Goal: Task Accomplishment & Management: Manage account settings

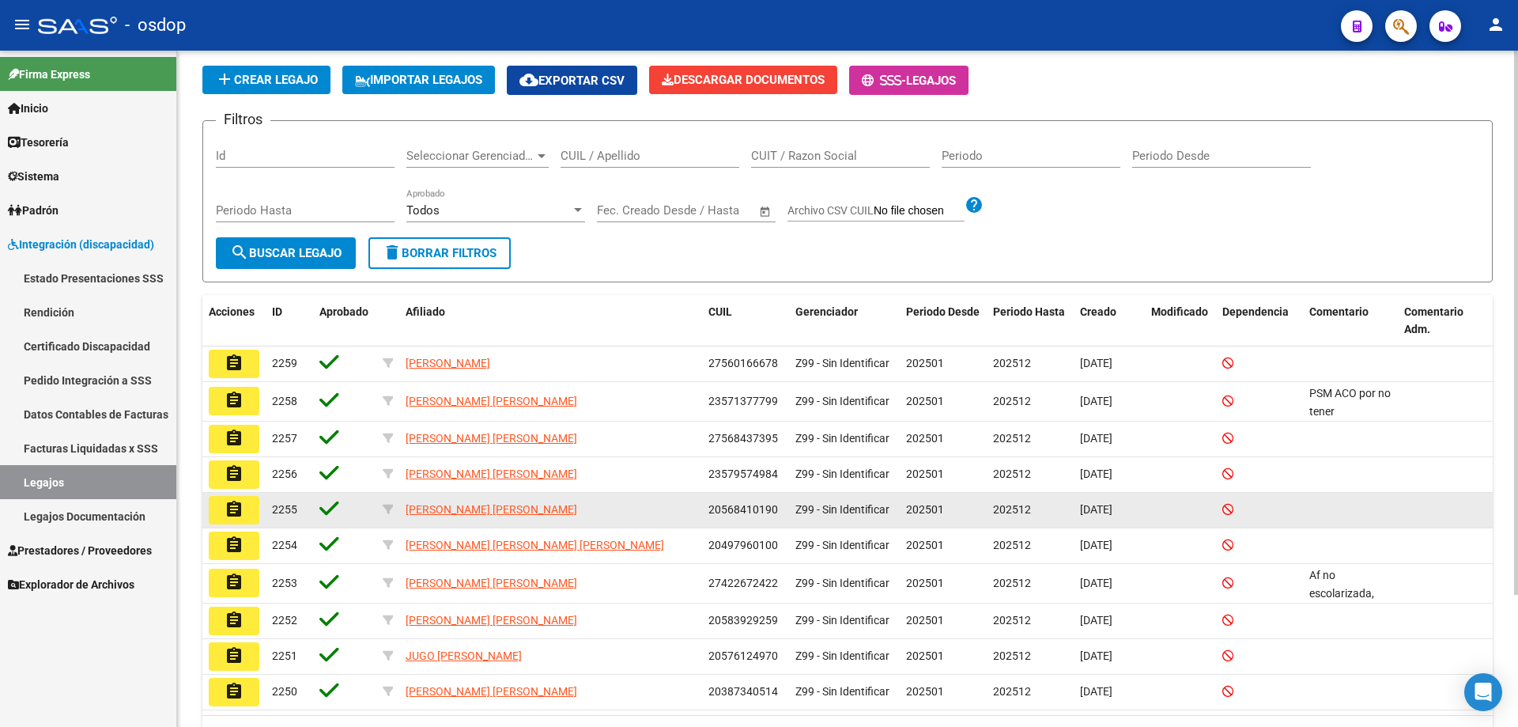
scroll to position [164, 0]
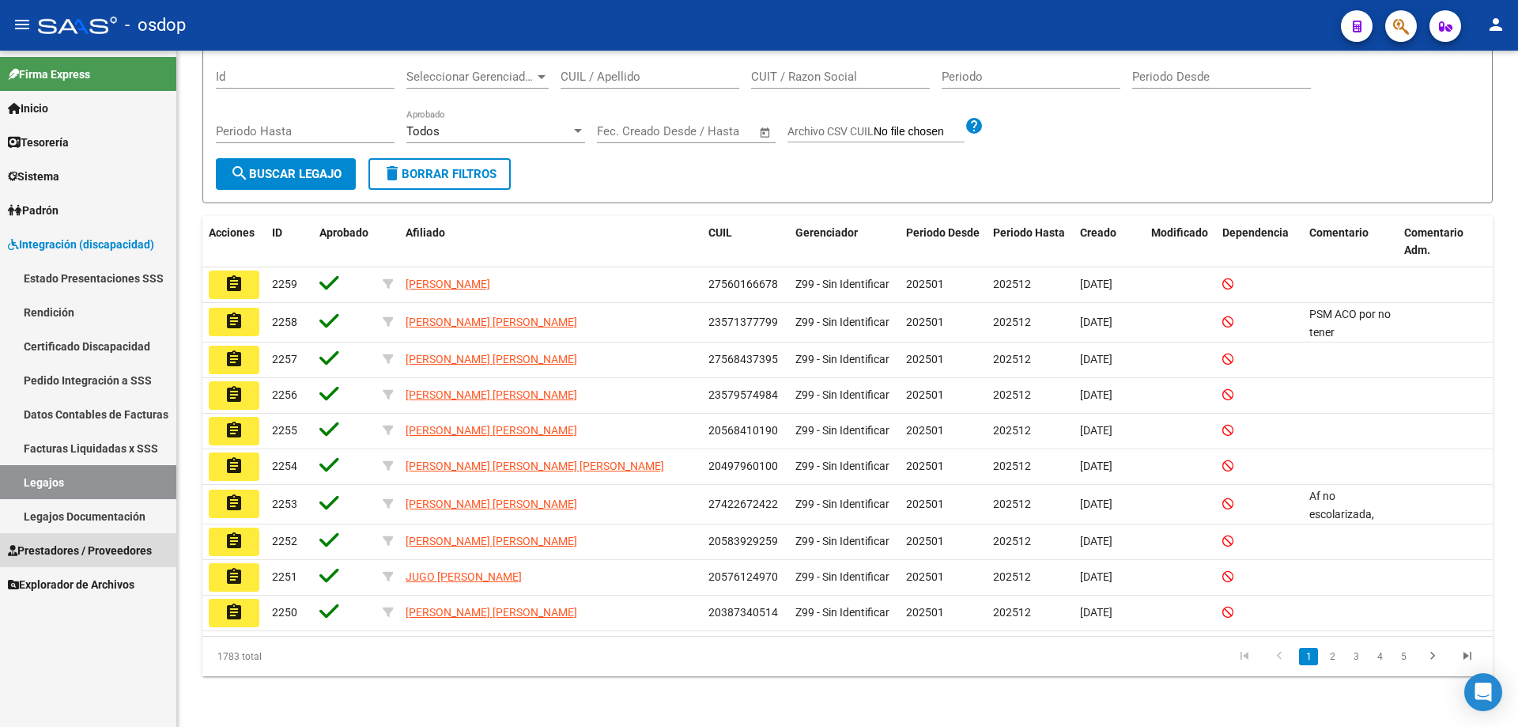
click at [76, 553] on span "Prestadores / Proveedores" at bounding box center [80, 550] width 144 height 17
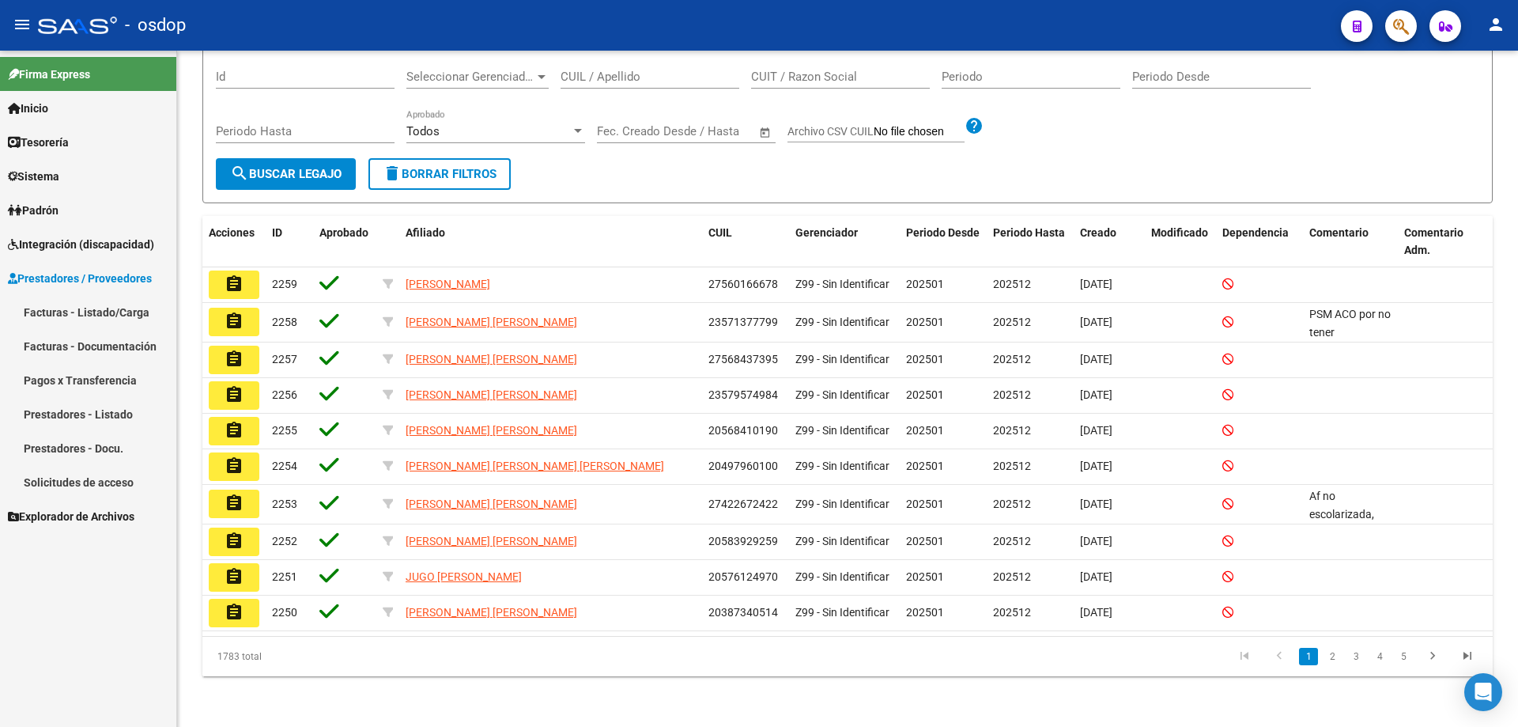
click at [76, 478] on link "Solicitudes de acceso" at bounding box center [88, 482] width 176 height 34
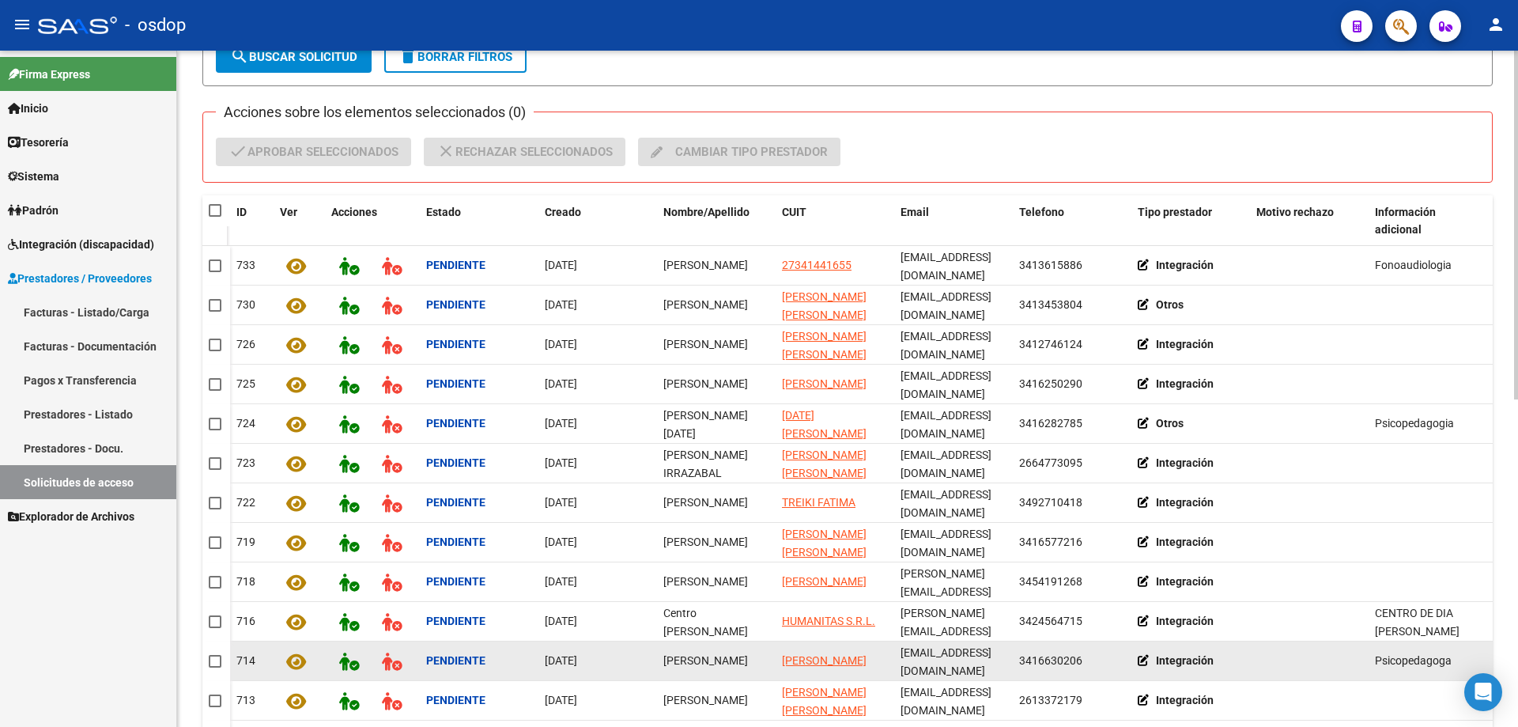
scroll to position [238, 0]
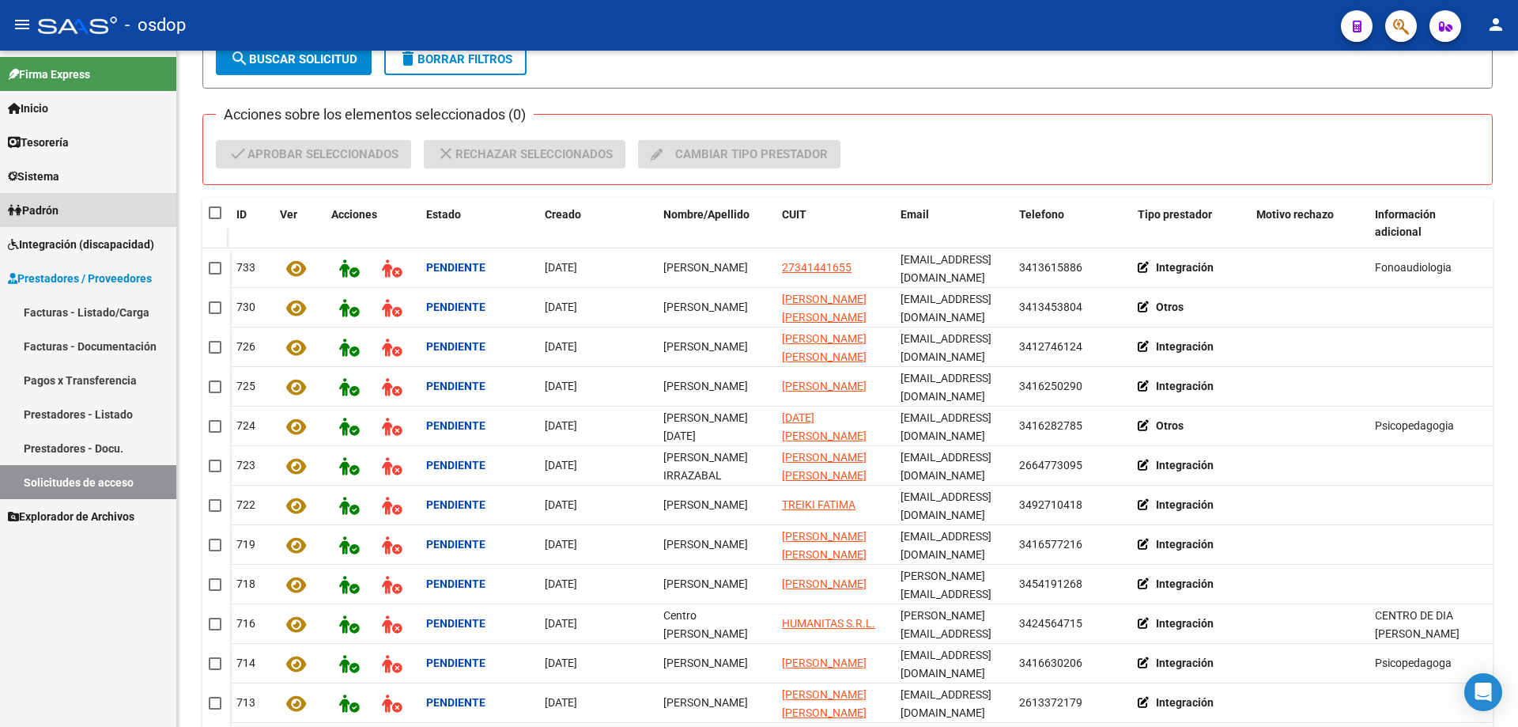
click at [39, 208] on span "Padrón" at bounding box center [33, 210] width 51 height 17
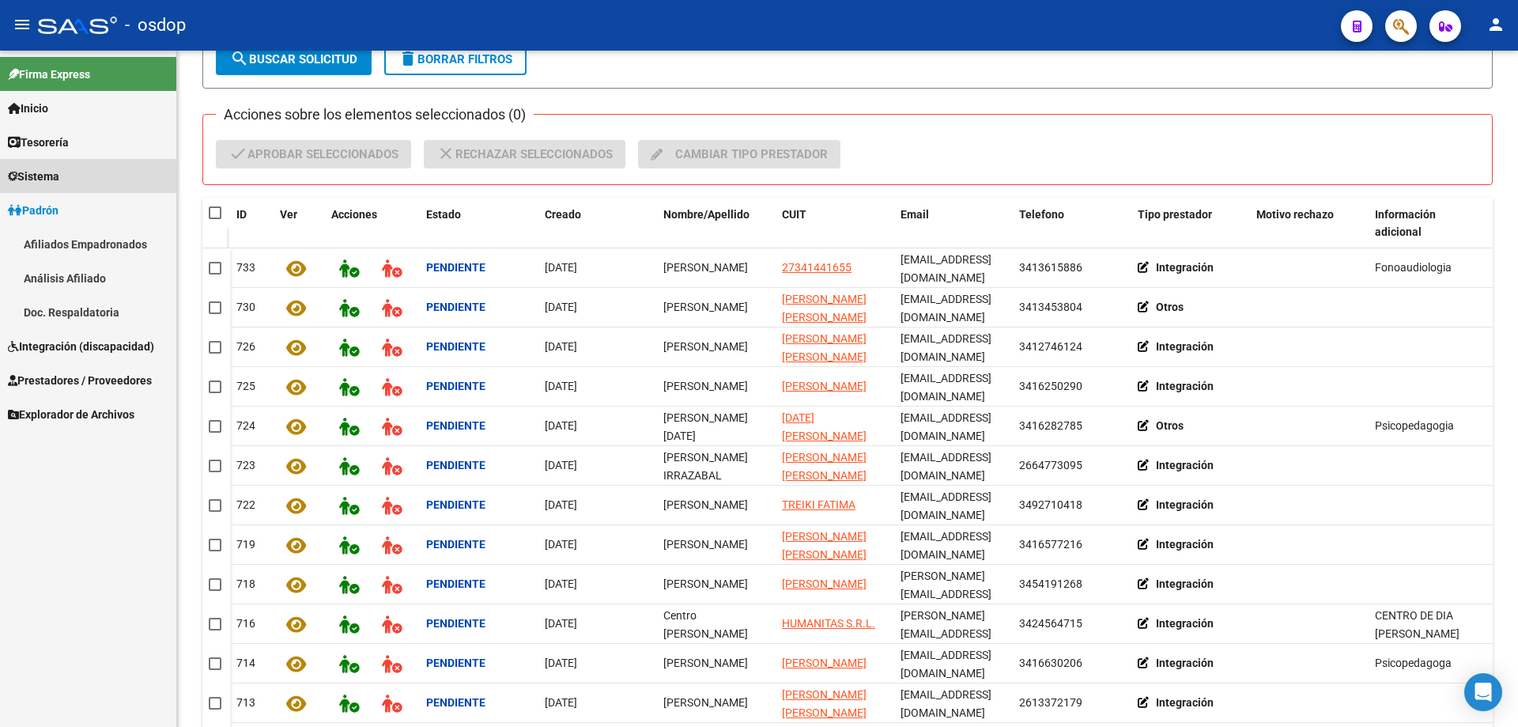
click at [42, 176] on span "Sistema" at bounding box center [33, 176] width 51 height 17
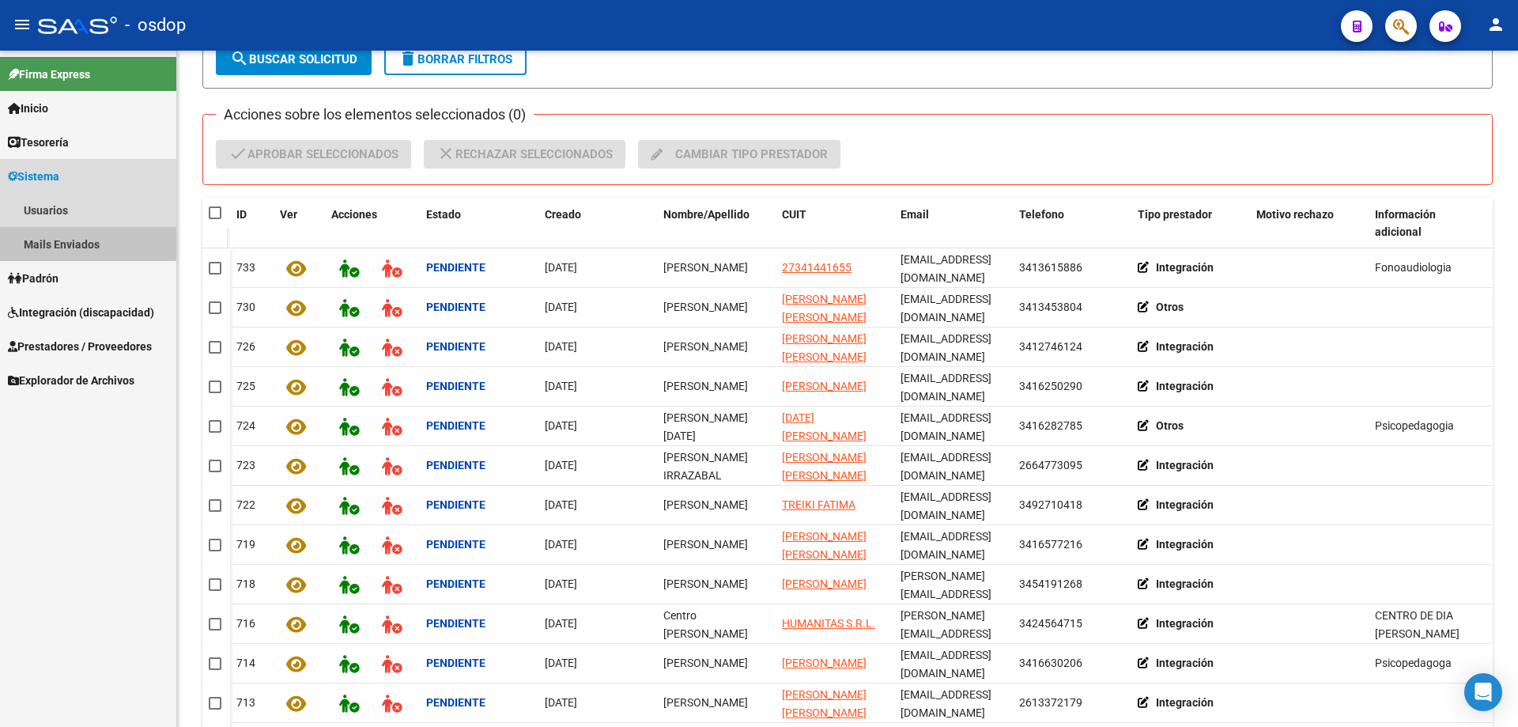
click at [71, 242] on link "Mails Enviados" at bounding box center [88, 244] width 176 height 34
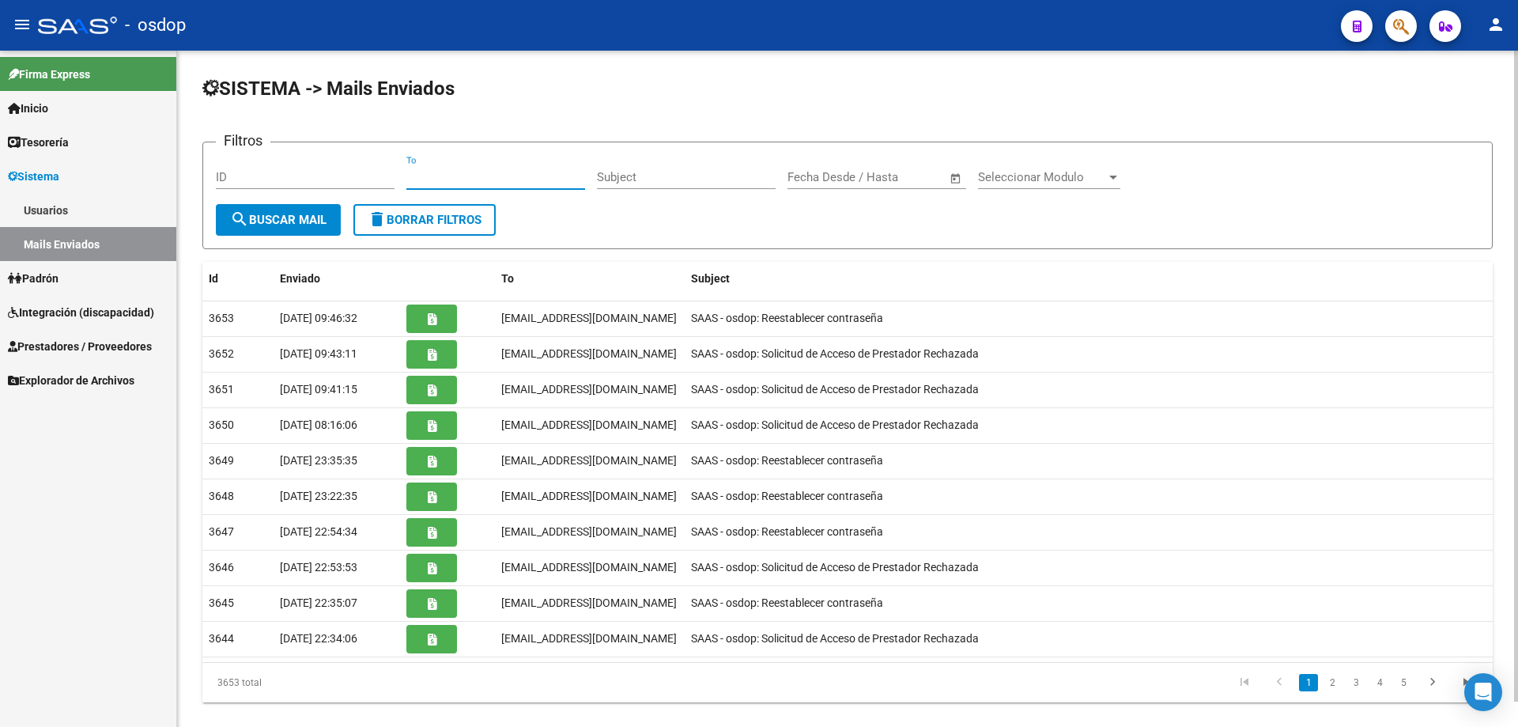
click at [410, 172] on input "To" at bounding box center [495, 177] width 179 height 14
paste input "mfernanda.f@hotmail.com"
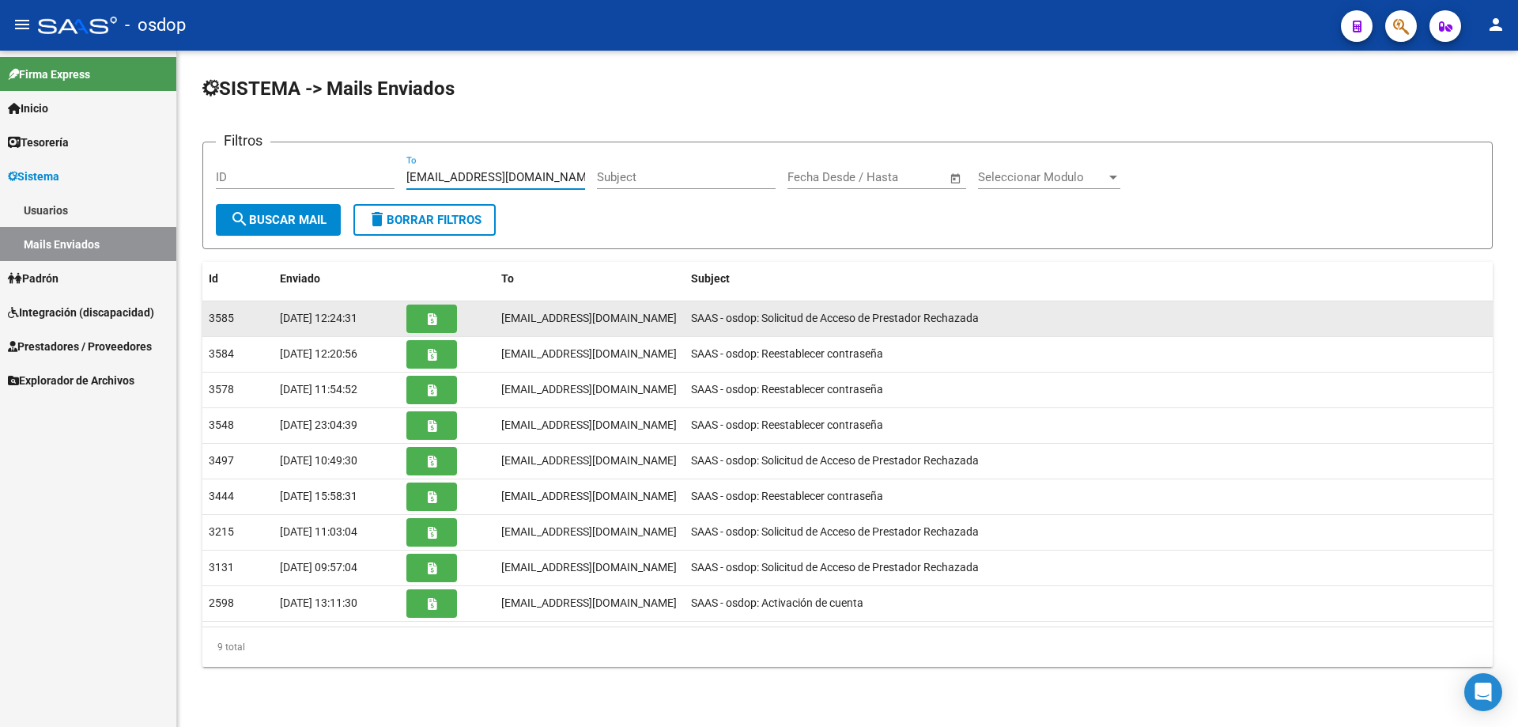
type input "mfernanda.f@hotmail.com"
click at [436, 323] on button "button" at bounding box center [431, 318] width 51 height 28
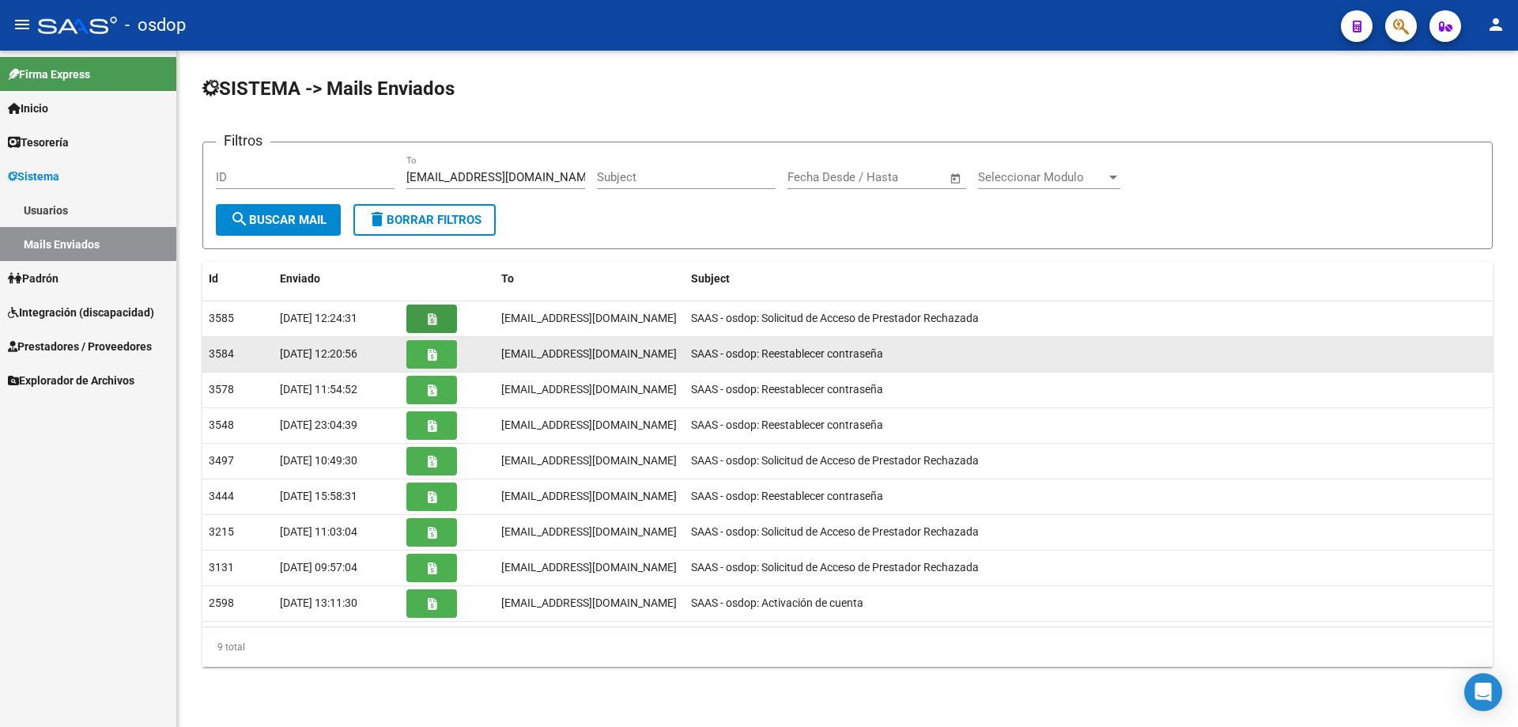
click at [437, 351] on button "button" at bounding box center [431, 354] width 51 height 28
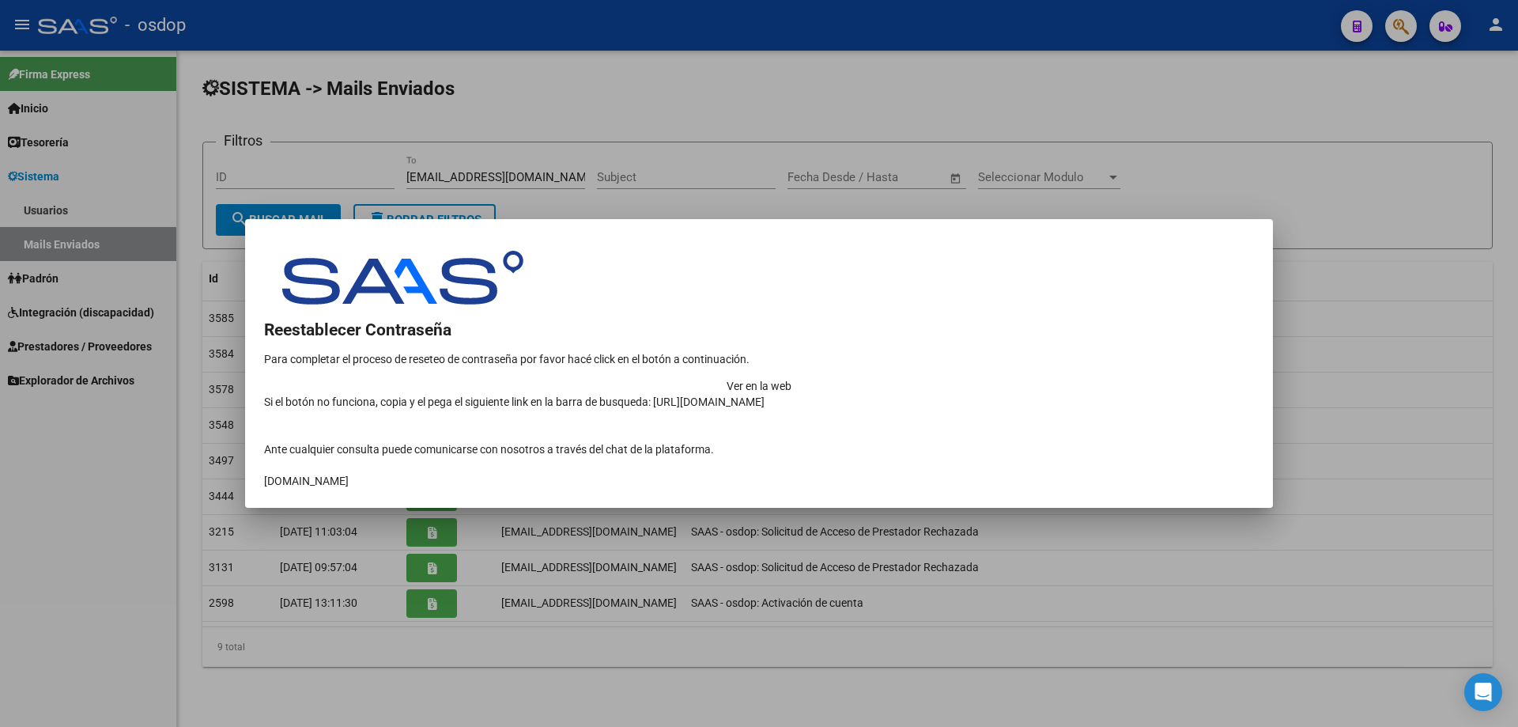
click at [1074, 378] on td "Ver en la web" at bounding box center [759, 386] width 990 height 16
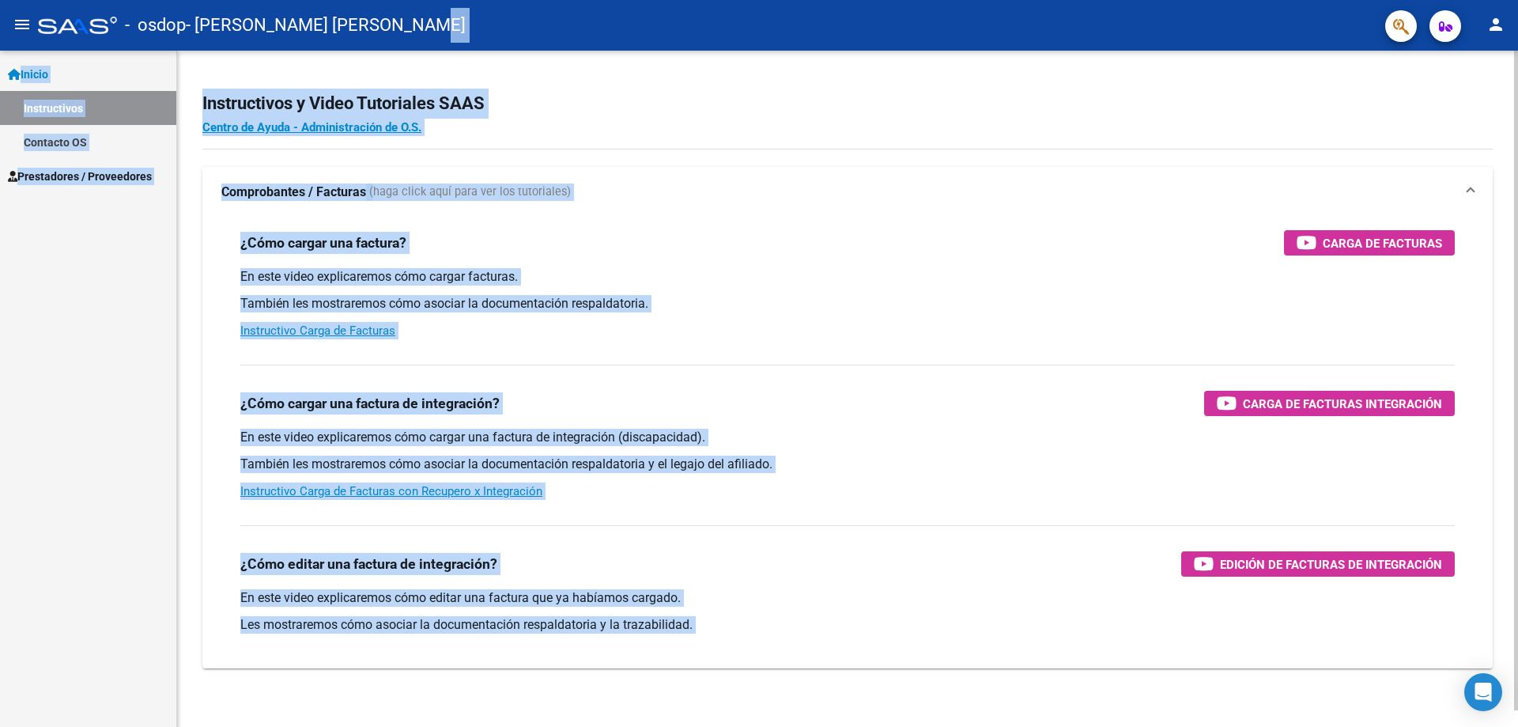
drag, startPoint x: 614, startPoint y: 36, endPoint x: 762, endPoint y: 62, distance: 150.8
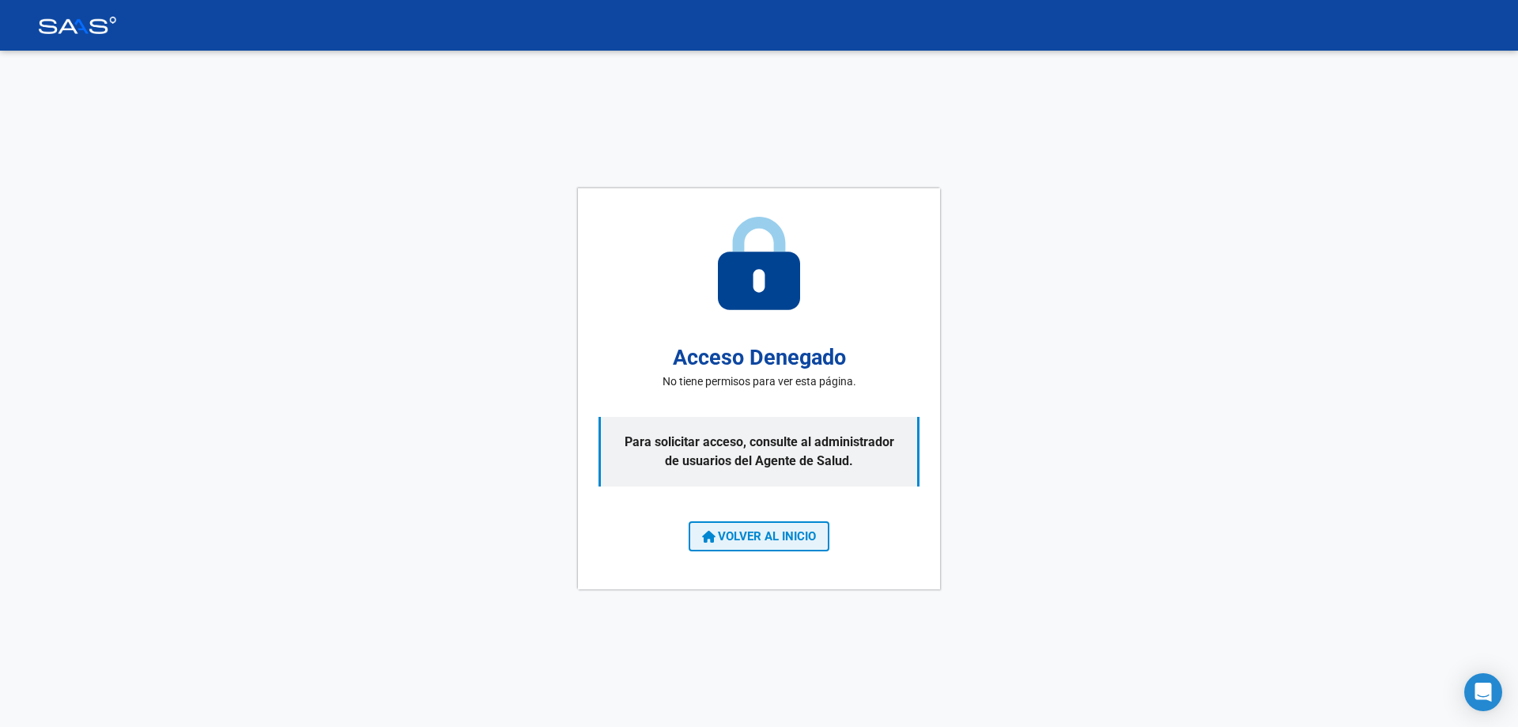
click at [733, 542] on span "VOLVER AL INICIO" at bounding box center [759, 536] width 114 height 14
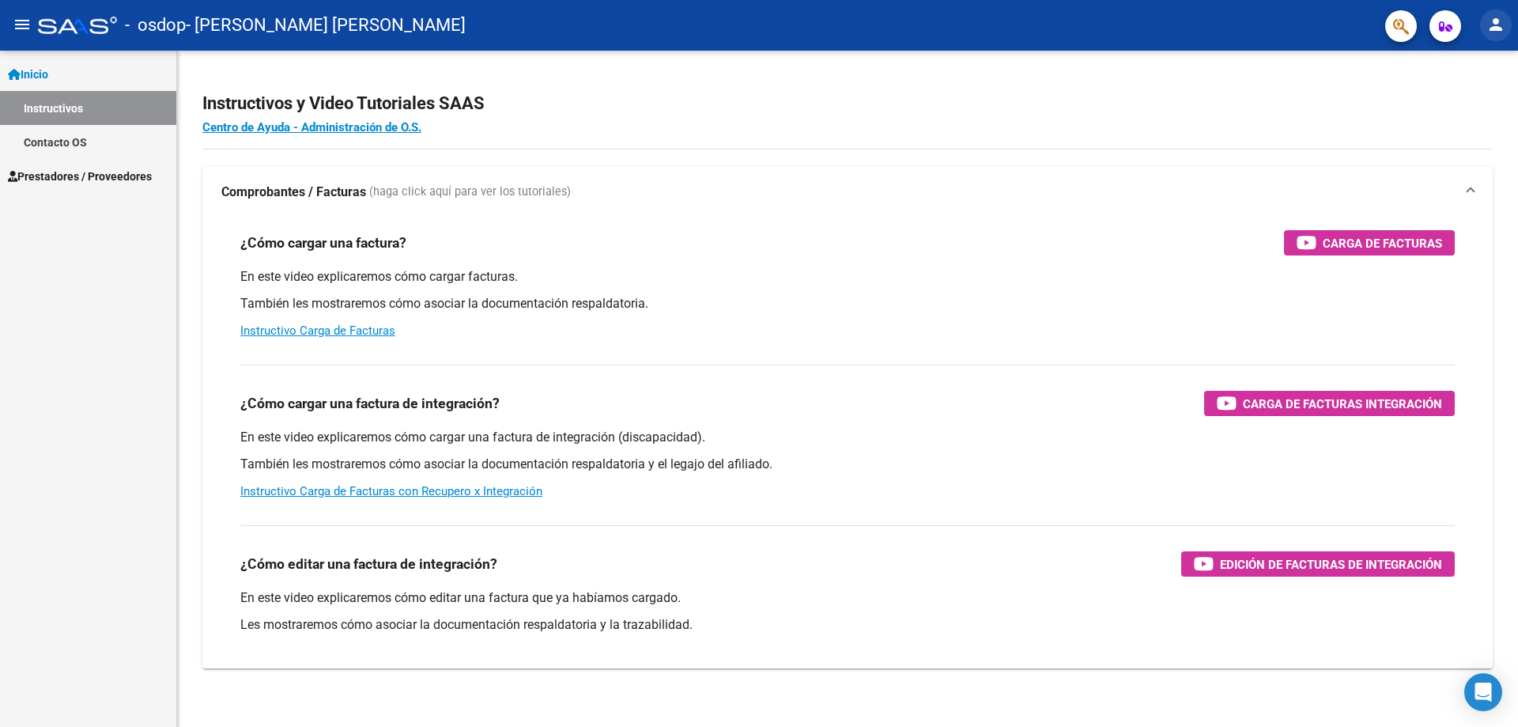
click at [1499, 27] on mat-icon "person" at bounding box center [1496, 24] width 19 height 19
click at [1464, 104] on button "exit_to_app Salir" at bounding box center [1463, 104] width 96 height 38
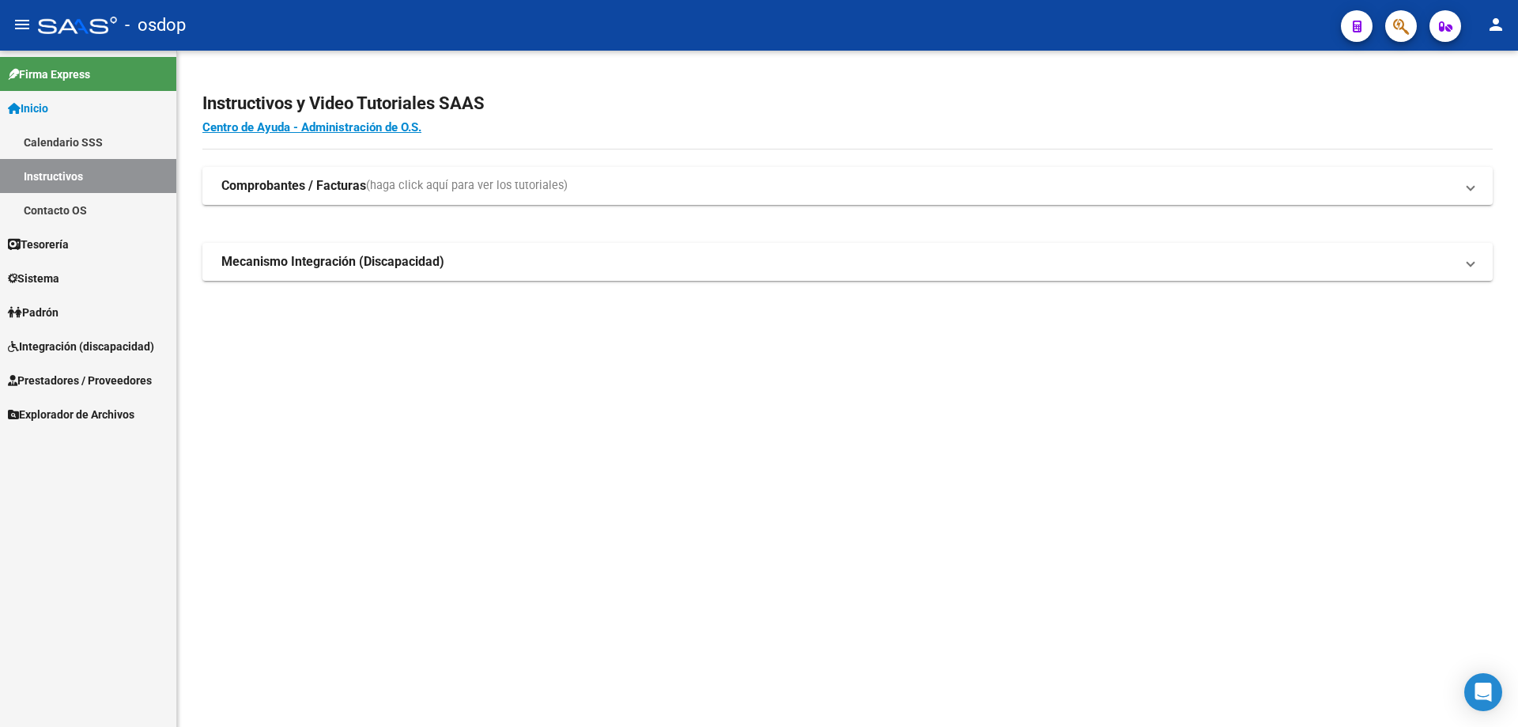
click at [37, 274] on span "Sistema" at bounding box center [33, 278] width 51 height 17
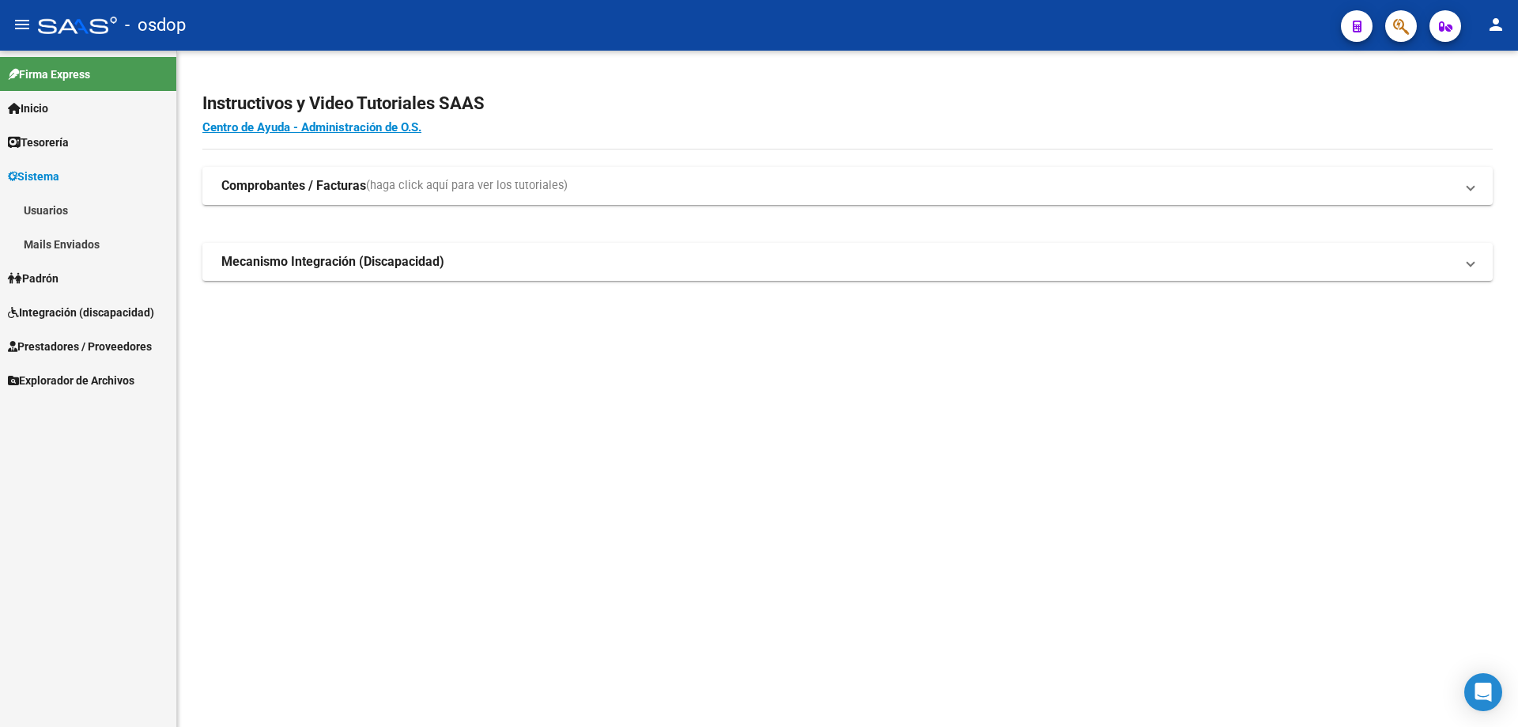
click at [39, 241] on link "Mails Enviados" at bounding box center [88, 244] width 176 height 34
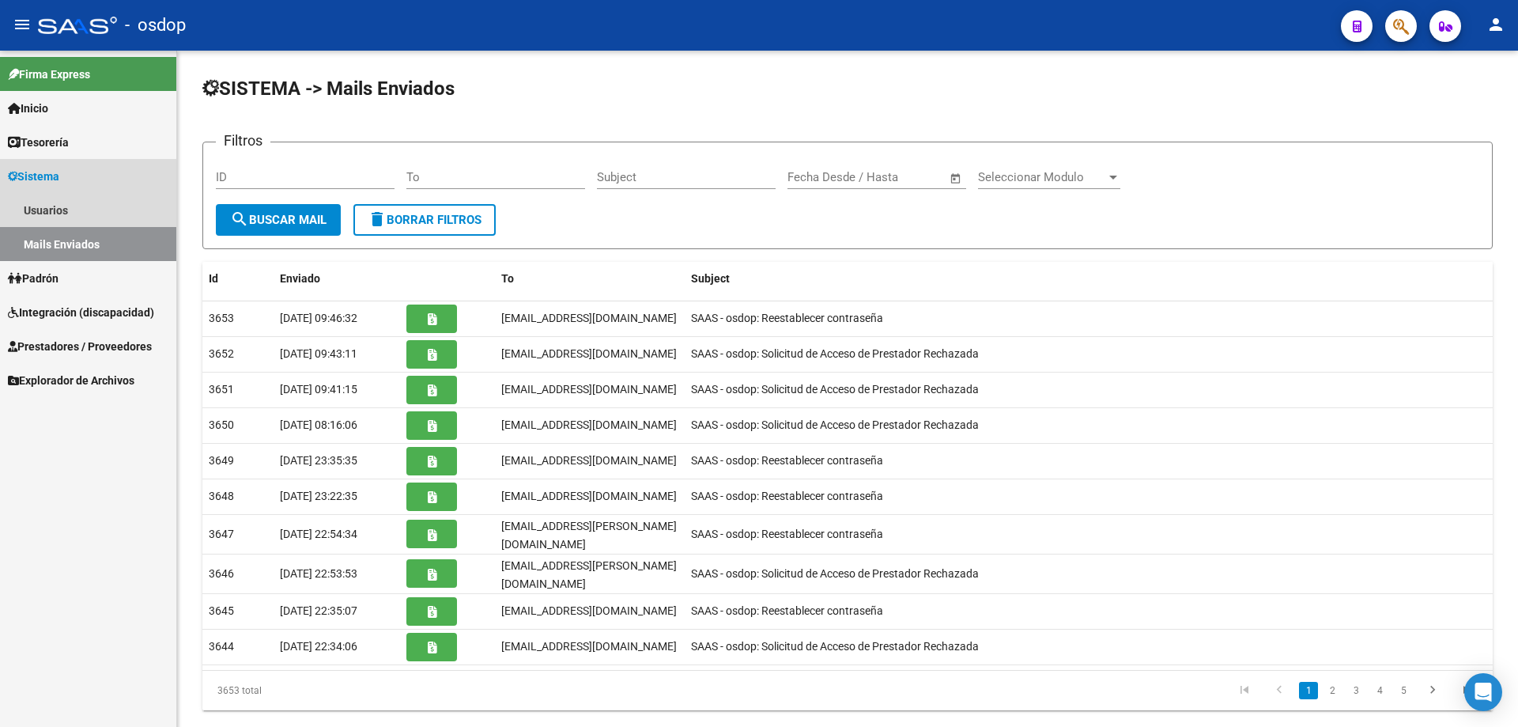
click at [48, 247] on link "Mails Enviados" at bounding box center [88, 244] width 176 height 34
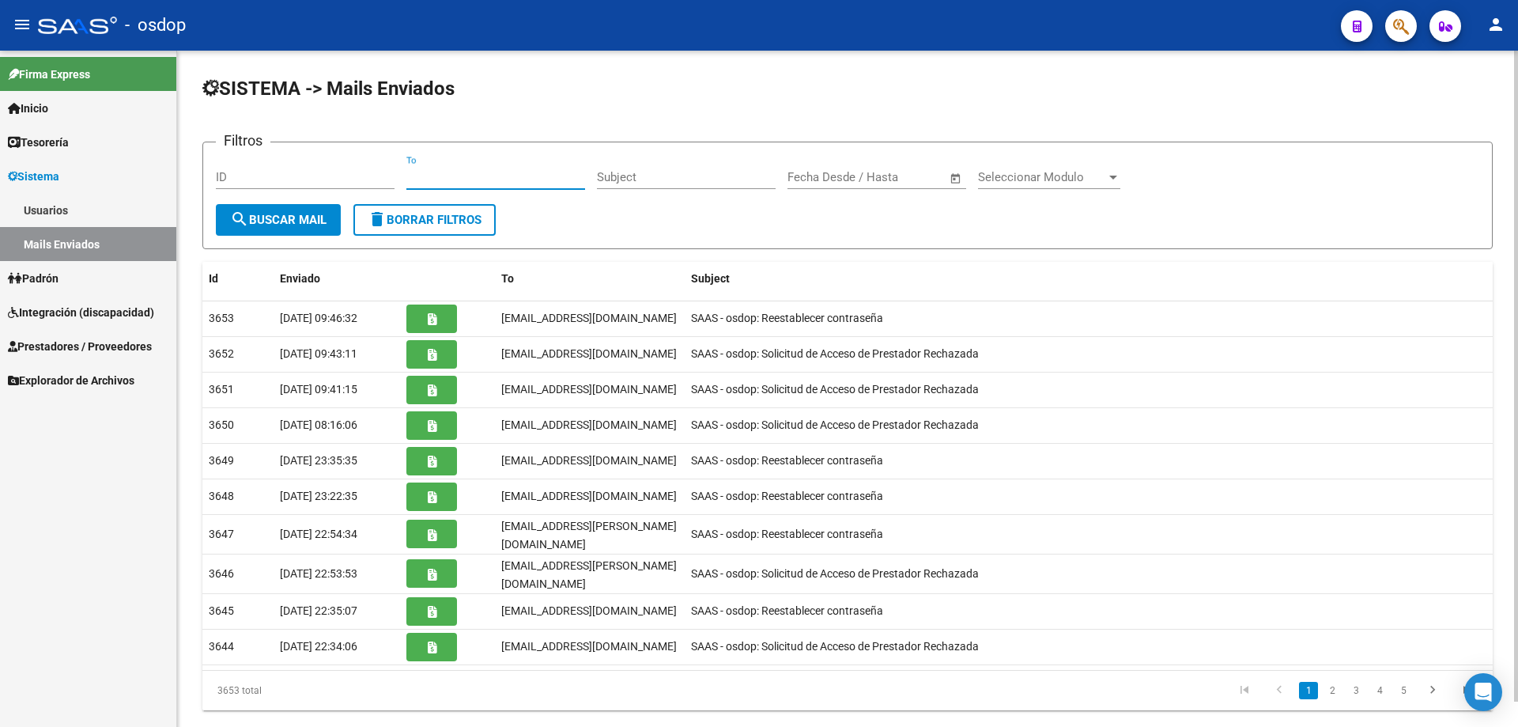
click at [406, 177] on input "To" at bounding box center [495, 177] width 179 height 14
paste input "virginiacicchitti1313@gmail.com"
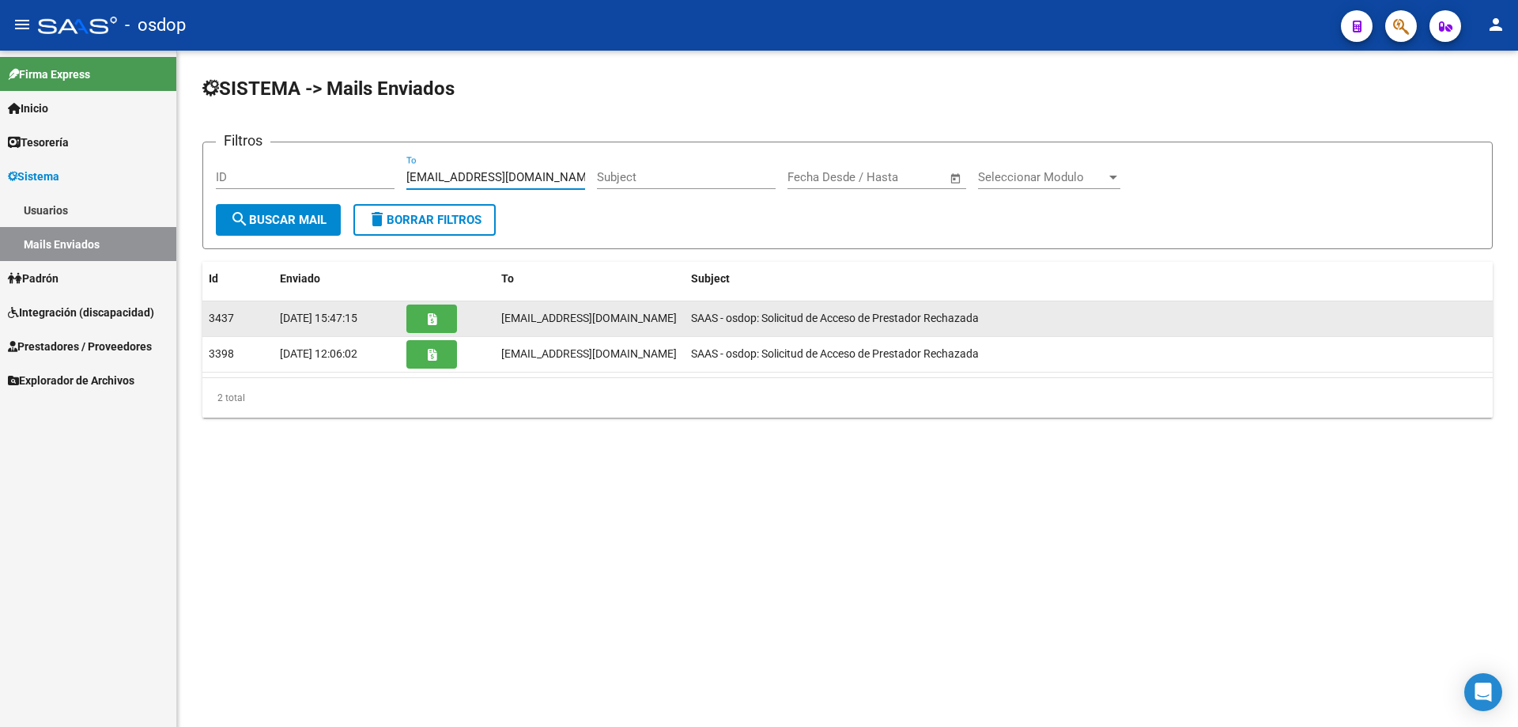
type input "virginiacicchitti1313@gmail.com"
click at [423, 313] on button "button" at bounding box center [431, 318] width 51 height 28
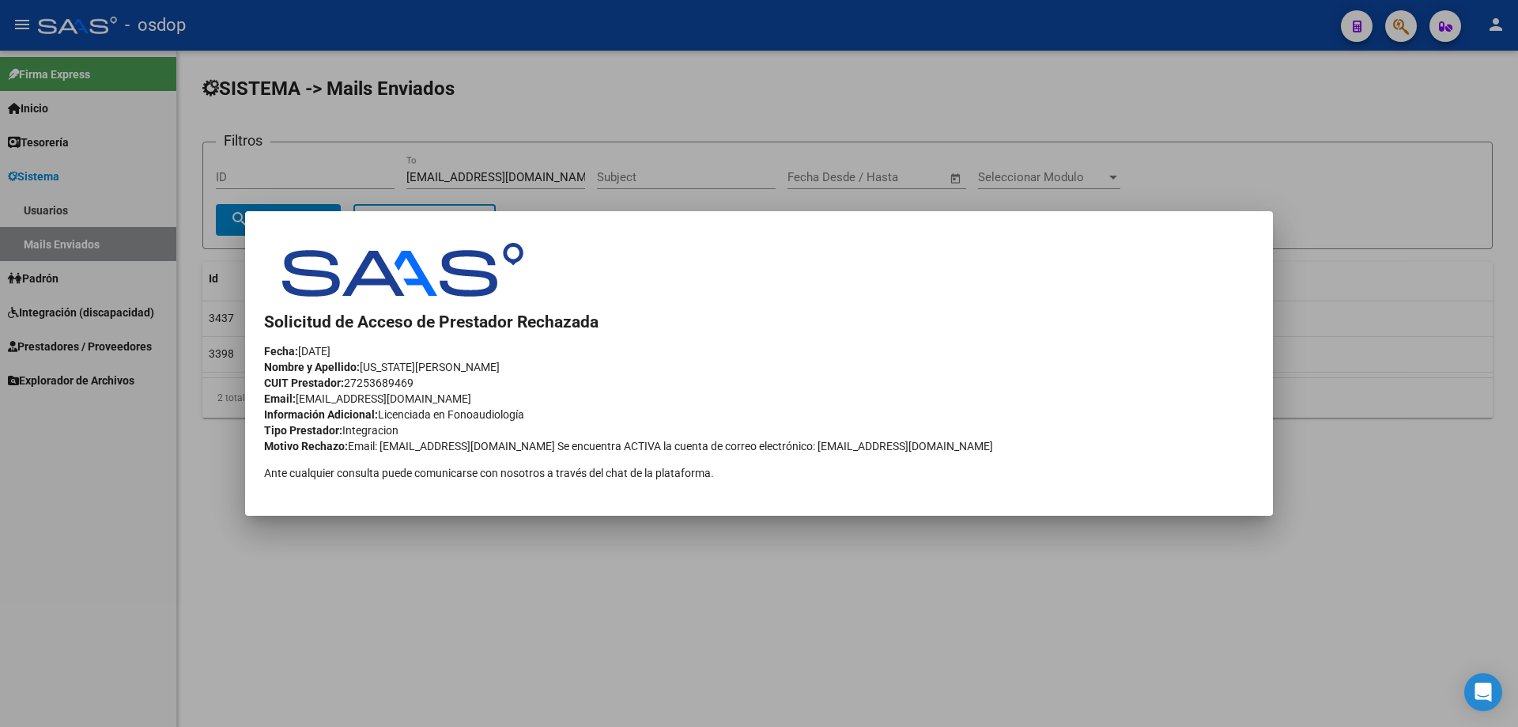
drag, startPoint x: 963, startPoint y: 440, endPoint x: 546, endPoint y: 444, distance: 416.7
click at [546, 444] on div "Motivo Rechazo: Email: virginiacicchitti1313@gmail.com Se encuentra ACTIVA la c…" at bounding box center [759, 446] width 990 height 16
copy div "Se encuentra ACTIVA la cuenta de correo electrónico: virginiacicchitti@hotmail.…"
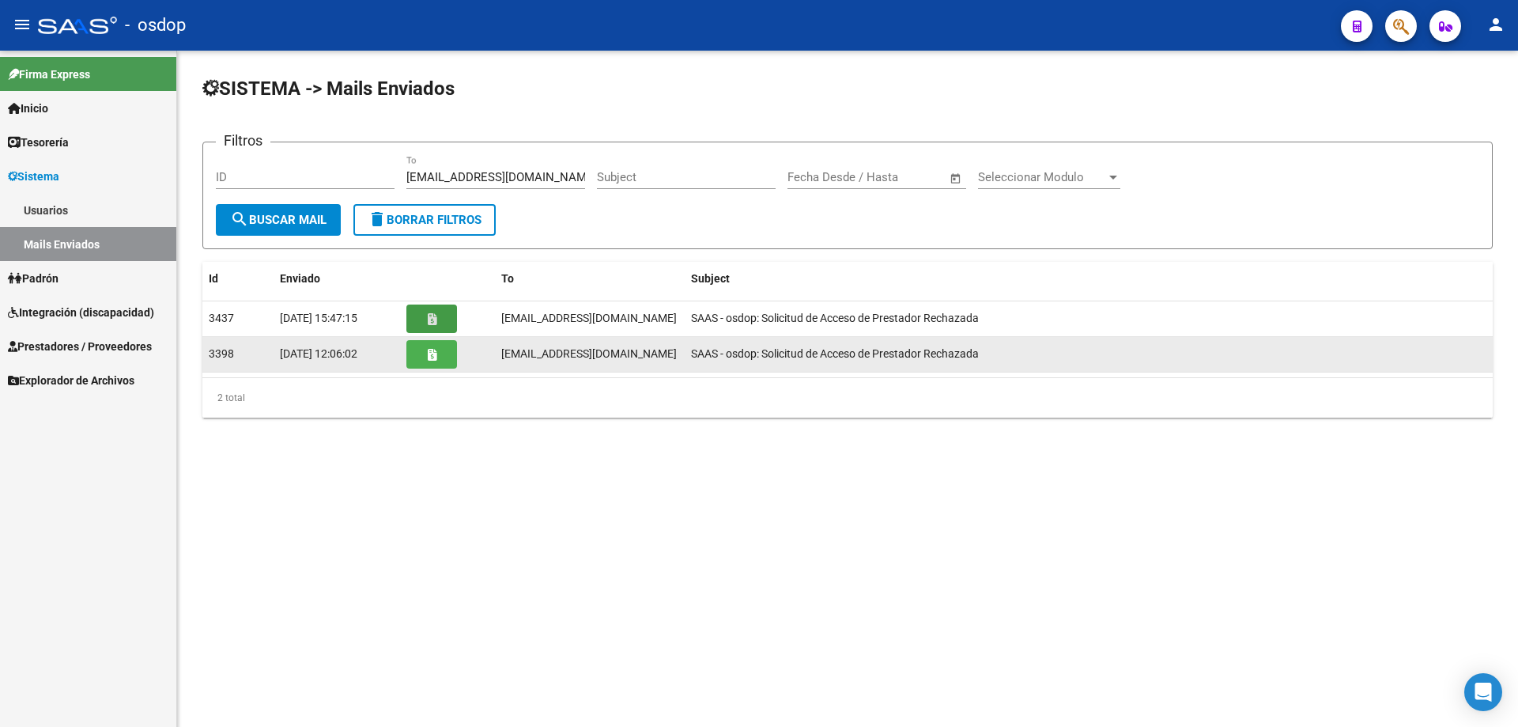
click at [436, 356] on icon "button" at bounding box center [432, 355] width 9 height 12
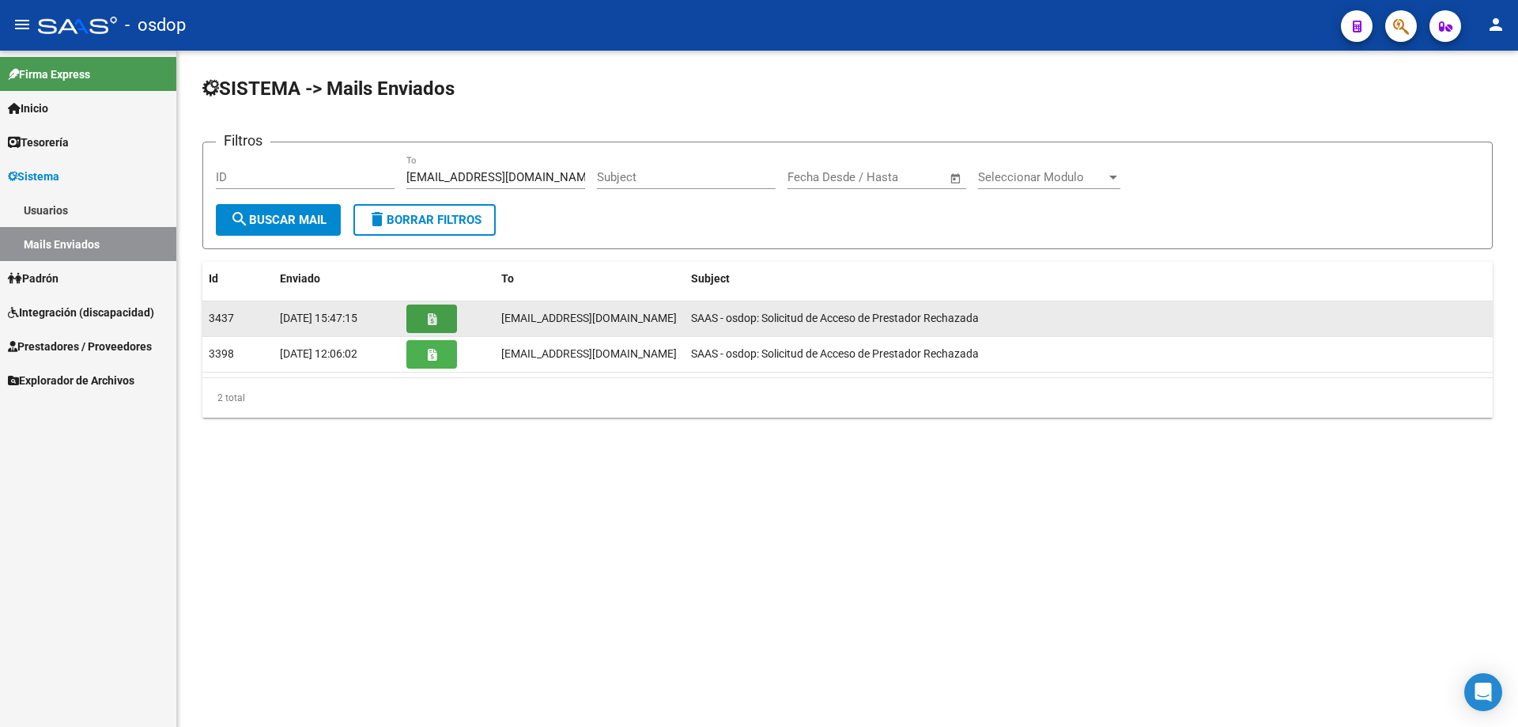
click at [433, 321] on icon "button" at bounding box center [432, 319] width 9 height 12
click at [422, 323] on button "button" at bounding box center [431, 318] width 51 height 28
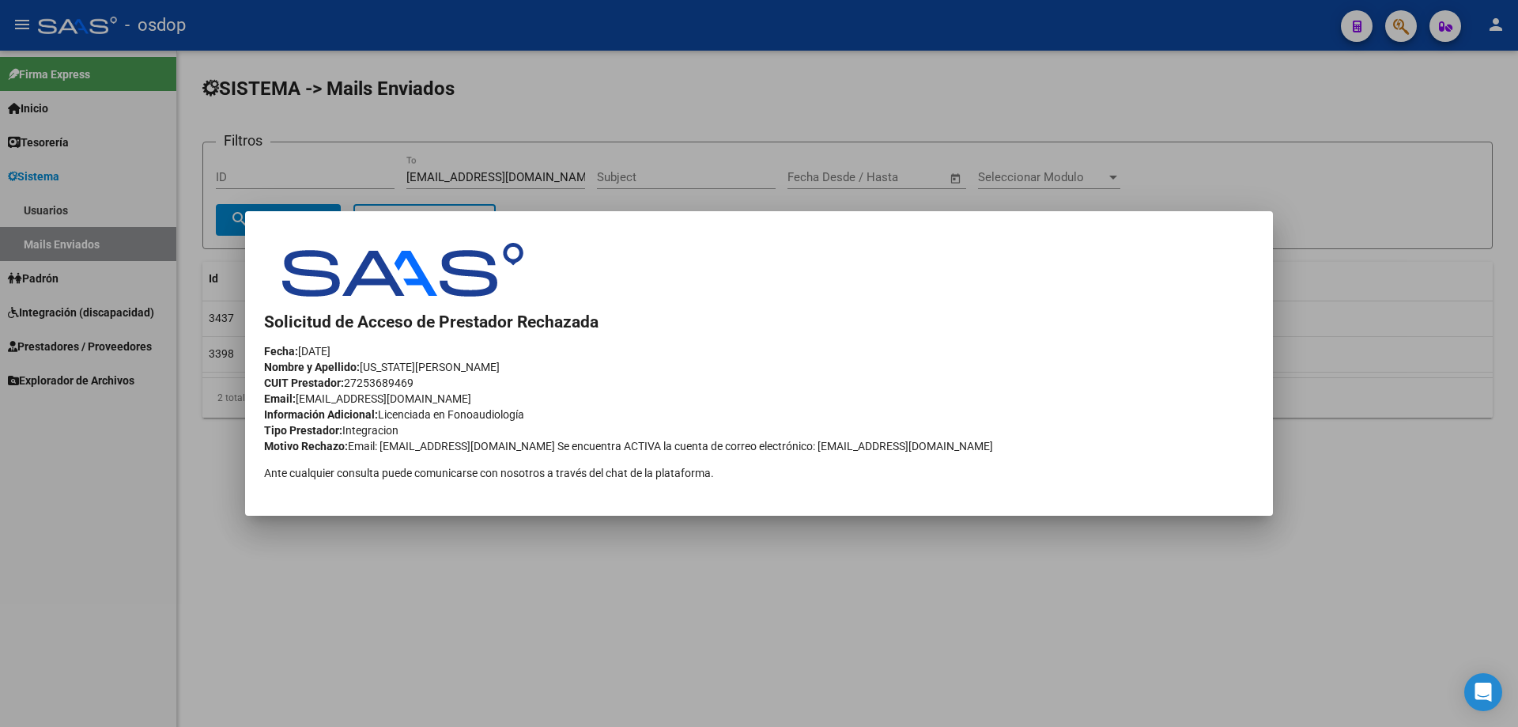
drag, startPoint x: 264, startPoint y: 443, endPoint x: 965, endPoint y: 448, distance: 700.6
click at [962, 448] on div "Motivo Rechazo: Email: virginiacicchitti1313@gmail.com Se encuentra ACTIVA la c…" at bounding box center [759, 446] width 990 height 16
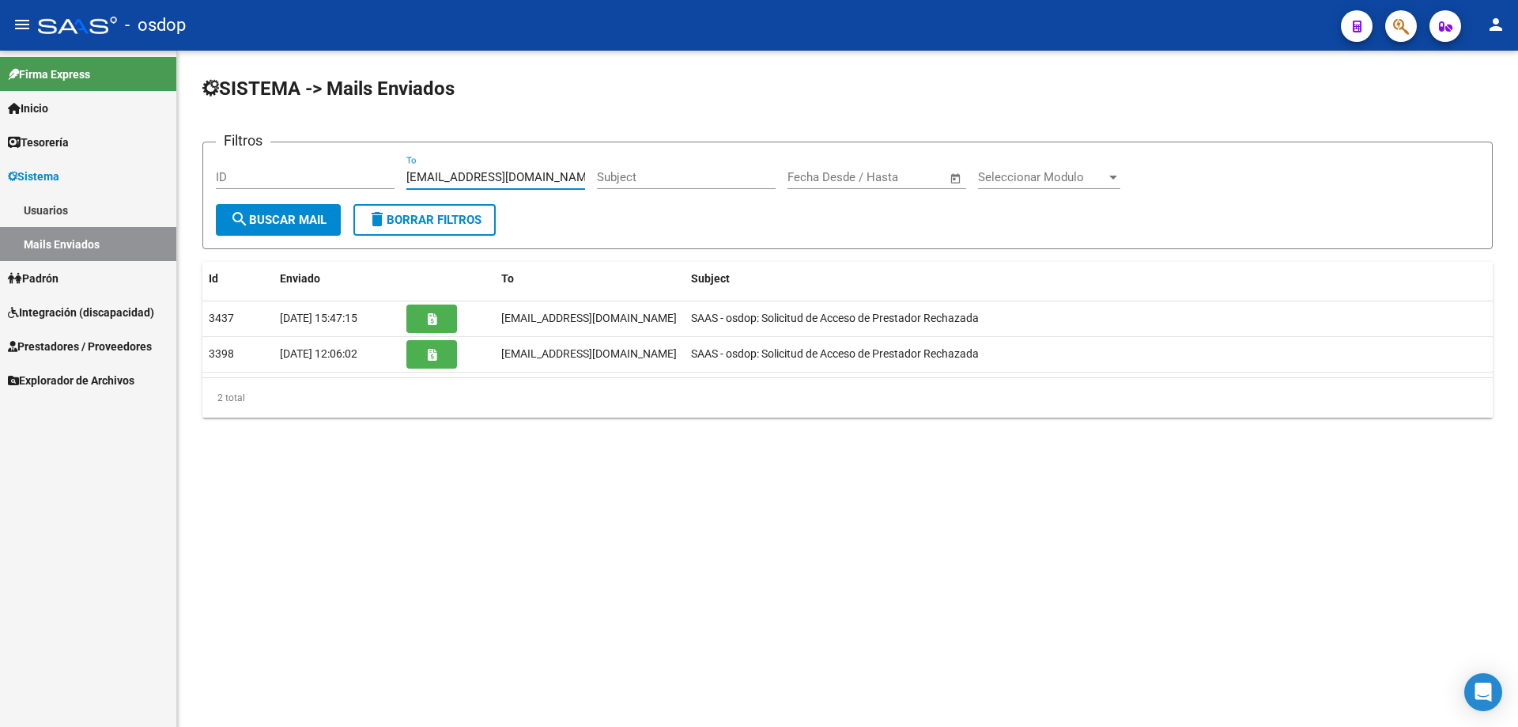
drag, startPoint x: 580, startPoint y: 179, endPoint x: 356, endPoint y: 174, distance: 224.6
click at [356, 174] on div "Filtros ID virginiacicchitti1313@gmail.com To Subject Fecha inicio – Fecha fin …" at bounding box center [848, 179] width 1264 height 49
paste input "ingridluc04@yahoo.com.ar"
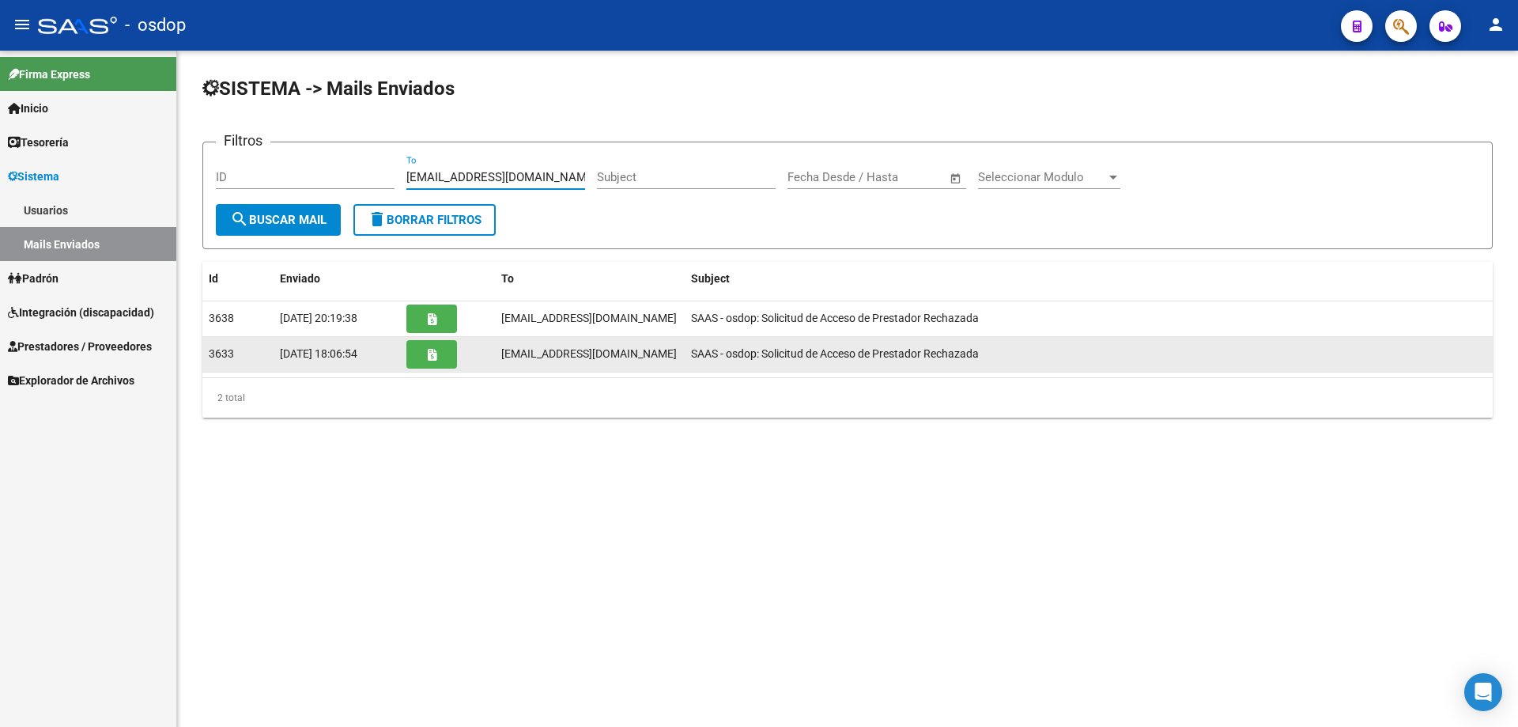
type input "ingridluc04@yahoo.com.ar"
click at [425, 352] on button "button" at bounding box center [431, 354] width 51 height 28
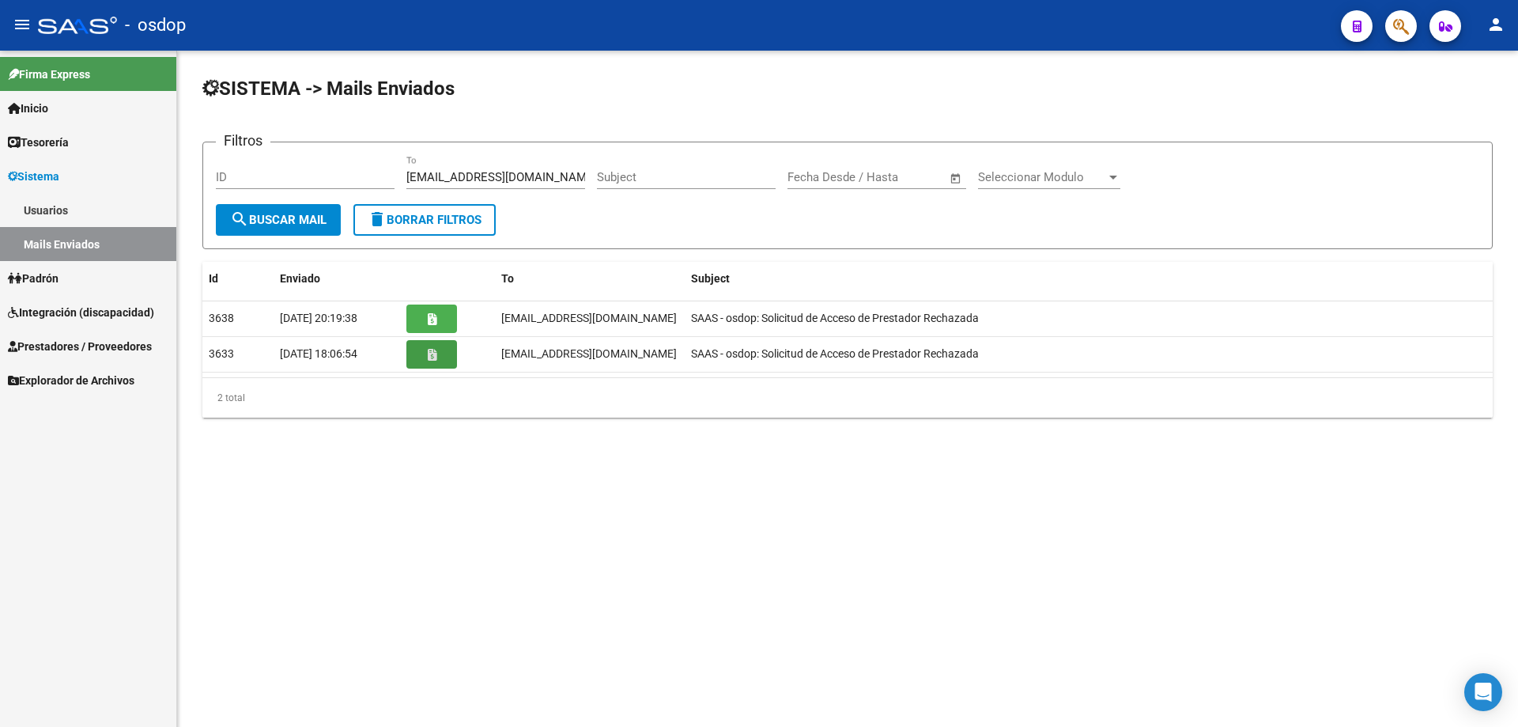
click at [53, 206] on link "Usuarios" at bounding box center [88, 210] width 176 height 34
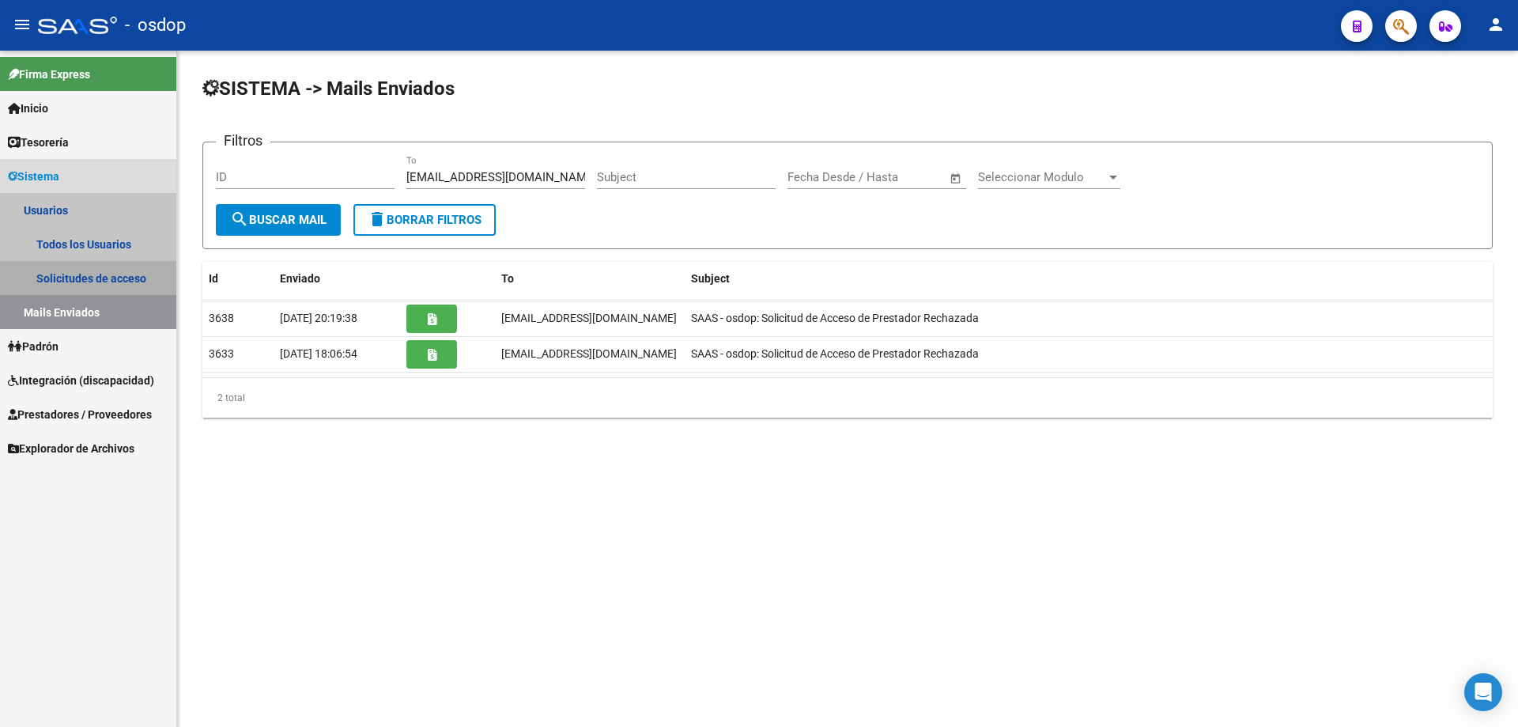
click at [87, 273] on link "Solicitudes de acceso" at bounding box center [88, 278] width 176 height 34
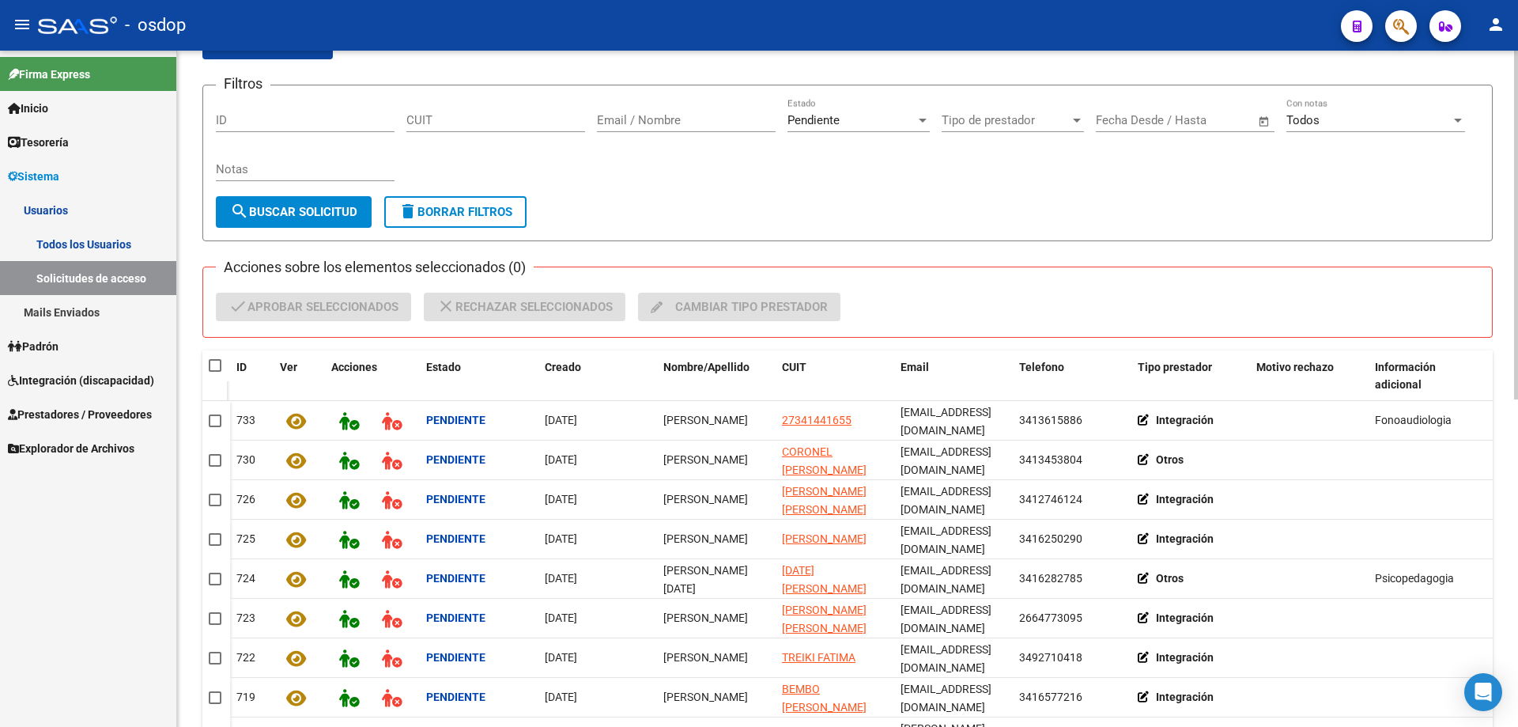
scroll to position [158, 0]
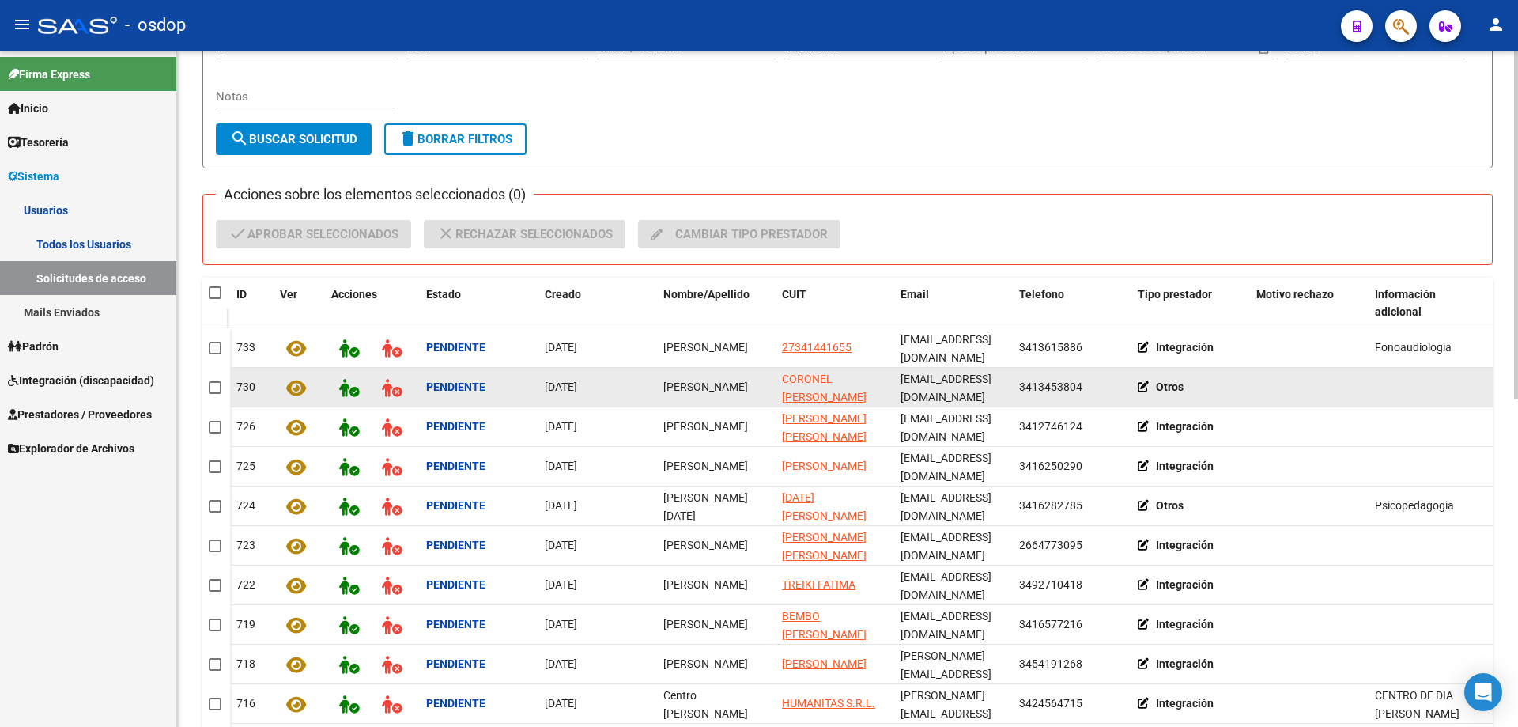
click at [1144, 381] on icon at bounding box center [1147, 386] width 18 height 11
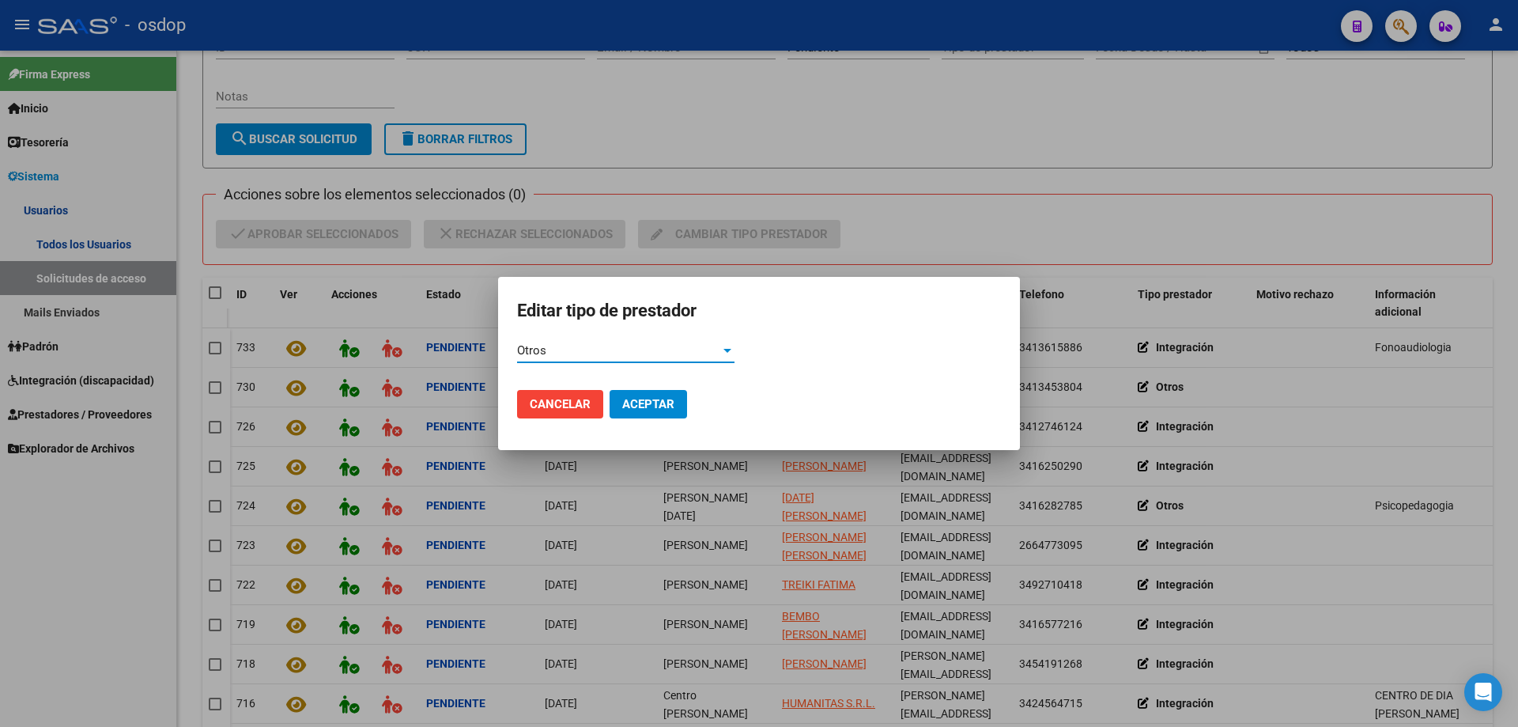
click at [573, 350] on div "Otros" at bounding box center [618, 350] width 203 height 14
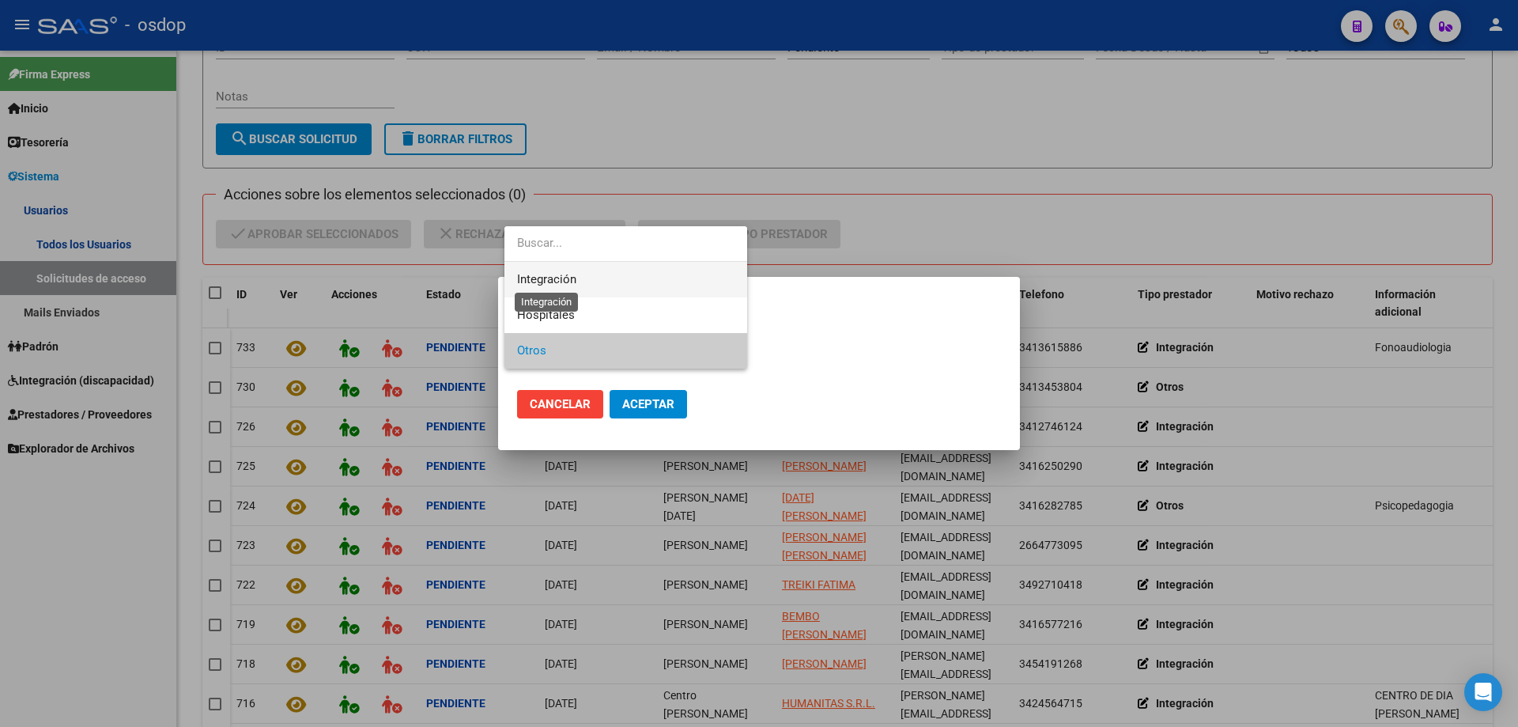
click at [558, 276] on span "Integración" at bounding box center [546, 279] width 59 height 14
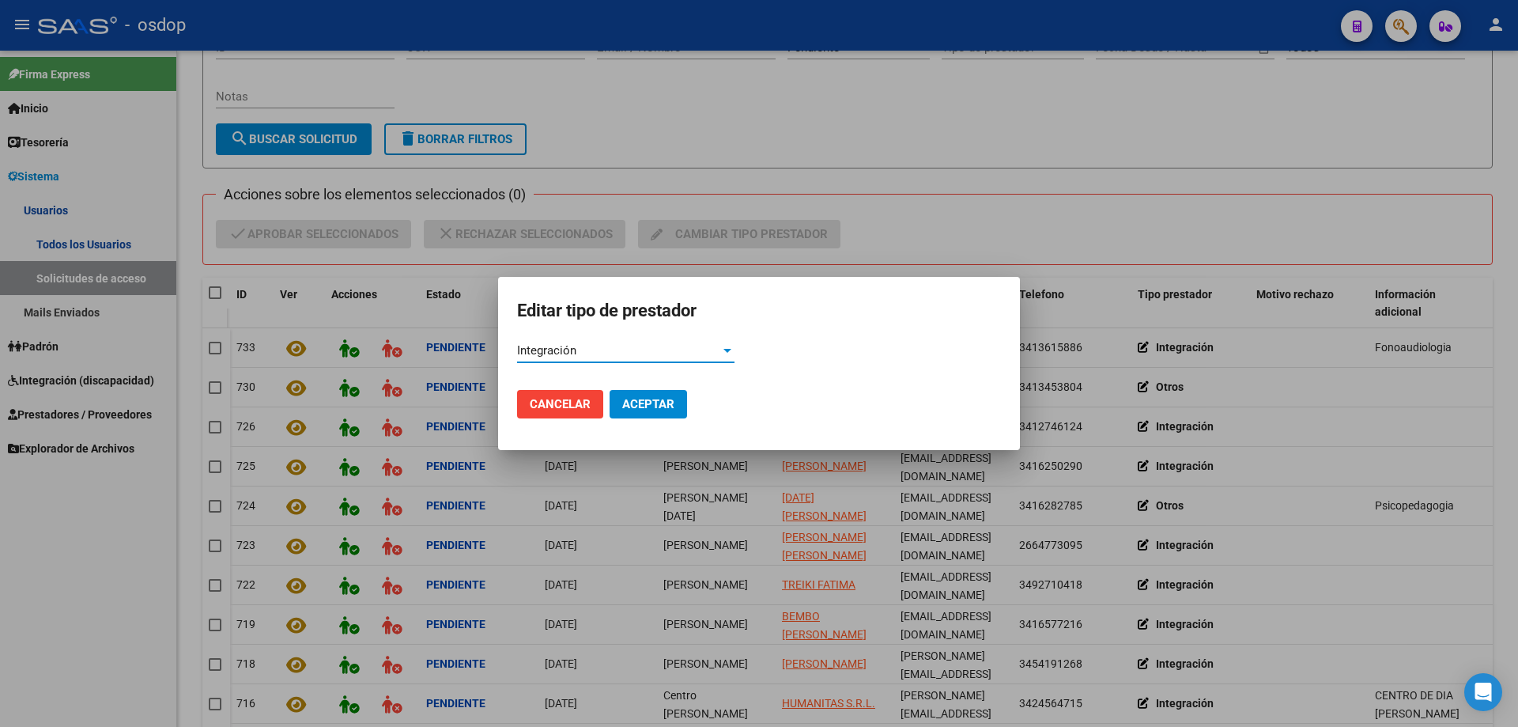
click at [646, 405] on span "Aceptar" at bounding box center [648, 404] width 52 height 14
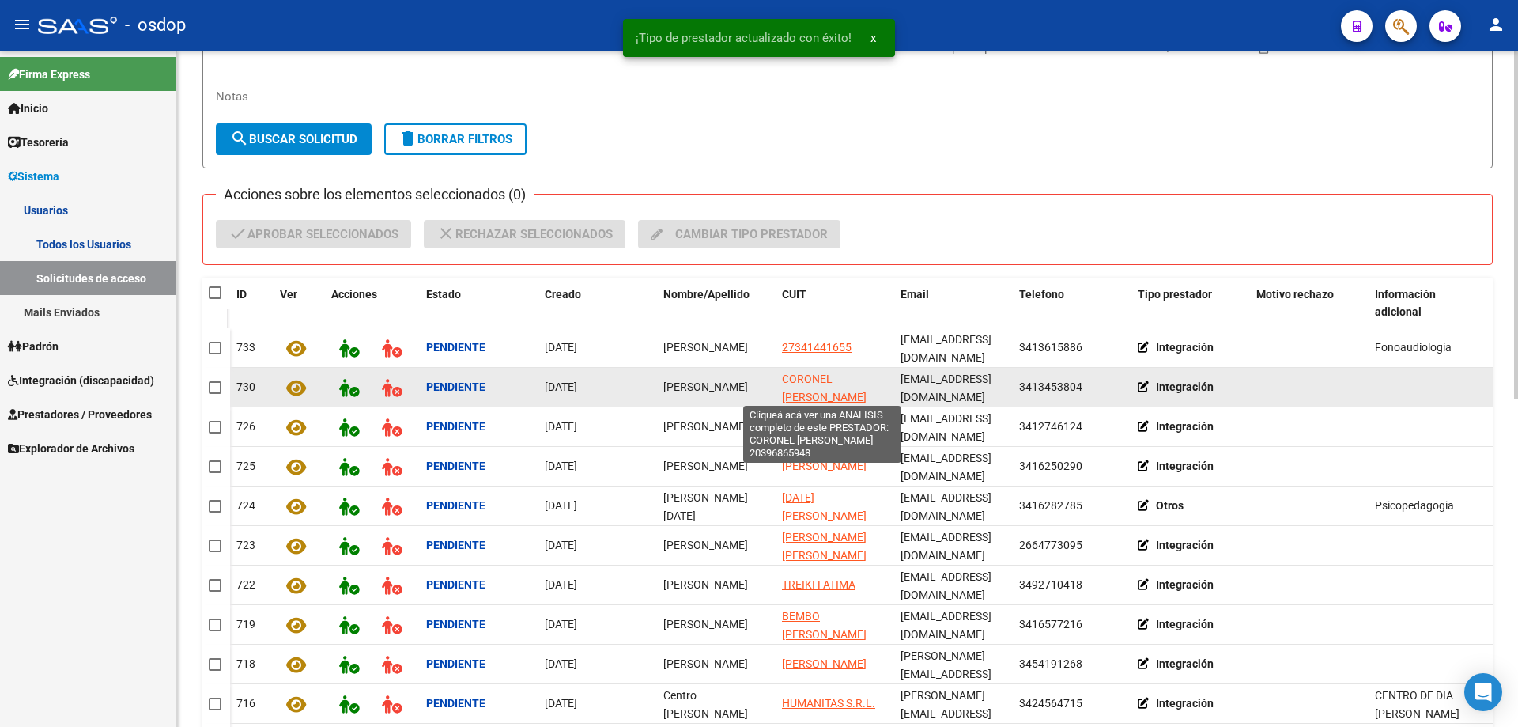
click at [802, 374] on span "CORONEL [PERSON_NAME]" at bounding box center [824, 387] width 85 height 31
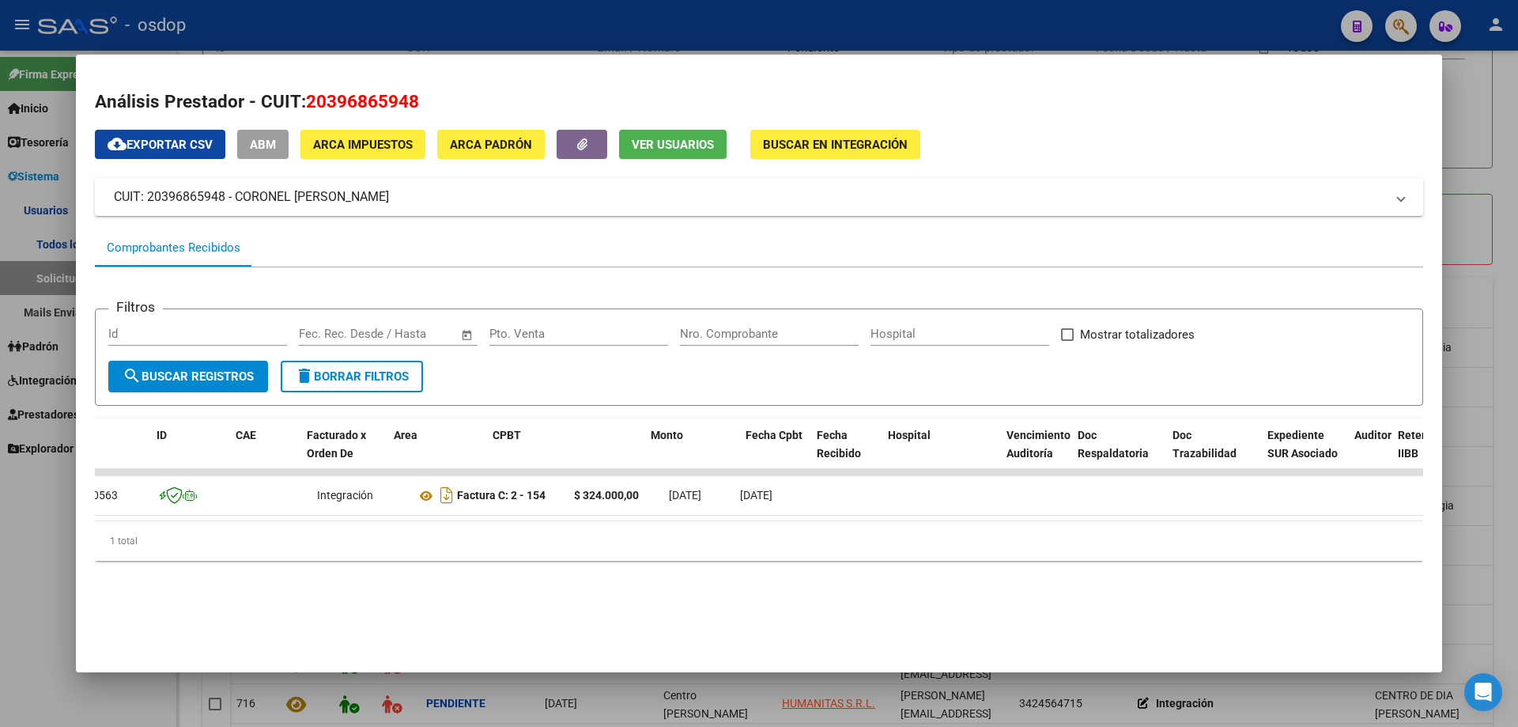
scroll to position [0, 0]
click at [640, 149] on span "Ver Usuarios" at bounding box center [673, 145] width 82 height 14
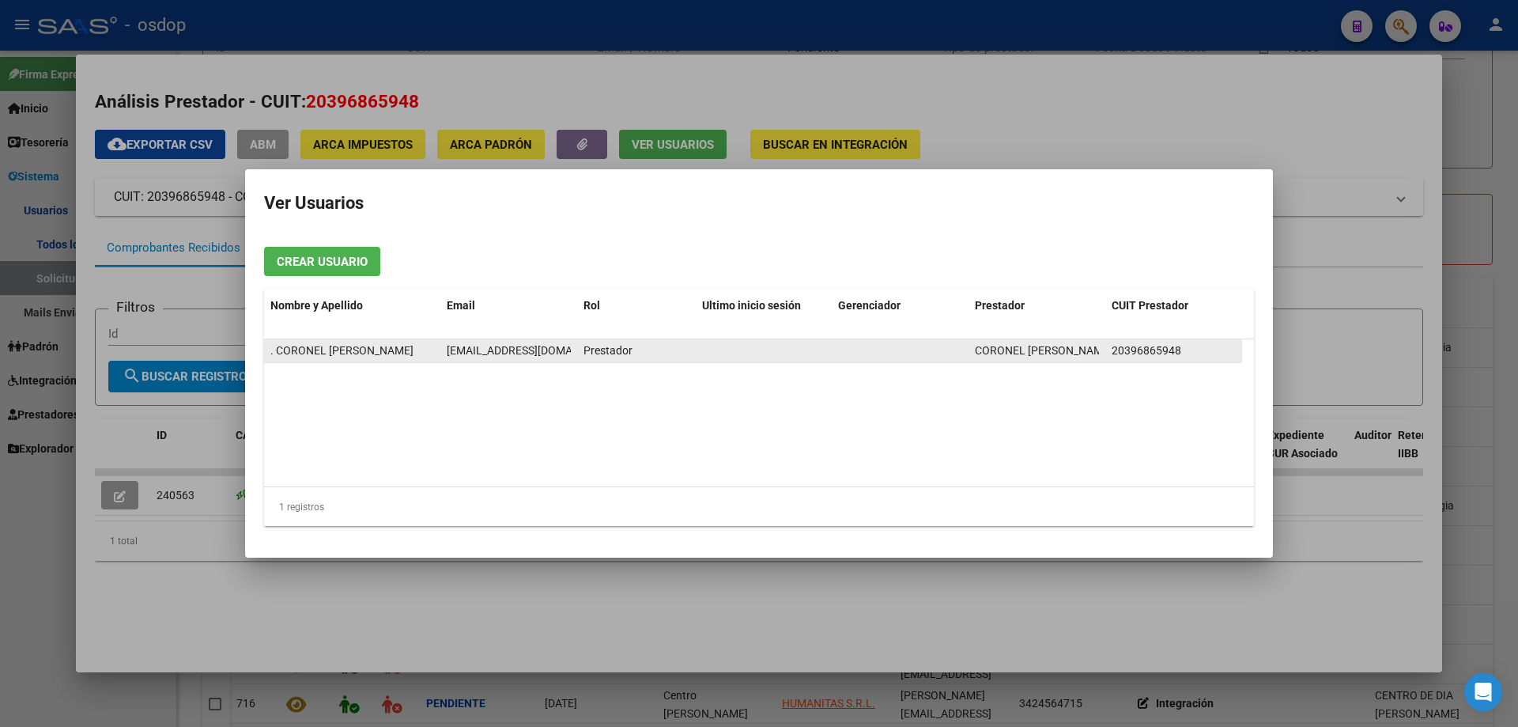
scroll to position [0, 21]
drag, startPoint x: 447, startPoint y: 346, endPoint x: 572, endPoint y: 347, distance: 124.9
click at [572, 347] on datatable-body-cell "[EMAIL_ADDRESS][DOMAIN_NAME]" at bounding box center [508, 350] width 137 height 23
copy span "[EMAIL_ADDRESS][DOMAIN_NAME]"
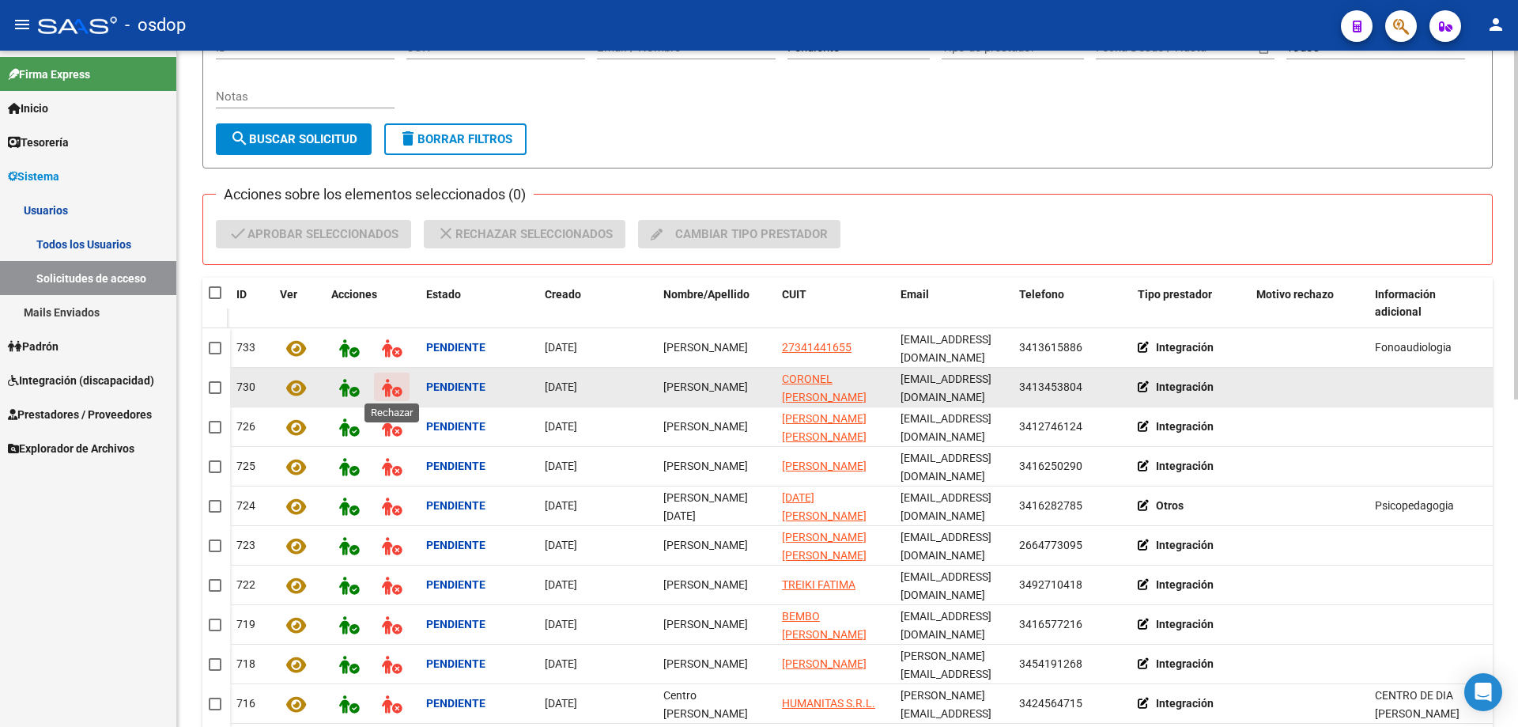
click at [387, 387] on icon at bounding box center [392, 388] width 20 height 18
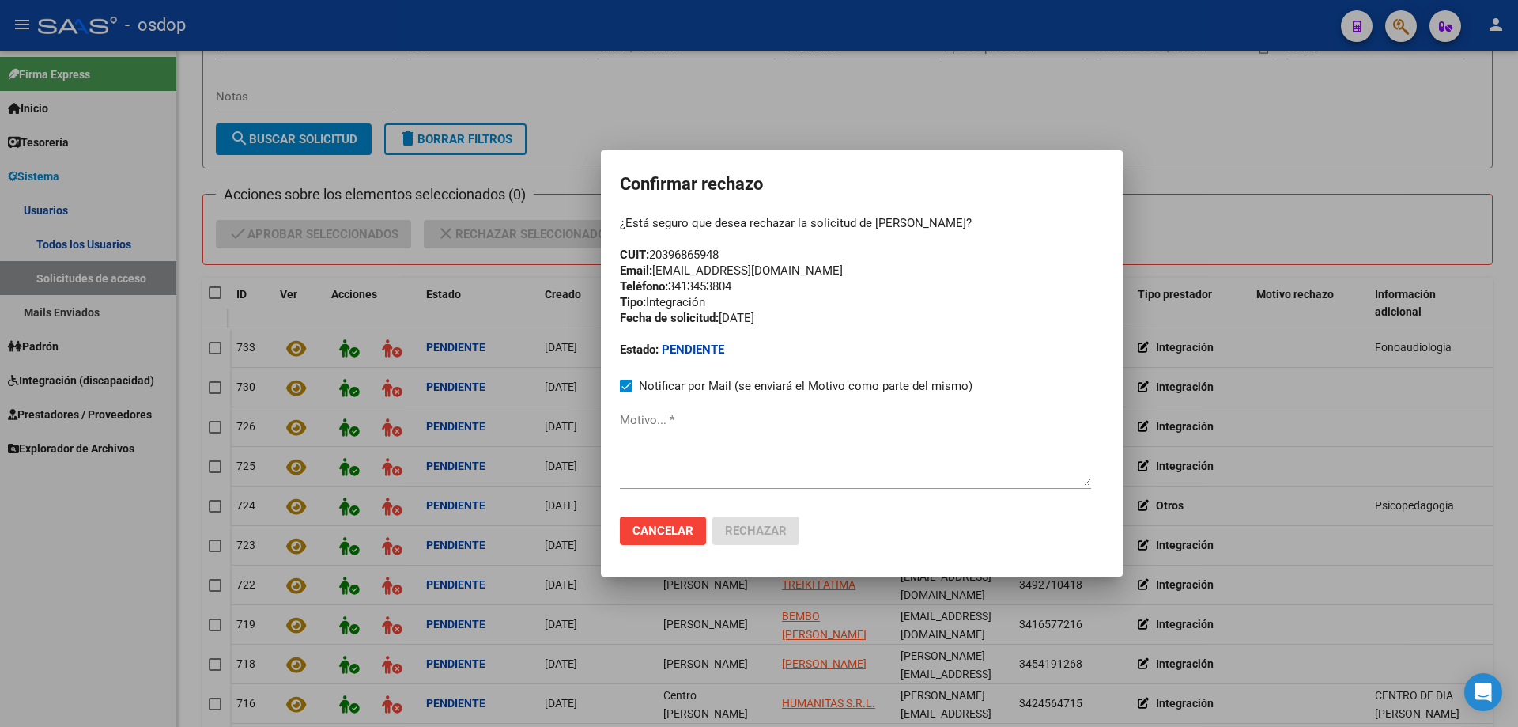
click at [621, 438] on textarea "Motivo... *" at bounding box center [855, 448] width 471 height 74
paste textarea "[EMAIL_ADDRESS][DOMAIN_NAME]"
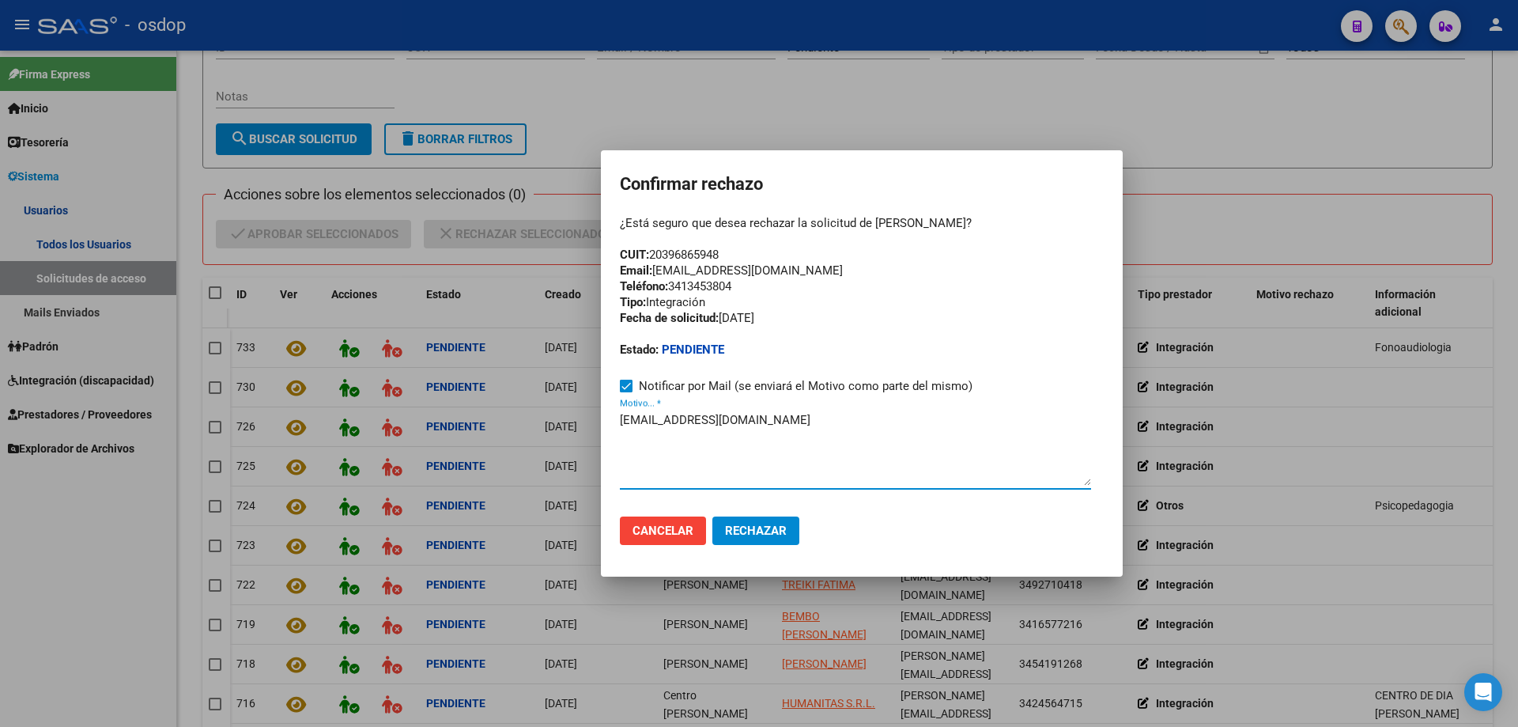
click at [618, 419] on mat-dialog-container "Confirmar rechazo ¿Está seguro que desea rechazar la solicitud de Juan Pablo Co…" at bounding box center [862, 363] width 522 height 426
click at [621, 419] on textarea "[EMAIL_ADDRESS][DOMAIN_NAME]" at bounding box center [855, 448] width 471 height 74
paste textarea "Se encuentra ACTIVA la cuenta de correo electrónico:"
drag, startPoint x: 621, startPoint y: 270, endPoint x: 795, endPoint y: 270, distance: 174.0
click at [795, 270] on div "¿Está seguro que desea rechazar la solicitud de Juan Pablo Coronel? CUIT: 20396…" at bounding box center [862, 286] width 484 height 142
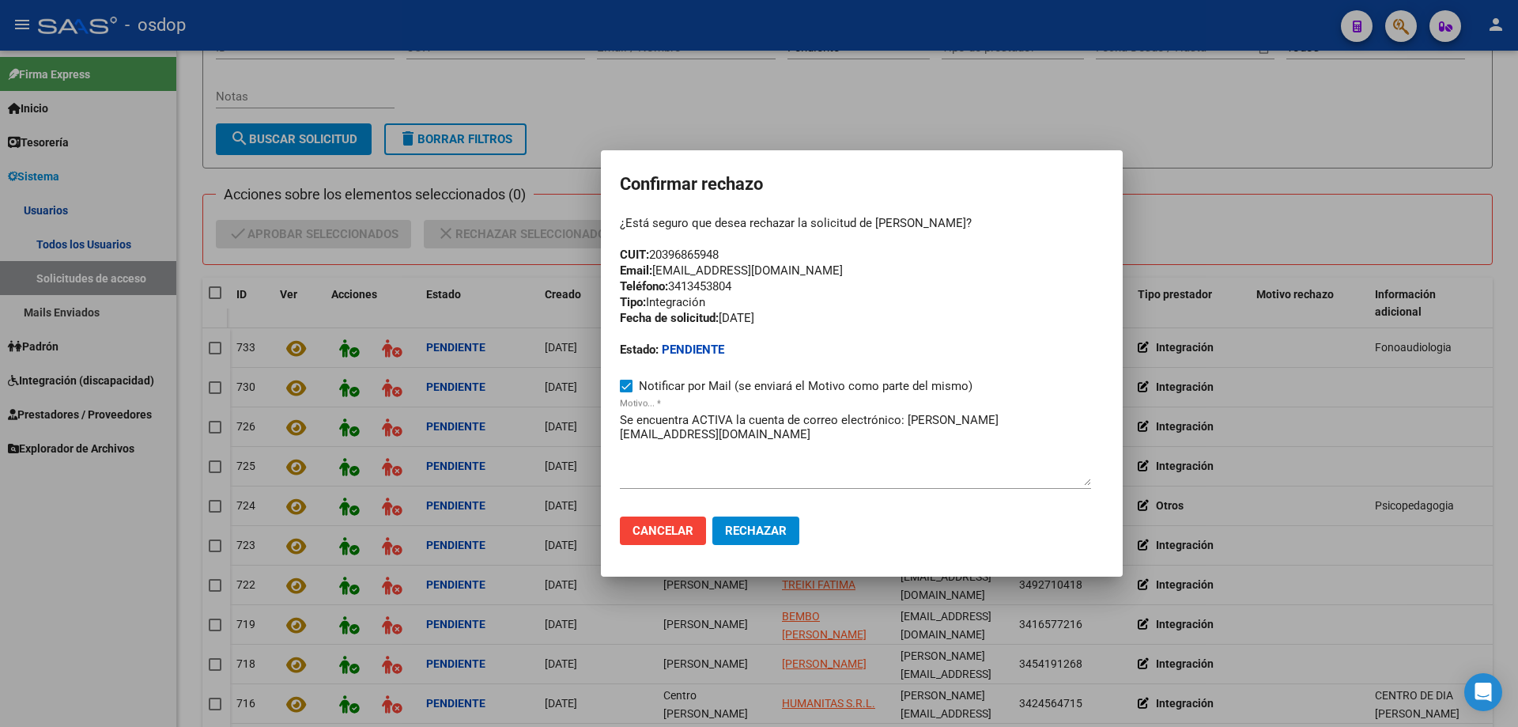
copy div "Email: juanmpee@gmail.com"
click at [622, 420] on textarea "Se encuentra ACTIVA la cuenta de correo electrónico: juan_p_coronel@hotmail.com" at bounding box center [855, 448] width 471 height 74
paste textarea "Email: juanmpee@gmail.com"
type textarea "Email: juanmpee@gmail.com / Se encuentra ACTIVA la cuenta de correo electrónico…"
click at [745, 528] on span "Rechazar" at bounding box center [756, 530] width 62 height 14
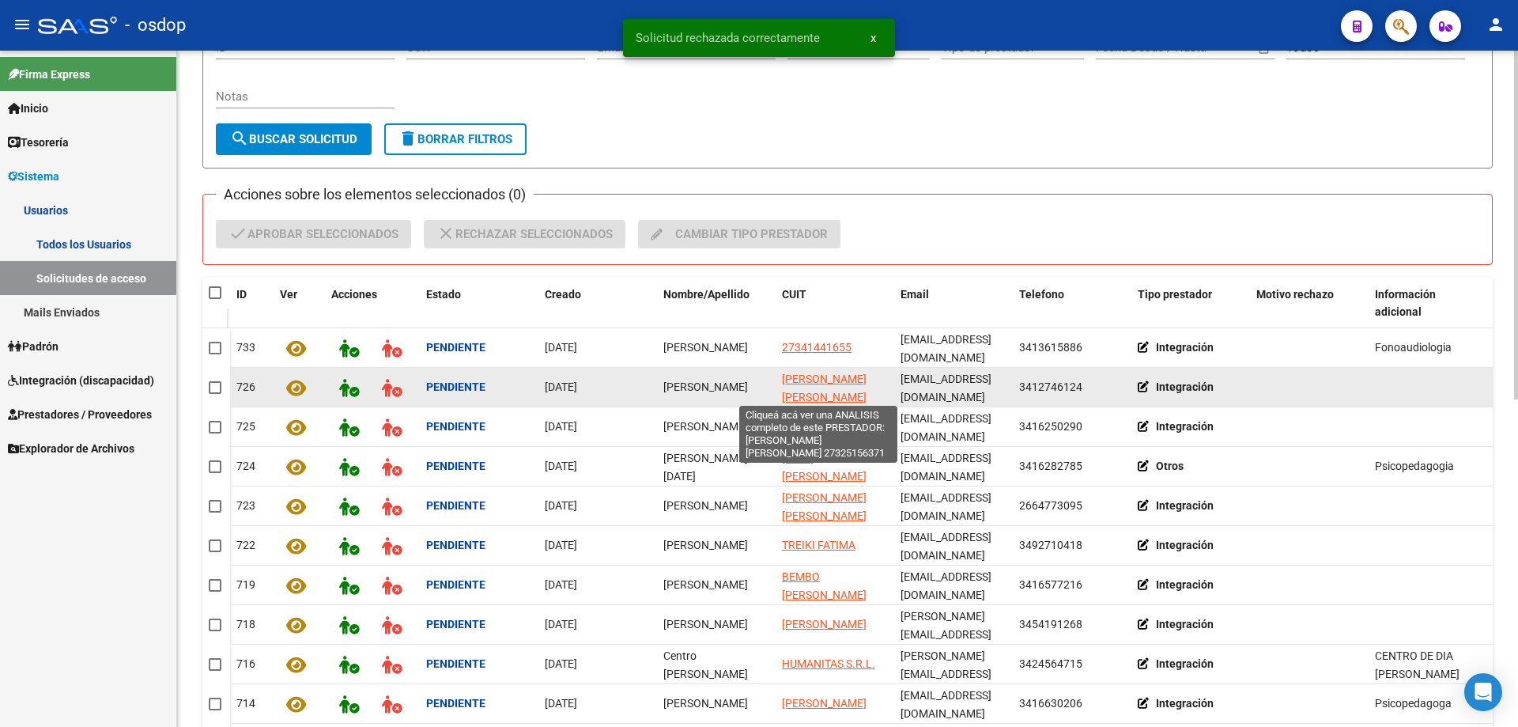
click at [801, 376] on span "GODOY MARIA SILVINA" at bounding box center [824, 387] width 85 height 31
type textarea "27325156371"
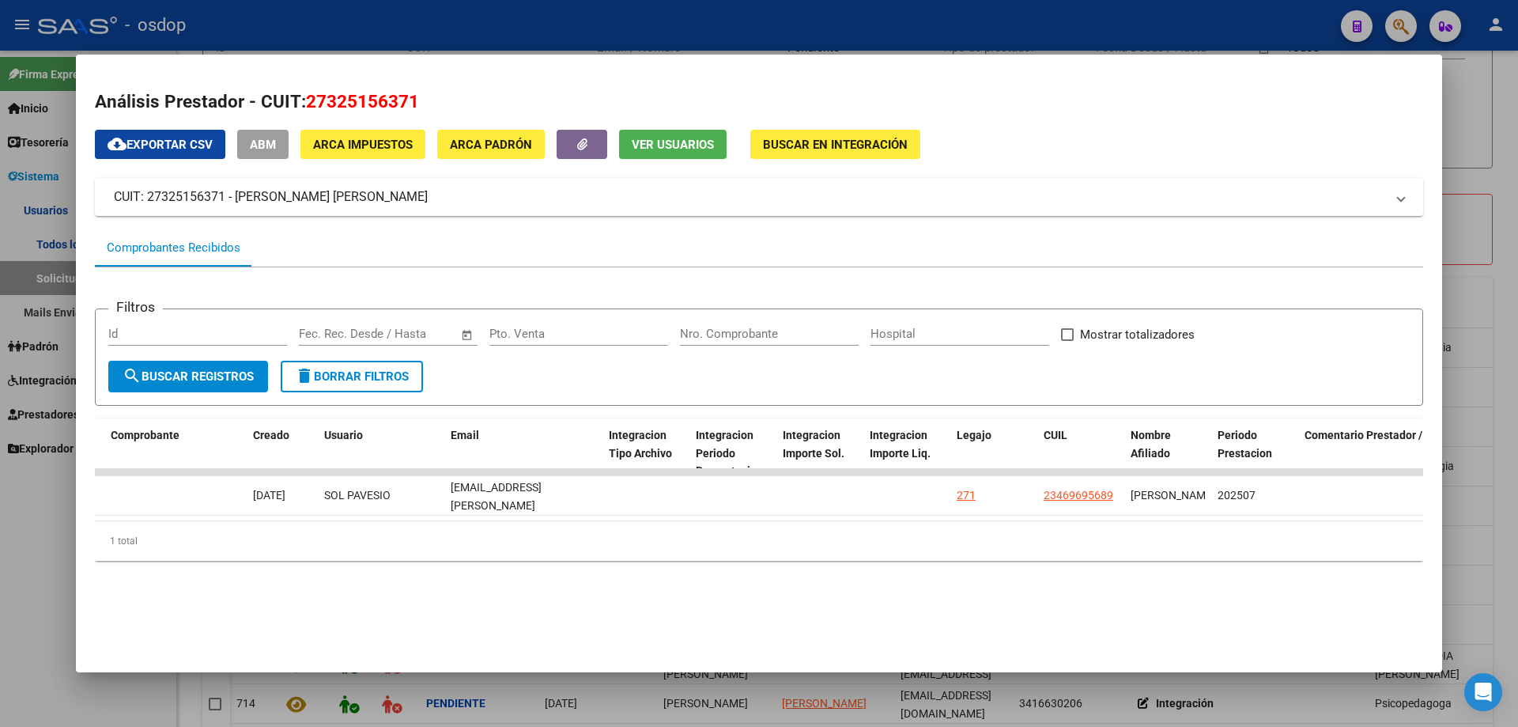
scroll to position [0, 0]
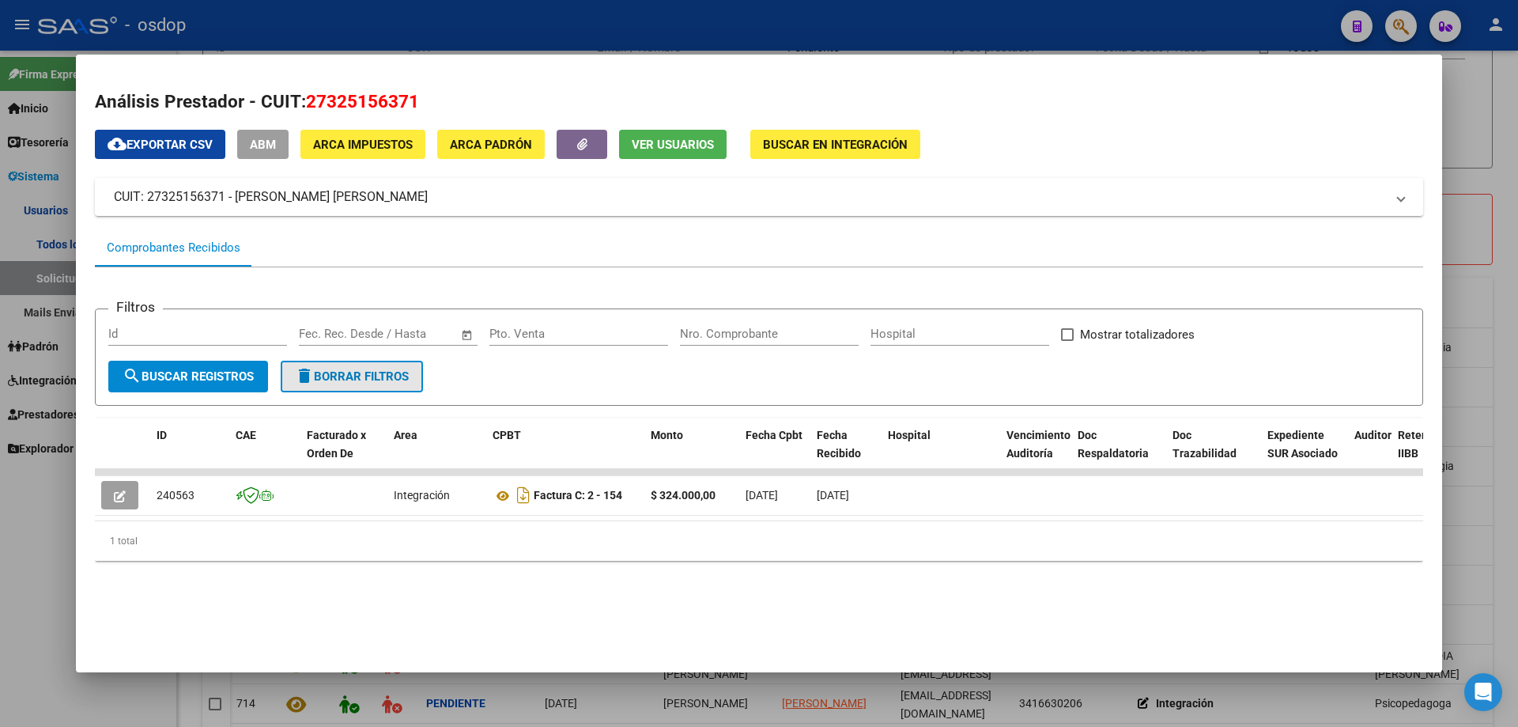
click at [331, 389] on button "delete Borrar Filtros" at bounding box center [352, 377] width 142 height 32
click at [654, 145] on span "Ver Usuarios" at bounding box center [673, 145] width 82 height 14
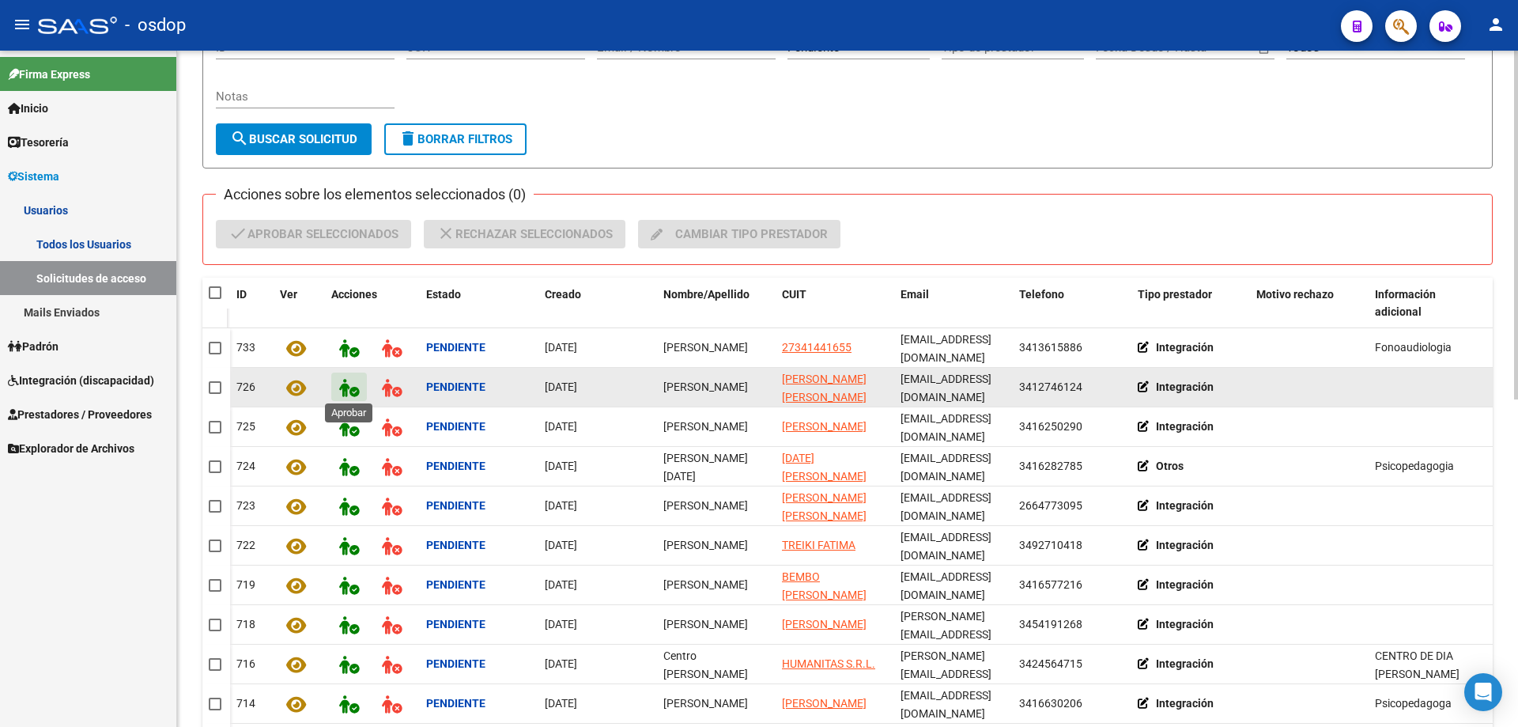
click at [346, 384] on icon at bounding box center [349, 388] width 20 height 18
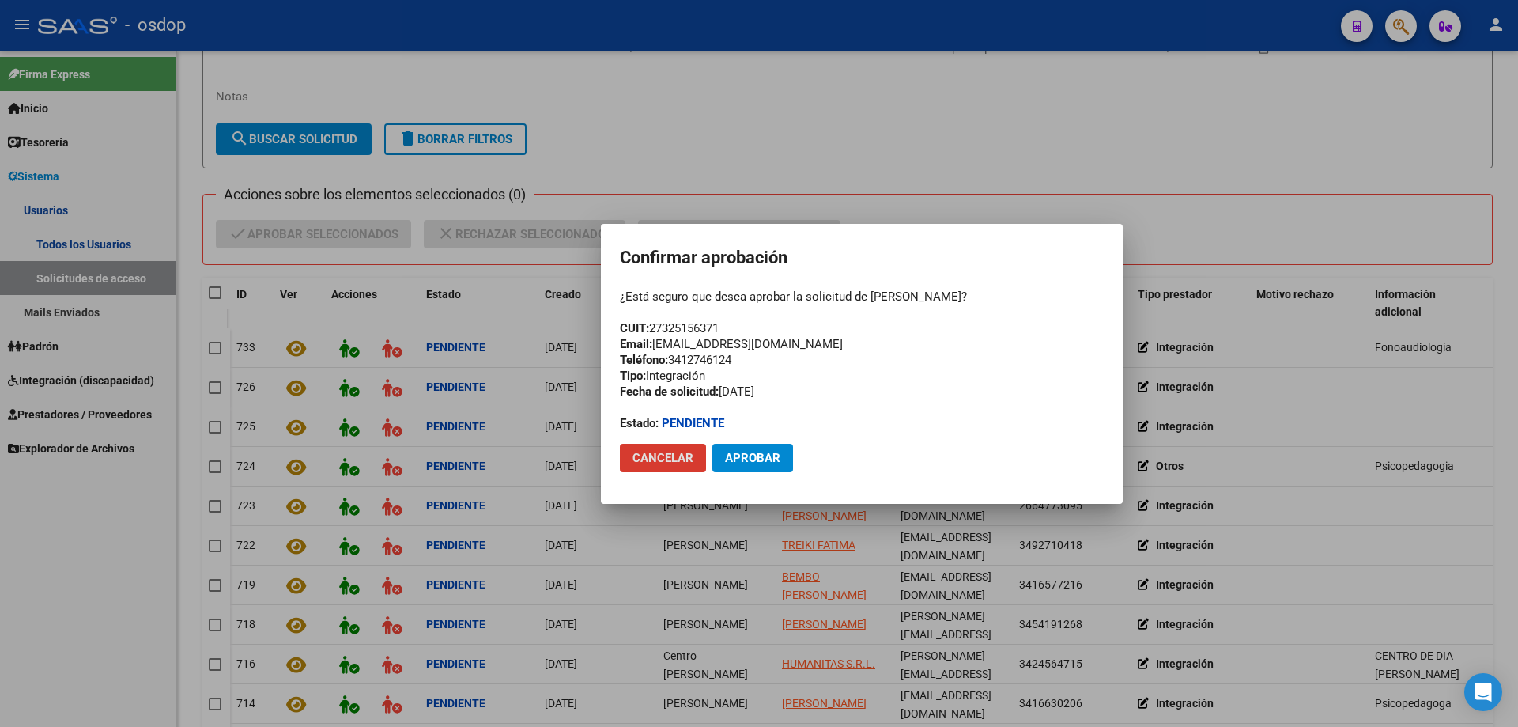
click at [748, 461] on span "Aprobar" at bounding box center [752, 458] width 55 height 14
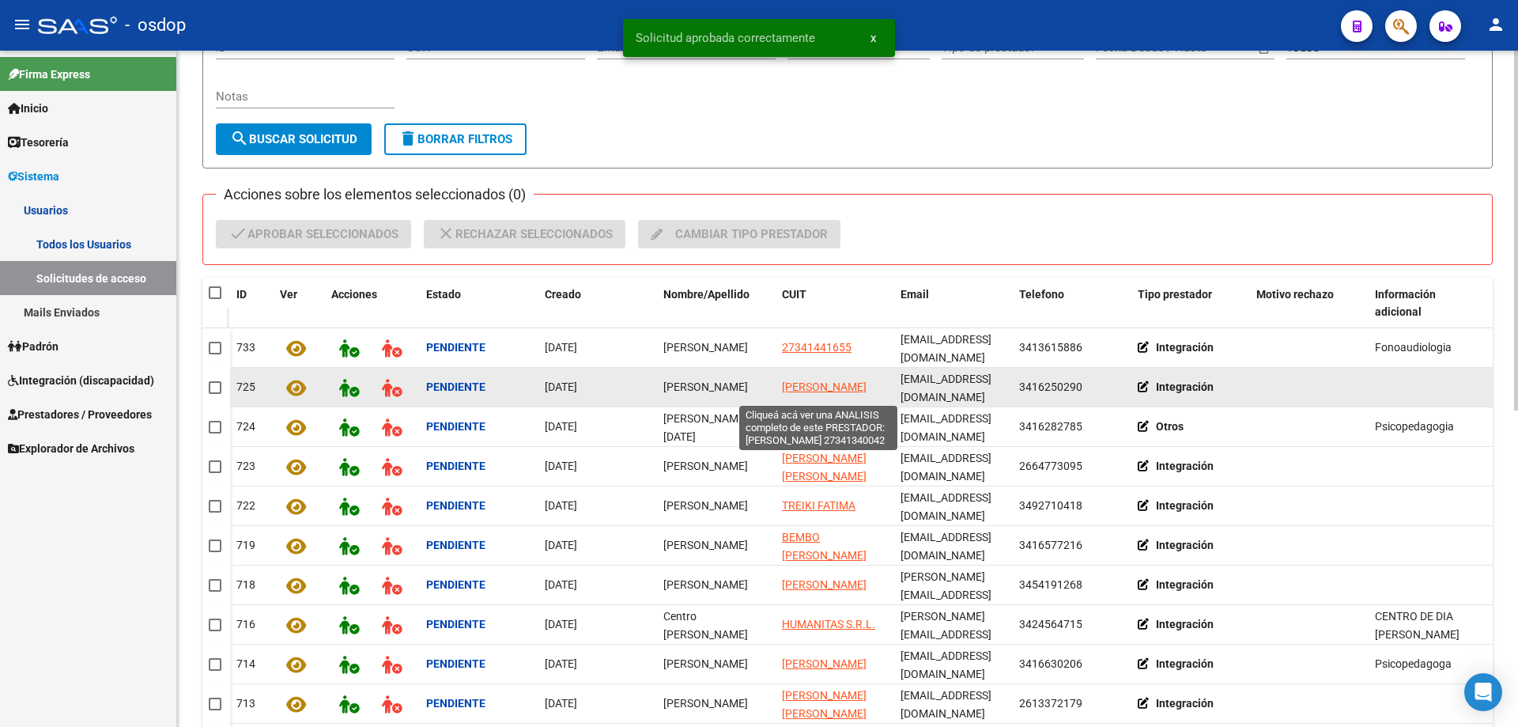
click at [801, 380] on span "CELMA NADIA NEREA" at bounding box center [824, 386] width 85 height 13
type textarea "27341340042"
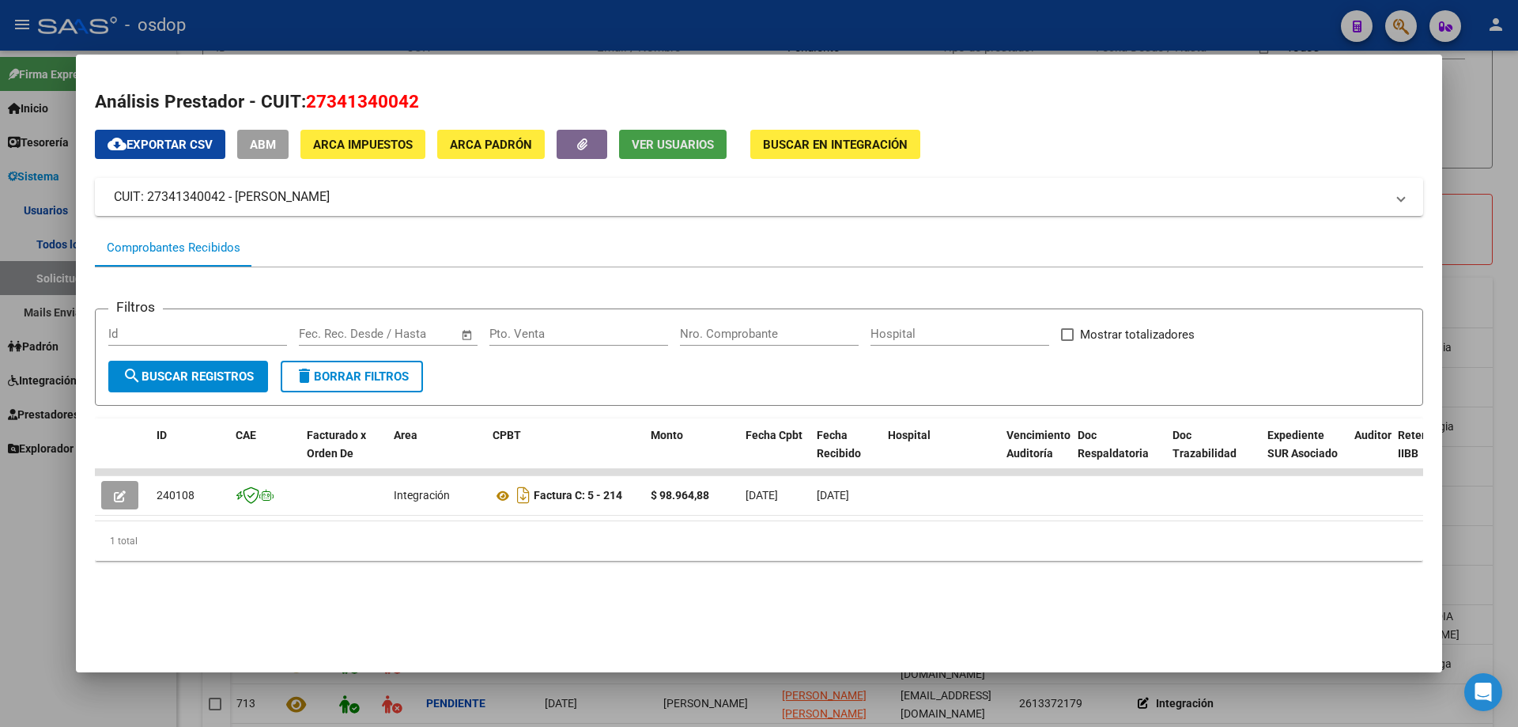
click at [667, 135] on button "Ver Usuarios" at bounding box center [673, 144] width 108 height 29
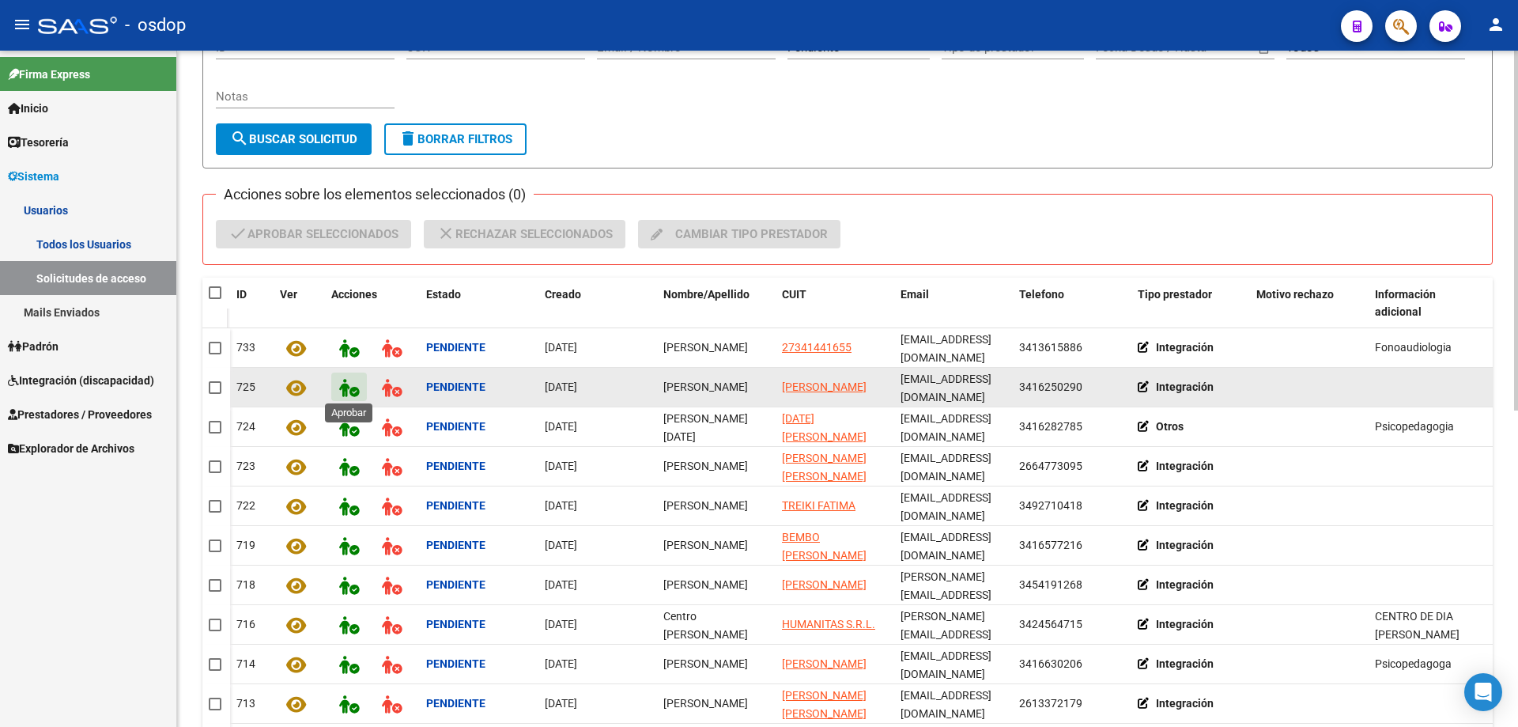
click at [344, 383] on icon at bounding box center [349, 388] width 20 height 18
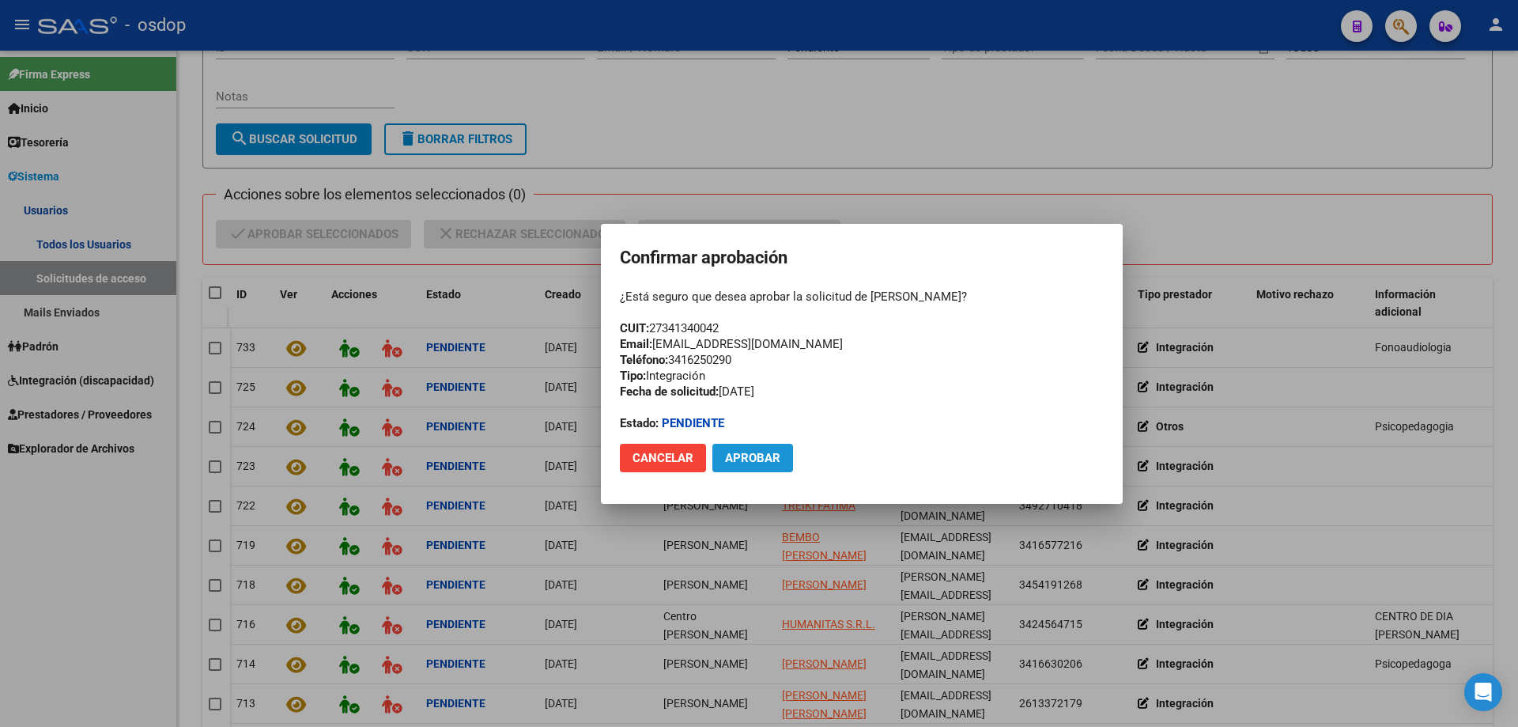
click at [746, 452] on span "Aprobar" at bounding box center [752, 458] width 55 height 14
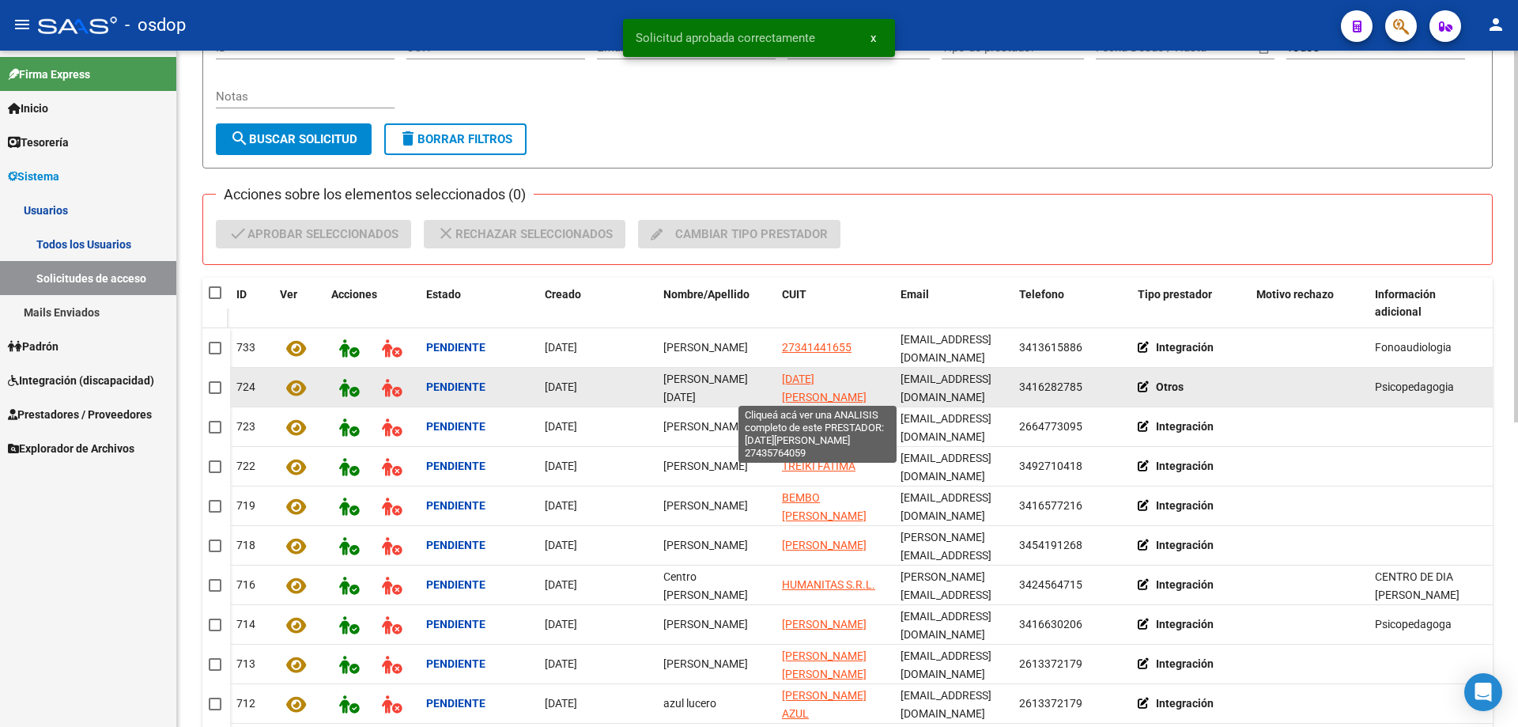
click at [800, 379] on span "SAN MIGUEL GUILLERMINA" at bounding box center [824, 387] width 85 height 31
type textarea "27435764059"
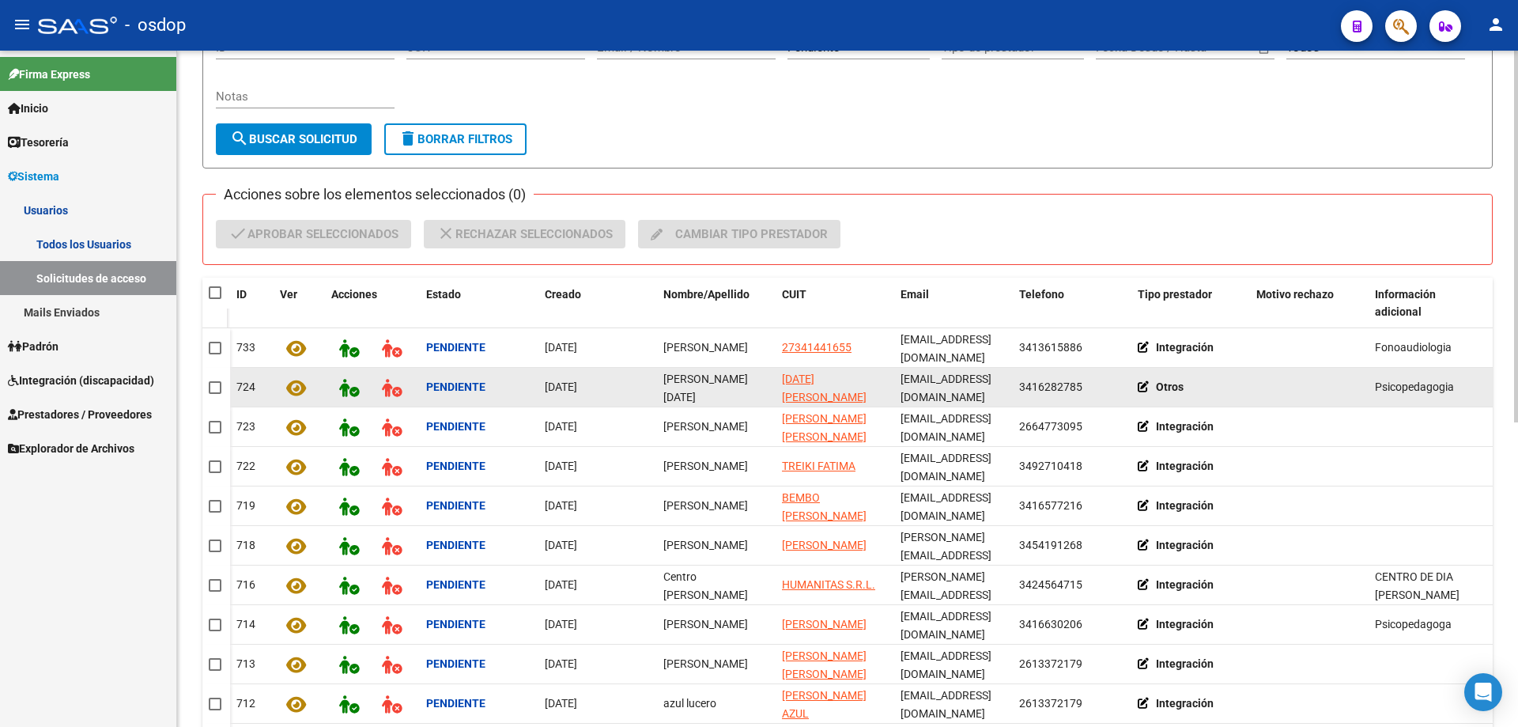
click at [1143, 381] on icon at bounding box center [1147, 386] width 18 height 11
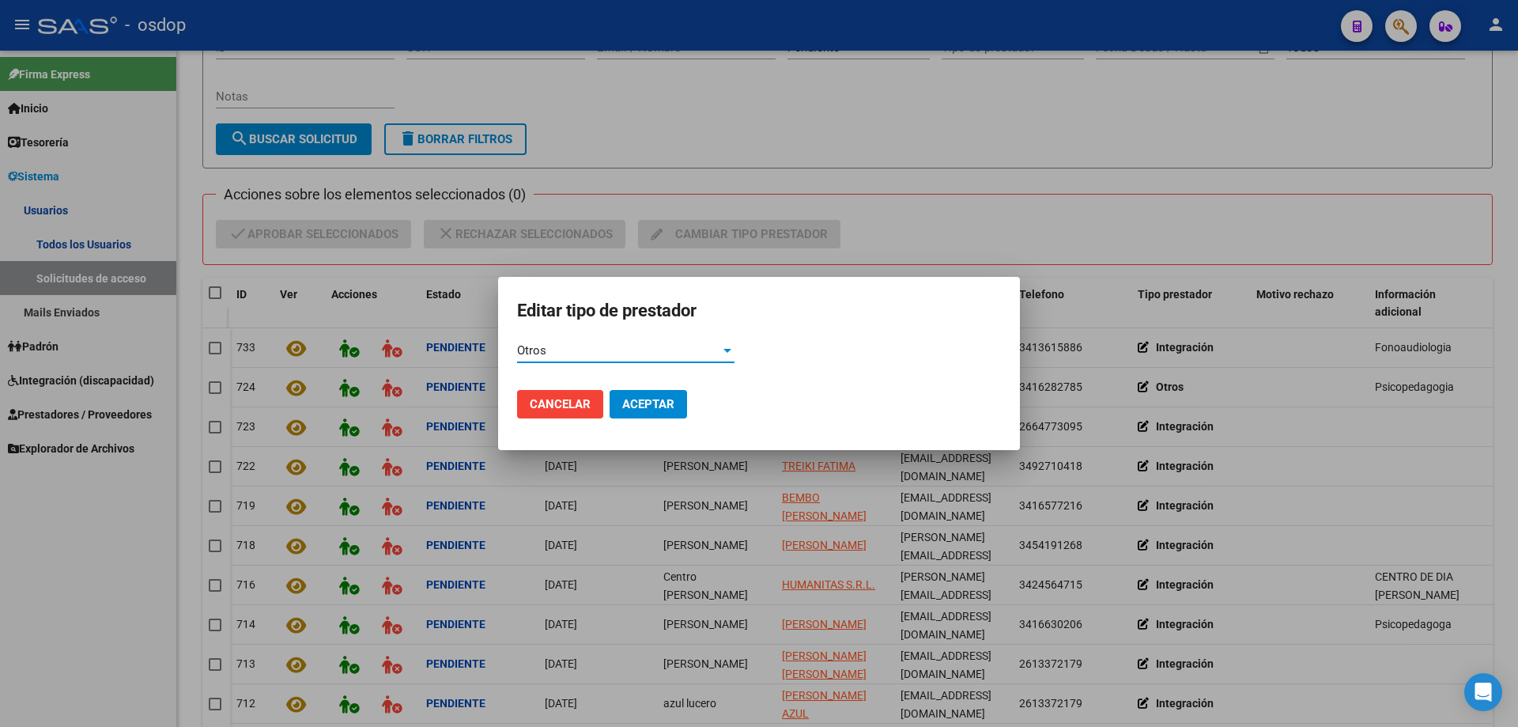
click at [580, 349] on div "Otros" at bounding box center [618, 350] width 203 height 14
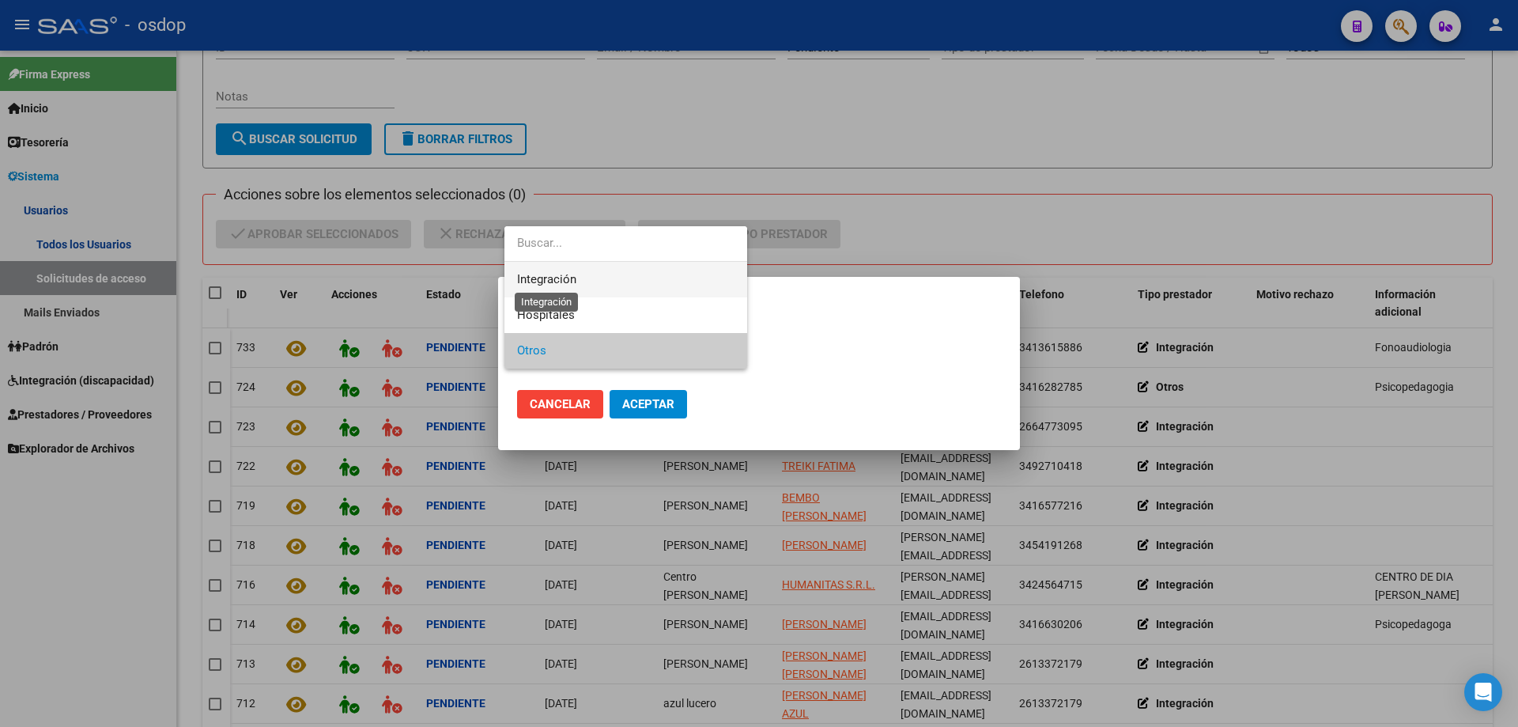
click at [529, 278] on span "Integración" at bounding box center [546, 279] width 59 height 14
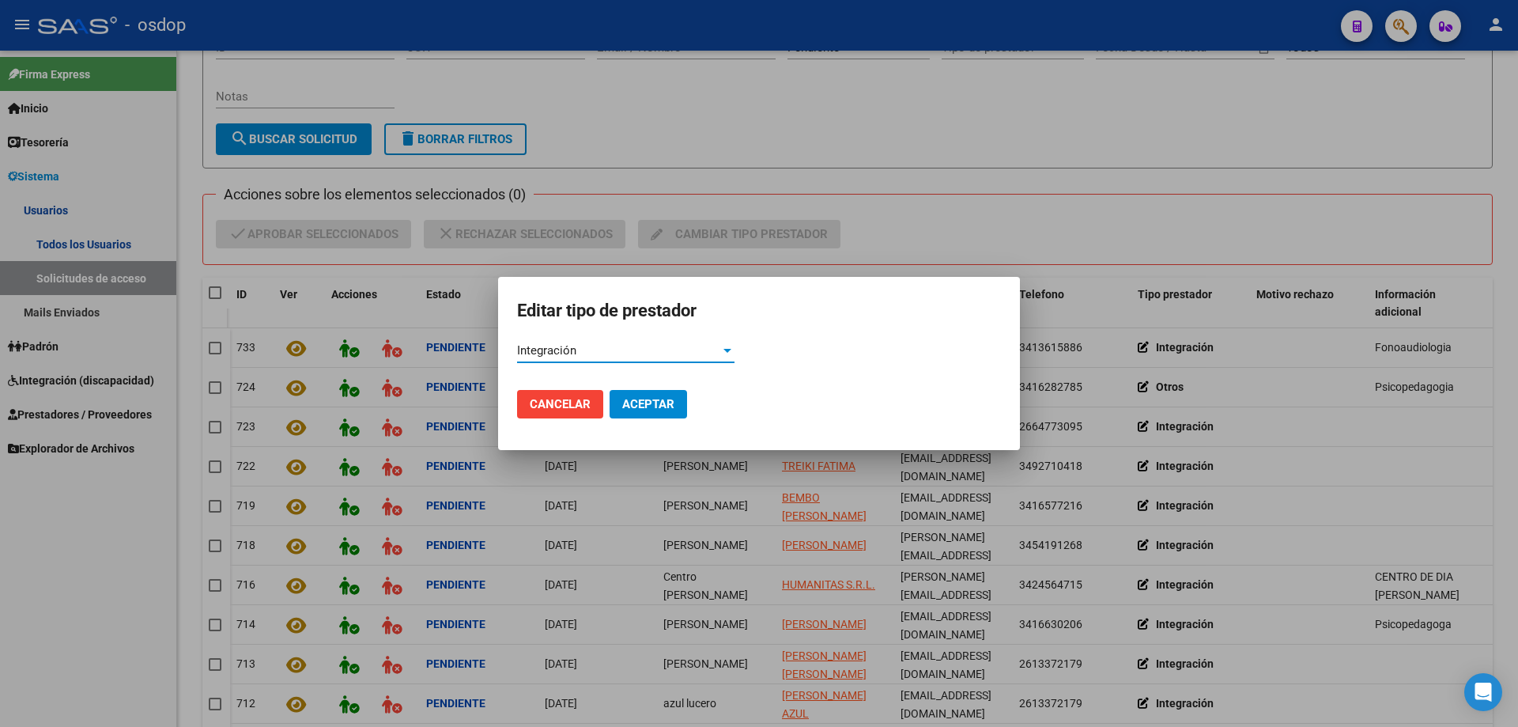
click at [648, 405] on span "Aceptar" at bounding box center [648, 404] width 52 height 14
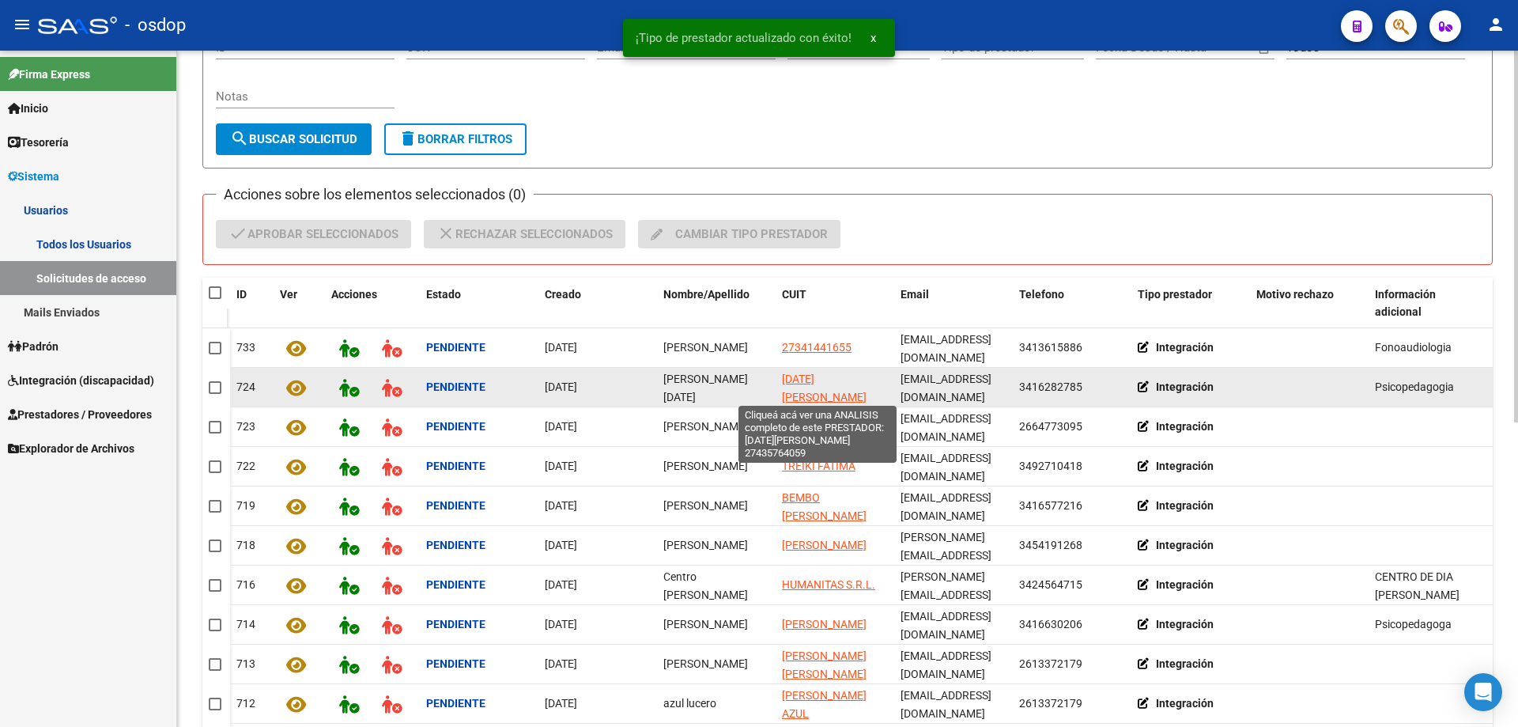
click at [803, 376] on span "SAN MIGUEL GUILLERMINA" at bounding box center [824, 387] width 85 height 31
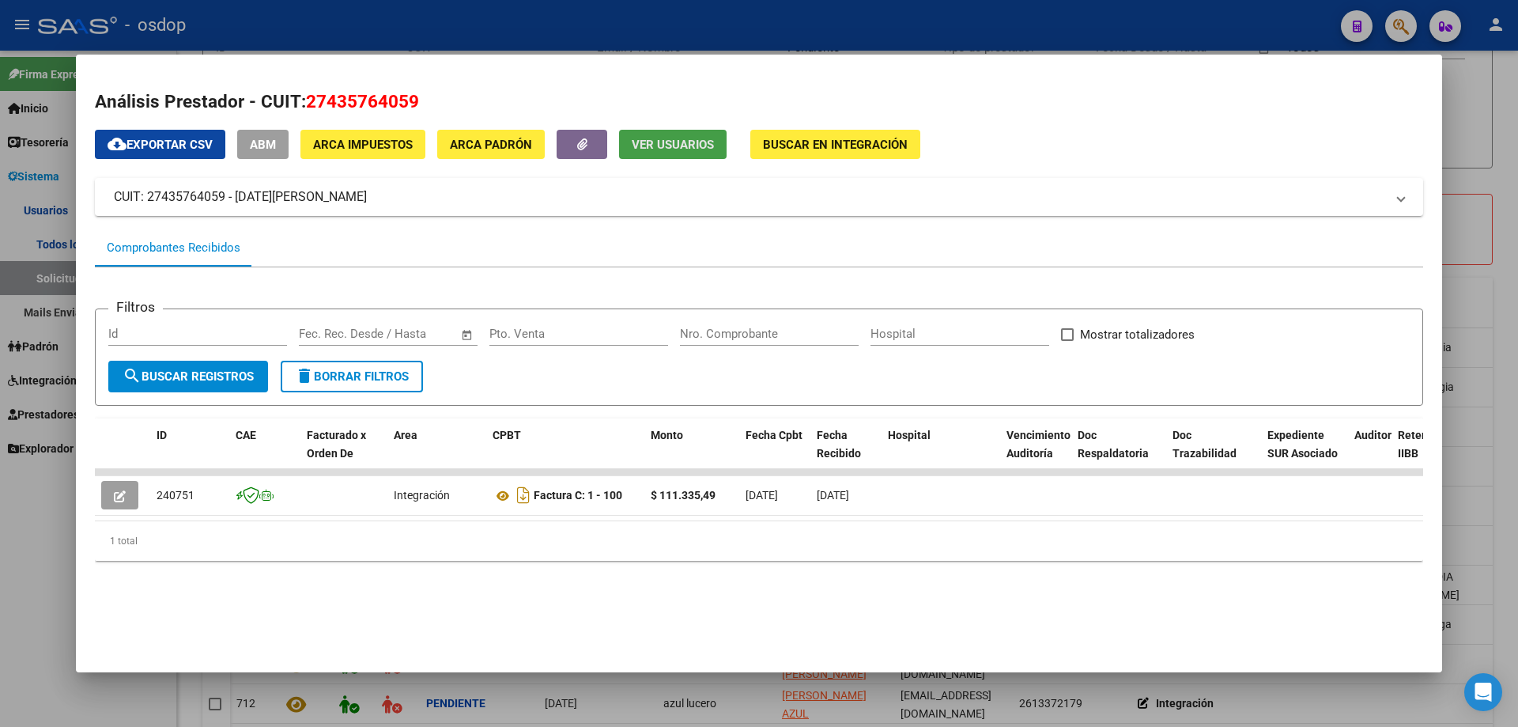
click at [649, 145] on span "Ver Usuarios" at bounding box center [673, 145] width 82 height 14
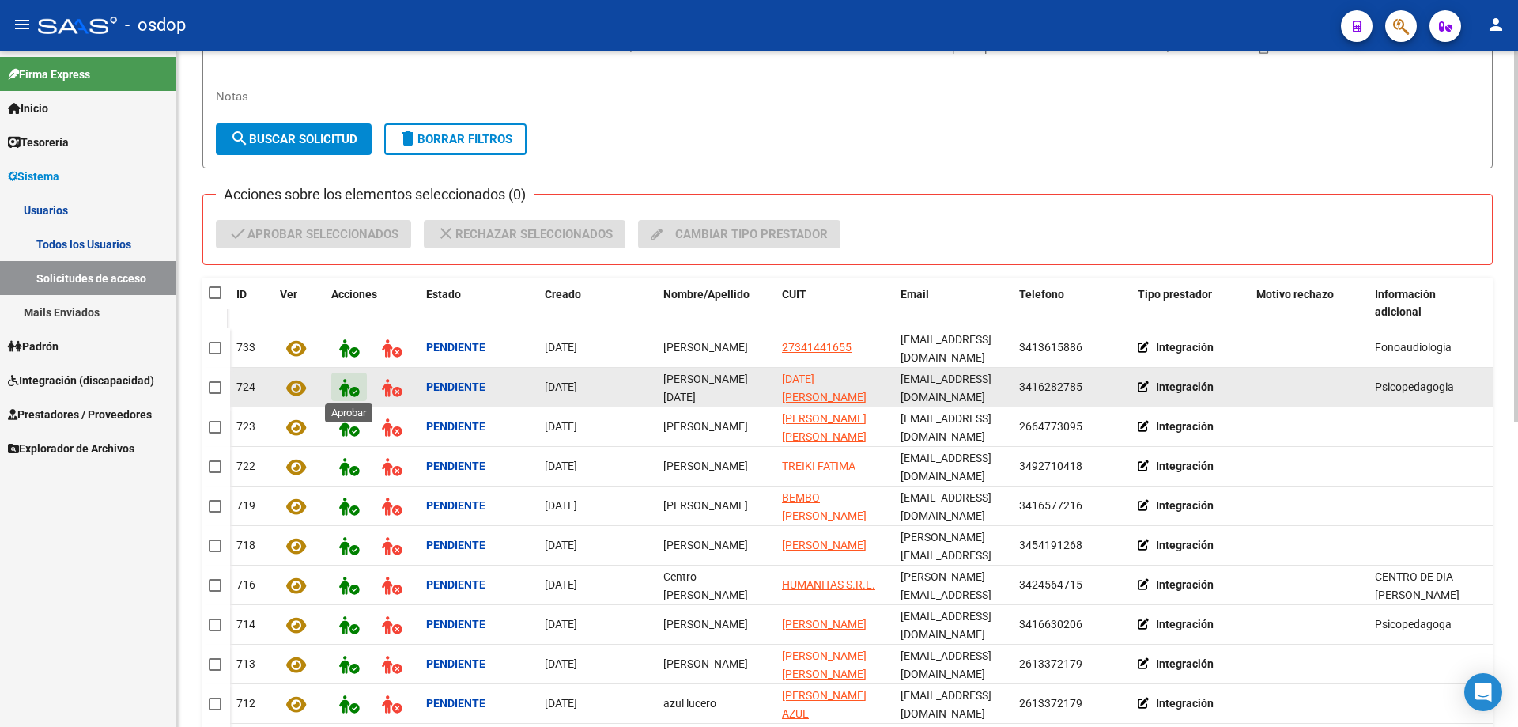
click at [346, 389] on icon at bounding box center [349, 388] width 20 height 18
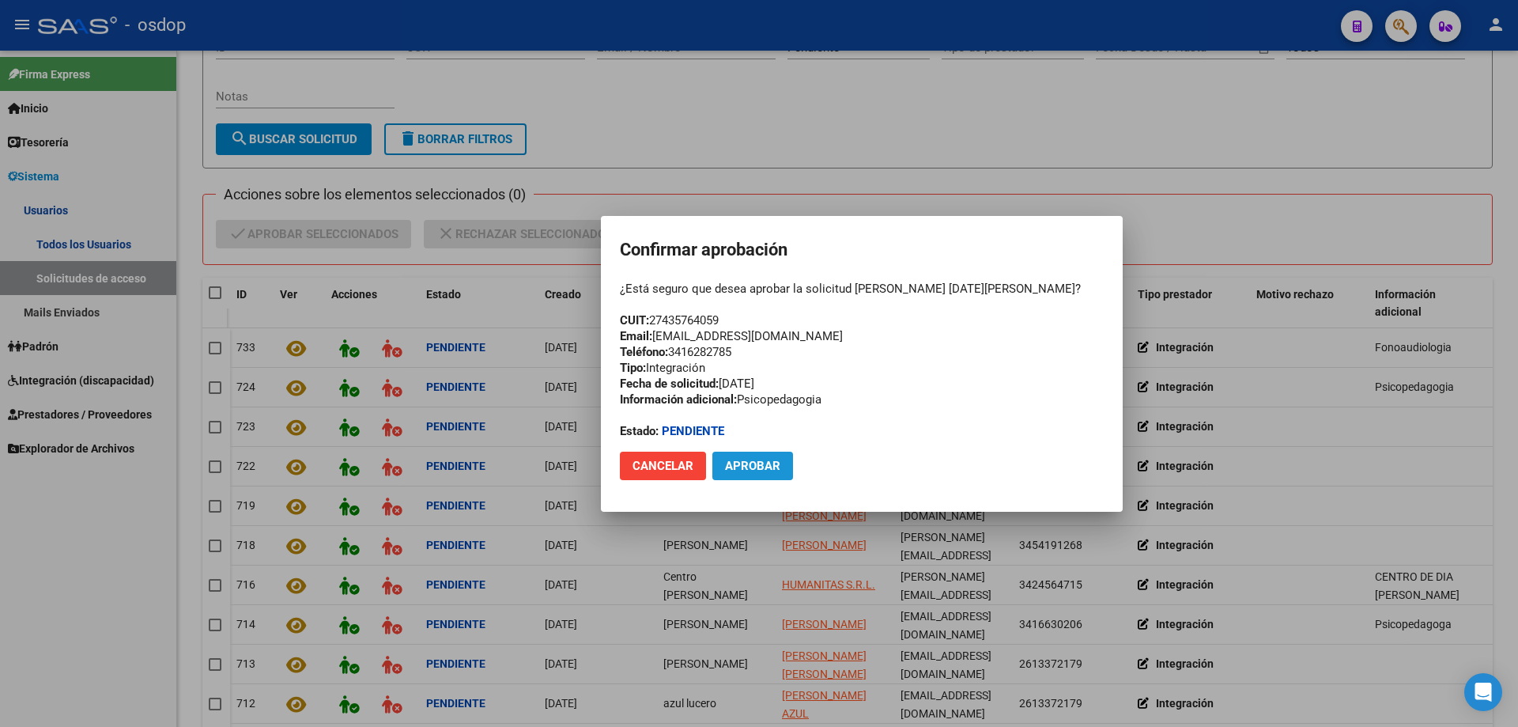
click at [745, 462] on span "Aprobar" at bounding box center [752, 466] width 55 height 14
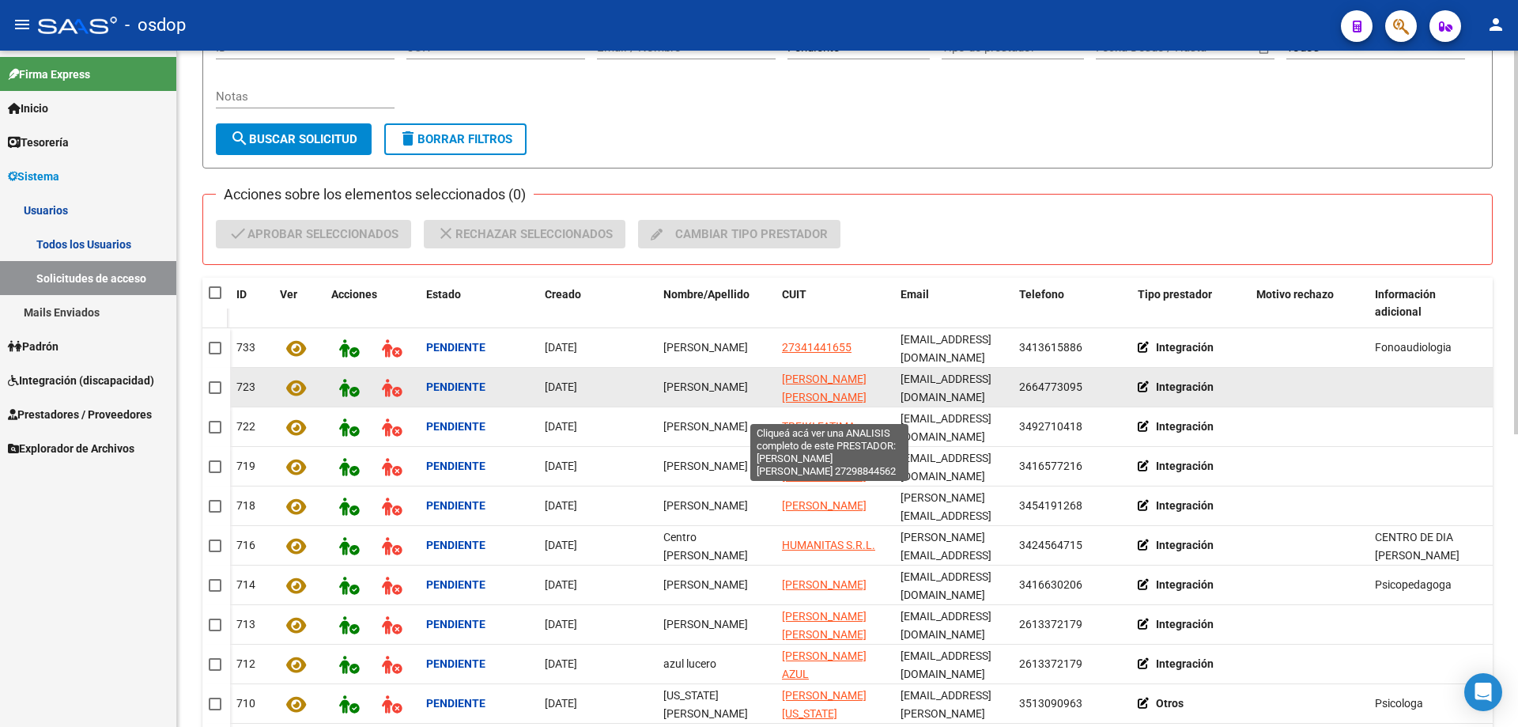
click at [810, 376] on span "CESPEDES IRRAZABAL CINTIA LORENA" at bounding box center [824, 387] width 85 height 31
type textarea "27298844562"
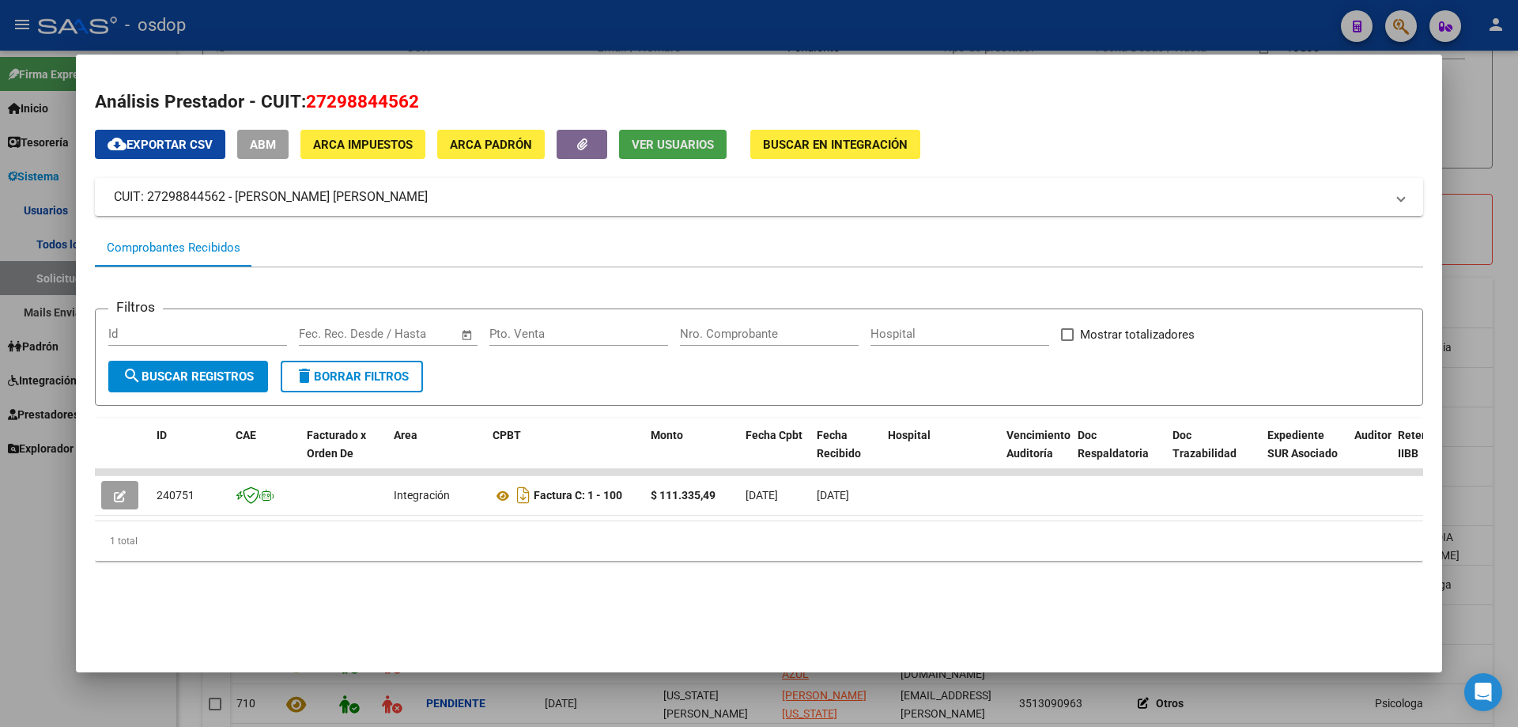
click at [649, 140] on span "Ver Usuarios" at bounding box center [673, 145] width 82 height 14
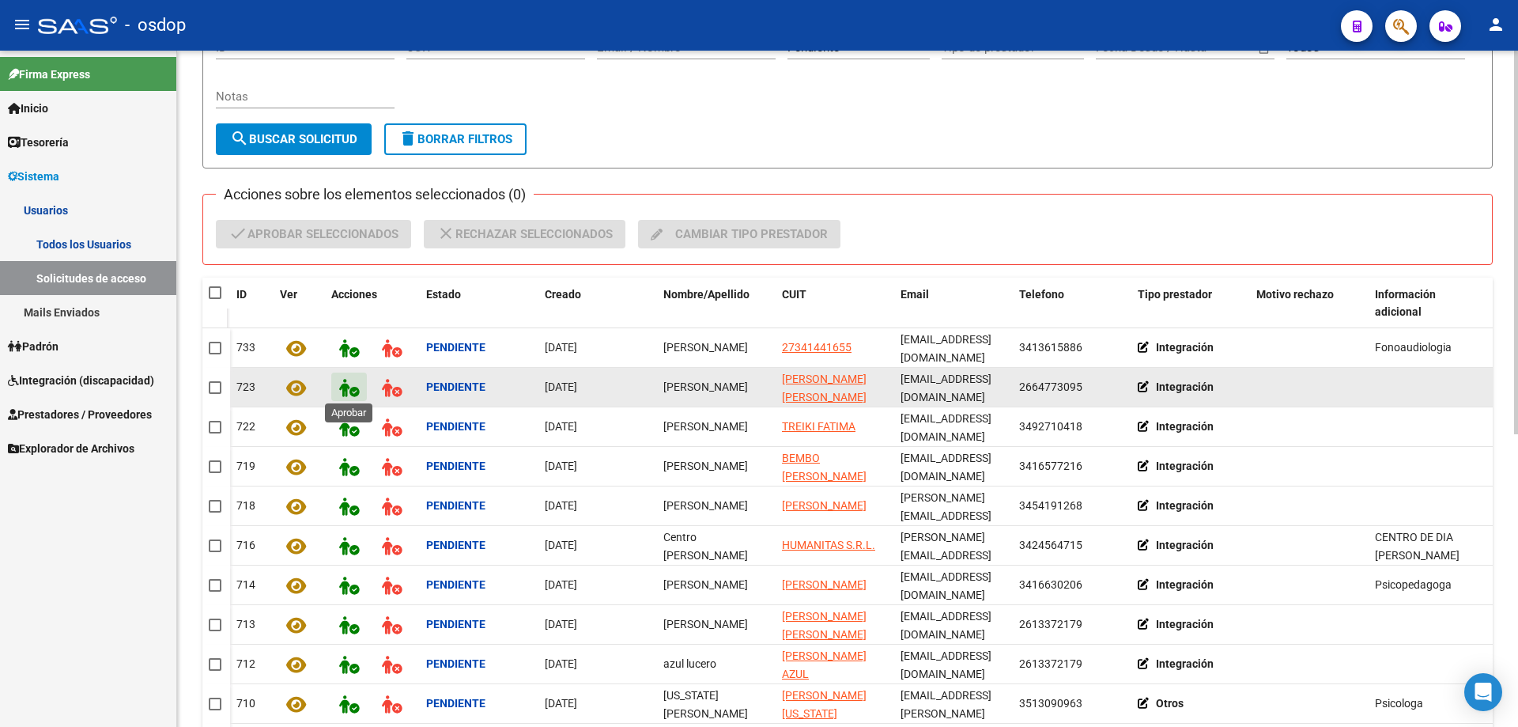
click at [346, 389] on icon at bounding box center [349, 388] width 20 height 18
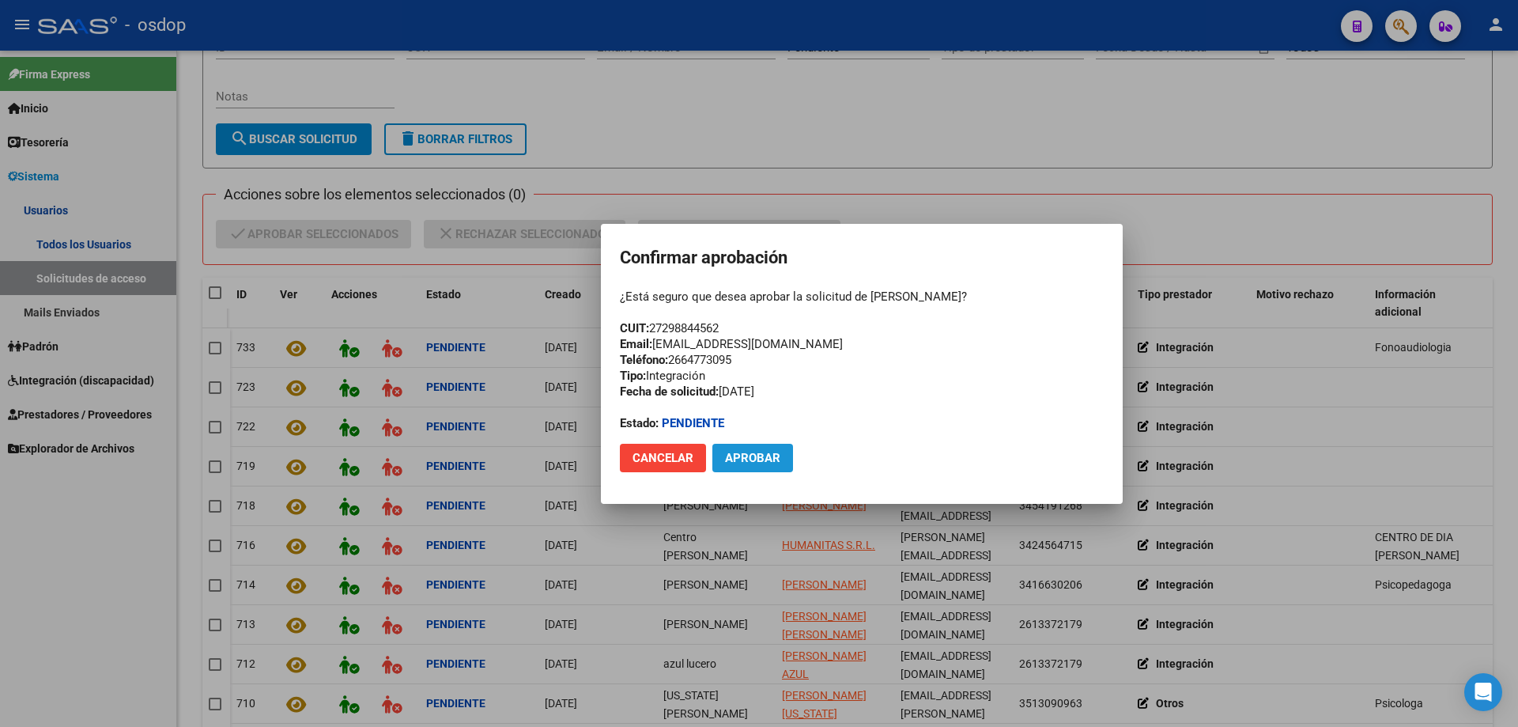
click at [757, 459] on span "Aprobar" at bounding box center [752, 458] width 55 height 14
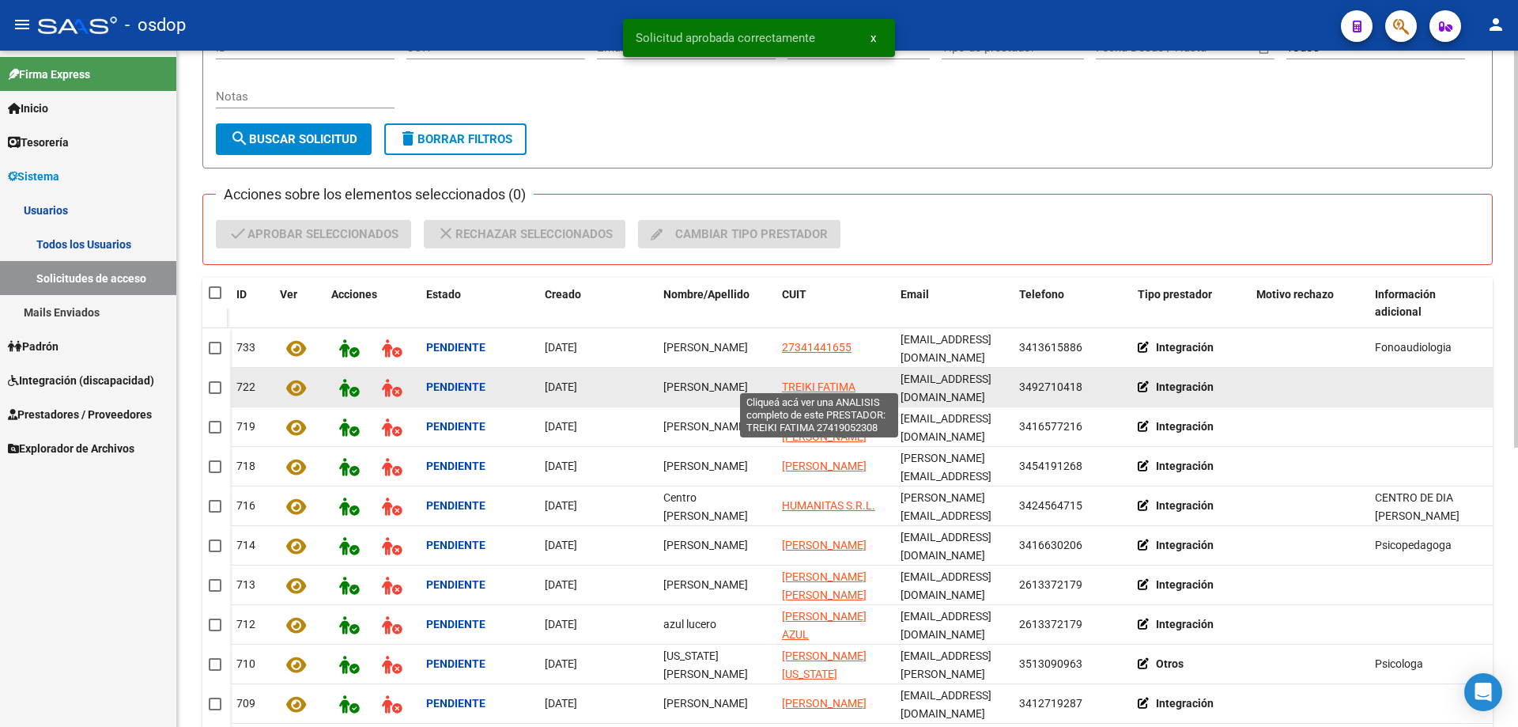
click at [804, 380] on span "TREIKI FATIMA" at bounding box center [819, 386] width 74 height 13
type textarea "27419052308"
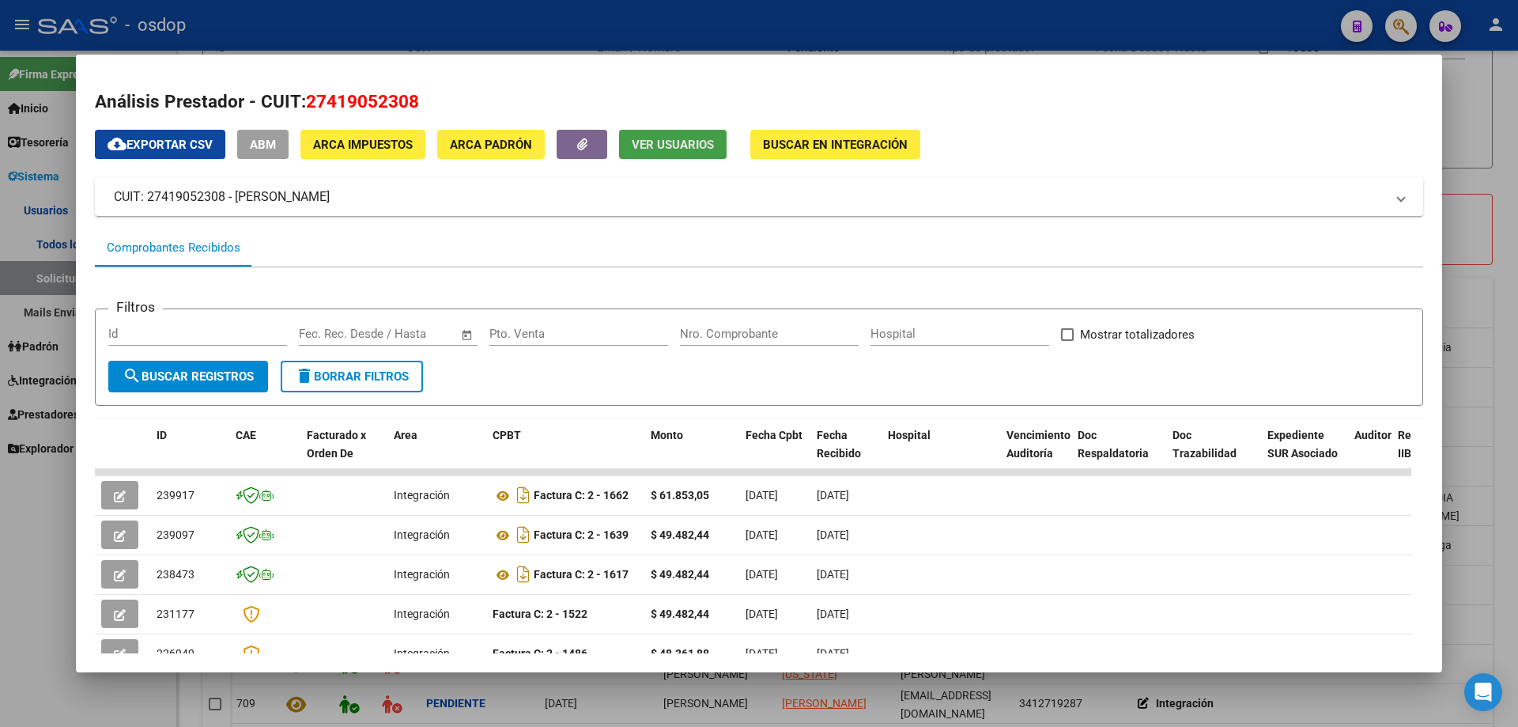
click at [647, 147] on span "Ver Usuarios" at bounding box center [673, 145] width 82 height 14
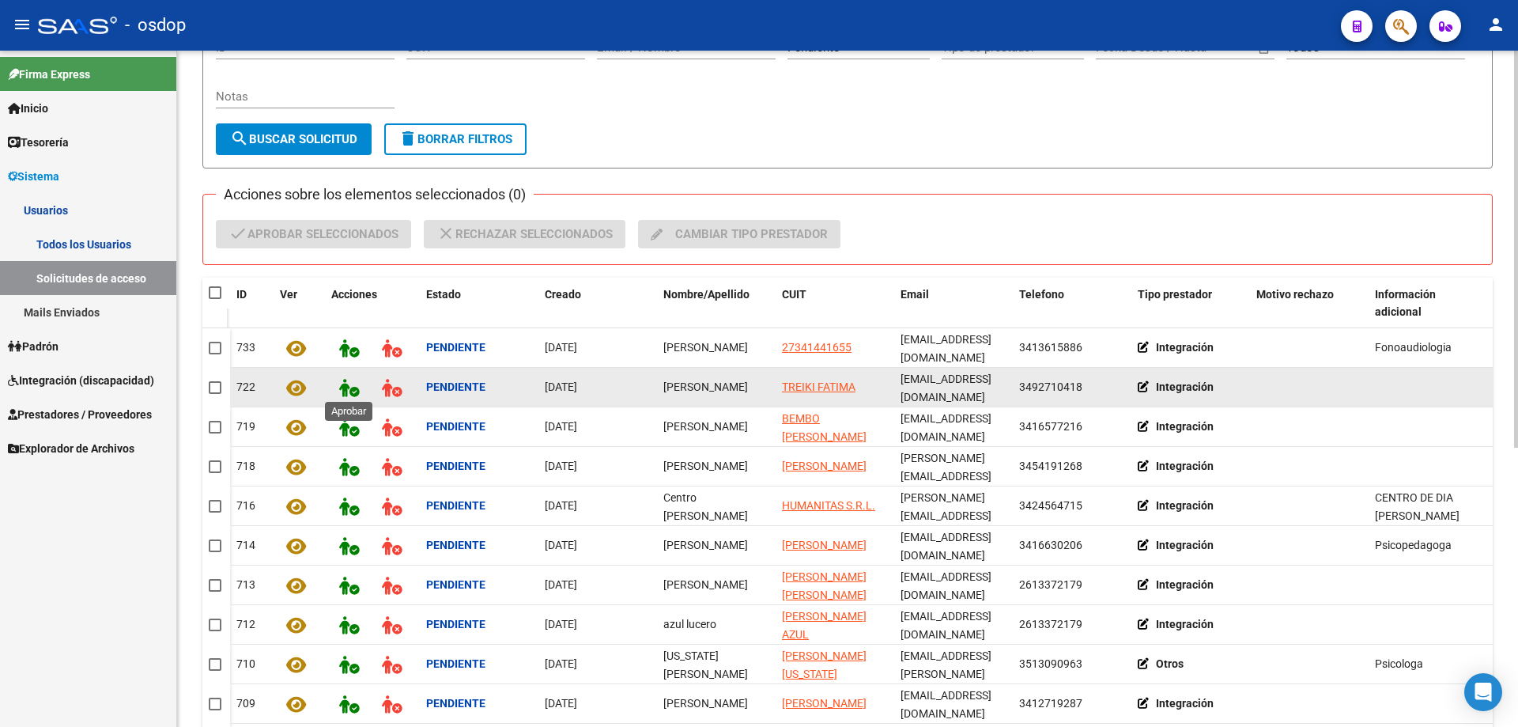
click at [345, 385] on icon at bounding box center [349, 388] width 20 height 18
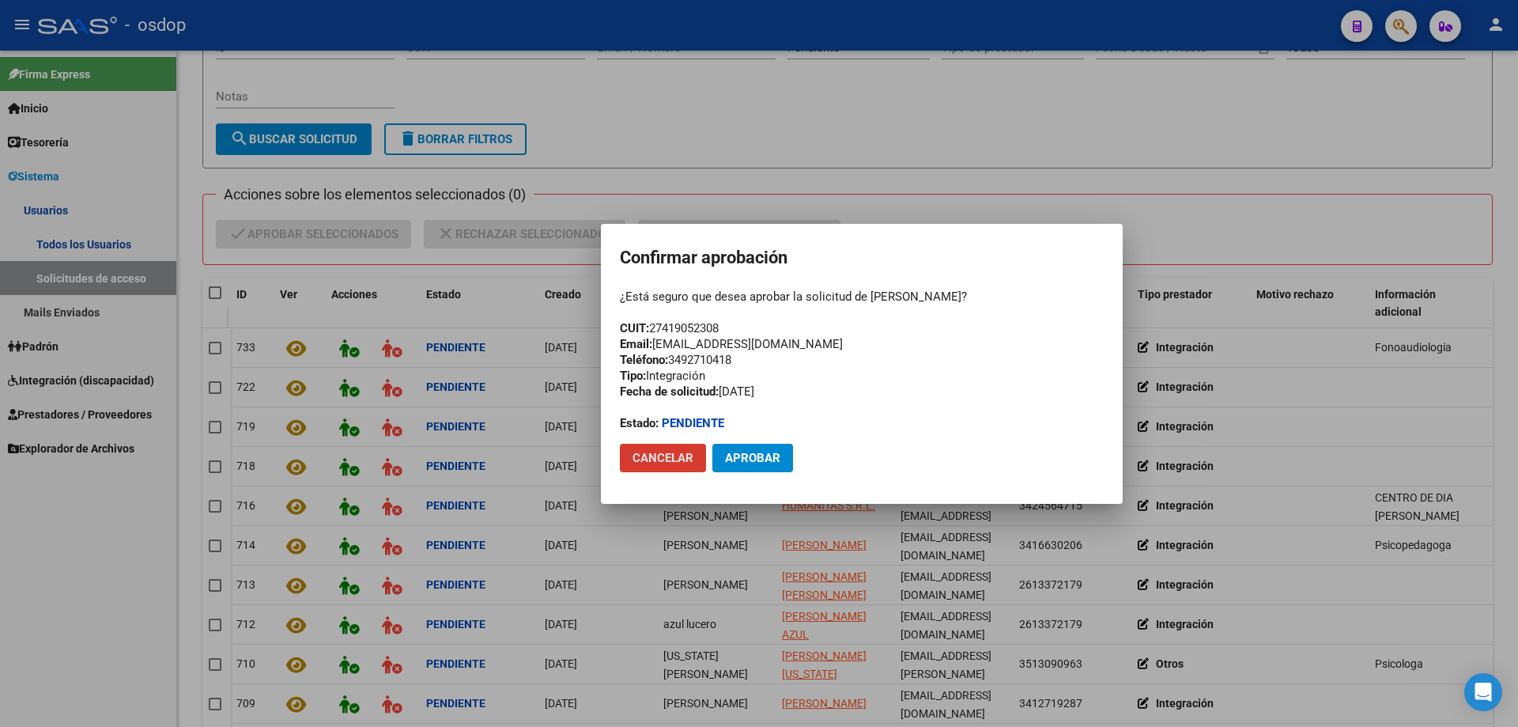
click at [744, 460] on span "Aprobar" at bounding box center [752, 458] width 55 height 14
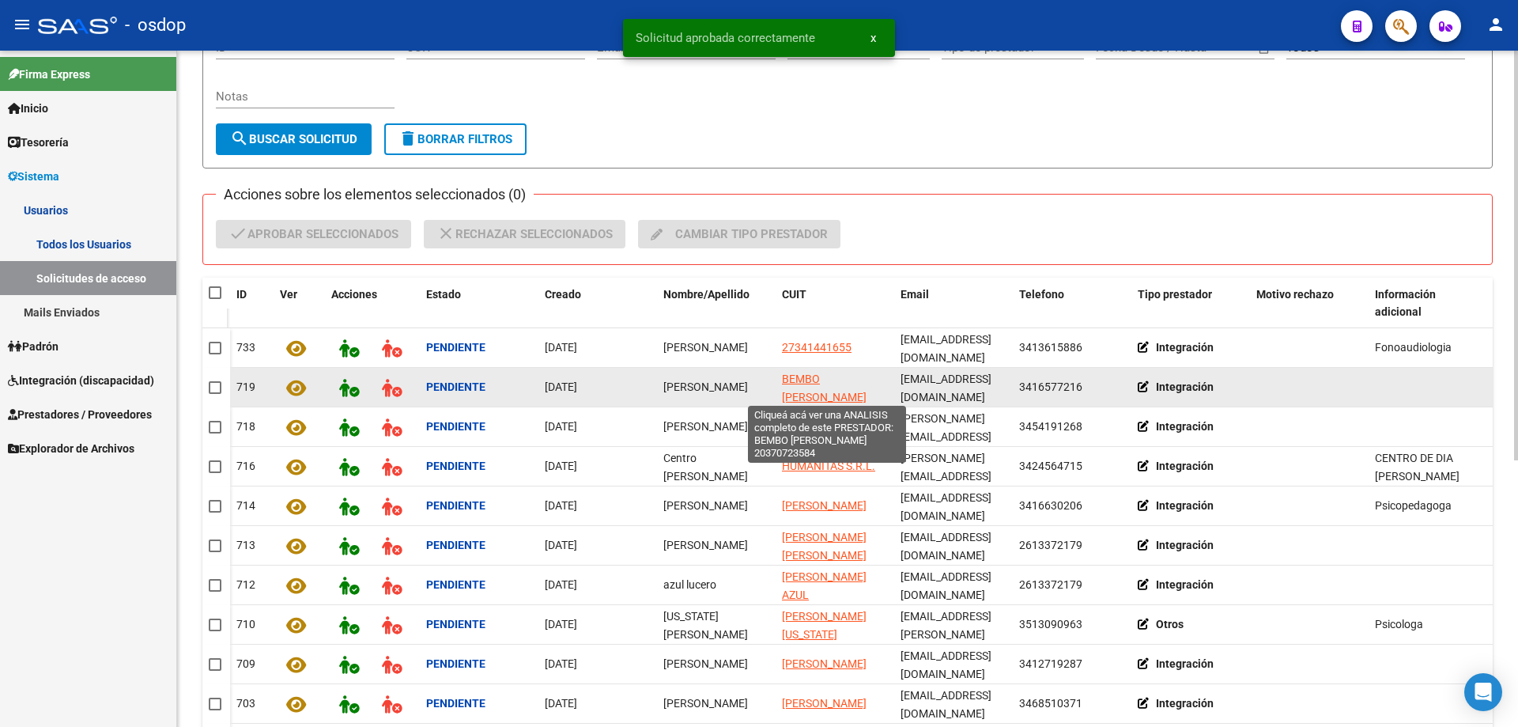
click at [810, 377] on span "[PERSON_NAME]" at bounding box center [824, 387] width 85 height 31
type textarea "20370723584"
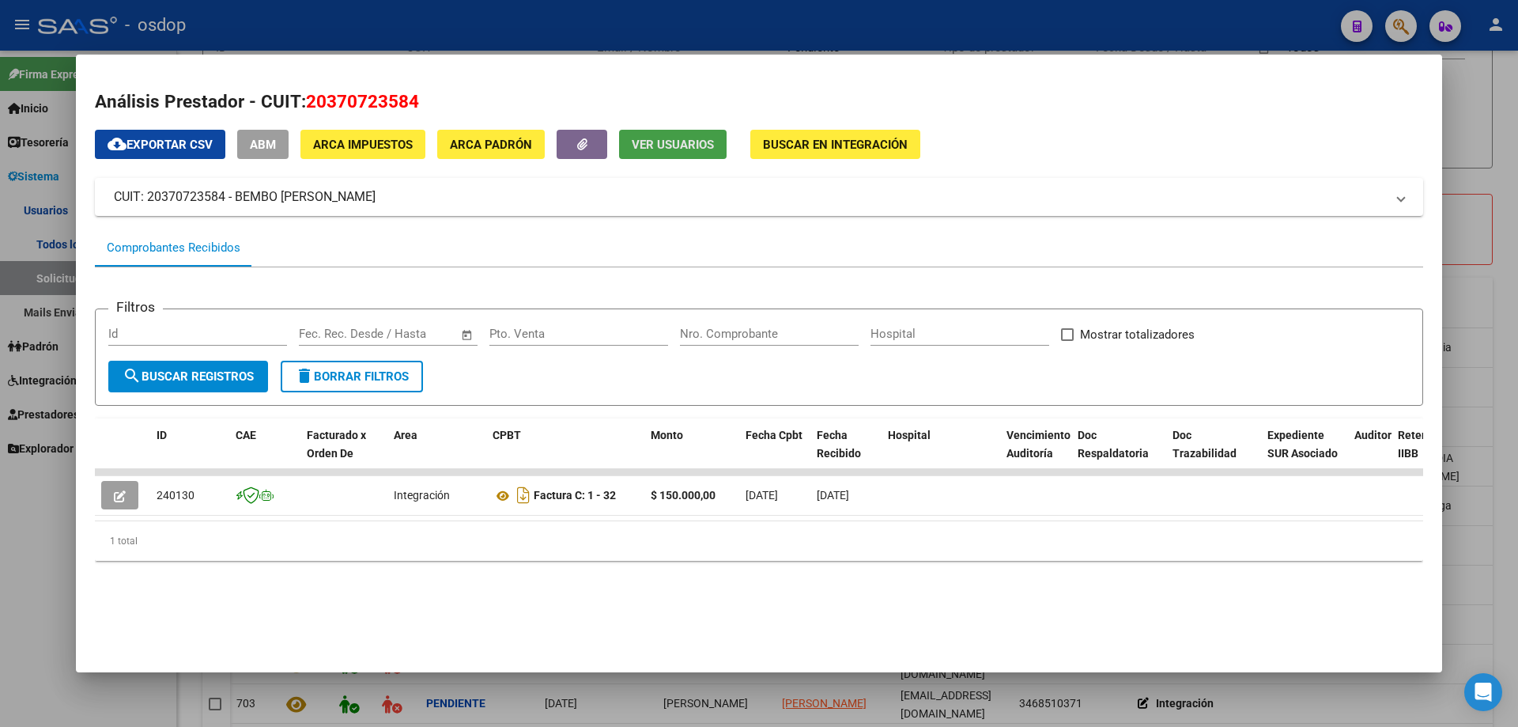
click at [686, 137] on span "Ver Usuarios" at bounding box center [673, 144] width 82 height 14
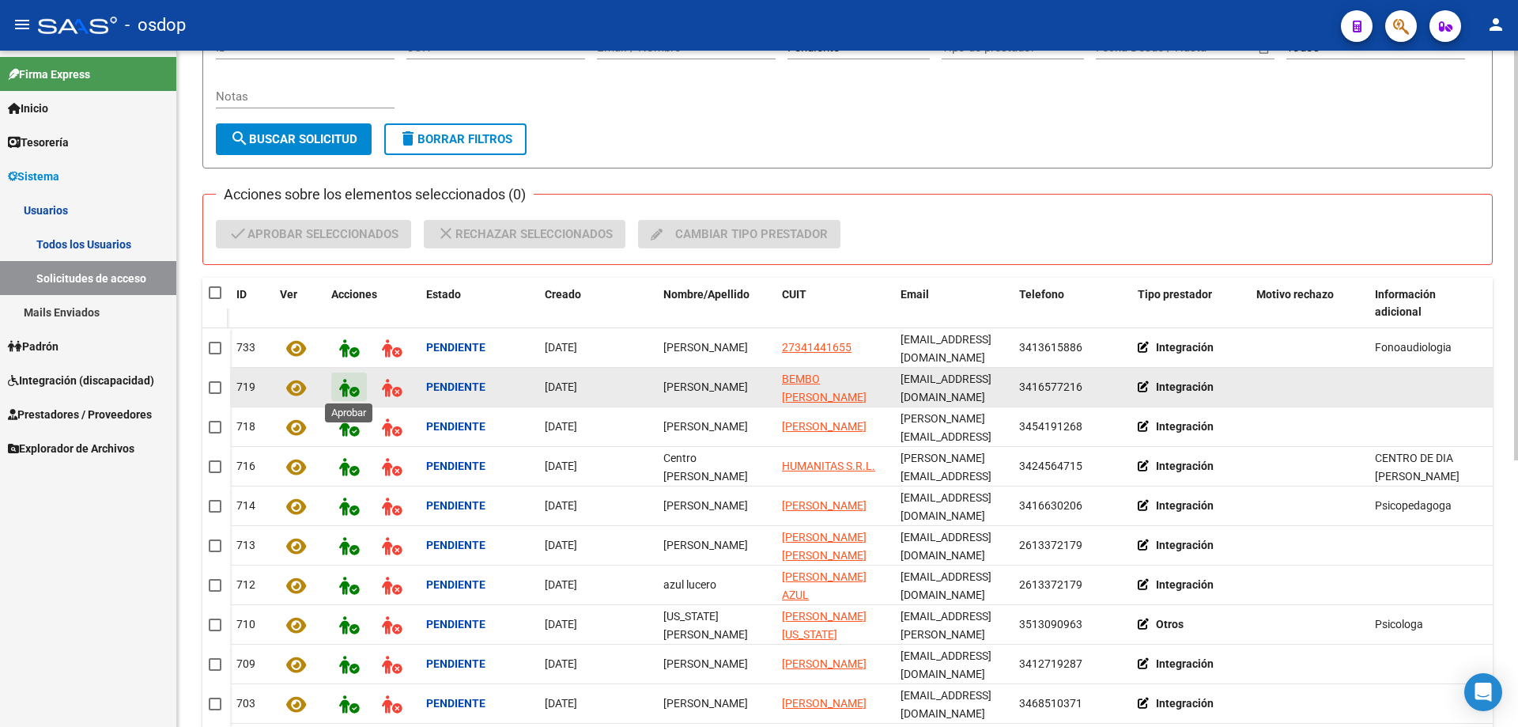
click at [338, 383] on button at bounding box center [349, 386] width 36 height 28
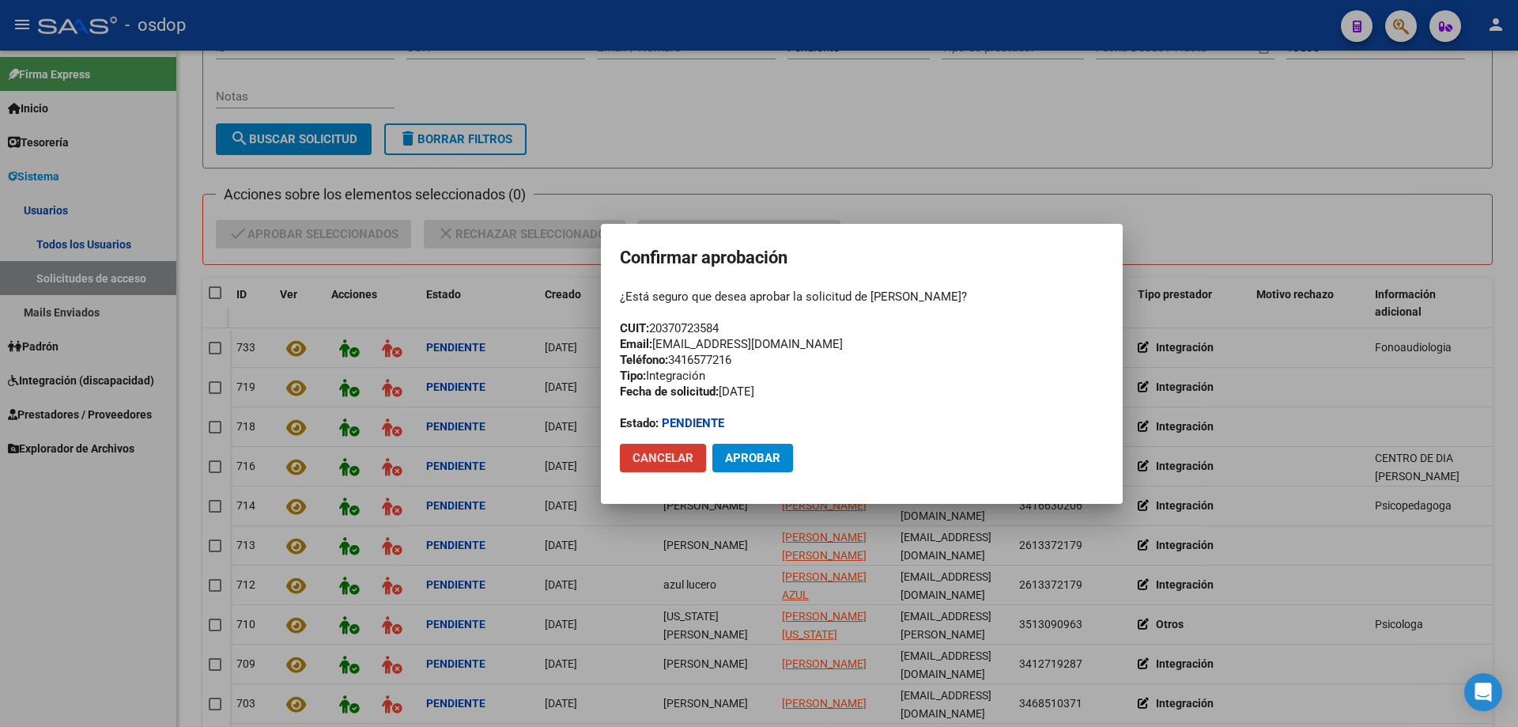
click at [758, 456] on span "Aprobar" at bounding box center [752, 458] width 55 height 14
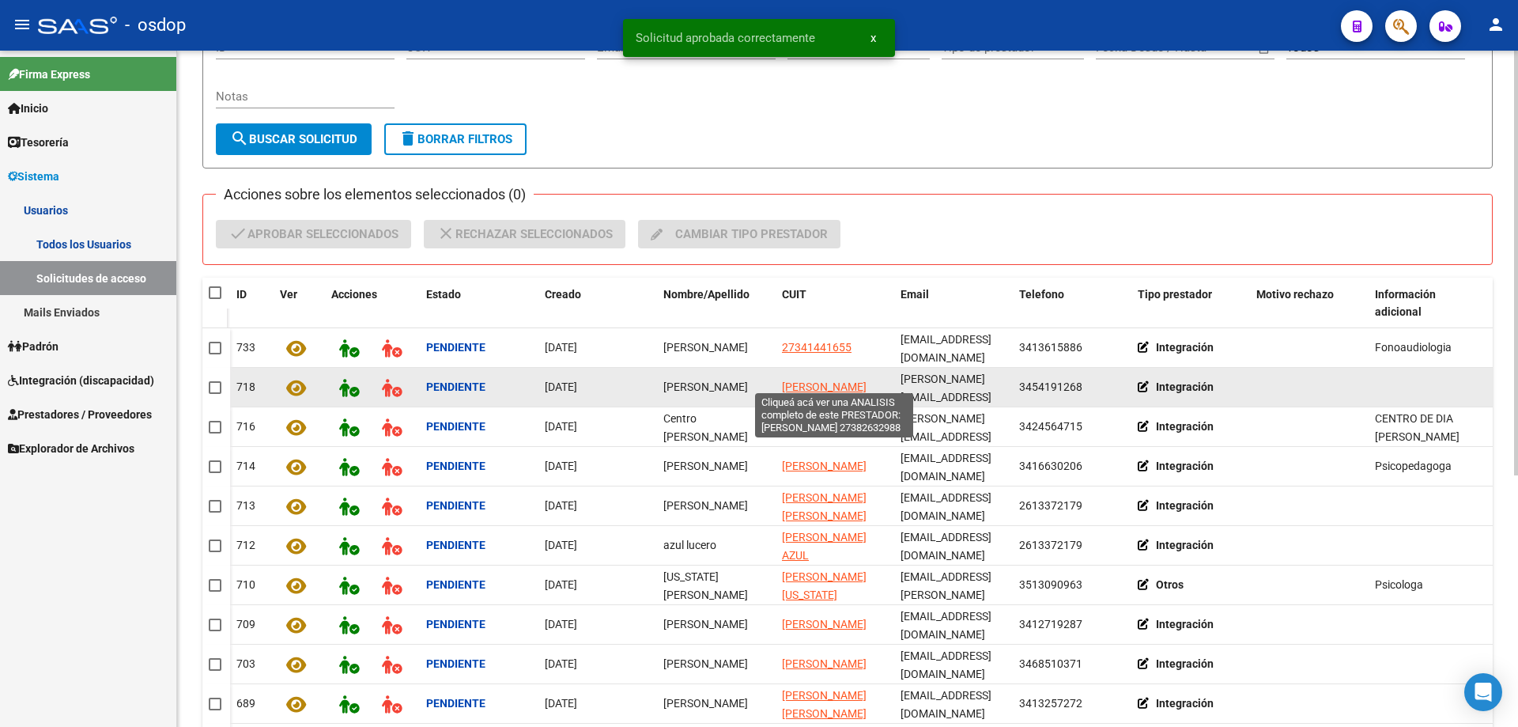
click at [810, 380] on span "MONZALVO VALERIA" at bounding box center [824, 386] width 85 height 13
type textarea "27382632988"
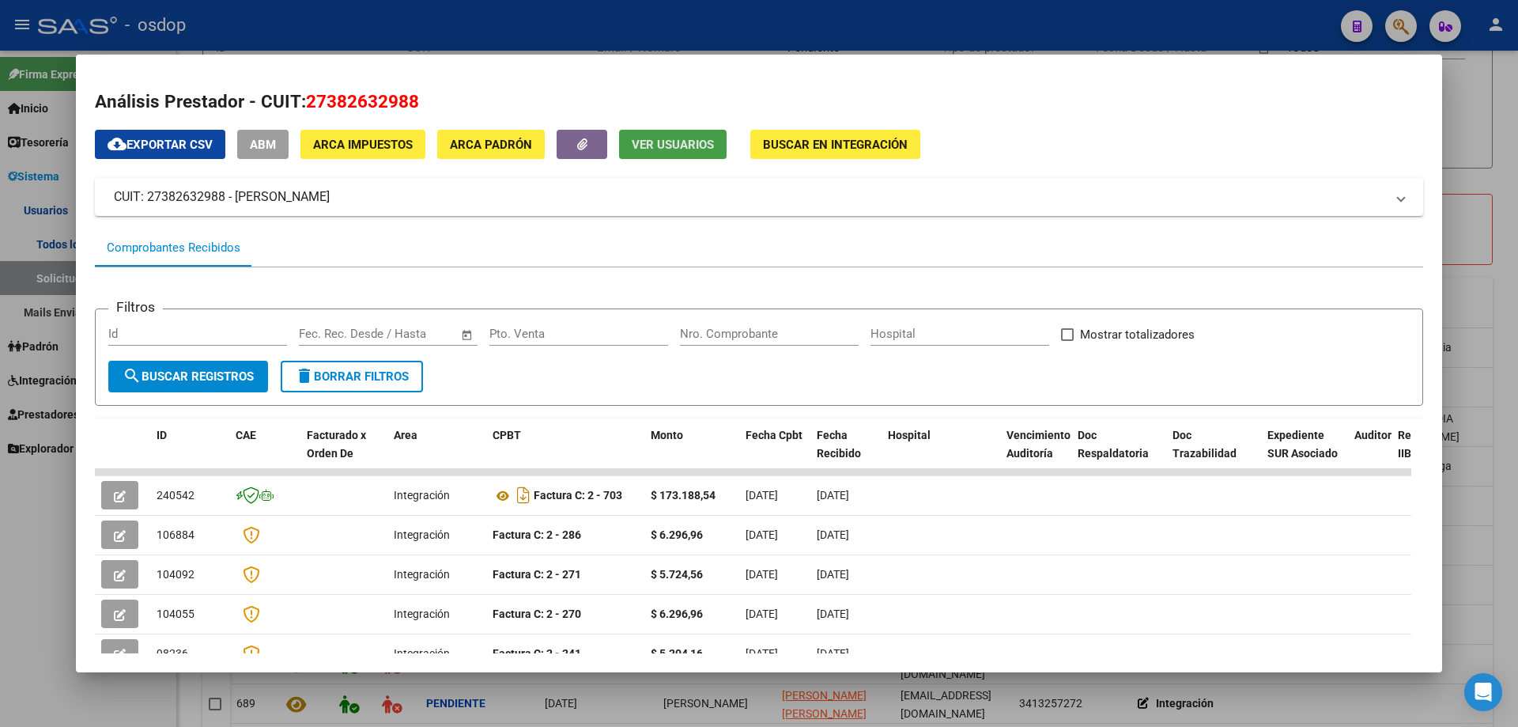
click at [653, 149] on span "Ver Usuarios" at bounding box center [673, 145] width 82 height 14
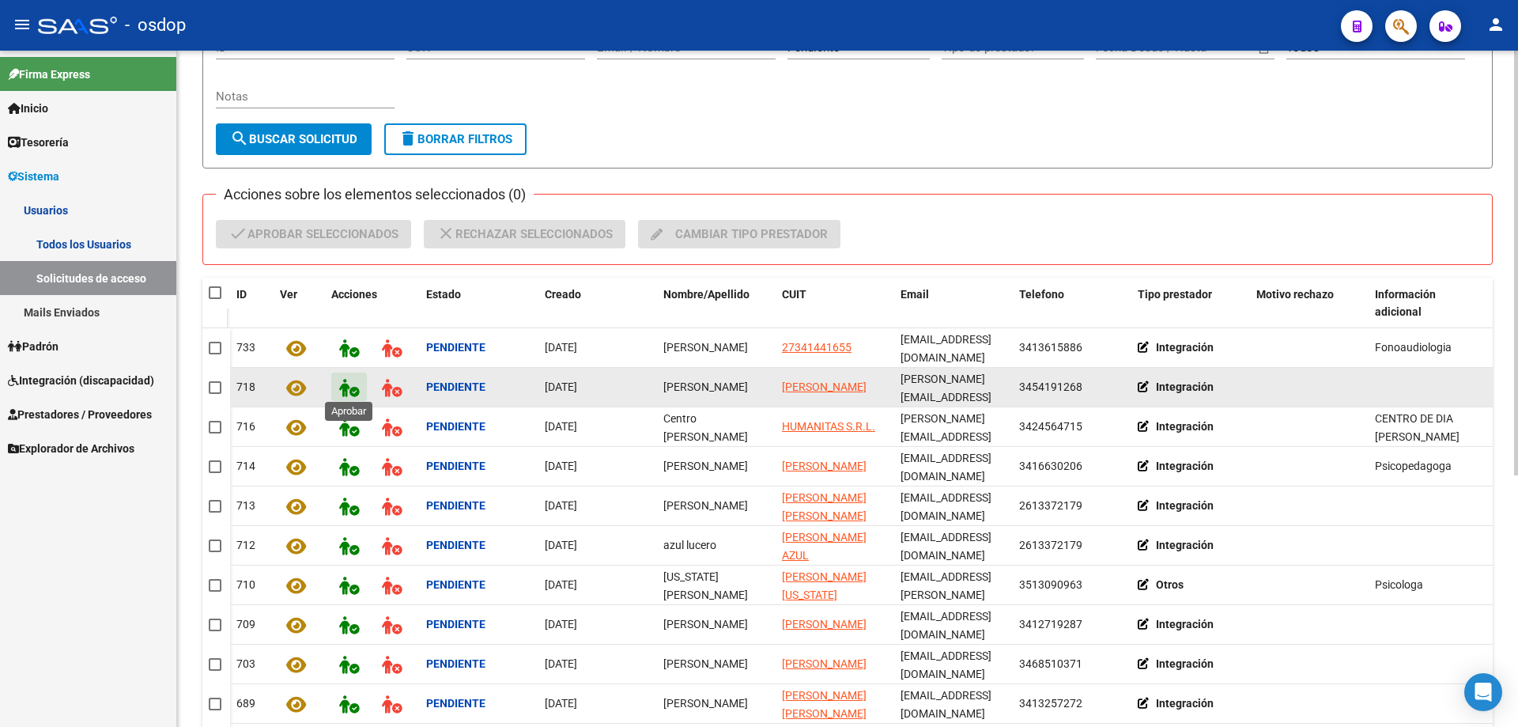
click at [340, 384] on icon at bounding box center [349, 388] width 20 height 18
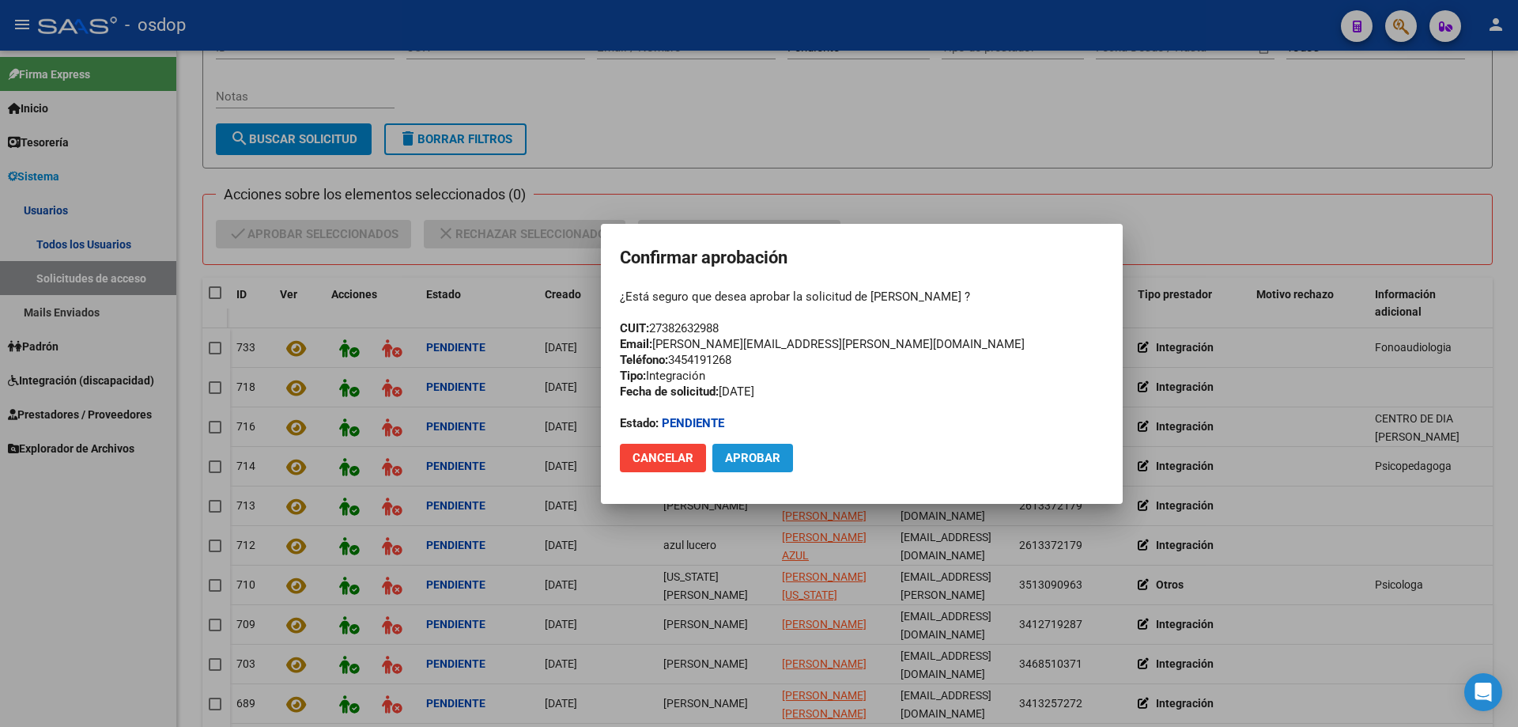
drag, startPoint x: 739, startPoint y: 444, endPoint x: 741, endPoint y: 453, distance: 9.6
click at [741, 453] on button "Aprobar" at bounding box center [752, 458] width 81 height 28
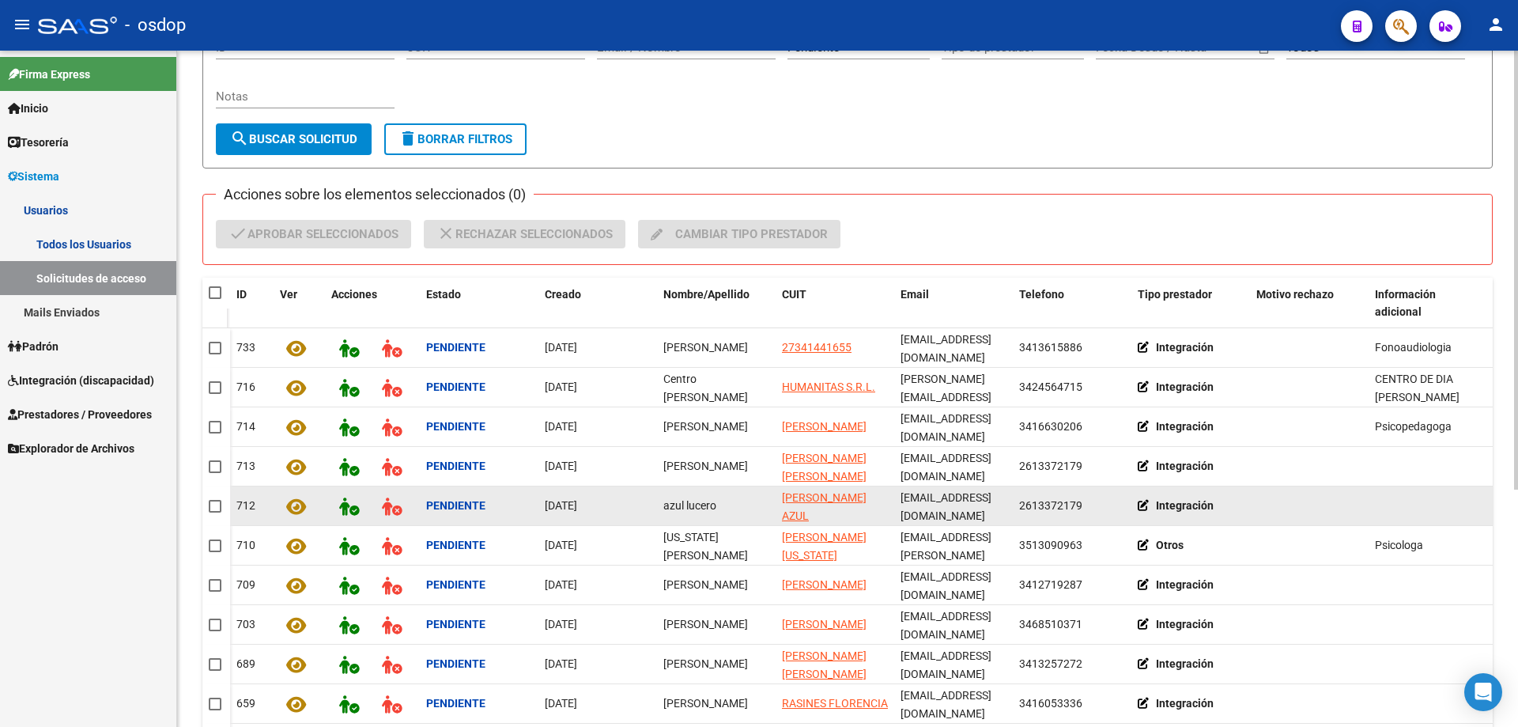
click at [814, 497] on app-link-go-to "[PERSON_NAME] [PERSON_NAME]" at bounding box center [835, 507] width 106 height 36
click at [812, 506] on span "[PERSON_NAME] [PERSON_NAME]" at bounding box center [824, 506] width 85 height 31
type textarea "27406891238"
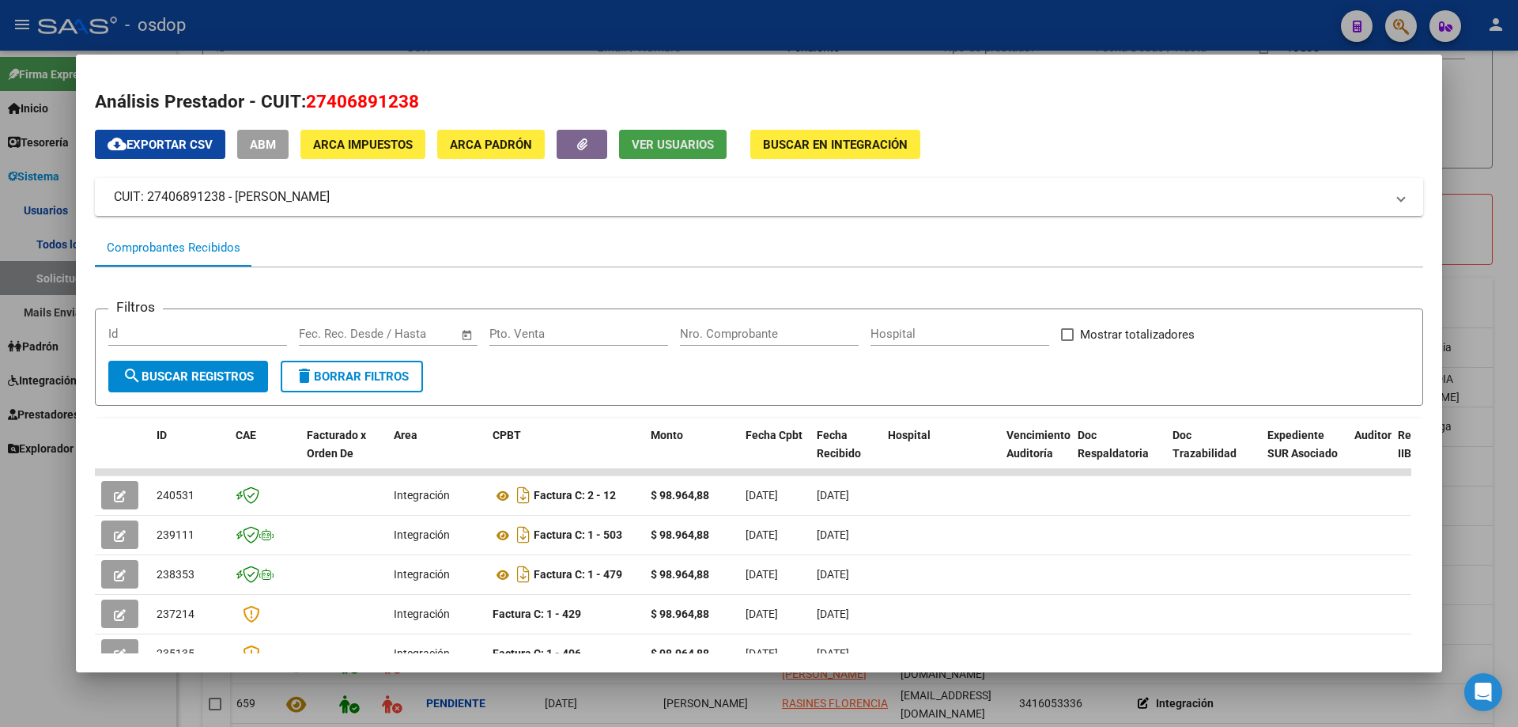
click at [653, 143] on span "Ver Usuarios" at bounding box center [673, 145] width 82 height 14
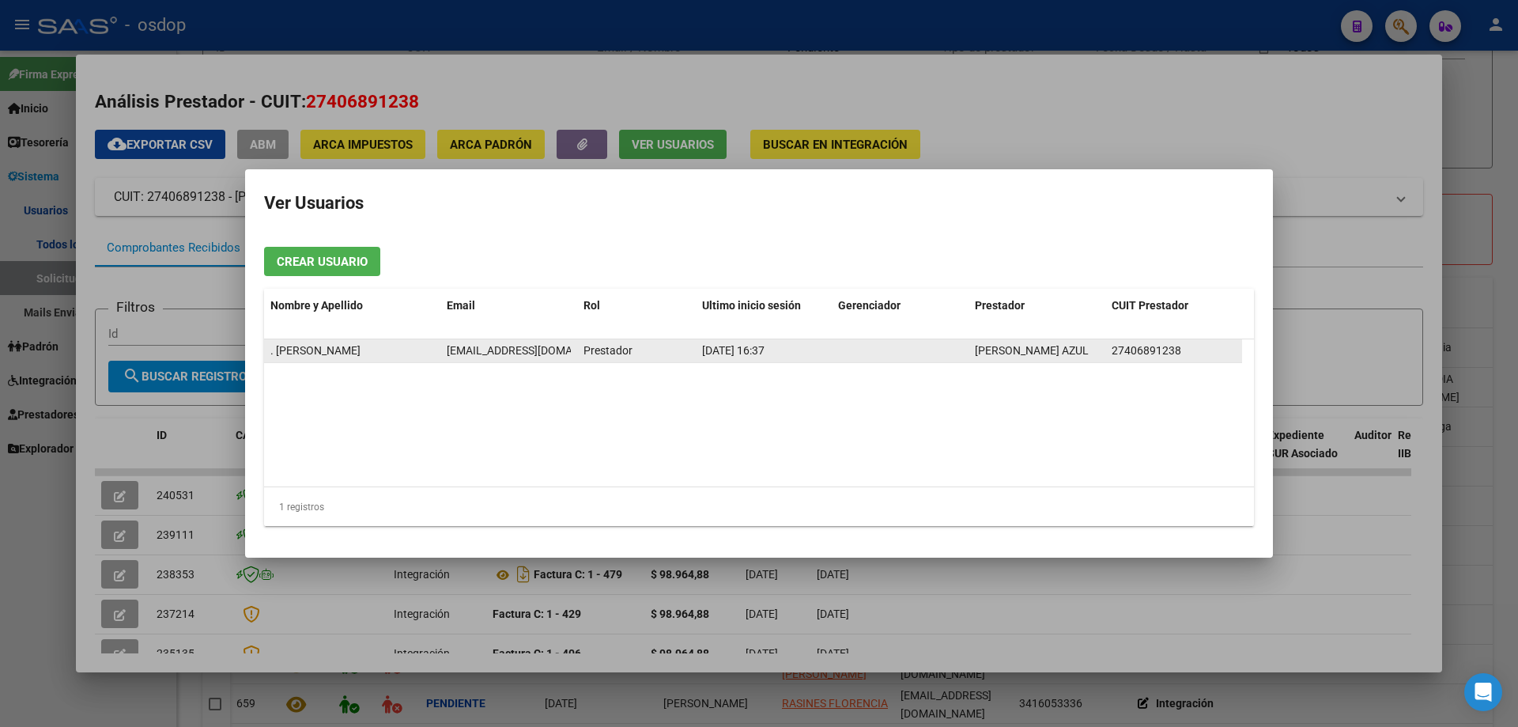
scroll to position [0, 16]
drag, startPoint x: 448, startPoint y: 346, endPoint x: 570, endPoint y: 353, distance: 122.7
click at [570, 353] on span "kineticmendoza@gmail.com" at bounding box center [519, 350] width 176 height 13
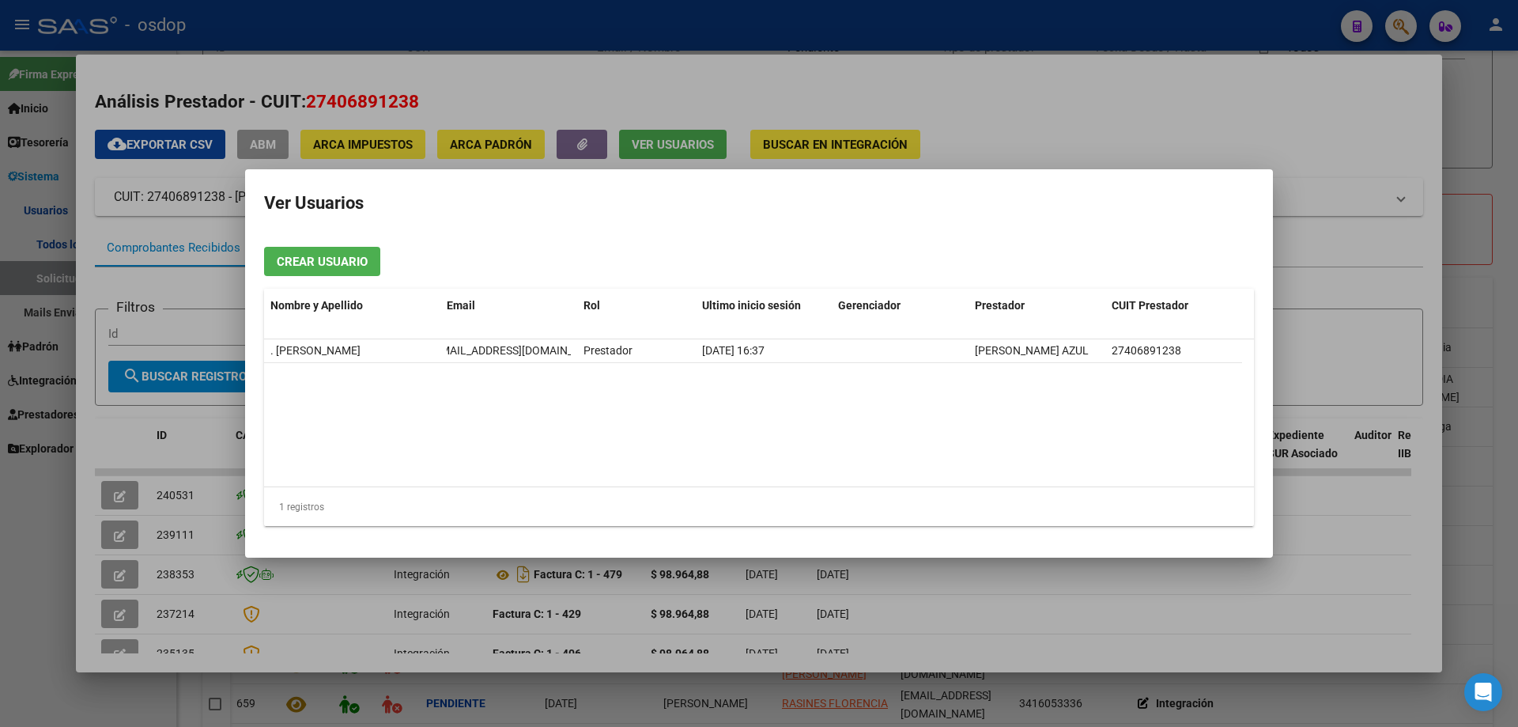
copy span "kineticmendoza@gmail.com"
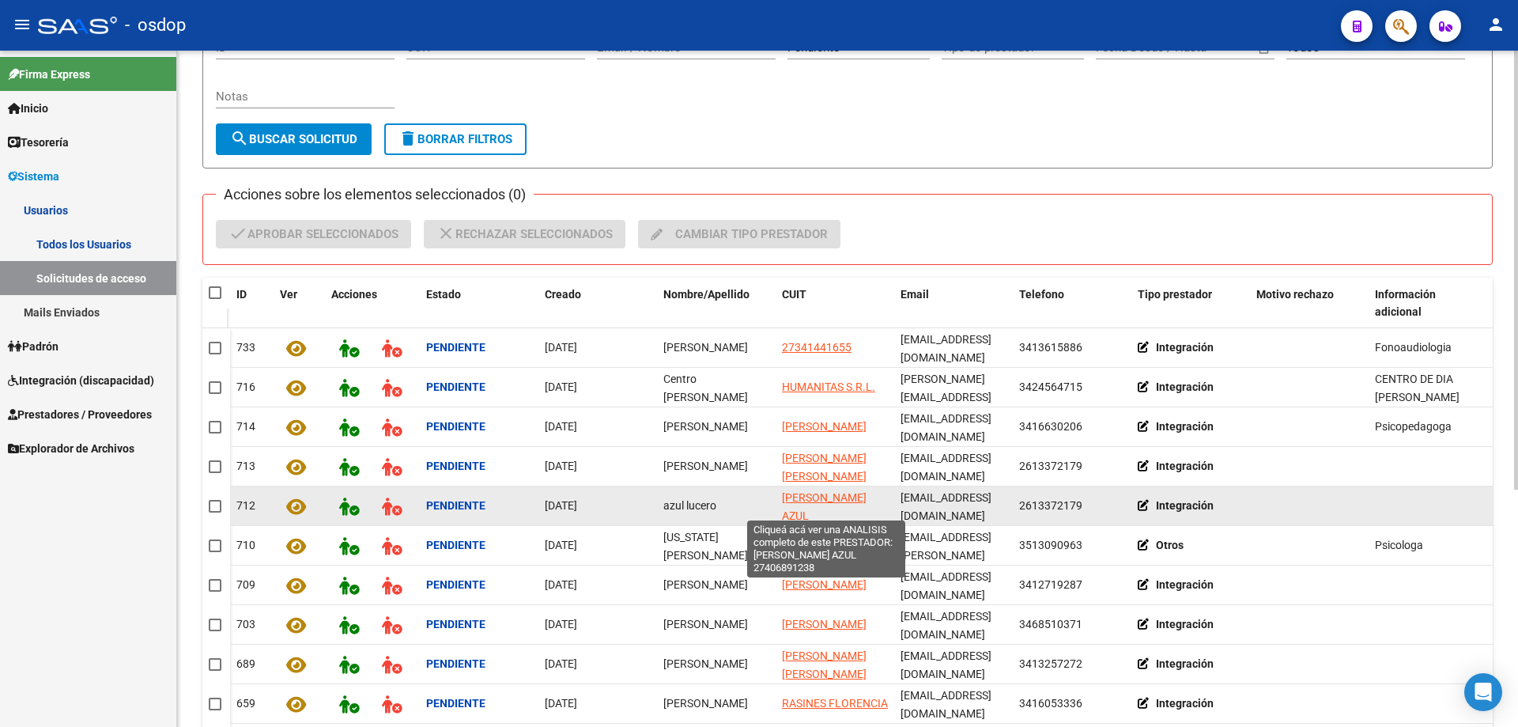
click at [810, 492] on span "[PERSON_NAME] [PERSON_NAME]" at bounding box center [824, 506] width 85 height 31
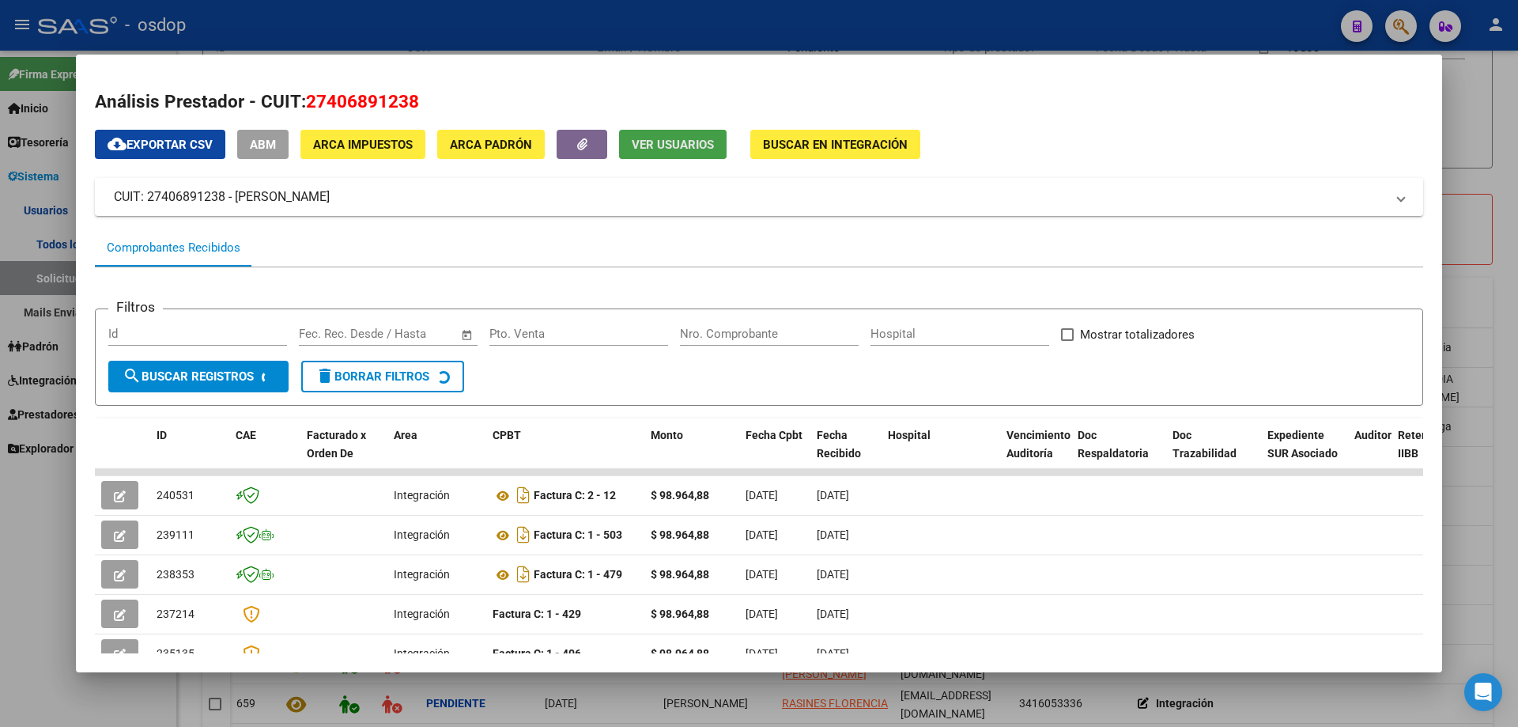
click at [648, 147] on span "Ver Usuarios" at bounding box center [673, 145] width 82 height 14
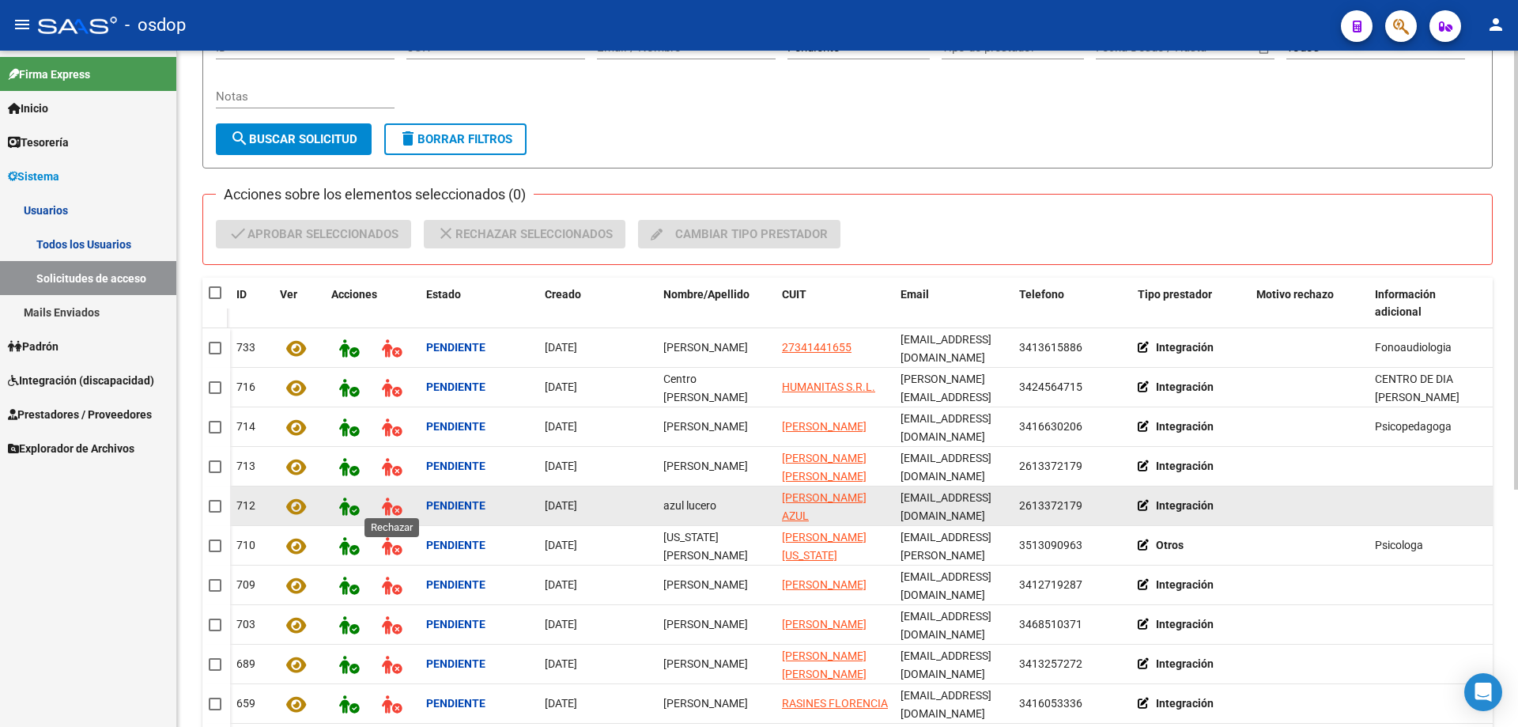
click at [395, 504] on icon at bounding box center [392, 506] width 20 height 18
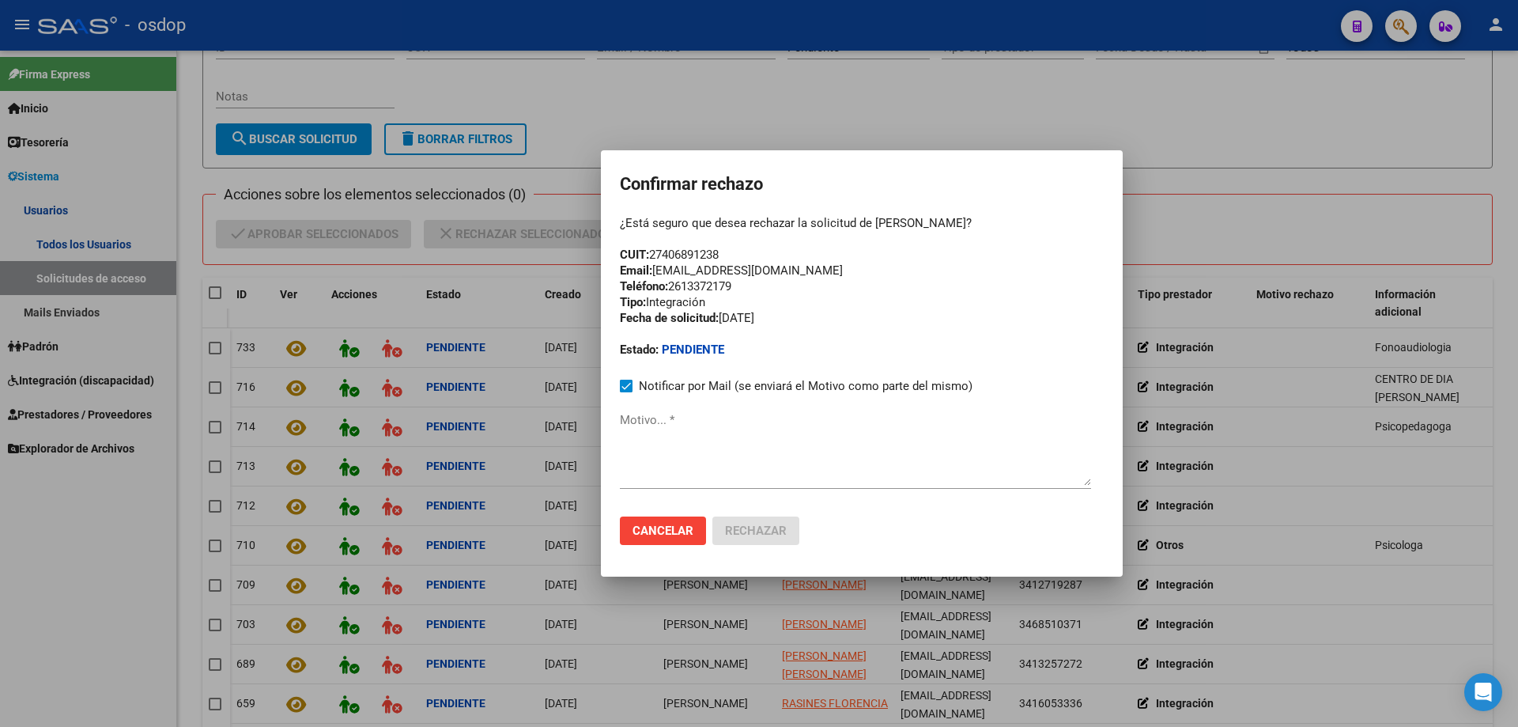
click at [625, 446] on textarea "Motivo... *" at bounding box center [855, 448] width 471 height 74
paste textarea "27406891238"
type textarea "27406891238"
drag, startPoint x: 599, startPoint y: 429, endPoint x: 562, endPoint y: 427, distance: 37.2
click at [562, 427] on div "Confirmar rechazo ¿Está seguro que desea rechazar la solicitud de azul lucero? …" at bounding box center [759, 363] width 1518 height 727
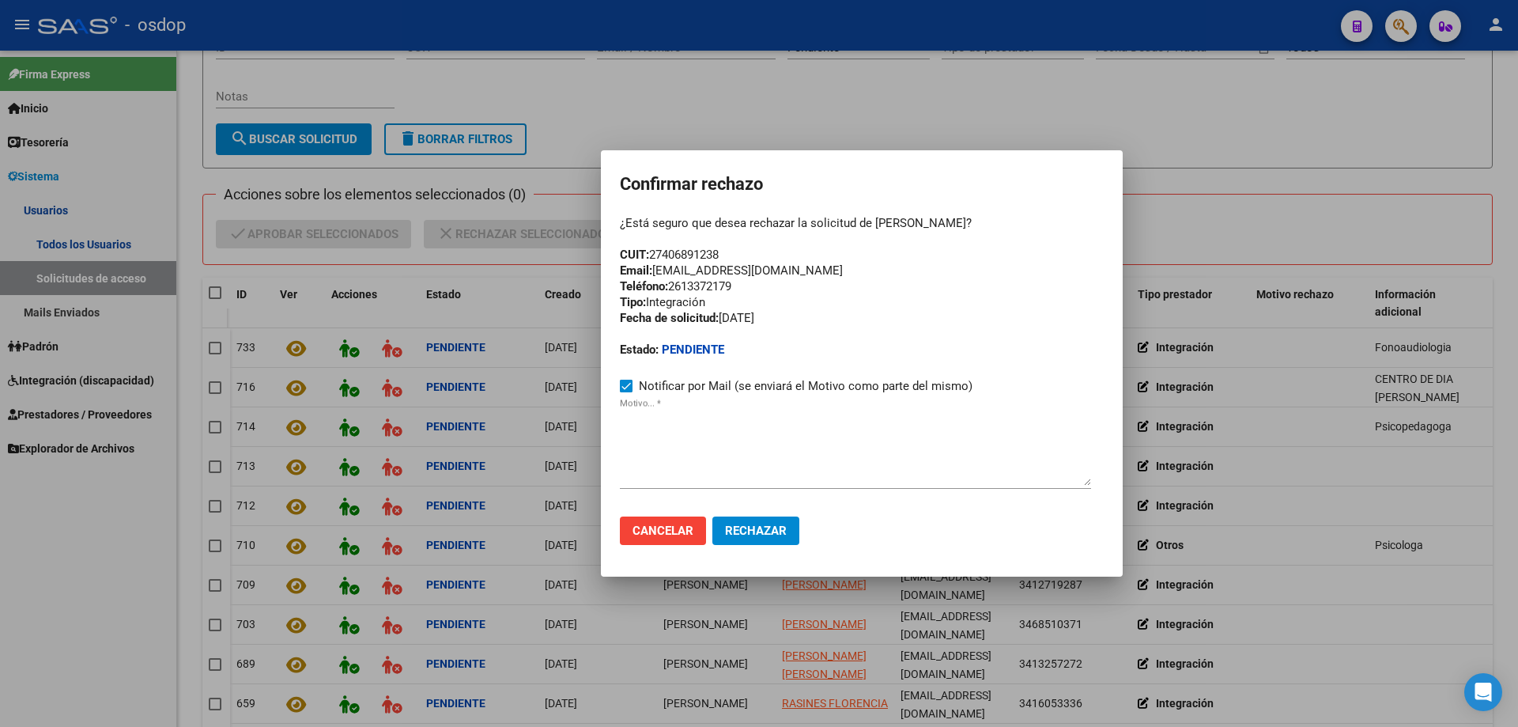
drag, startPoint x: 764, startPoint y: 533, endPoint x: 637, endPoint y: 529, distance: 126.6
click at [623, 532] on mat-dialog-actions "Cancelar Rechazar" at bounding box center [862, 531] width 484 height 54
click at [637, 529] on span "Cancelar" at bounding box center [663, 530] width 61 height 14
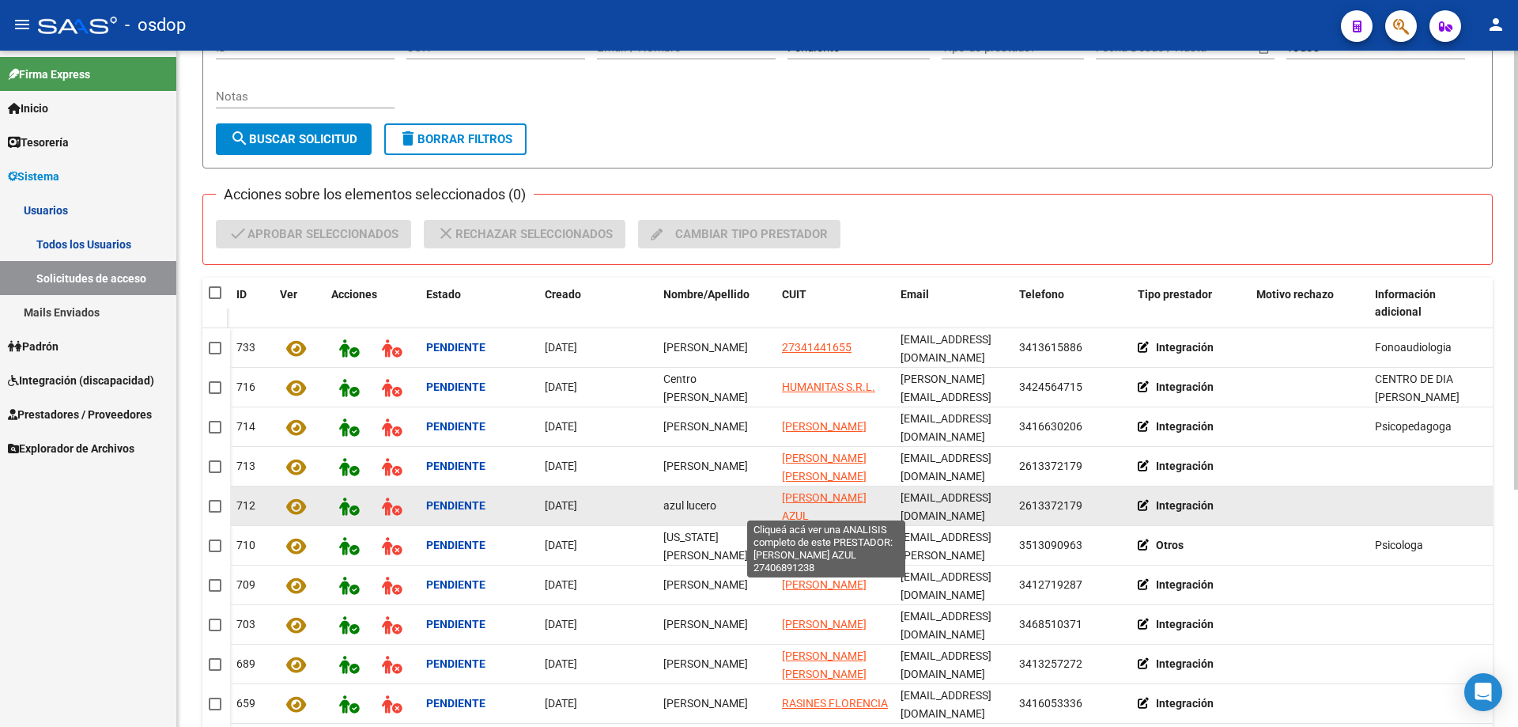
click at [813, 491] on span "[PERSON_NAME] [PERSON_NAME]" at bounding box center [824, 506] width 85 height 31
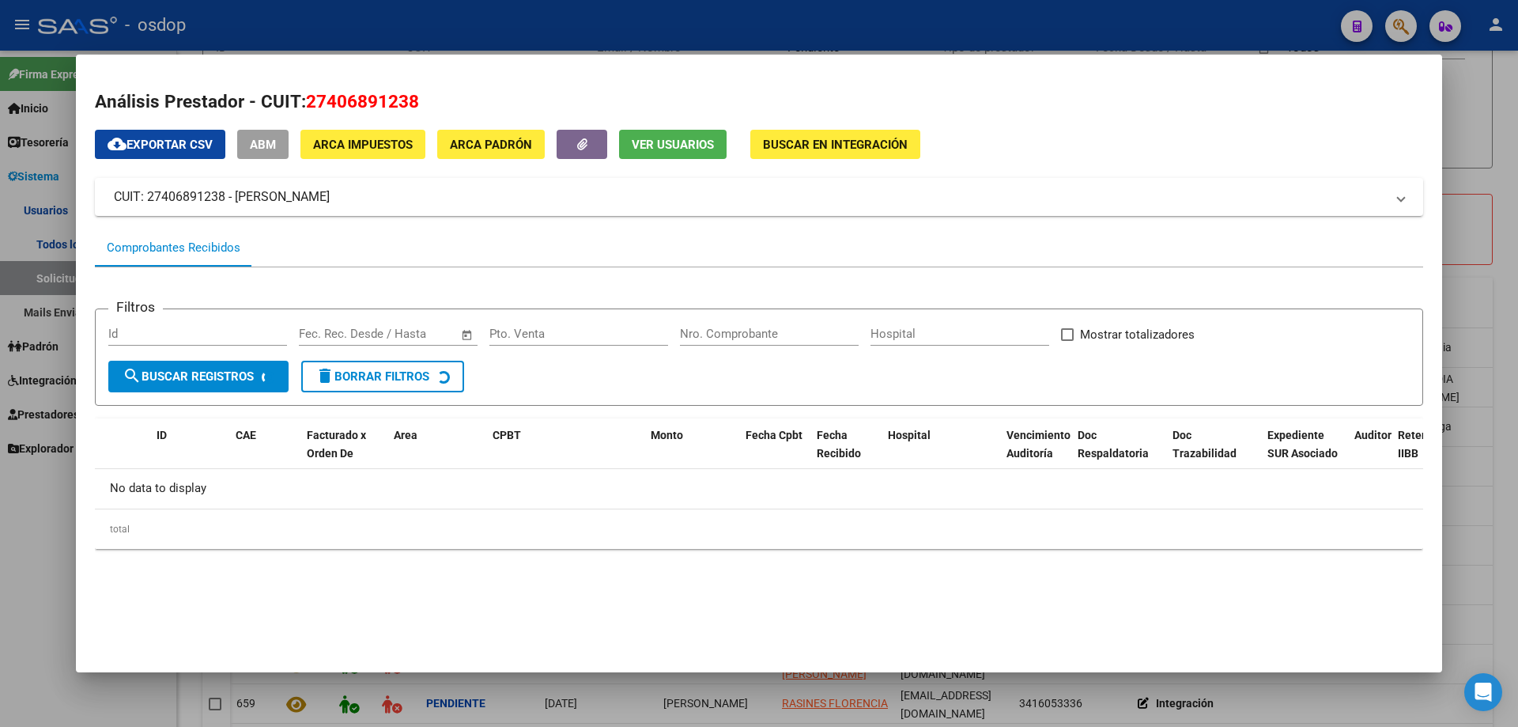
click at [655, 149] on span "Ver Usuarios" at bounding box center [673, 145] width 82 height 14
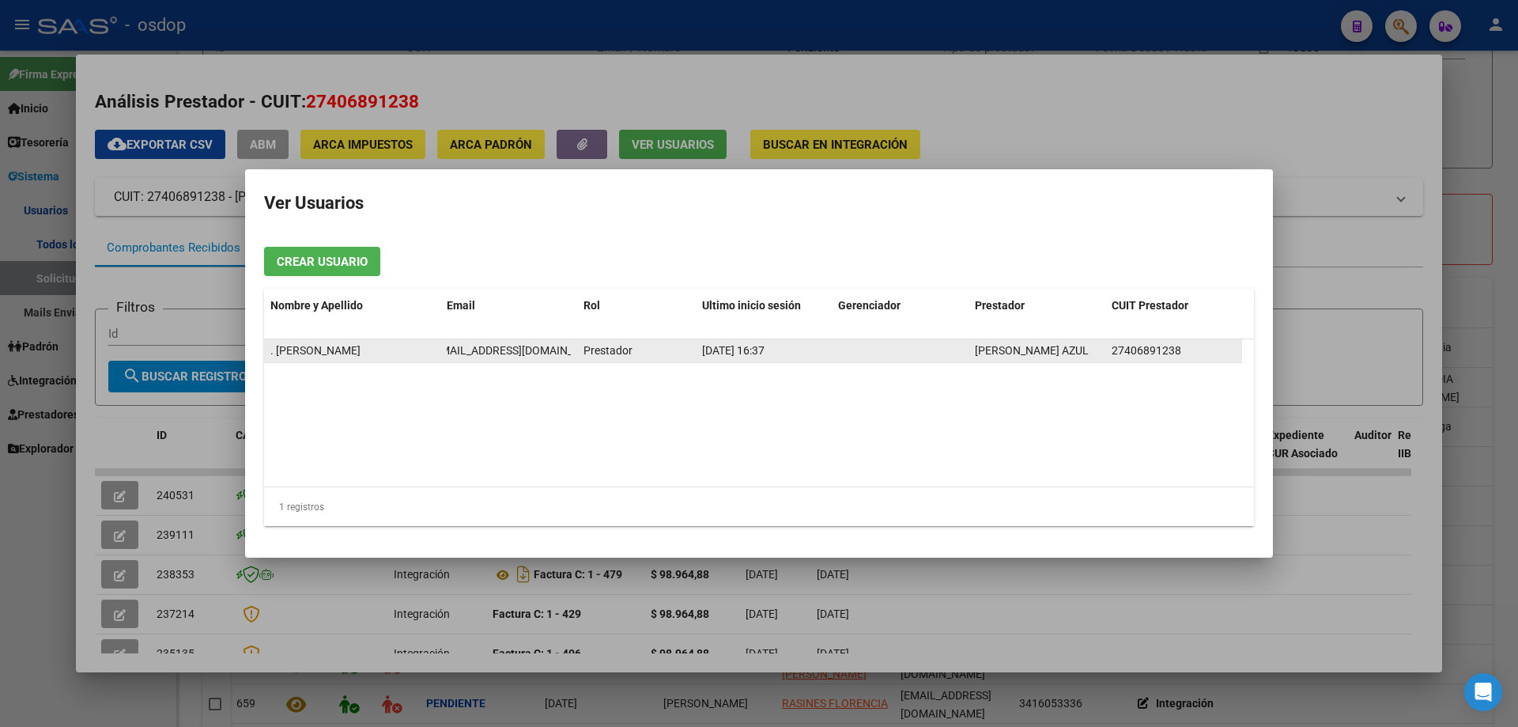
drag, startPoint x: 448, startPoint y: 347, endPoint x: 584, endPoint y: 350, distance: 136.8
click at [584, 350] on div ". MARIA AZUL LUCERO AGUIRRE kineticmendoza@gmail.com Prestador 01/09/2025 16:37…" at bounding box center [753, 351] width 978 height 24
copy span "kineticmendoza@gmail.com"
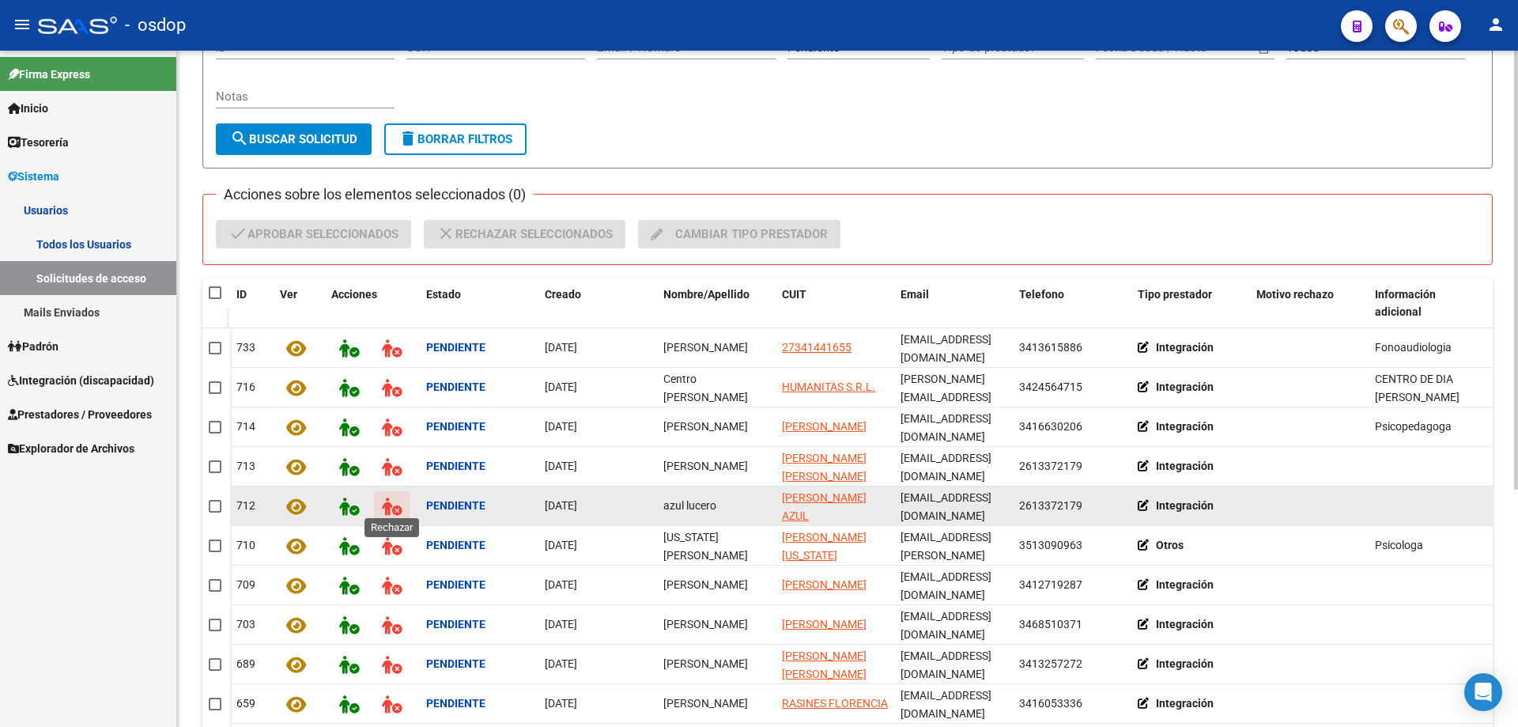
click at [385, 502] on icon at bounding box center [392, 506] width 20 height 18
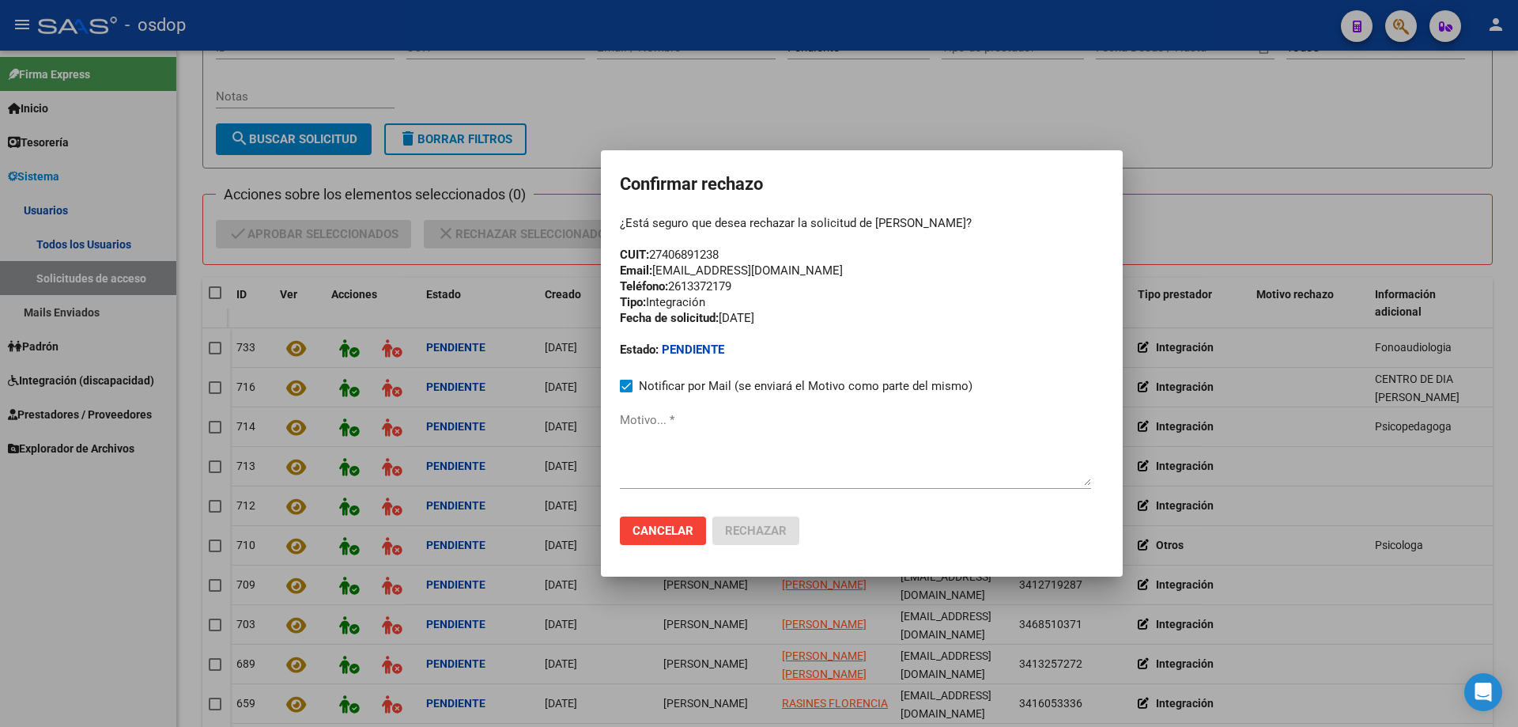
click at [622, 444] on textarea "Motivo... *" at bounding box center [855, 448] width 471 height 74
paste textarea "kineticmendoza@gmail.com"
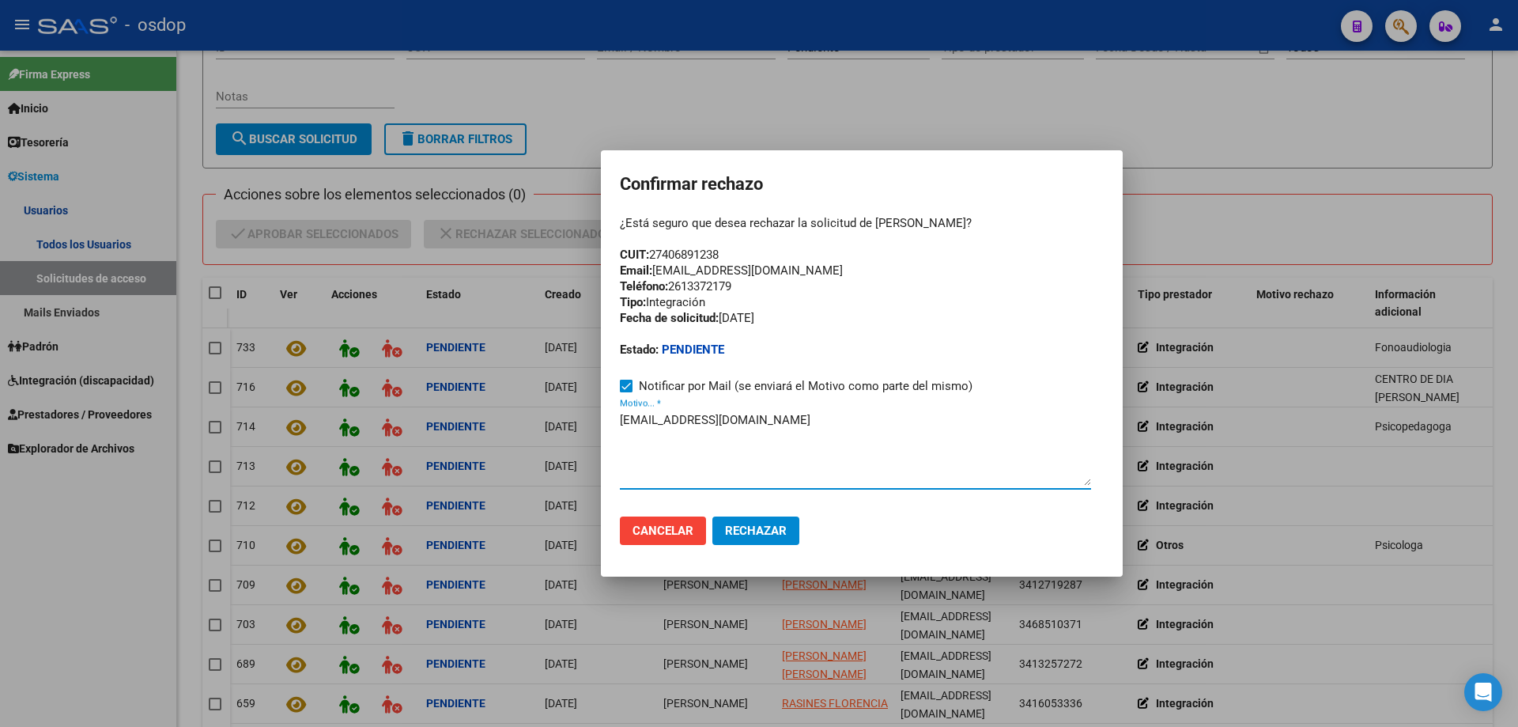
click at [621, 417] on textarea "kineticmendoza@gmail.com" at bounding box center [855, 448] width 471 height 74
paste textarea "Se encuentra ACTIVA la cuenta de correo electrónico:"
type textarea "Se encuentra ACTIVA la cuenta de correo electrónico: kineticmendoza@gmail.com"
drag, startPoint x: 655, startPoint y: 251, endPoint x: 733, endPoint y: 259, distance: 78.6
click at [733, 259] on div "¿Está seguro que desea rechazar la solicitud de azul lucero? CUIT: 27406891238 …" at bounding box center [862, 286] width 484 height 142
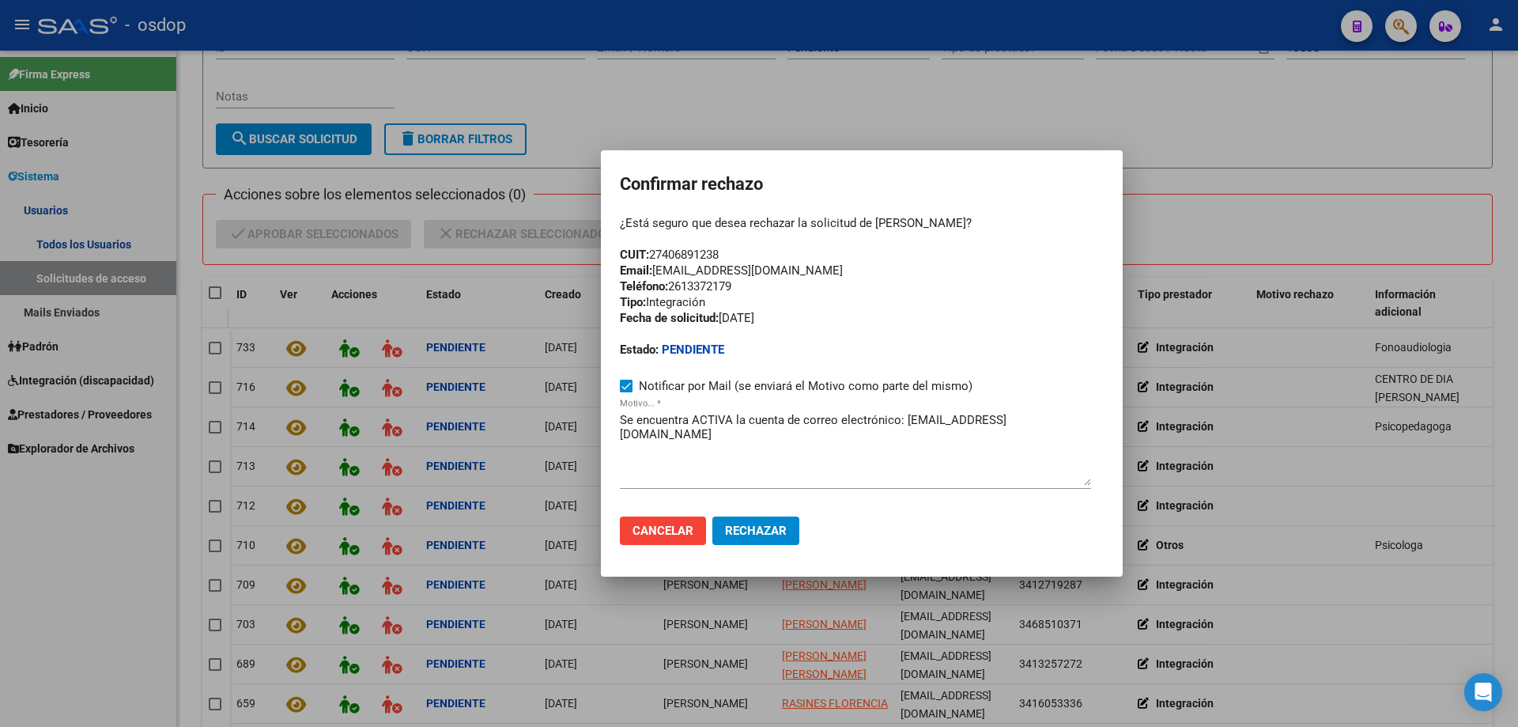
copy div "27406891238"
click at [787, 340] on div "¿Está seguro que desea rechazar la solicitud de azul lucero? CUIT: 27406891238 …" at bounding box center [862, 286] width 484 height 142
drag, startPoint x: 905, startPoint y: 418, endPoint x: 1066, endPoint y: 421, distance: 161.4
click at [1066, 421] on textarea "Se encuentra ACTIVA la cuenta de correo electrónico: kineticmendoza@gmail.com" at bounding box center [855, 448] width 471 height 74
click at [654, 532] on span "Cancelar" at bounding box center [663, 530] width 61 height 14
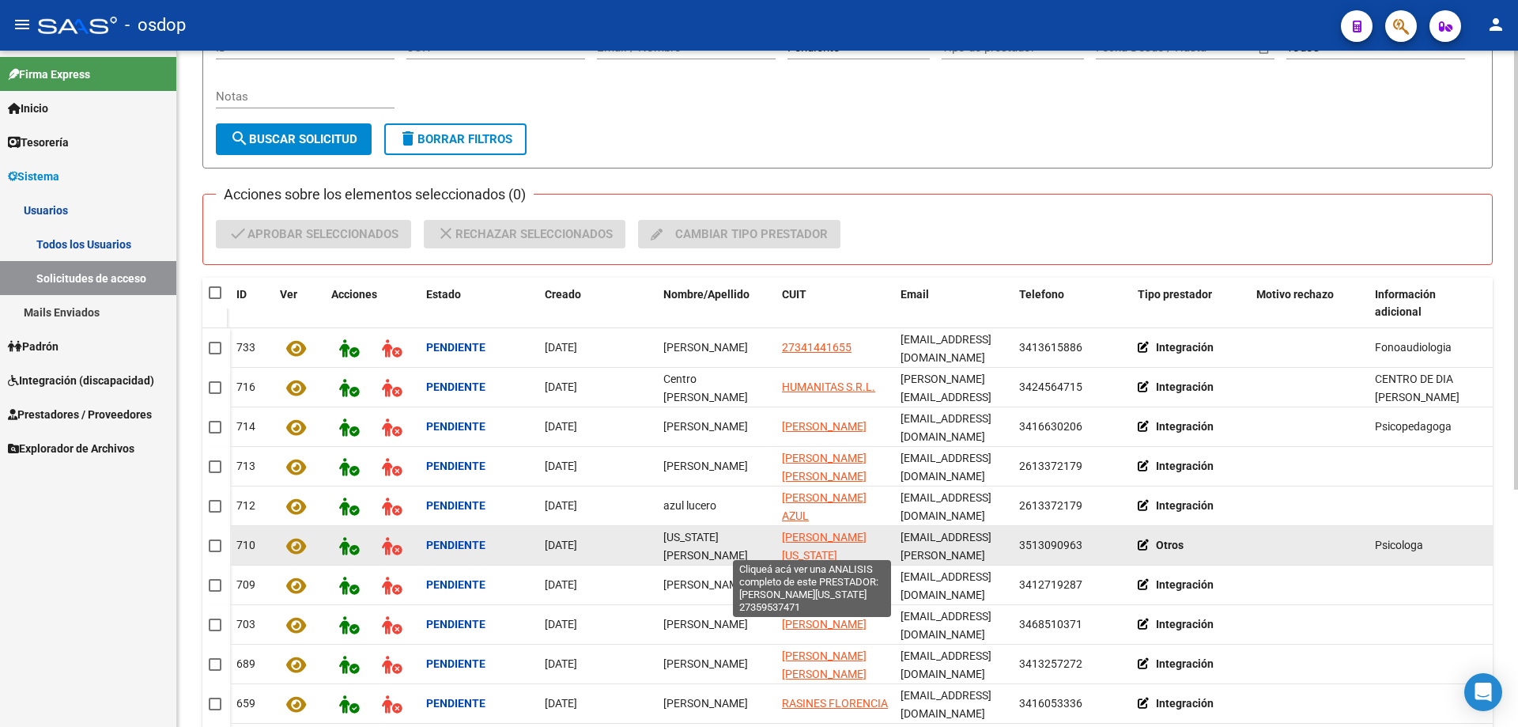
click at [809, 531] on span "MOSCARDO [US_STATE]" at bounding box center [824, 546] width 85 height 31
type textarea "27359537471"
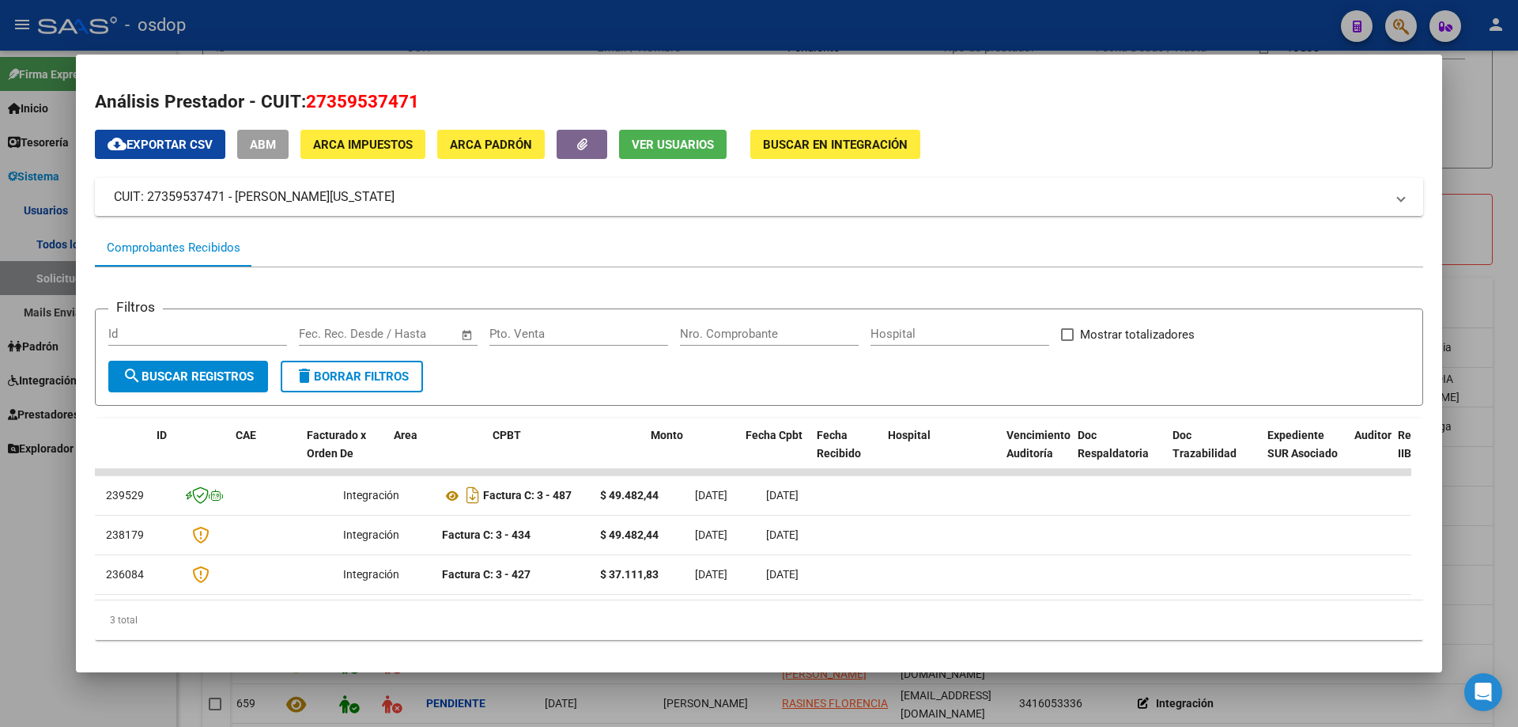
scroll to position [0, 0]
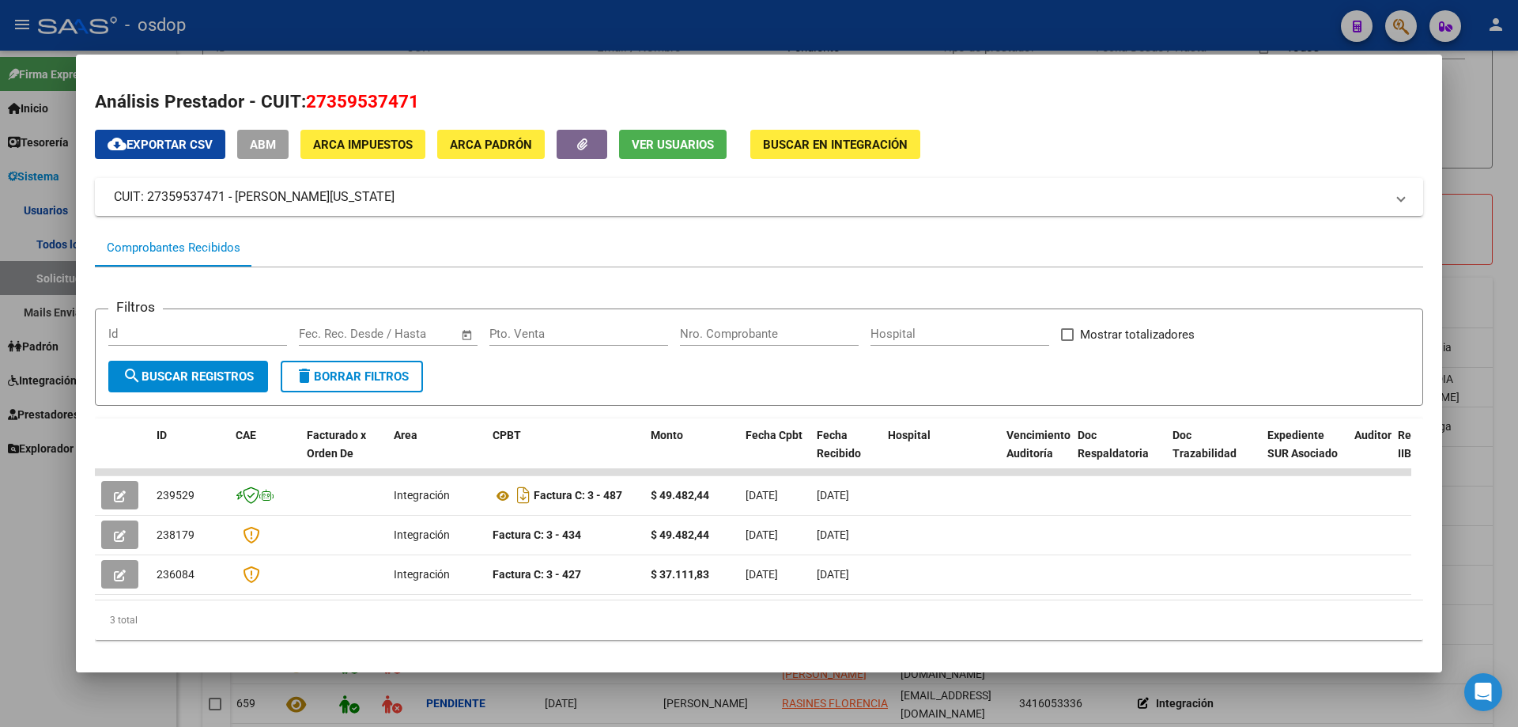
click at [676, 138] on span "Ver Usuarios" at bounding box center [673, 145] width 82 height 14
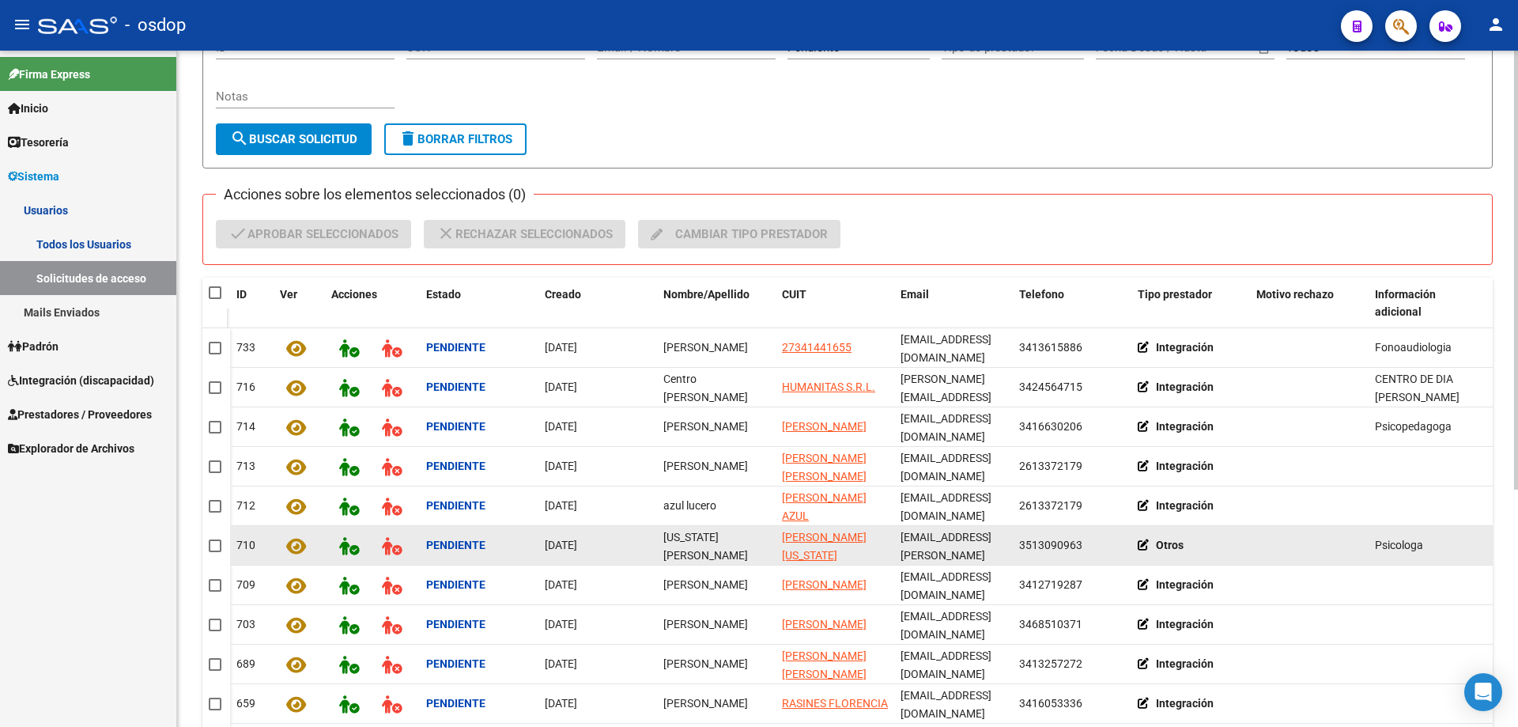
click at [1141, 539] on icon at bounding box center [1147, 544] width 18 height 11
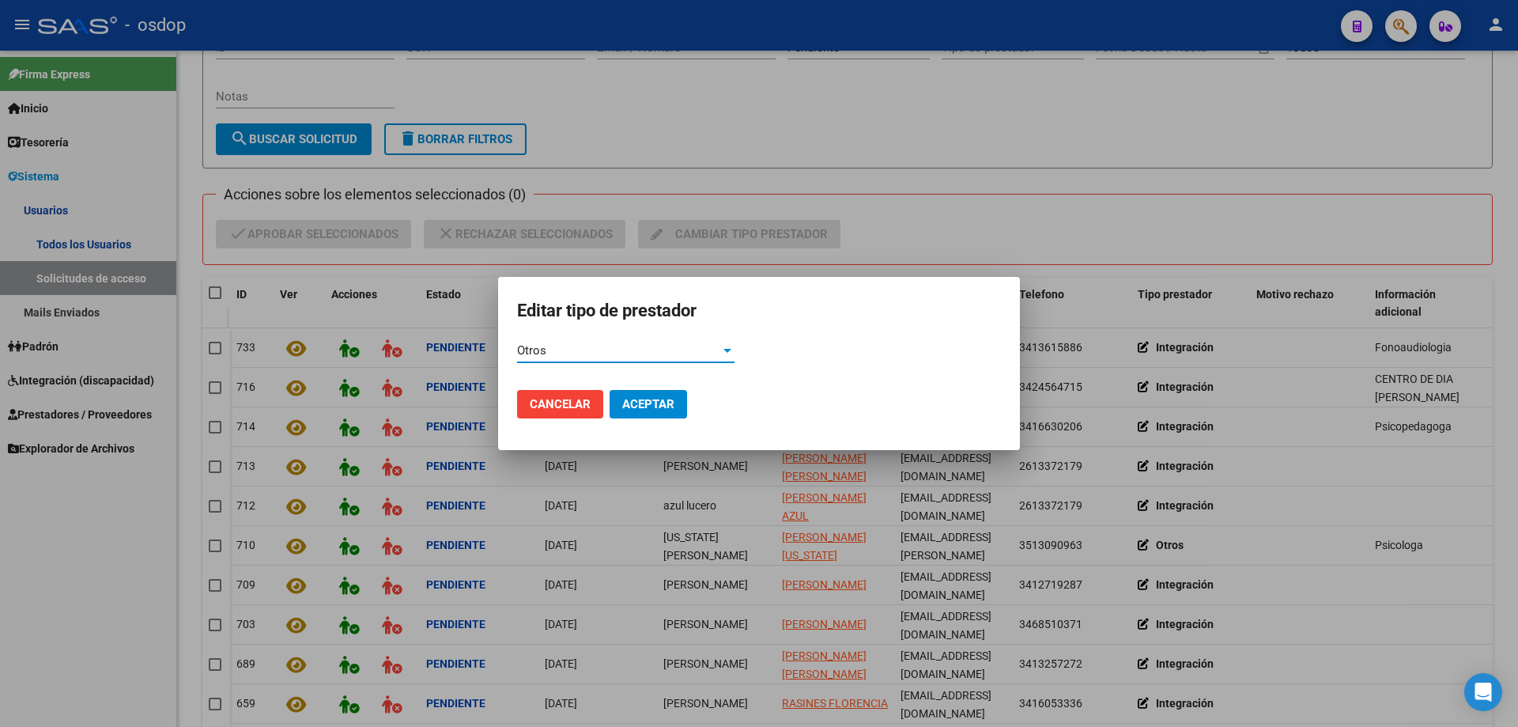
click at [592, 357] on div "Otros" at bounding box center [618, 350] width 203 height 14
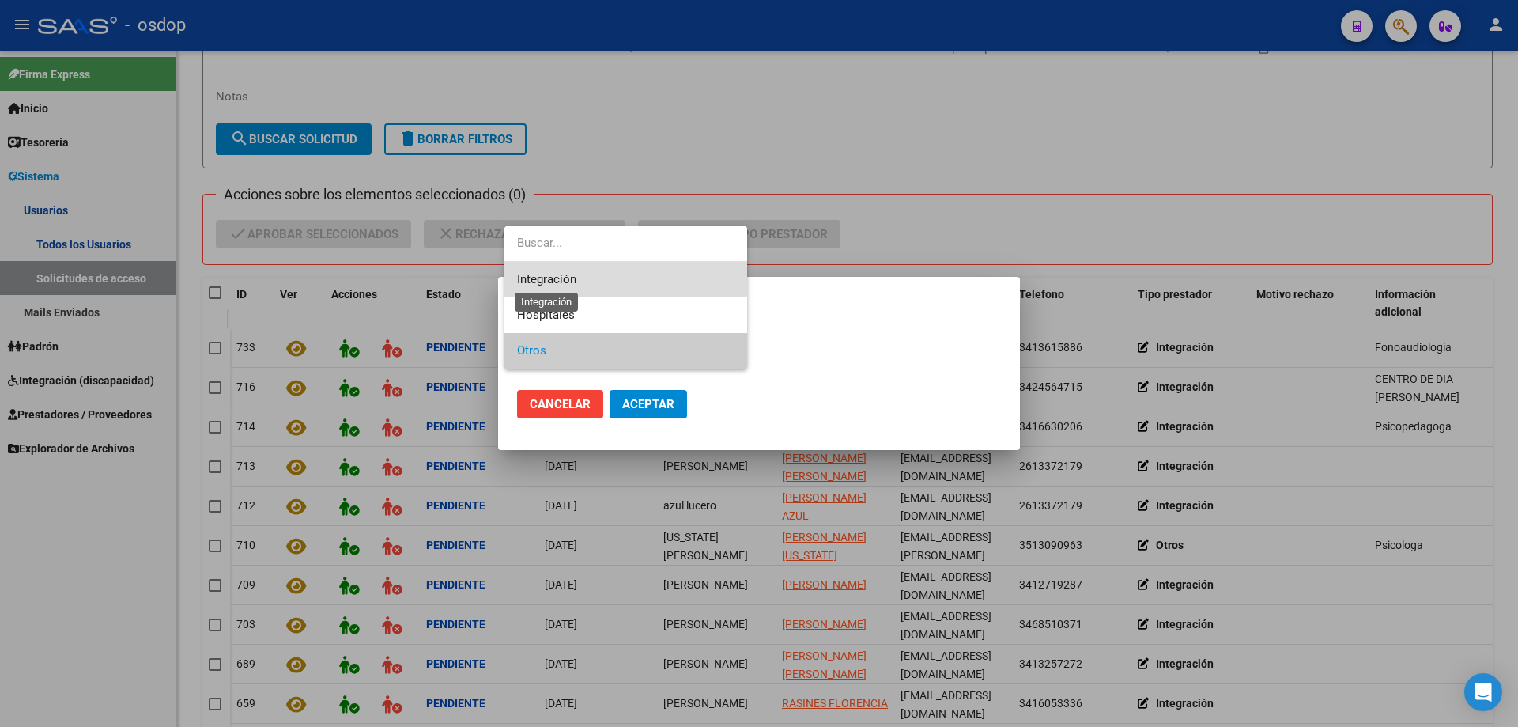
click at [550, 276] on span "Integración" at bounding box center [546, 279] width 59 height 14
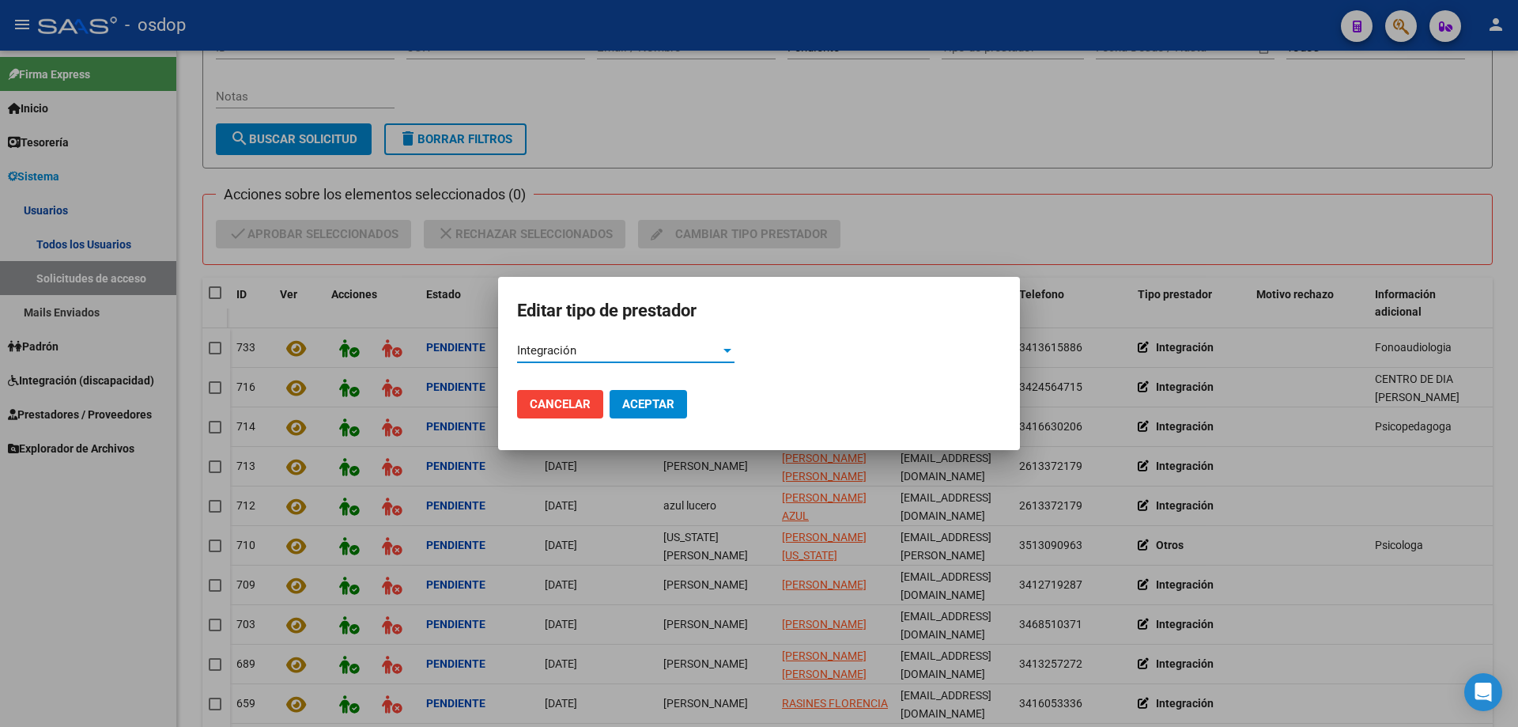
drag, startPoint x: 648, startPoint y: 407, endPoint x: 695, endPoint y: 413, distance: 47.0
click at [648, 407] on span "Aceptar" at bounding box center [648, 404] width 52 height 14
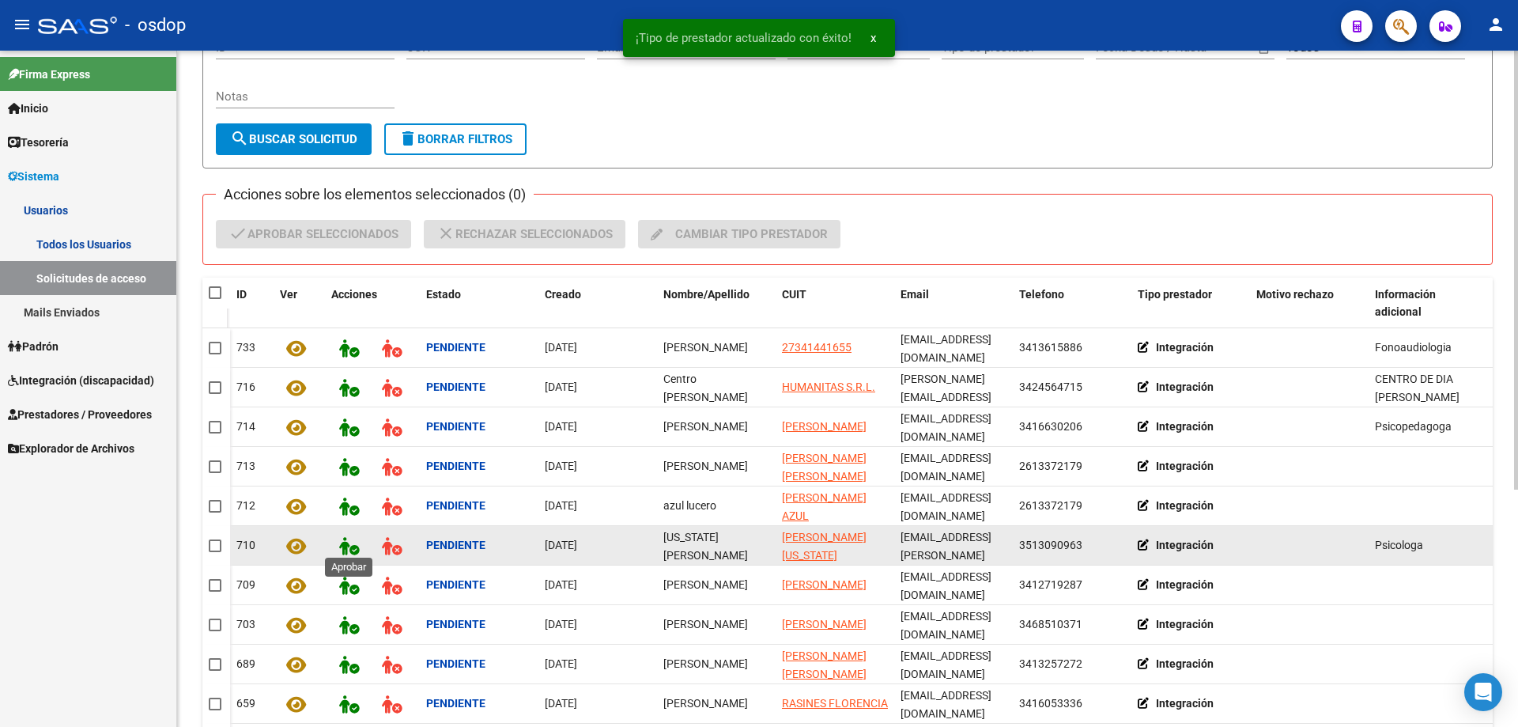
click at [339, 538] on icon at bounding box center [349, 546] width 20 height 18
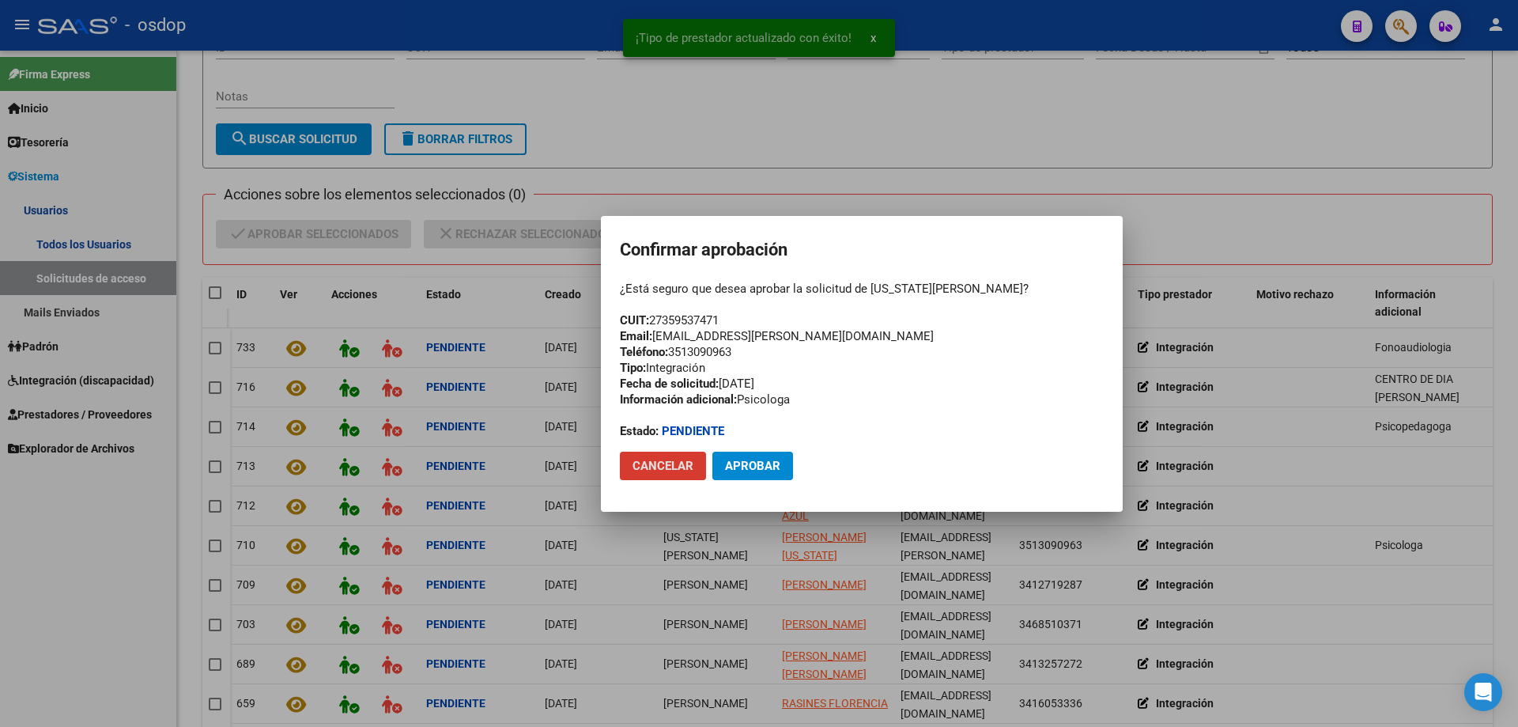
click at [755, 455] on button "Aprobar" at bounding box center [752, 466] width 81 height 28
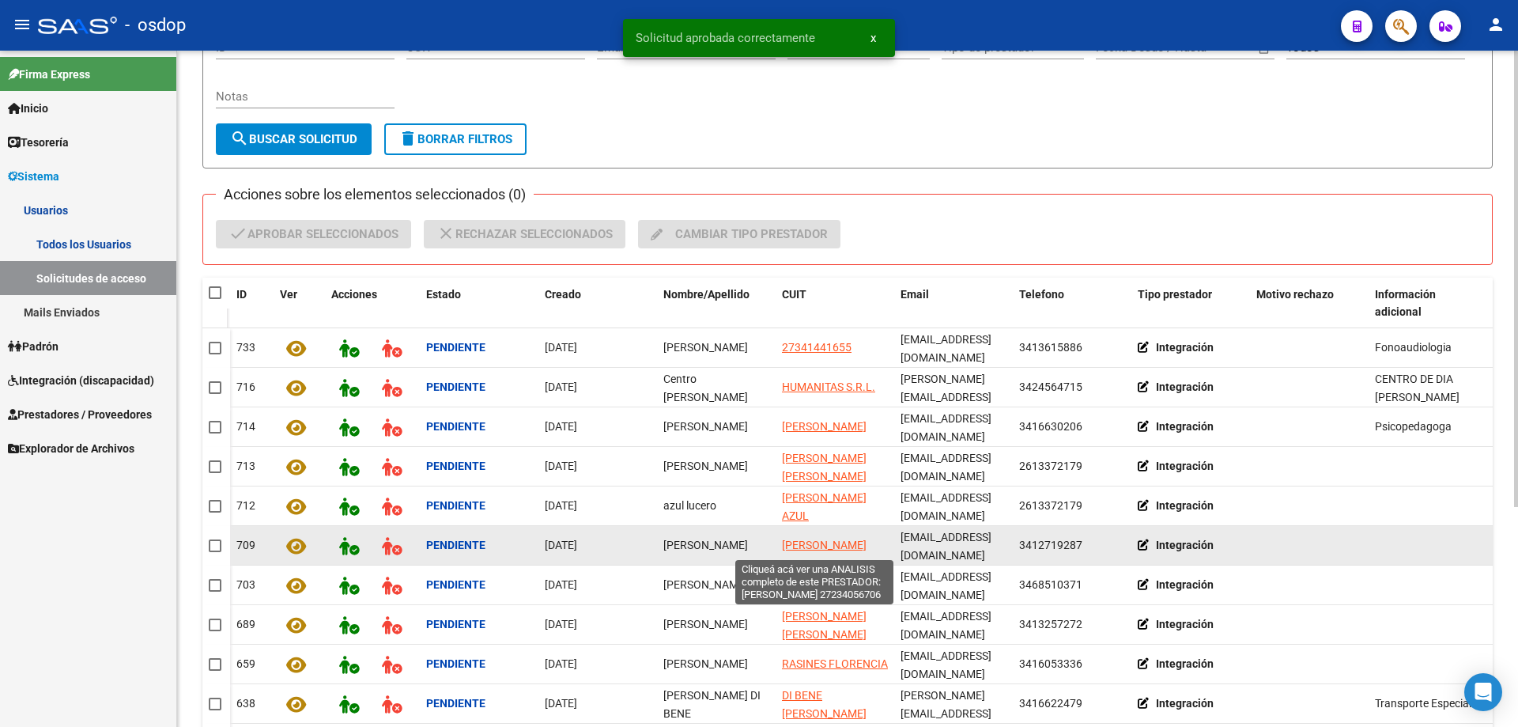
click at [809, 538] on span "SARA ALICIA LORENA" at bounding box center [824, 544] width 85 height 13
type textarea "27234056706"
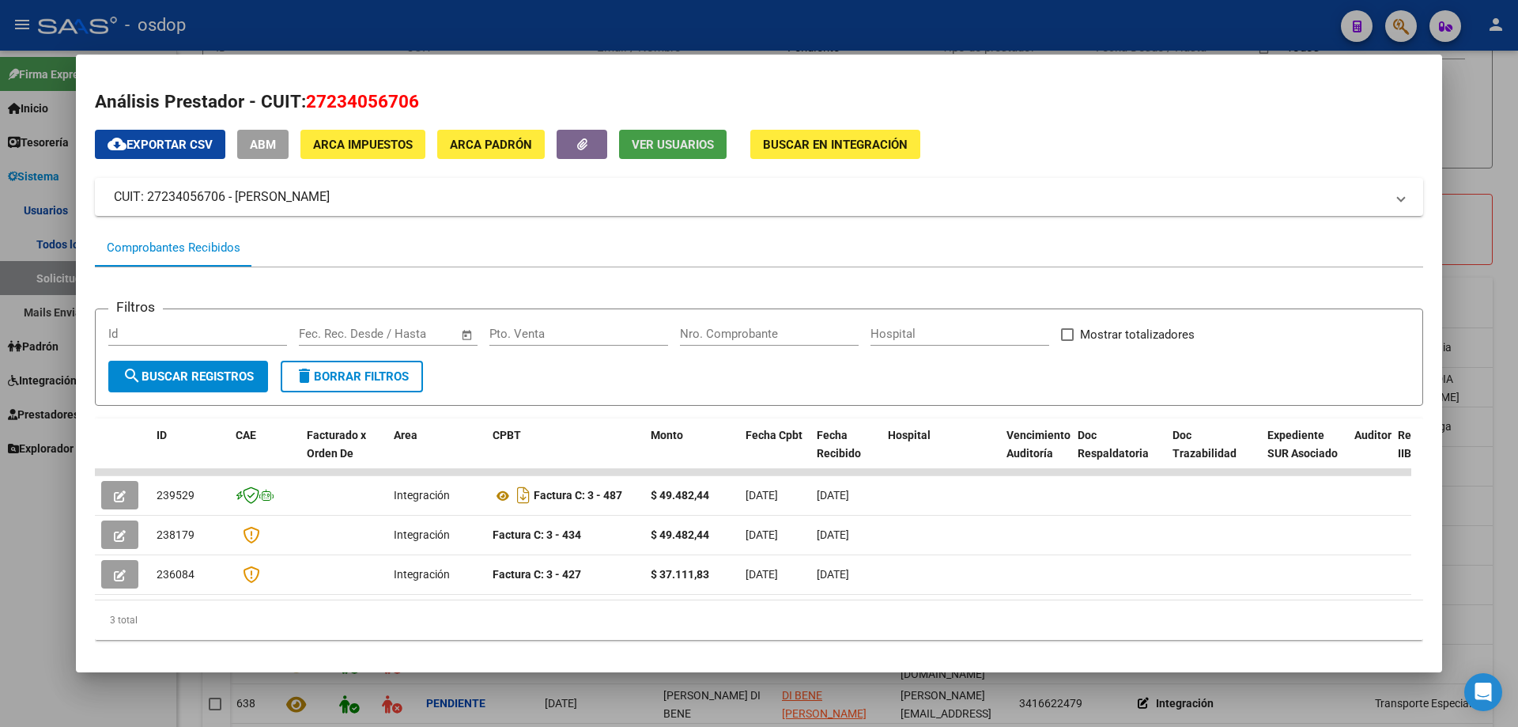
click at [648, 149] on span "Ver Usuarios" at bounding box center [673, 145] width 82 height 14
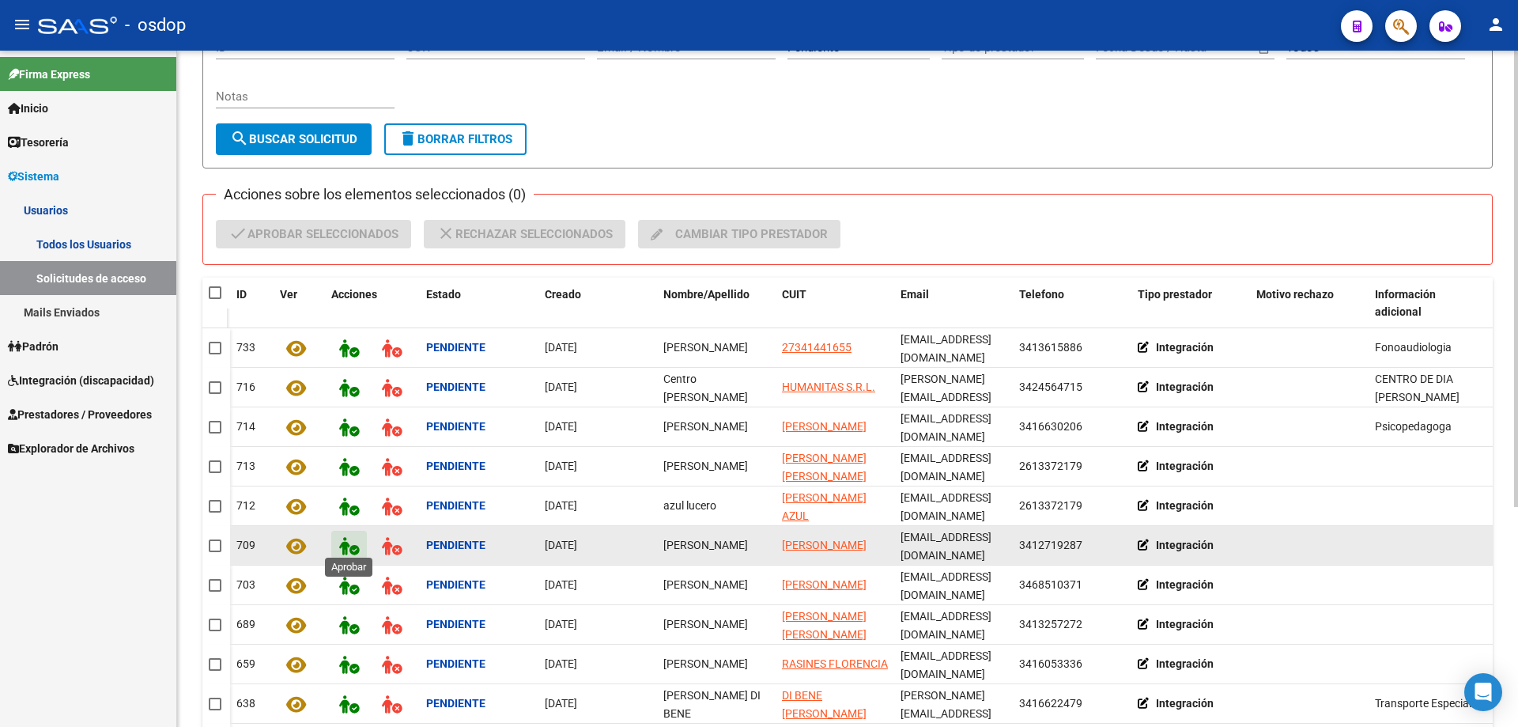
click at [346, 543] on icon at bounding box center [349, 546] width 20 height 18
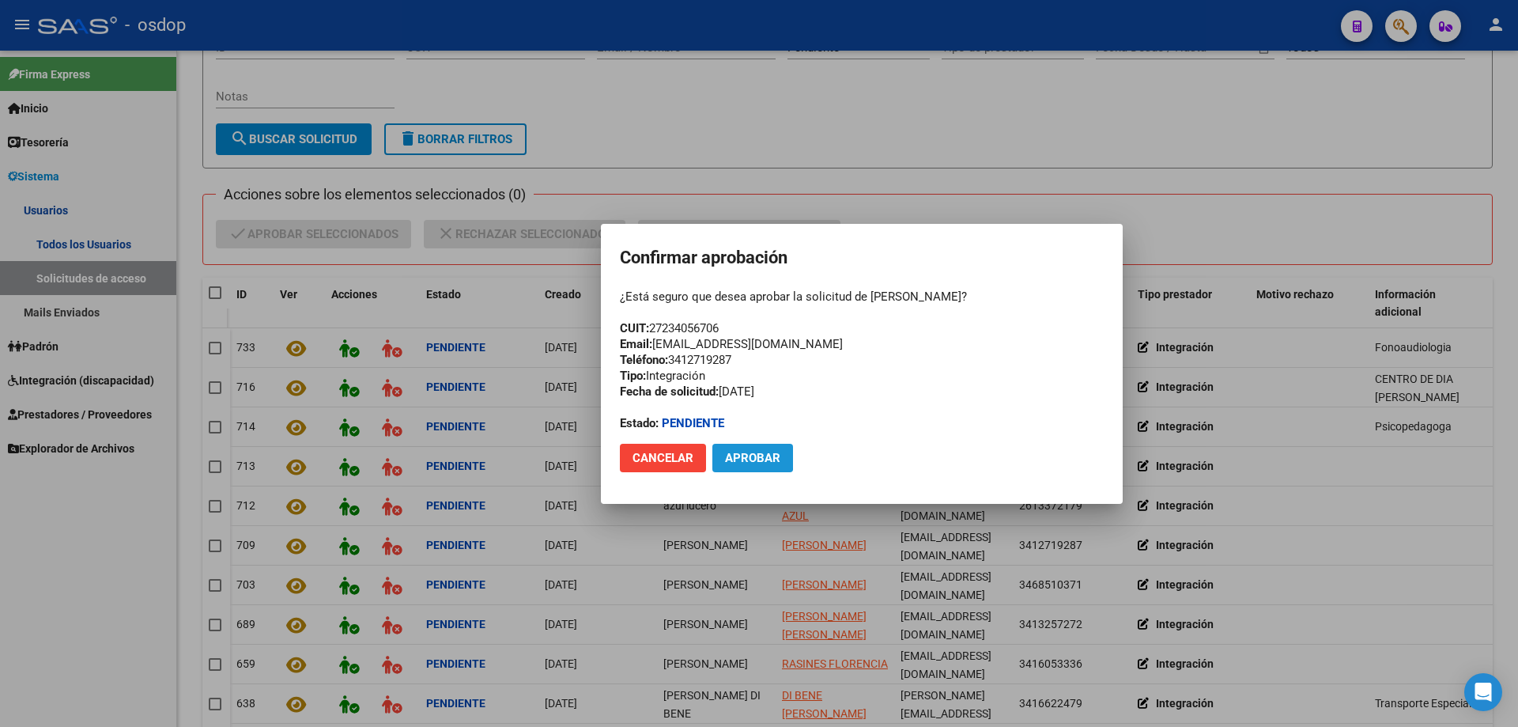
click at [737, 455] on span "Aprobar" at bounding box center [752, 458] width 55 height 14
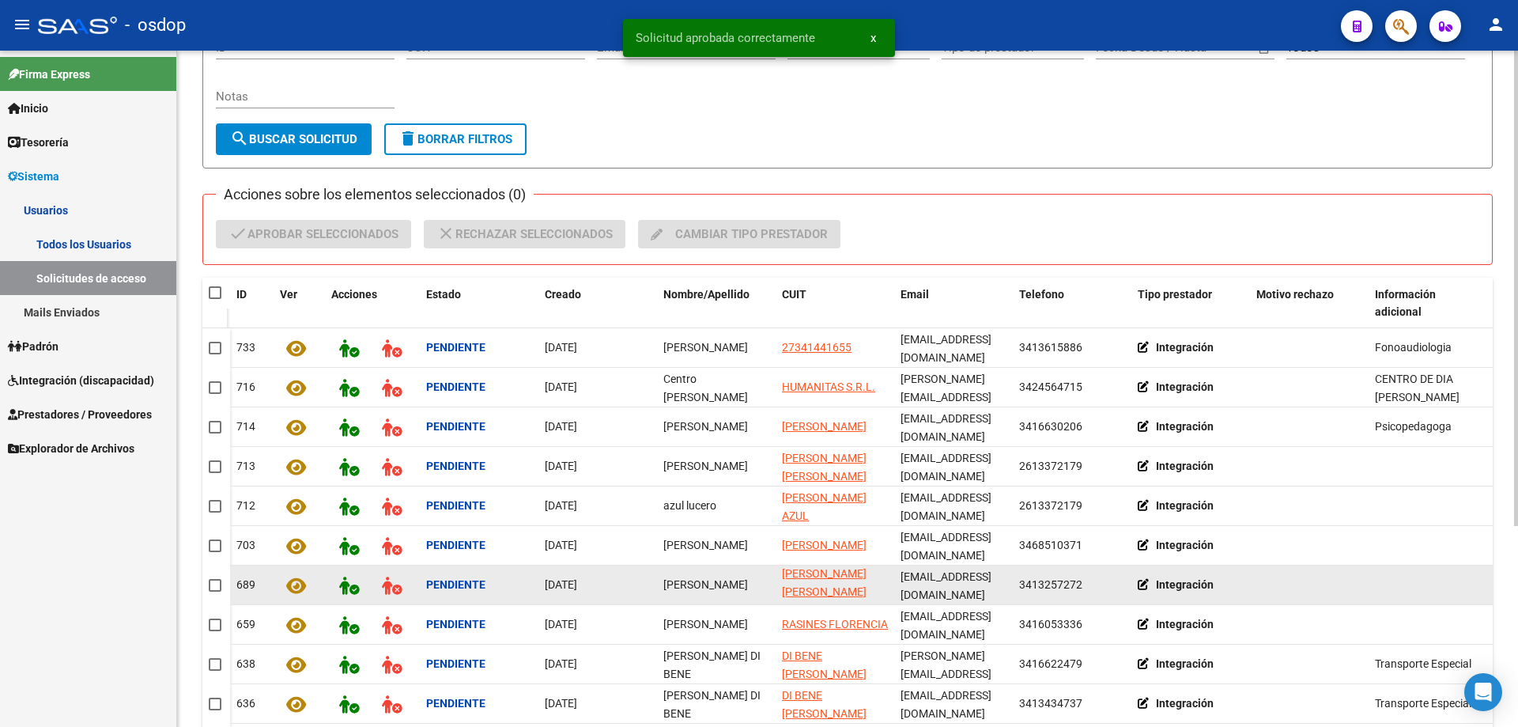
scroll to position [285, 0]
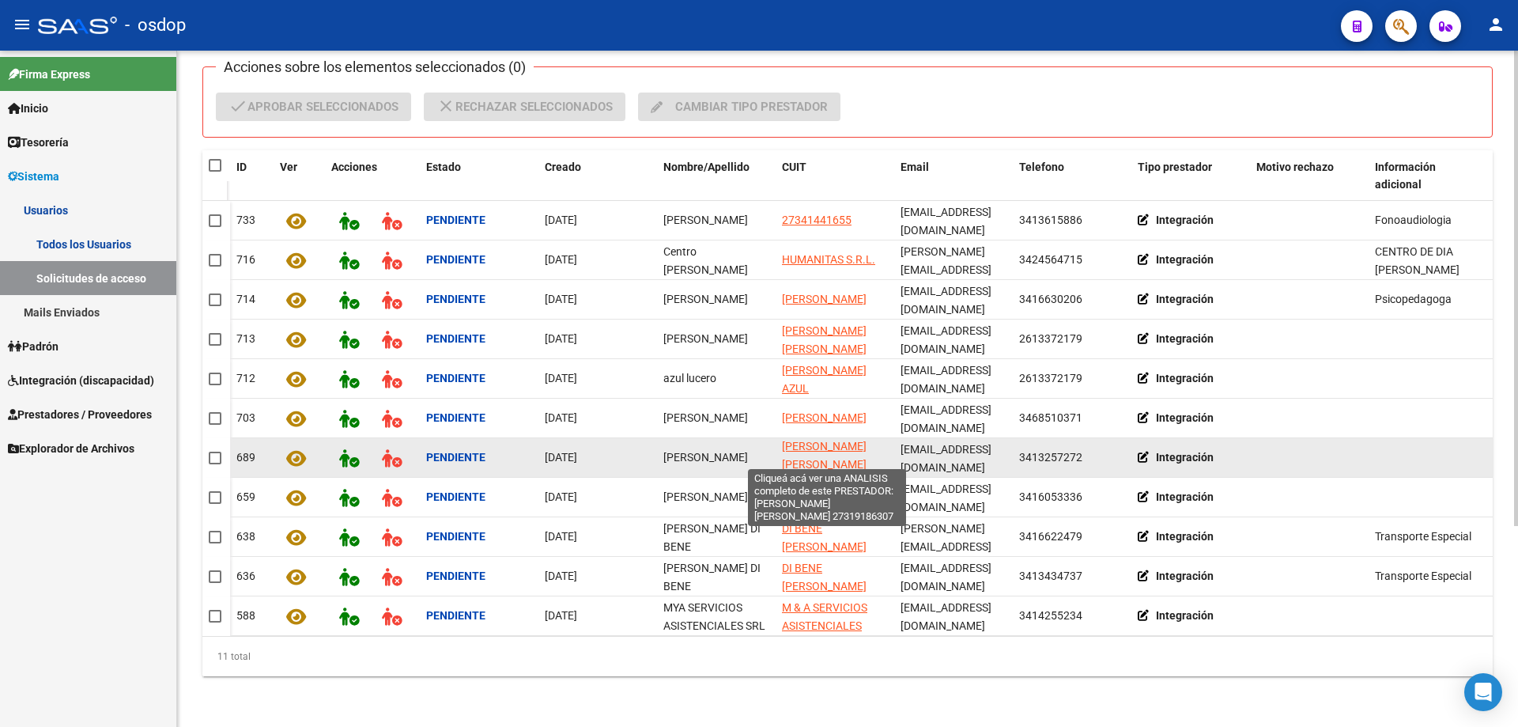
click at [788, 441] on span "[PERSON_NAME]" at bounding box center [824, 455] width 85 height 31
type textarea "27319186307"
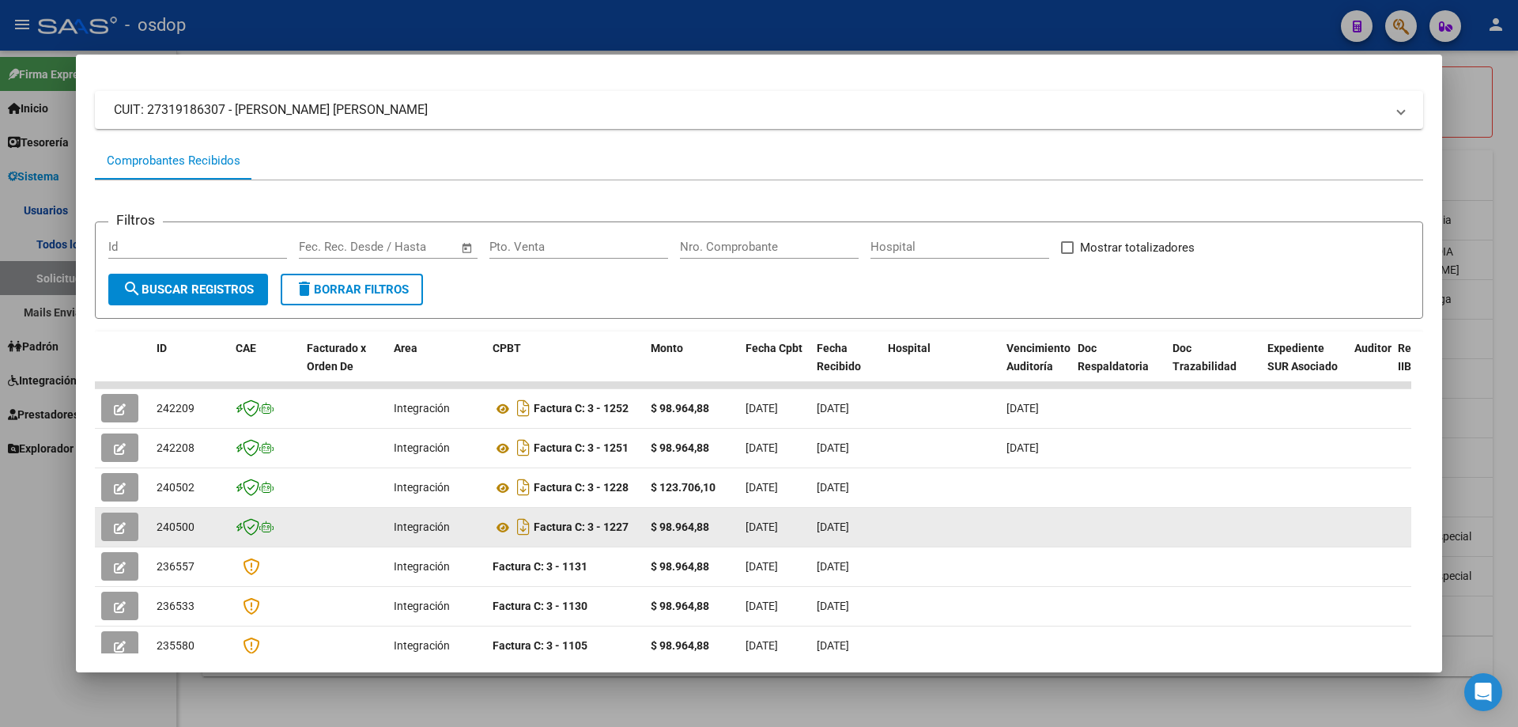
scroll to position [0, 0]
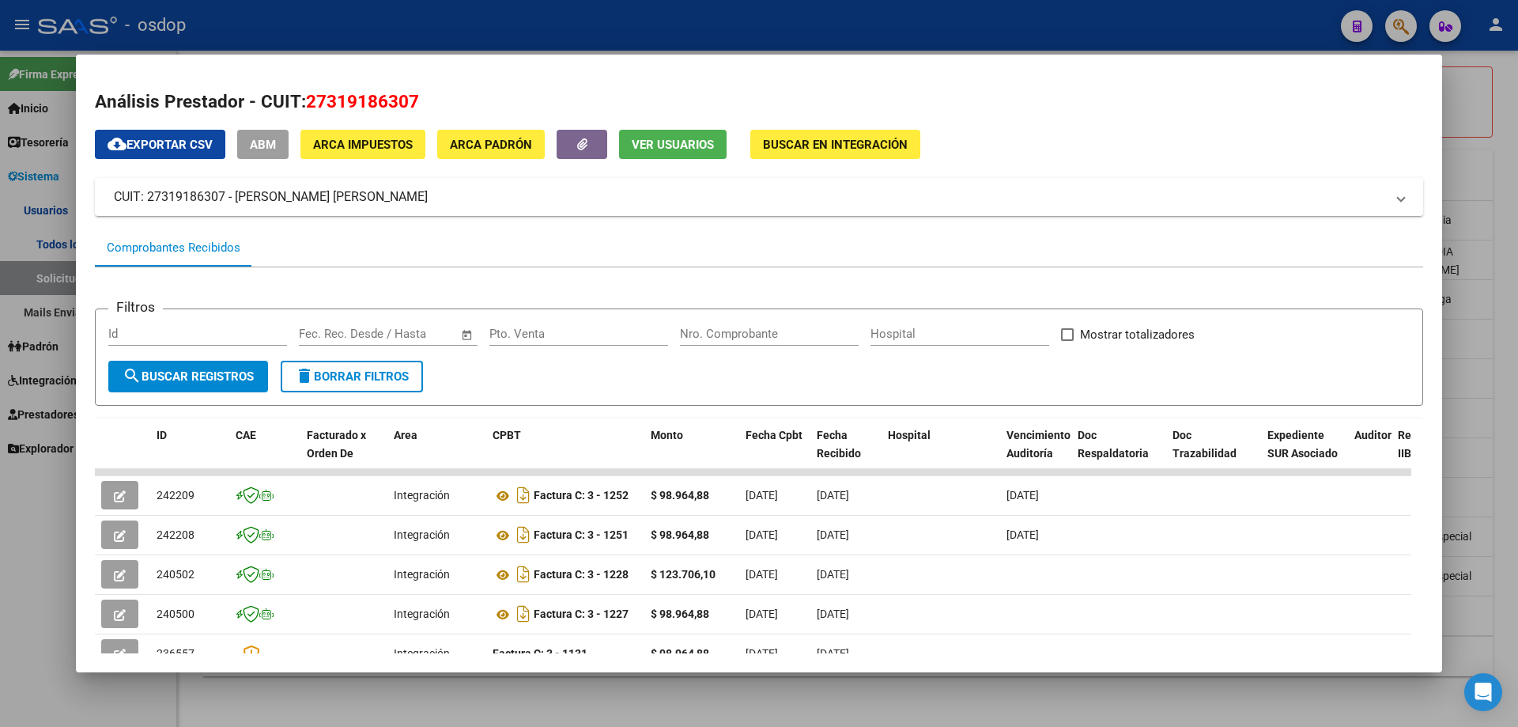
click at [641, 134] on div "Análisis Prestador - CUIT: 27319186307 cloud_download Exportar CSV ABM ARCA Imp…" at bounding box center [759, 518] width 1328 height 859
click at [640, 137] on span "Ver Usuarios" at bounding box center [673, 144] width 82 height 14
drag, startPoint x: 308, startPoint y: 93, endPoint x: 421, endPoint y: 98, distance: 112.4
click at [421, 98] on h2 "Análisis Prestador - CUIT: 27319186307" at bounding box center [759, 102] width 1328 height 27
copy span "27319186307"
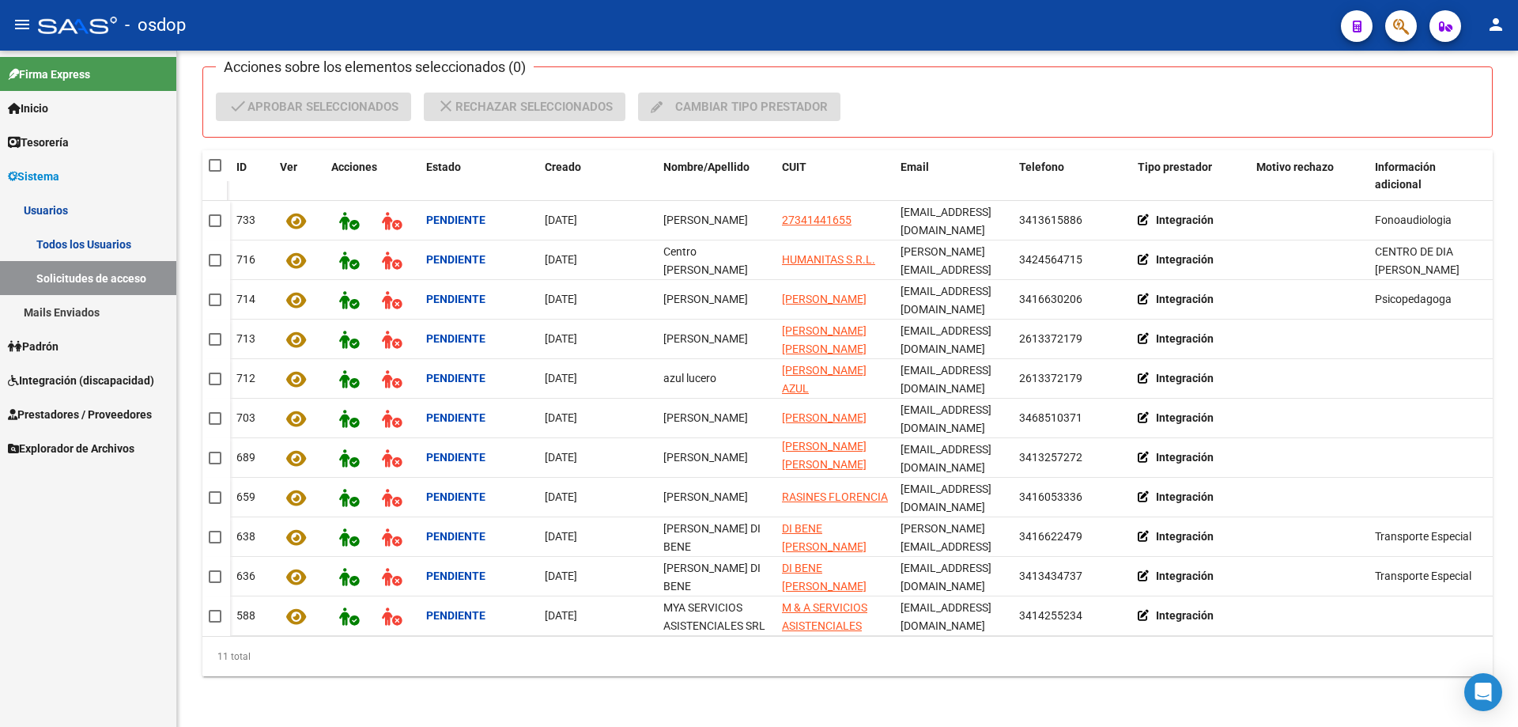
click at [51, 243] on link "Todos los Usuarios" at bounding box center [88, 244] width 176 height 34
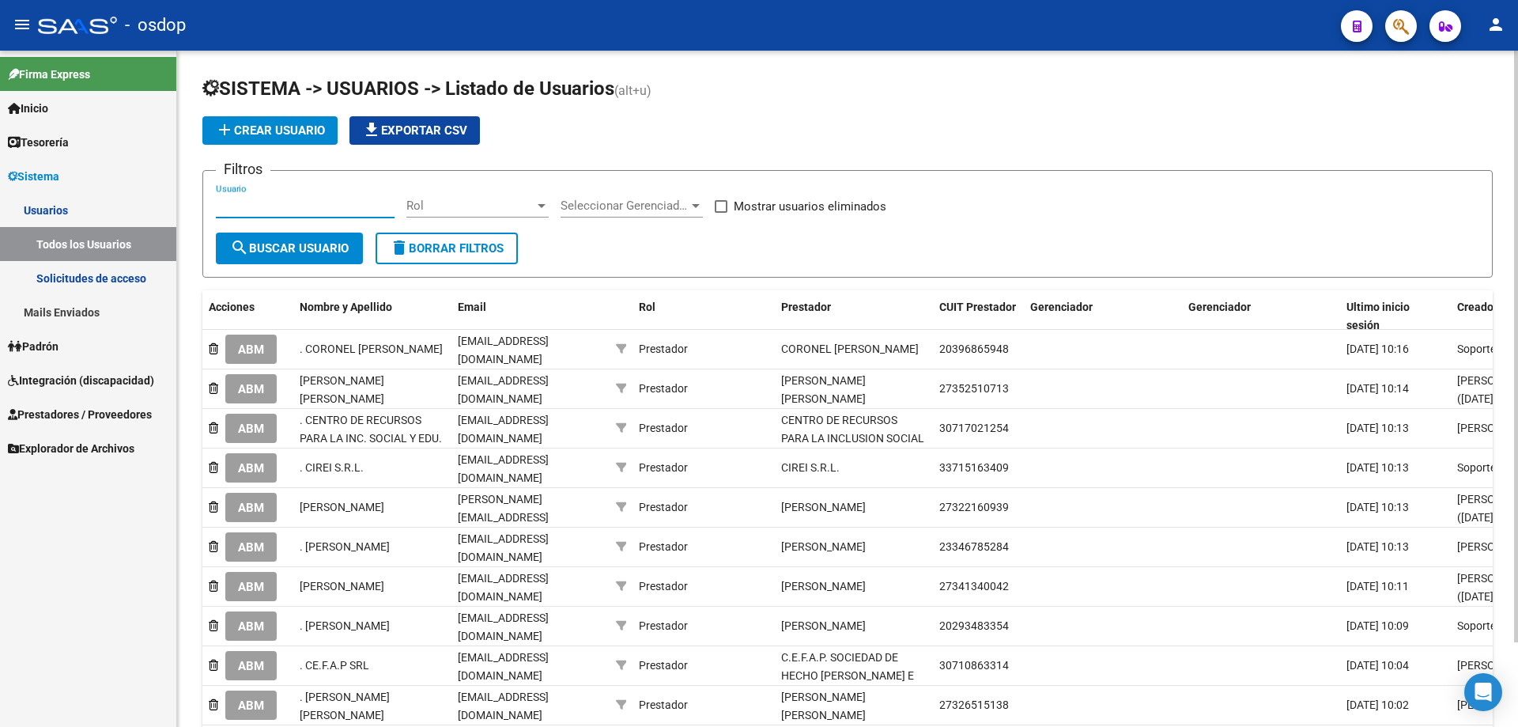
click at [217, 207] on input "Usuario" at bounding box center [305, 205] width 179 height 14
paste input "27319186307"
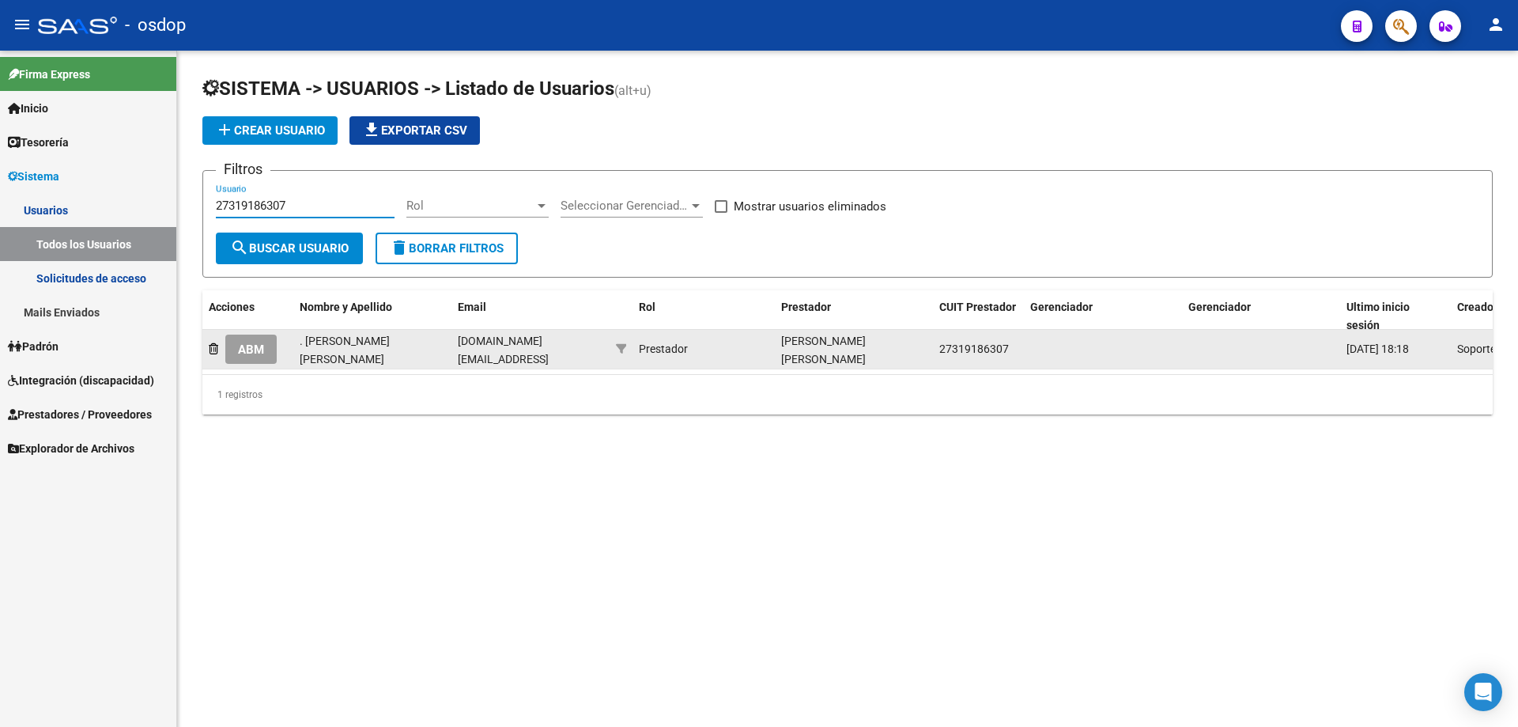
type input "27319186307"
click at [255, 346] on span "ABM" at bounding box center [251, 349] width 26 height 14
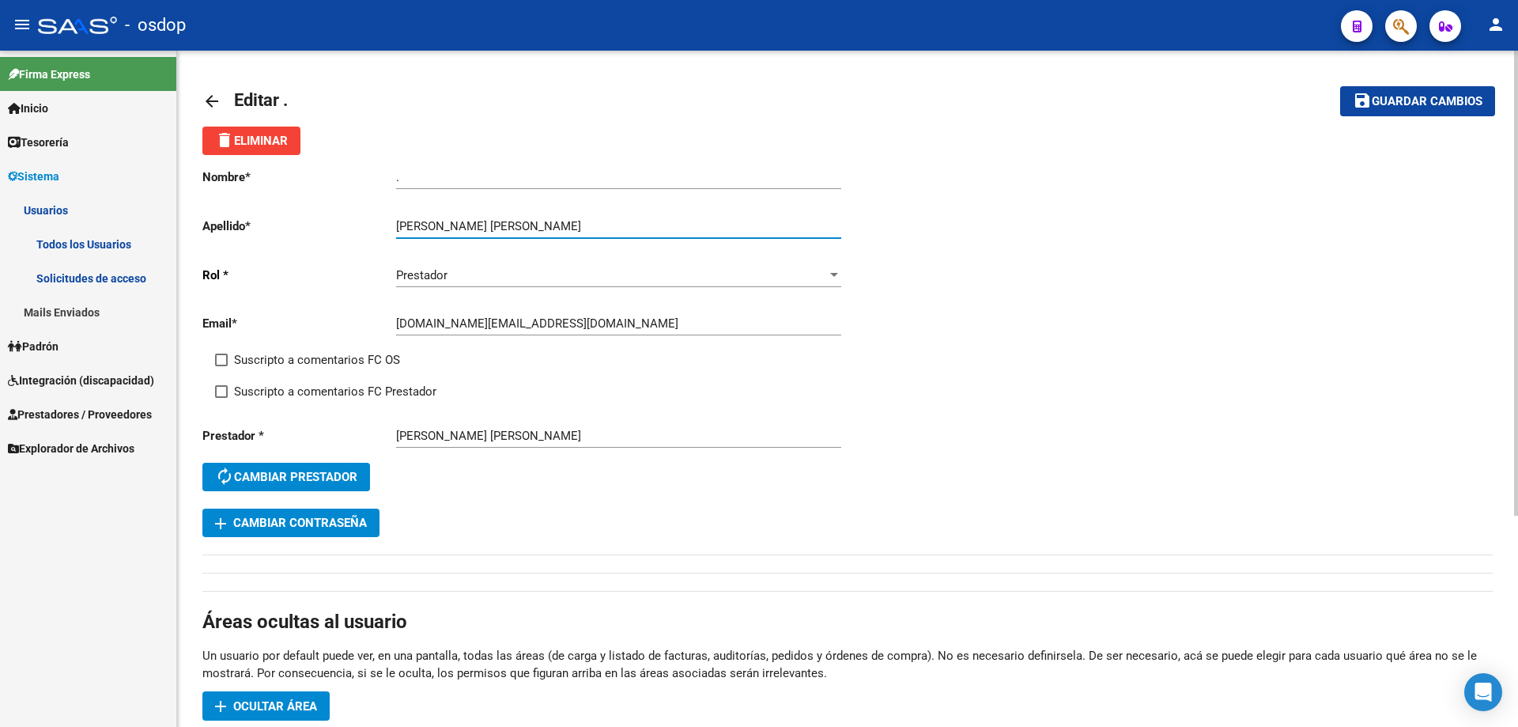
drag, startPoint x: 455, startPoint y: 221, endPoint x: 561, endPoint y: 224, distance: 106.0
click at [561, 224] on input "[PERSON_NAME]" at bounding box center [618, 226] width 445 height 14
type input "MANSILLA"
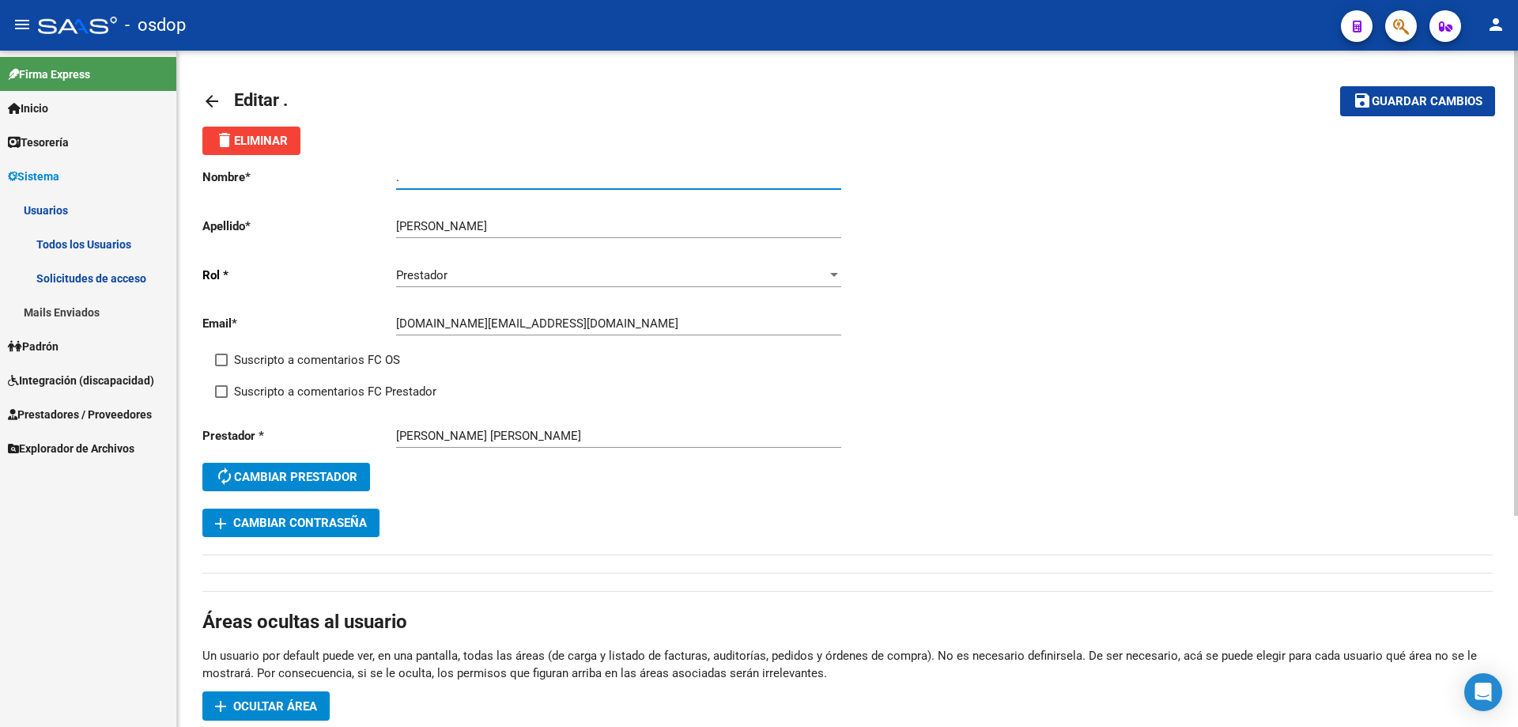
drag, startPoint x: 304, startPoint y: 168, endPoint x: 280, endPoint y: 164, distance: 24.0
click at [280, 164] on div "Nombre * . Ingresar nombre Apellido * MANSILLA Ingresar apellido Rol * Prestado…" at bounding box center [524, 331] width 645 height 353
paste input "MARIA FLORENCIA"
type input "MARIA FLORENCIA"
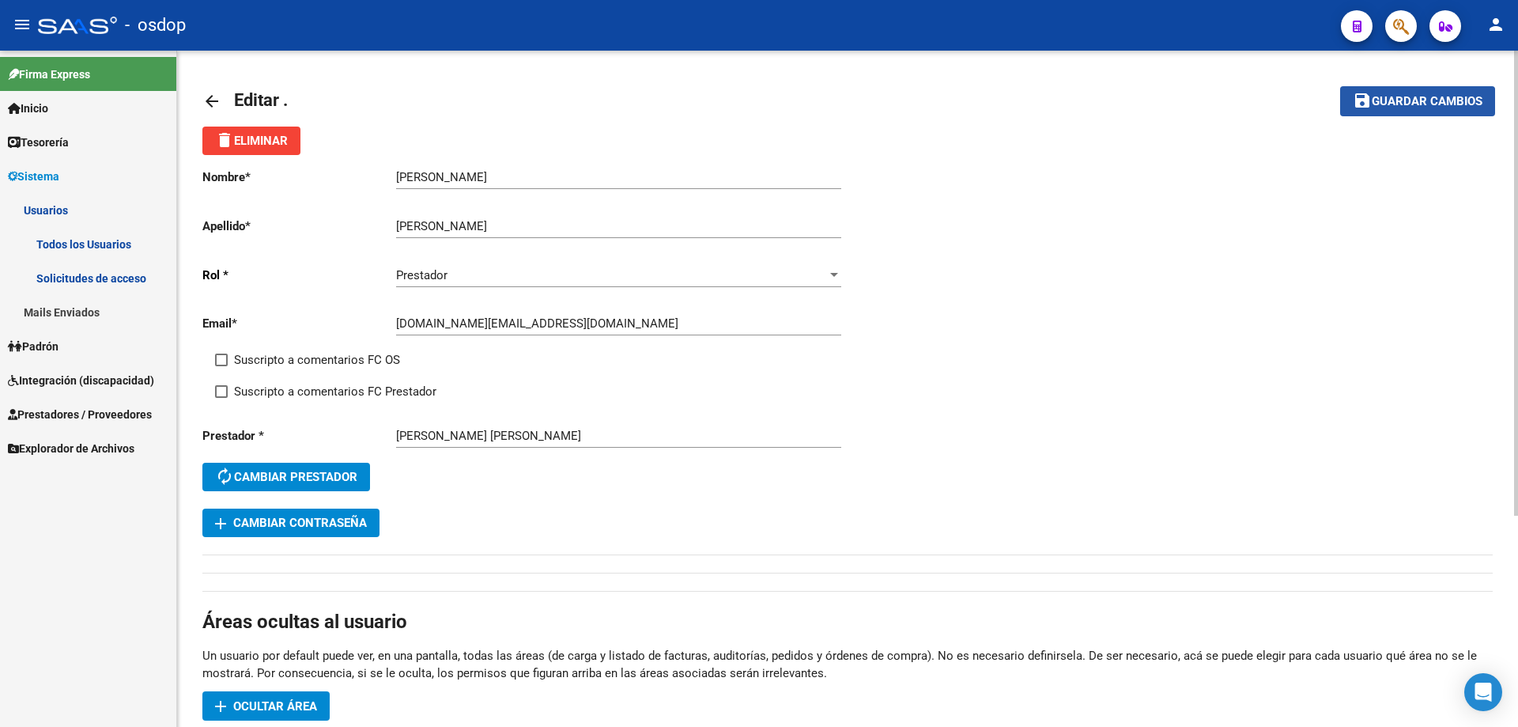
click at [1396, 102] on span "Guardar cambios" at bounding box center [1427, 102] width 111 height 14
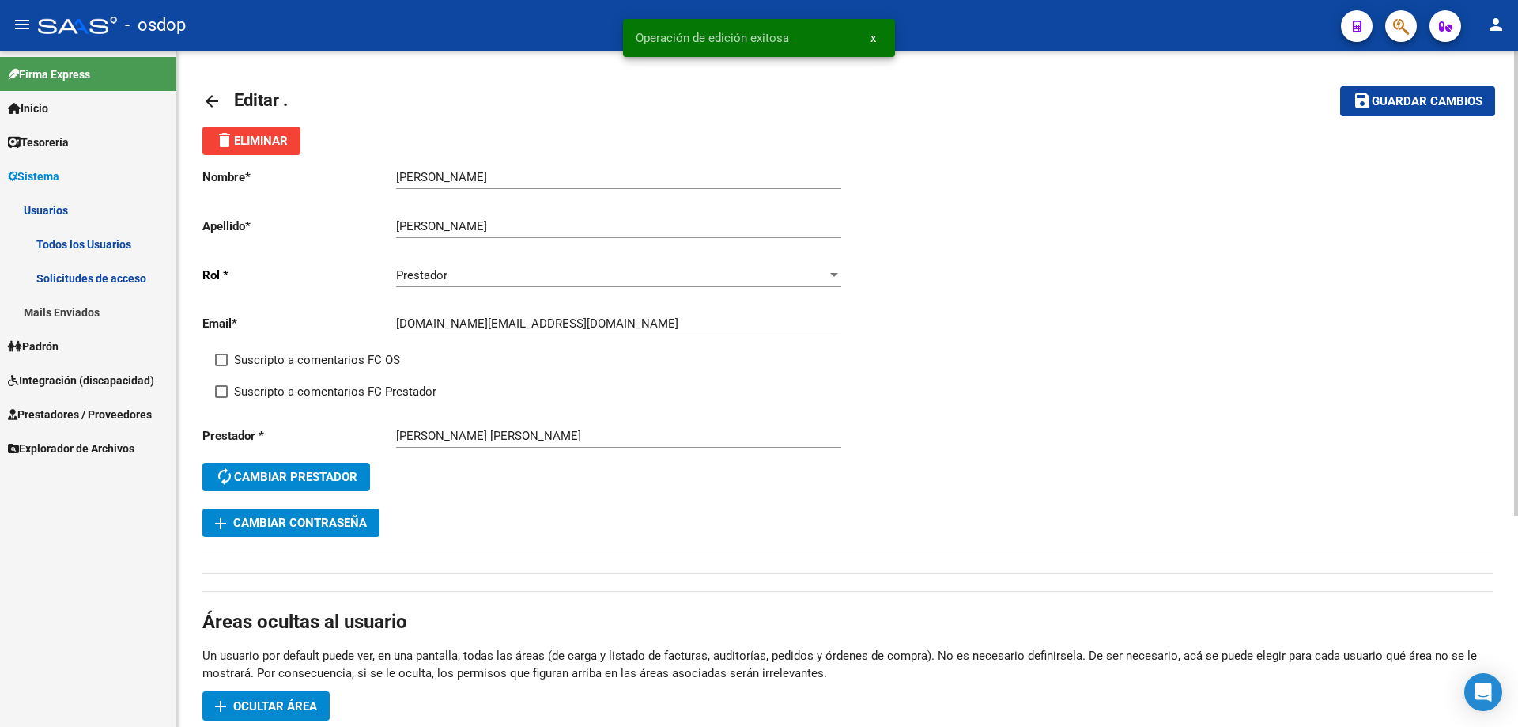
click at [208, 102] on mat-icon "arrow_back" at bounding box center [211, 101] width 19 height 19
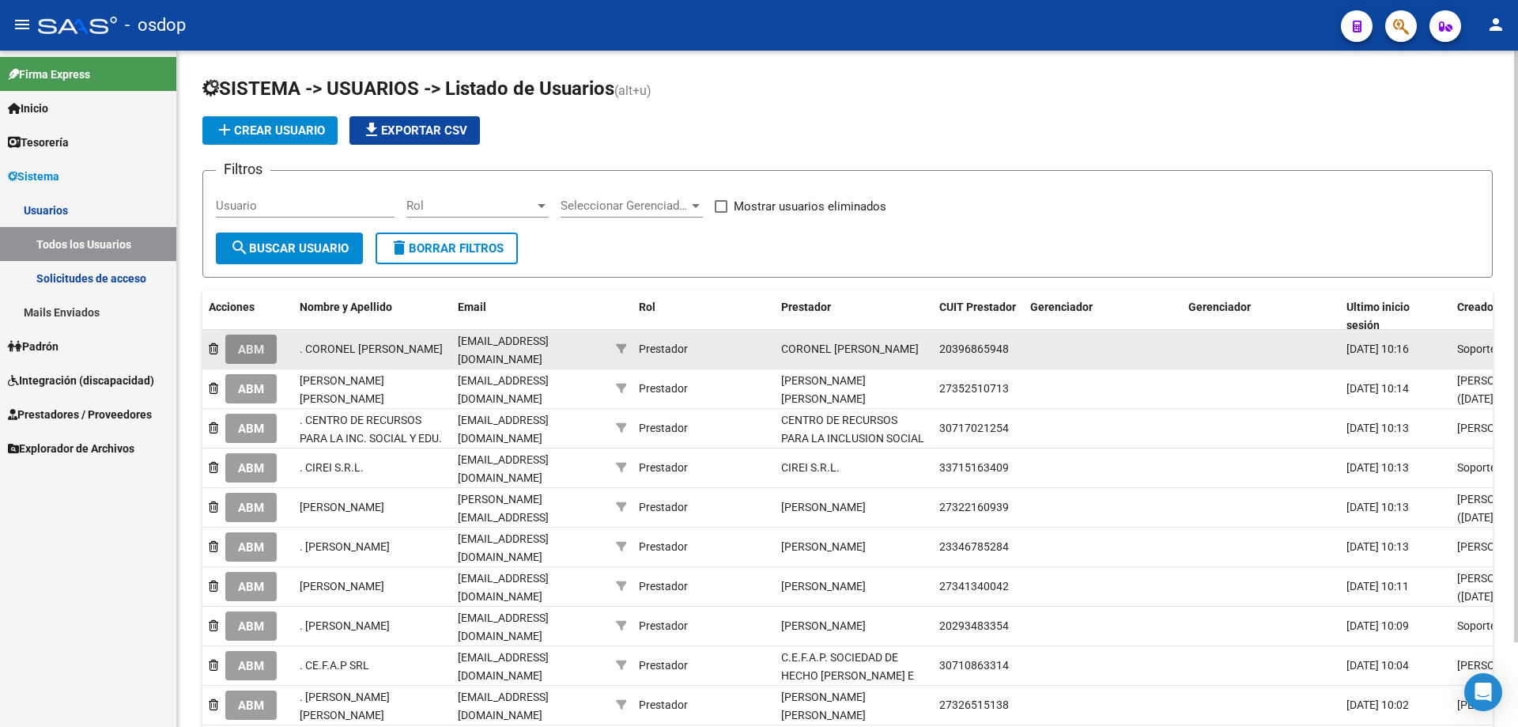
click at [253, 345] on span "ABM" at bounding box center [251, 349] width 26 height 14
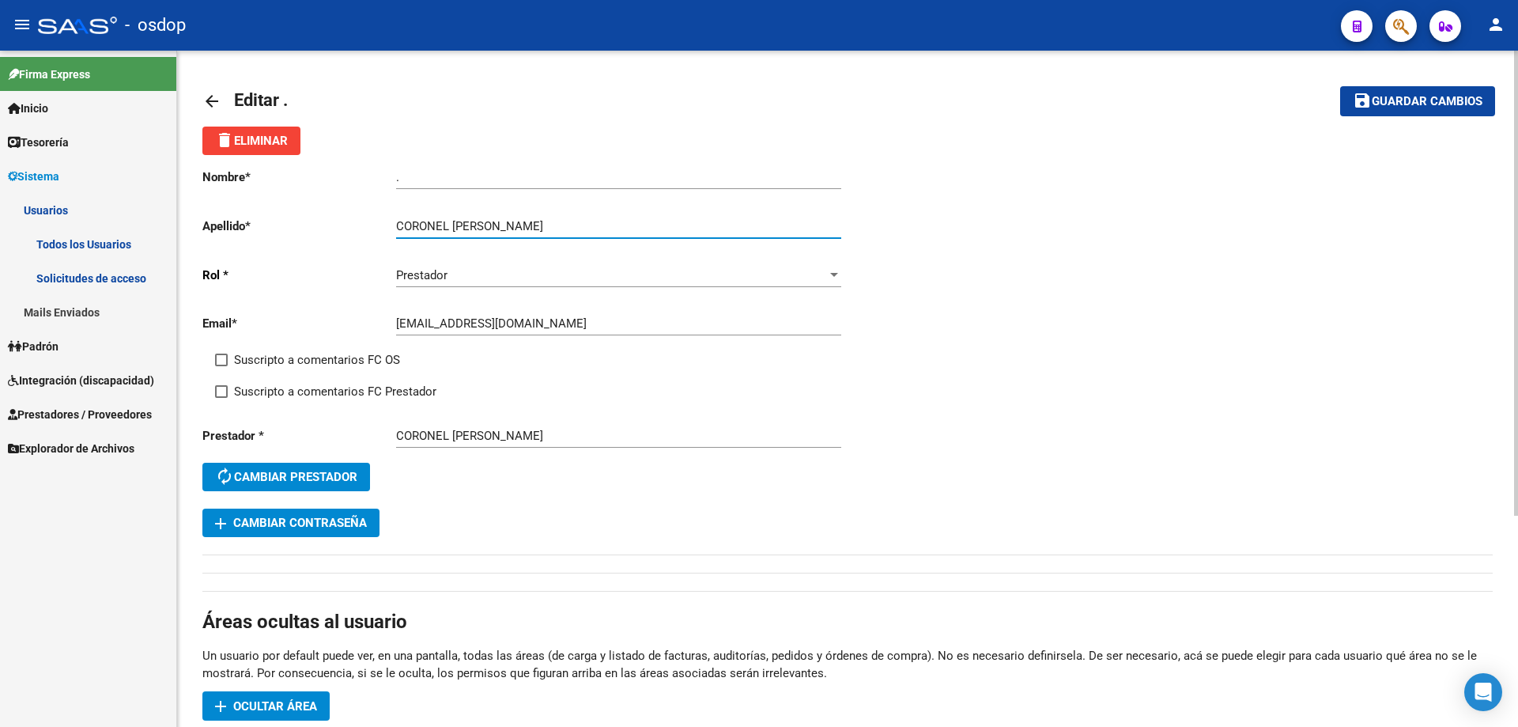
drag, startPoint x: 455, startPoint y: 226, endPoint x: 546, endPoint y: 227, distance: 90.9
click at [546, 227] on input "CORONEL [PERSON_NAME]" at bounding box center [618, 226] width 445 height 14
type input "CORONEL"
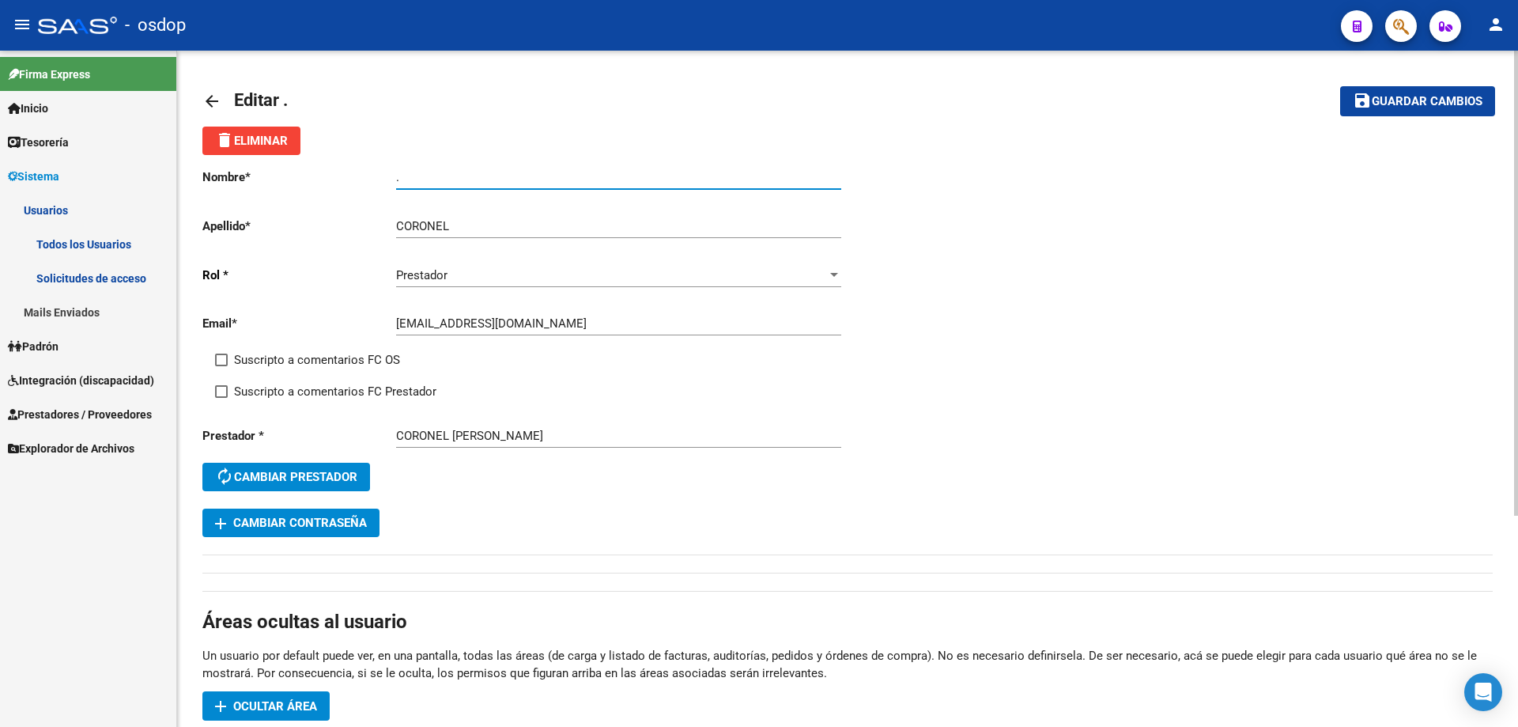
drag, startPoint x: 413, startPoint y: 179, endPoint x: 358, endPoint y: 177, distance: 54.6
click at [358, 178] on app-form-text-field "Nombre * . Ingresar nombre" at bounding box center [521, 177] width 639 height 14
paste input "JUAN PABLO"
type input "JUAN PABLO"
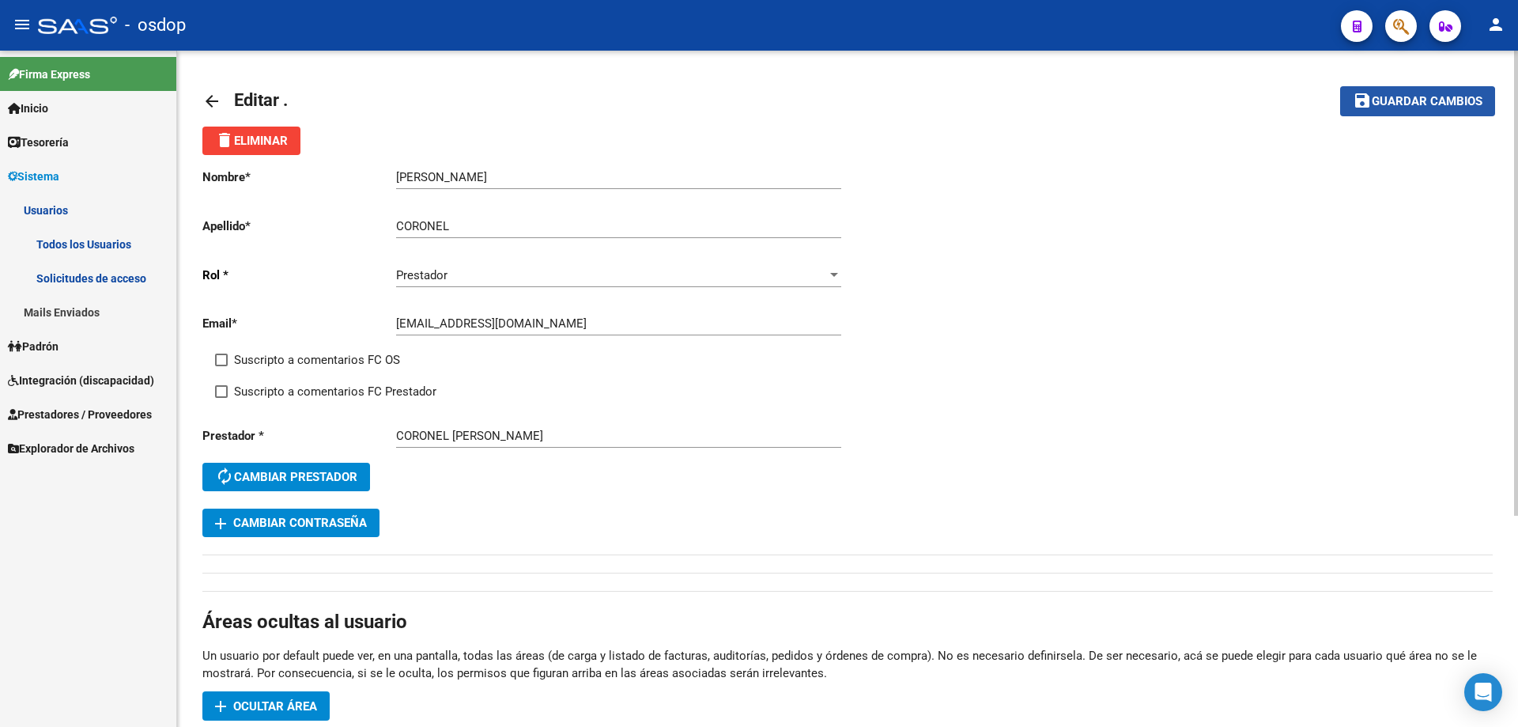
drag, startPoint x: 1408, startPoint y: 108, endPoint x: 1354, endPoint y: 113, distance: 54.8
click at [1408, 108] on span "Guardar cambios" at bounding box center [1427, 102] width 111 height 14
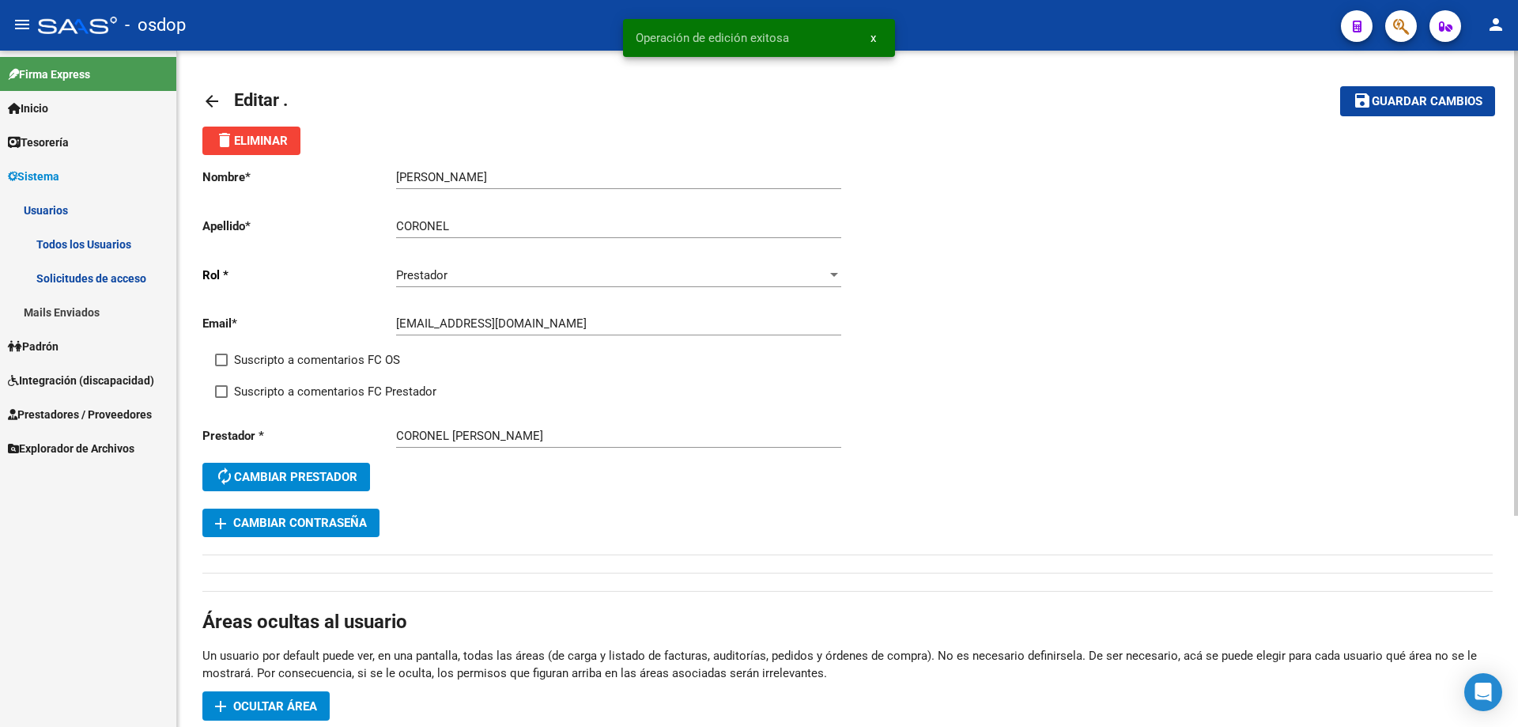
click at [210, 99] on mat-icon "arrow_back" at bounding box center [211, 101] width 19 height 19
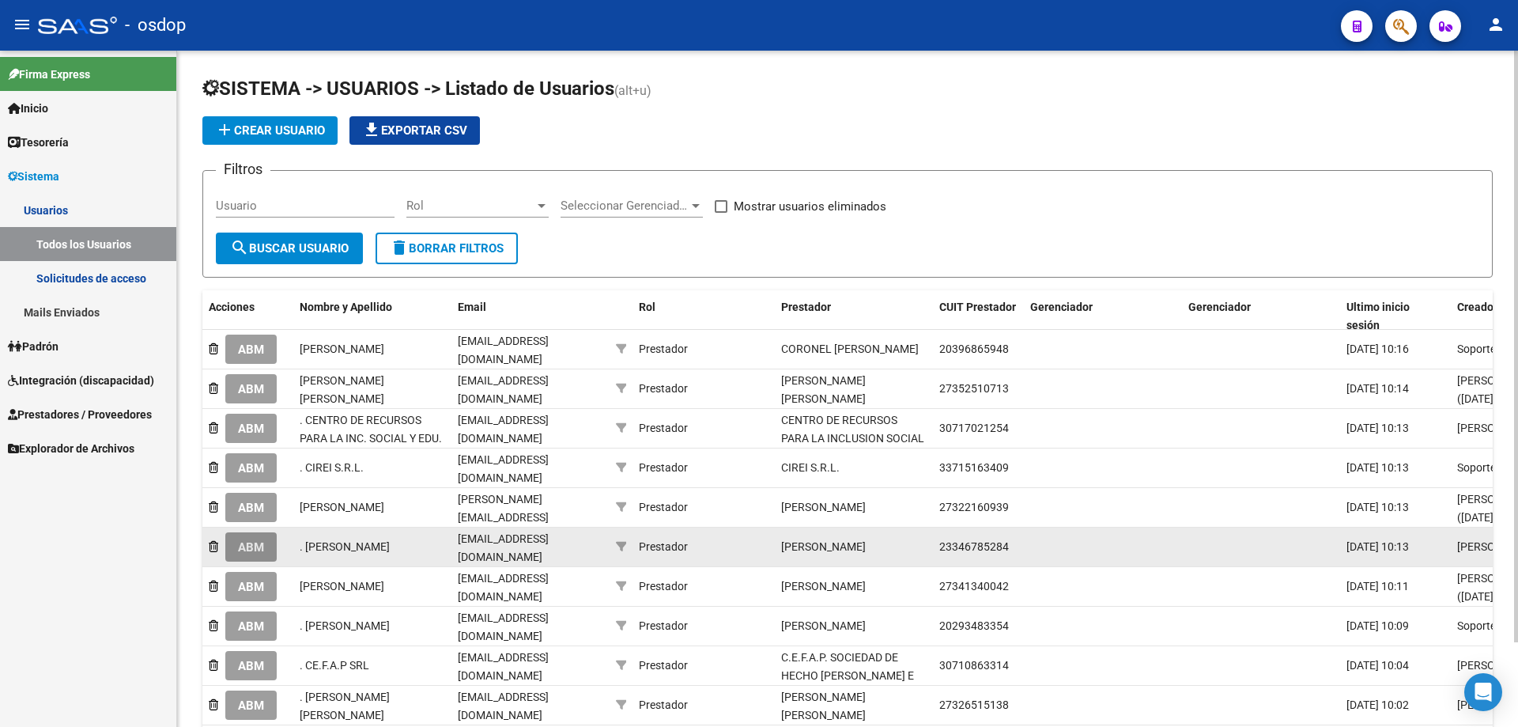
click at [250, 542] on span "ABM" at bounding box center [251, 547] width 26 height 14
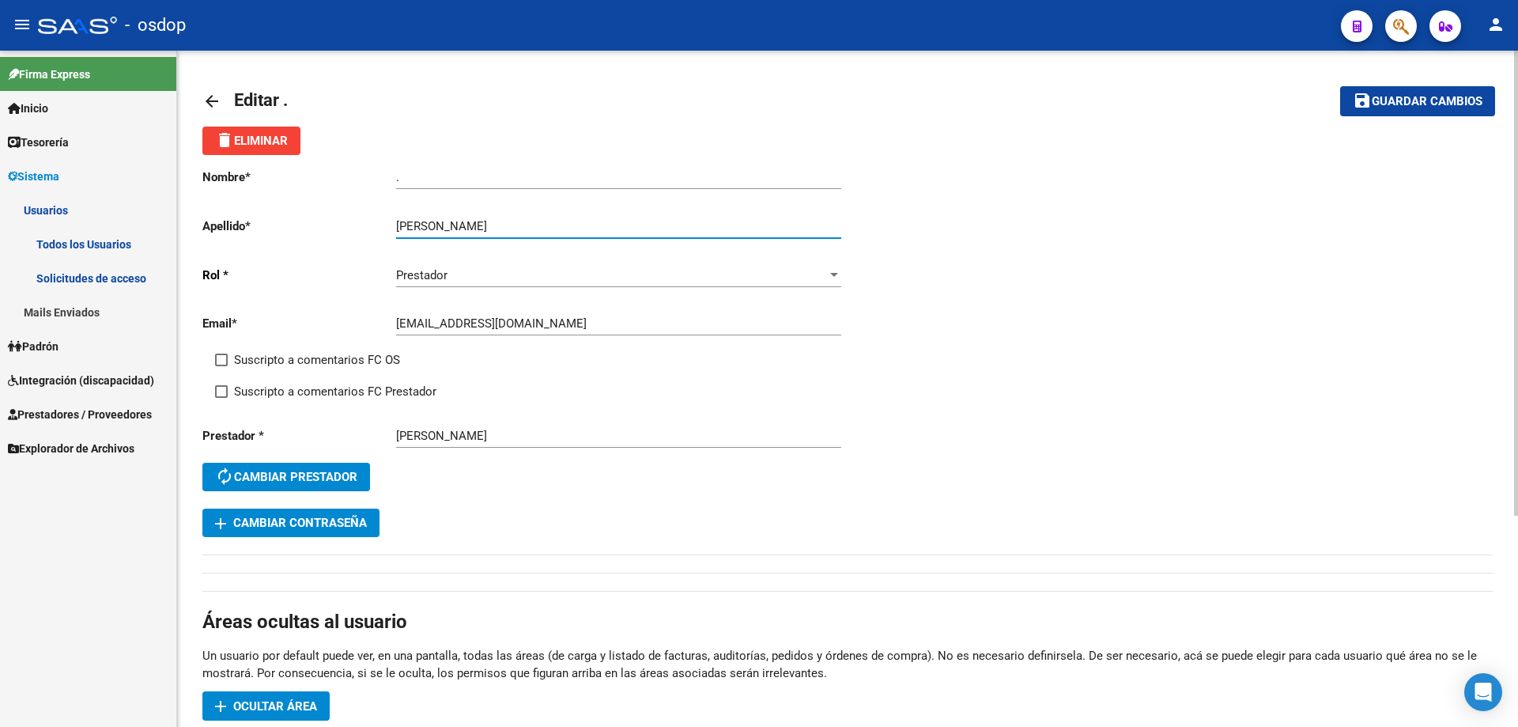
drag, startPoint x: 459, startPoint y: 225, endPoint x: 565, endPoint y: 225, distance: 106.8
click at [565, 225] on input "COMPARIN LEONELA MARIANA" at bounding box center [618, 226] width 445 height 14
type input "COMPARIN"
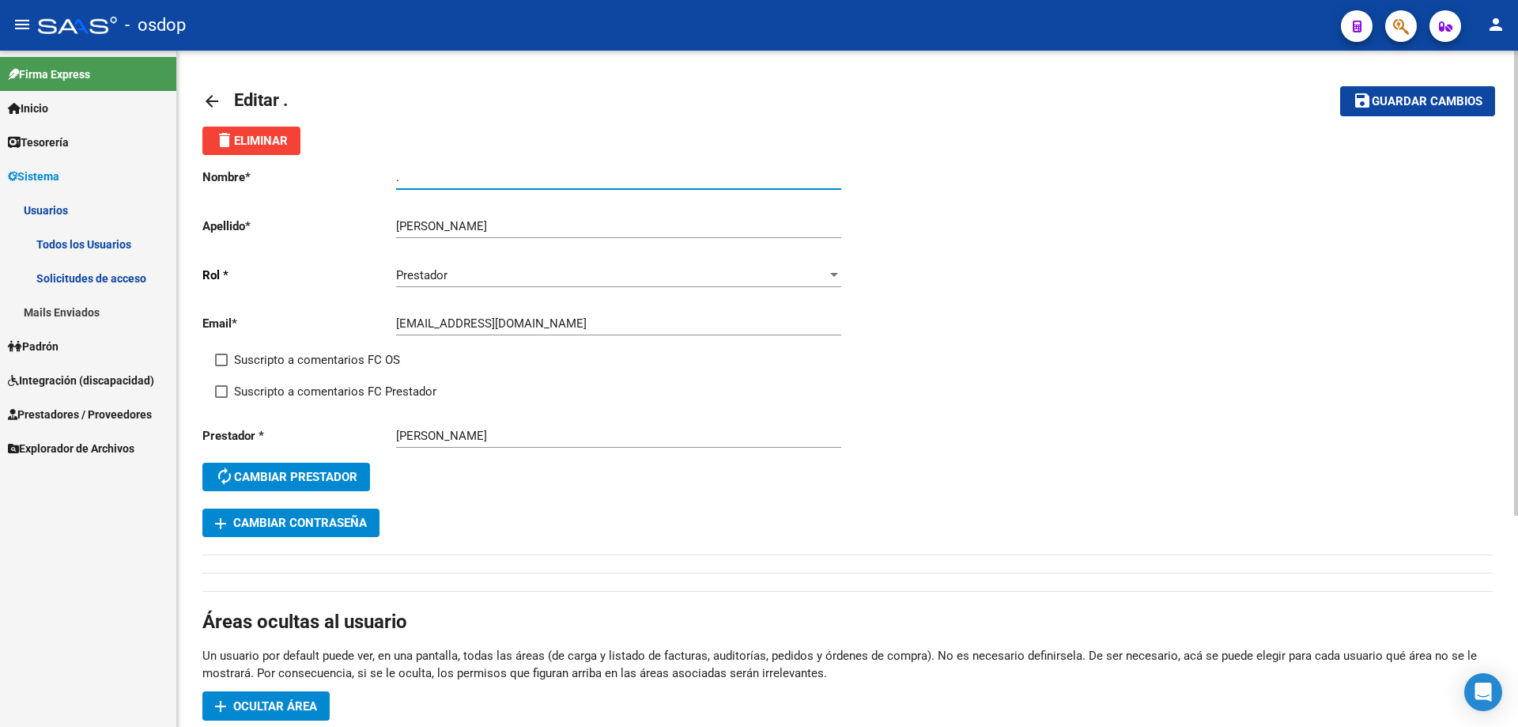
drag, startPoint x: 429, startPoint y: 179, endPoint x: 354, endPoint y: 165, distance: 75.7
click at [355, 167] on div "Nombre * . Ingresar nombre Apellido * COMPARIN Ingresar apellido Rol * Prestado…" at bounding box center [524, 331] width 645 height 353
paste input "LEONELA MARIANA"
type input "LEONELA MARIANA"
click at [1415, 108] on span "Guardar cambios" at bounding box center [1427, 102] width 111 height 14
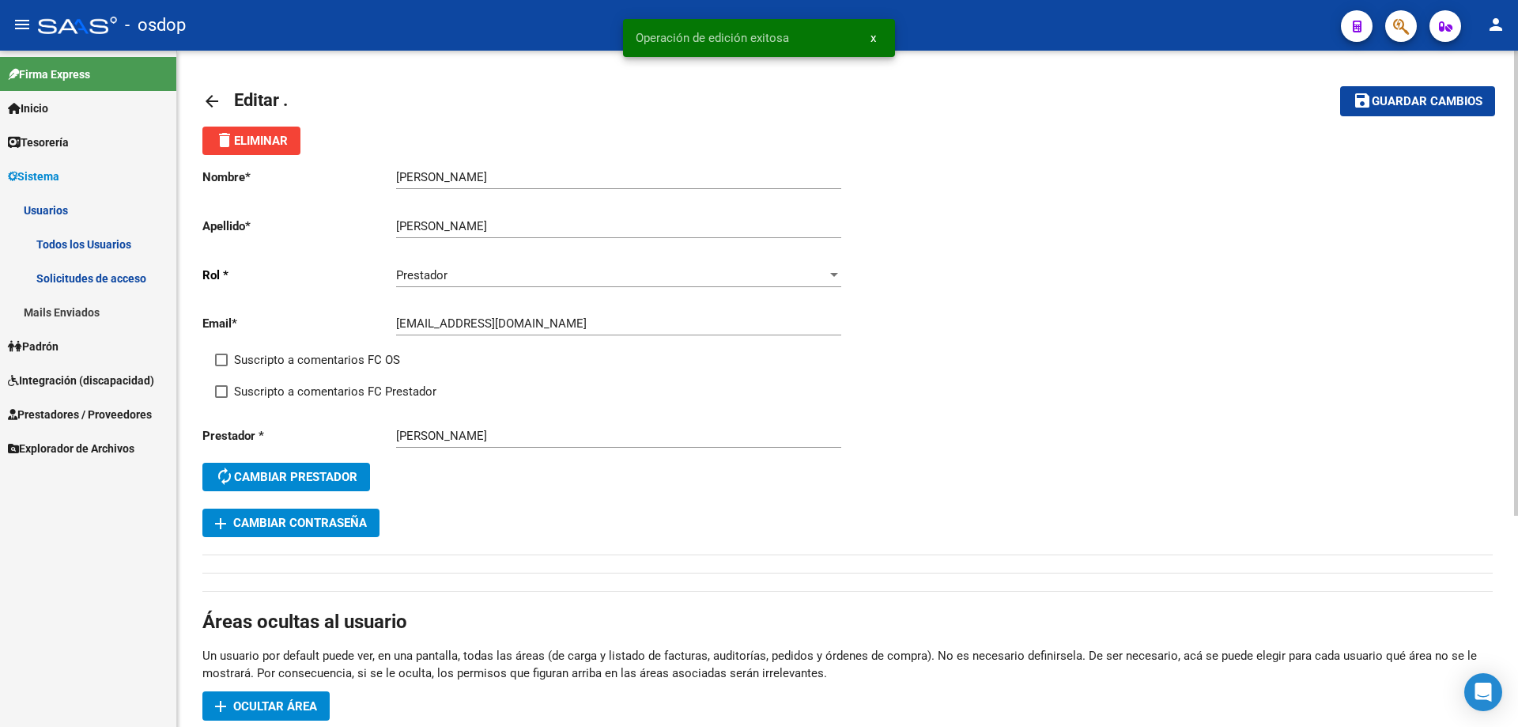
click at [220, 102] on mat-icon "arrow_back" at bounding box center [211, 101] width 19 height 19
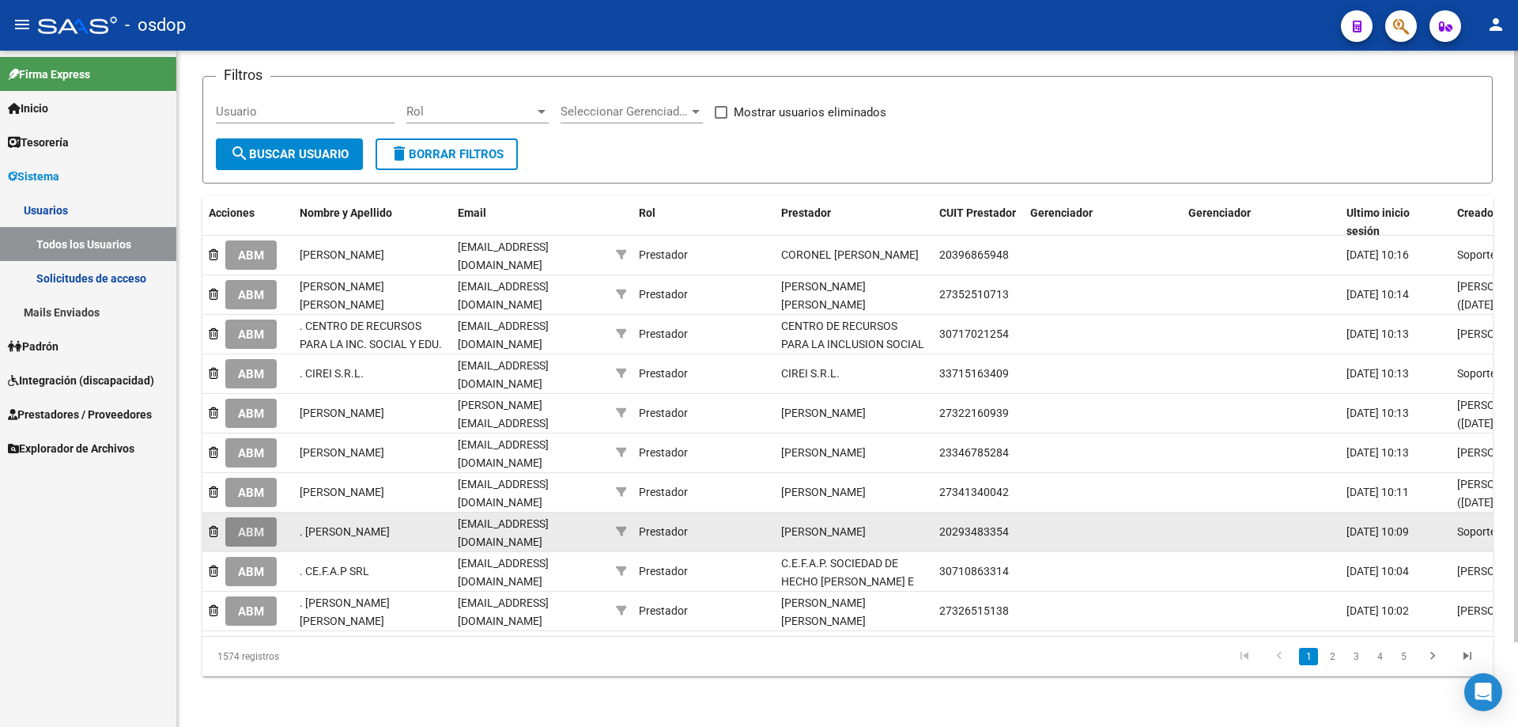
click at [257, 525] on span "ABM" at bounding box center [251, 532] width 26 height 14
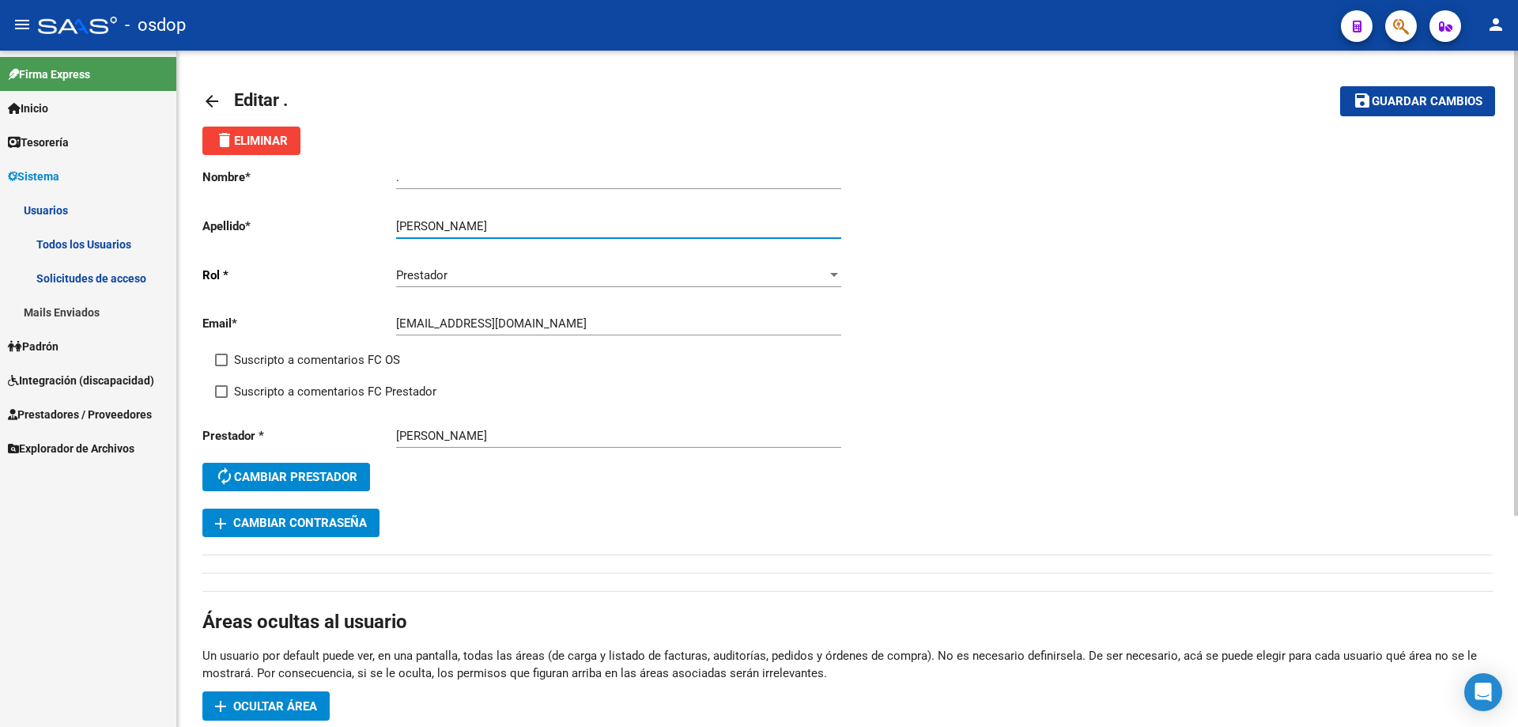
drag, startPoint x: 441, startPoint y: 225, endPoint x: 588, endPoint y: 225, distance: 147.1
click at [588, 225] on input "MARTIN LUCAS MARIANO" at bounding box center [618, 226] width 445 height 14
type input "MARTIN"
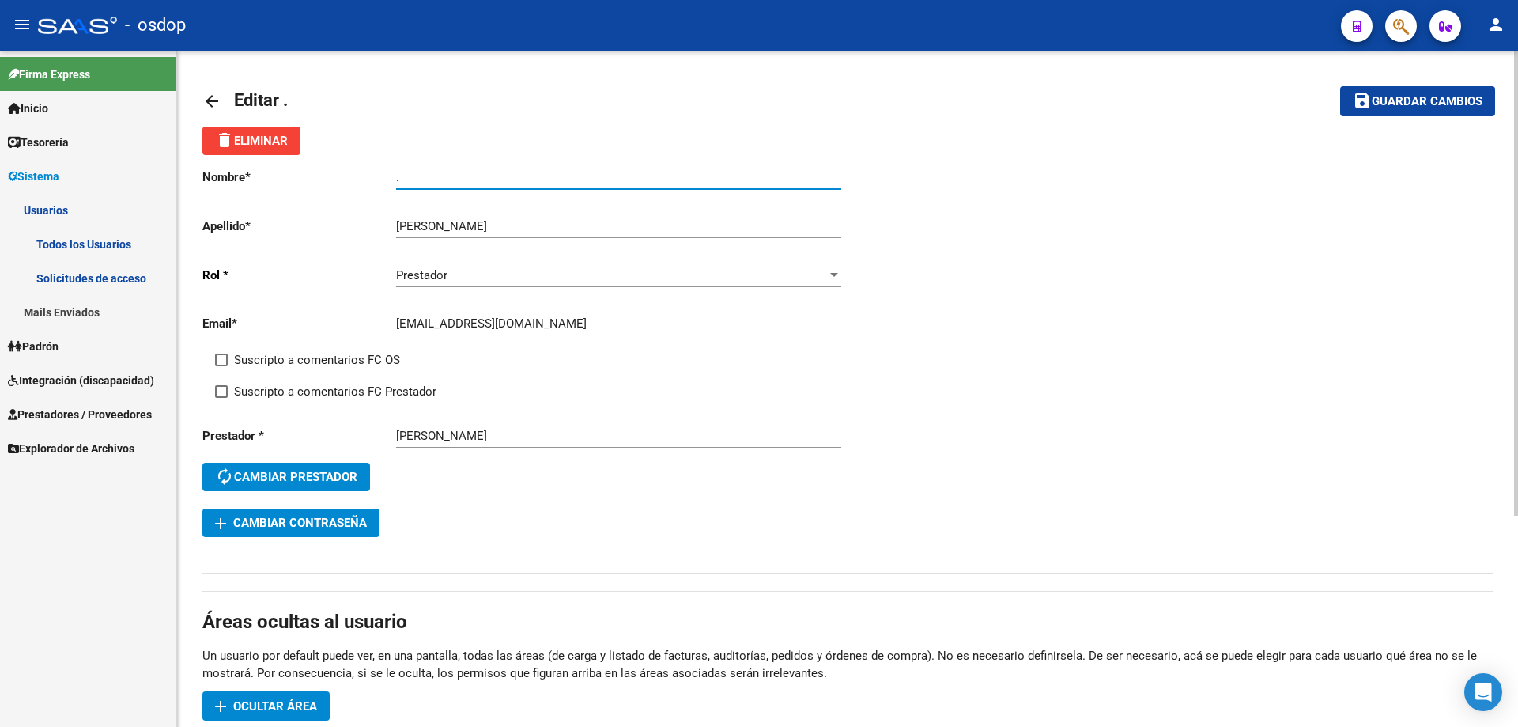
click at [329, 170] on app-form-text-field "Nombre * . Ingresar nombre" at bounding box center [521, 177] width 639 height 14
paste input "LUCAS MARIANO"
type input "LUCAS MARIANO"
drag, startPoint x: 1412, startPoint y: 108, endPoint x: 1404, endPoint y: 108, distance: 8.7
click at [1412, 108] on span "Guardar cambios" at bounding box center [1427, 102] width 111 height 14
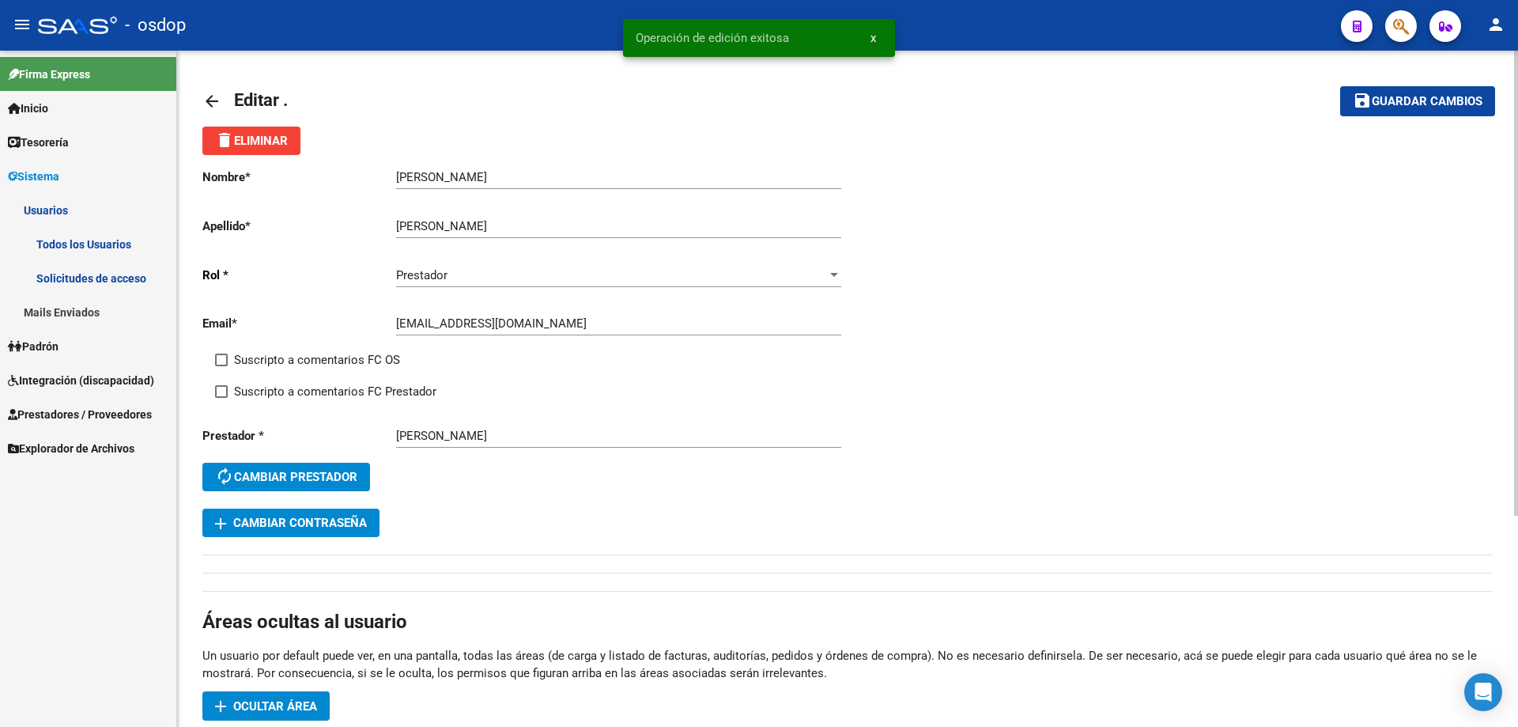
click at [212, 99] on mat-icon "arrow_back" at bounding box center [211, 101] width 19 height 19
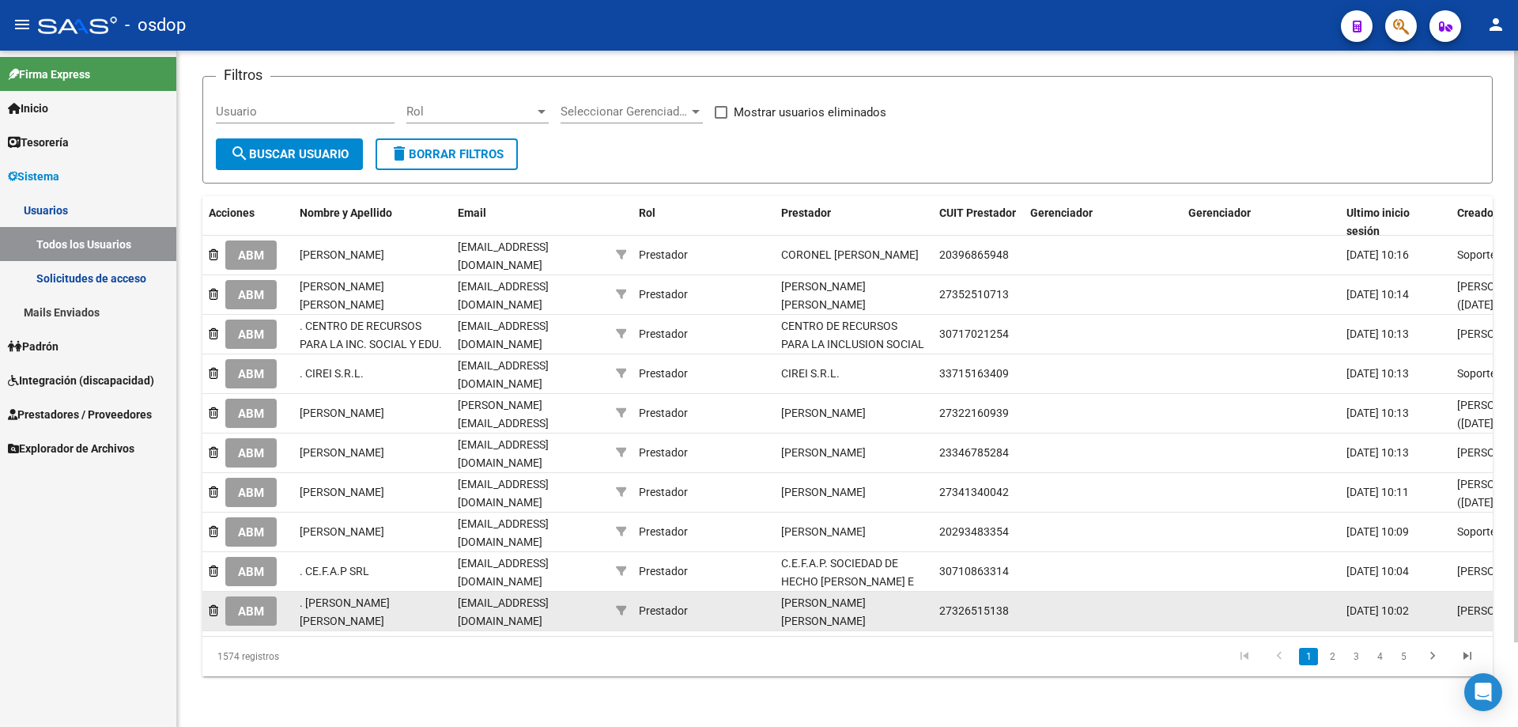
click at [249, 604] on span "ABM" at bounding box center [251, 611] width 26 height 14
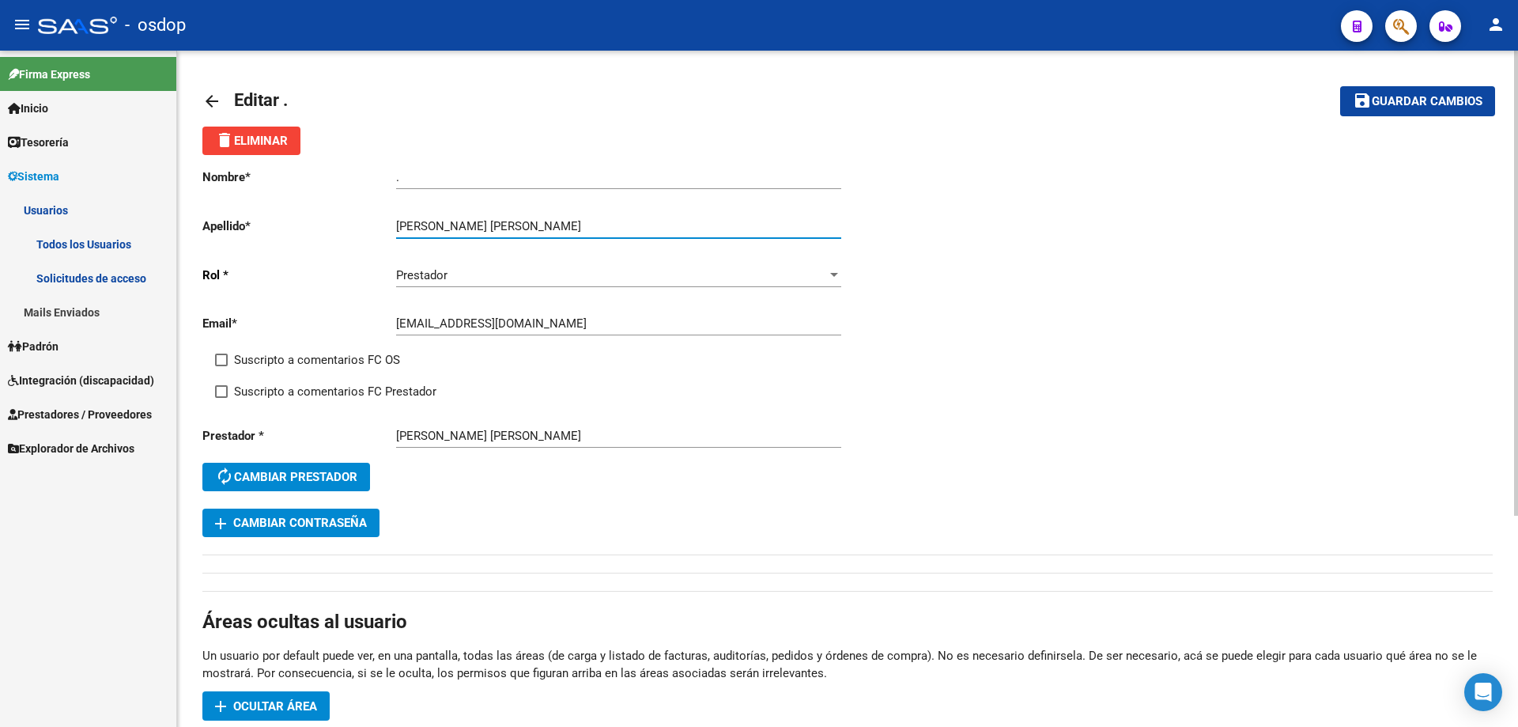
drag, startPoint x: 467, startPoint y: 223, endPoint x: 569, endPoint y: 223, distance: 102.0
click at [569, 223] on input "FERNANDEZ MARIA FERNANDA" at bounding box center [618, 226] width 445 height 14
type input "FERNANDEZ"
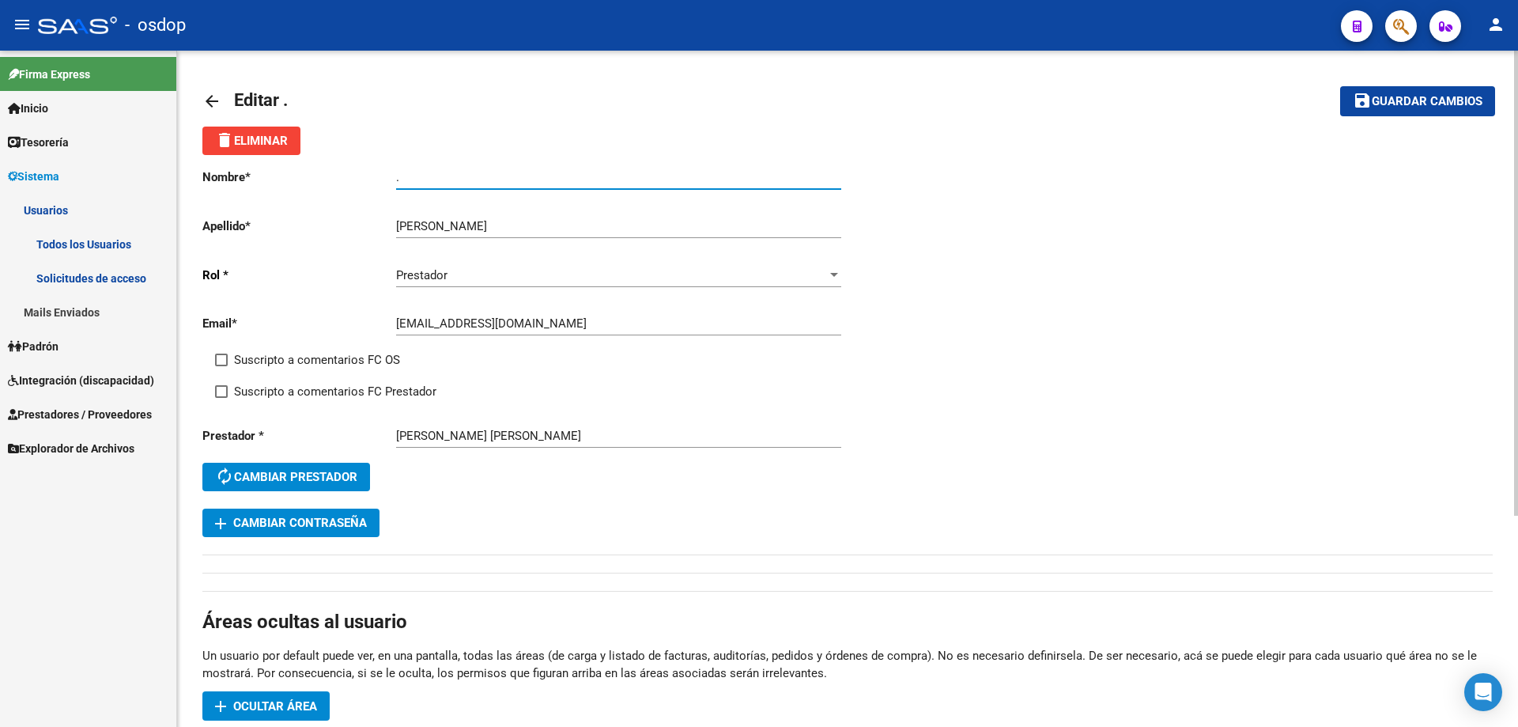
drag, startPoint x: 348, startPoint y: 170, endPoint x: 334, endPoint y: 168, distance: 14.3
click at [334, 170] on app-form-text-field "Nombre * . Ingresar nombre" at bounding box center [521, 177] width 639 height 14
paste input "MARIA FERNANDA"
type input "MARIA FERNANDA"
drag, startPoint x: 1394, startPoint y: 101, endPoint x: 1381, endPoint y: 101, distance: 12.7
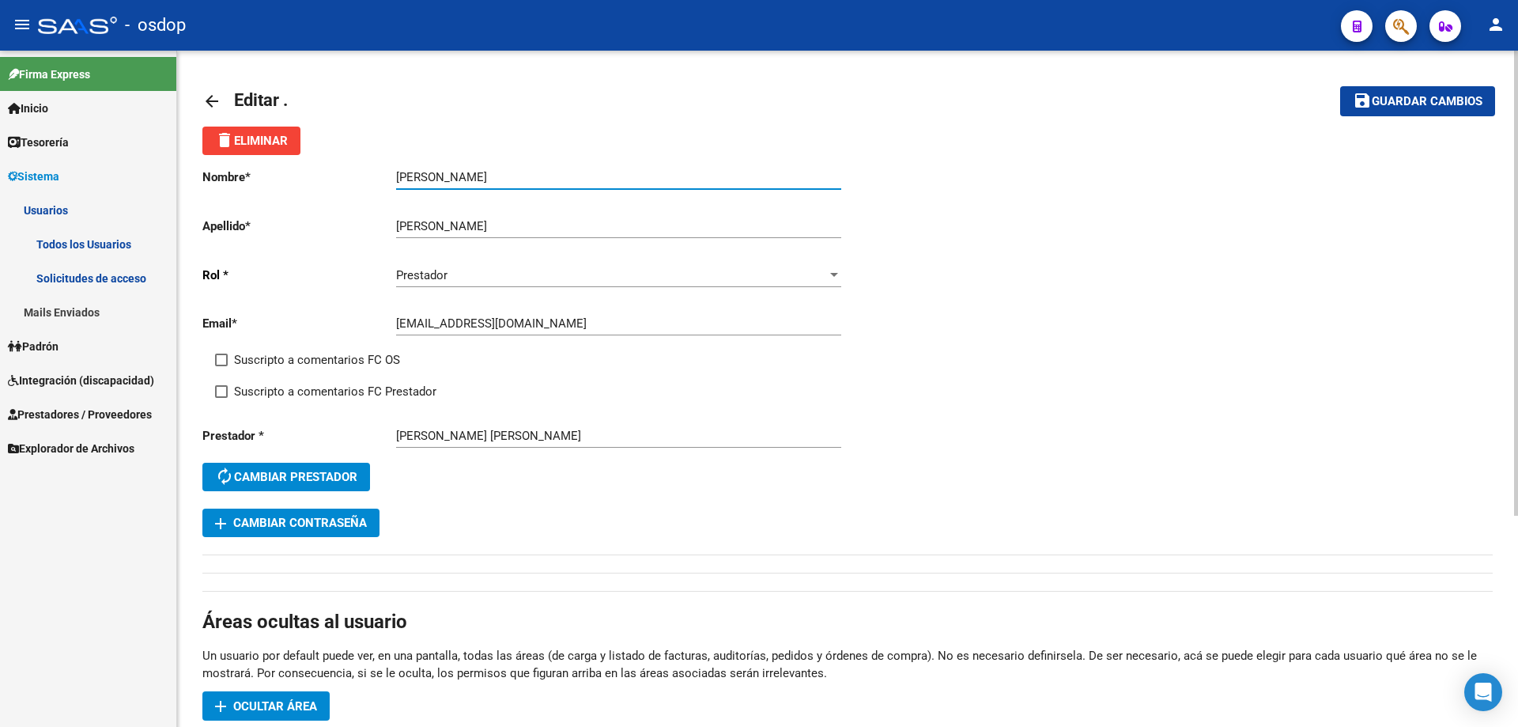
click at [1392, 101] on span "Guardar cambios" at bounding box center [1427, 102] width 111 height 14
click at [208, 100] on mat-icon "arrow_back" at bounding box center [211, 101] width 19 height 19
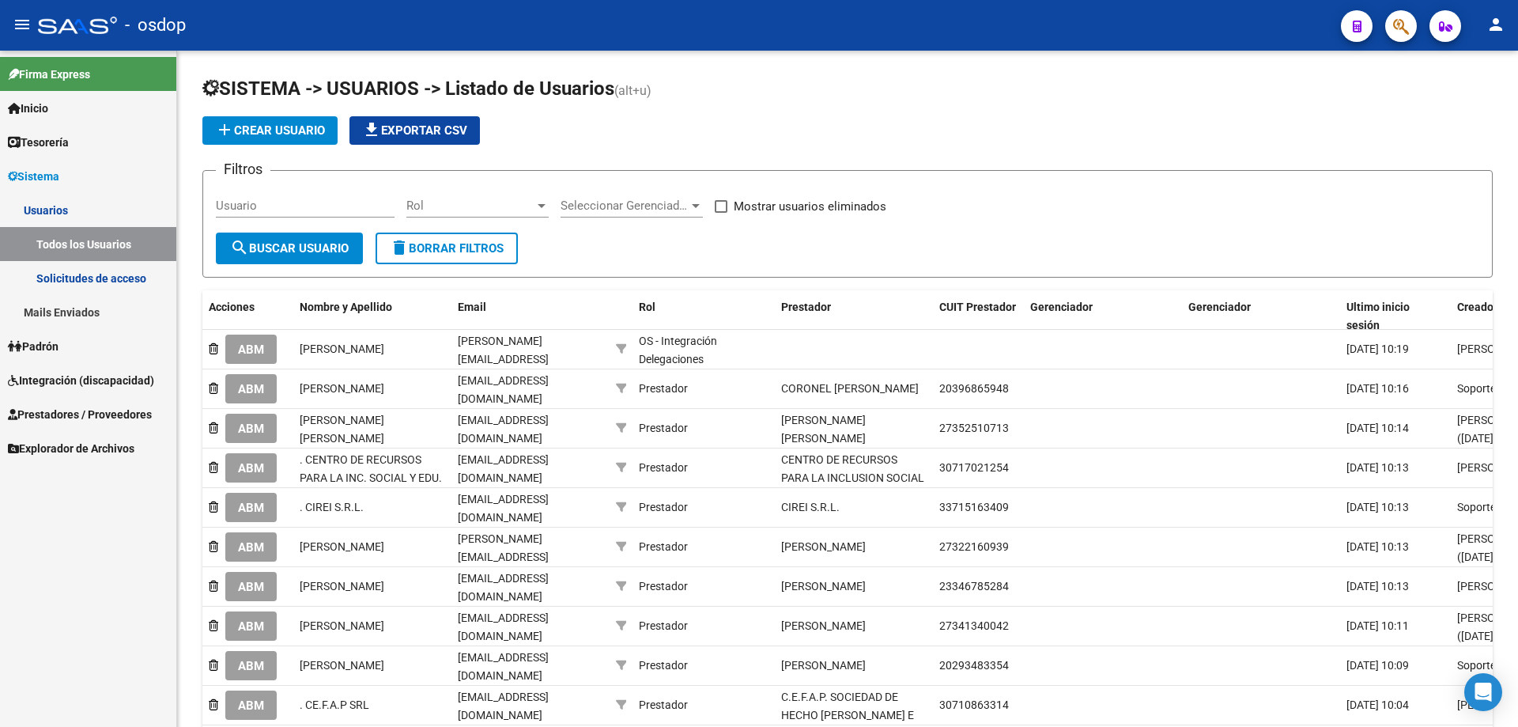
drag, startPoint x: 69, startPoint y: 306, endPoint x: 84, endPoint y: 302, distance: 15.5
click at [71, 305] on link "Mails Enviados" at bounding box center [88, 312] width 176 height 34
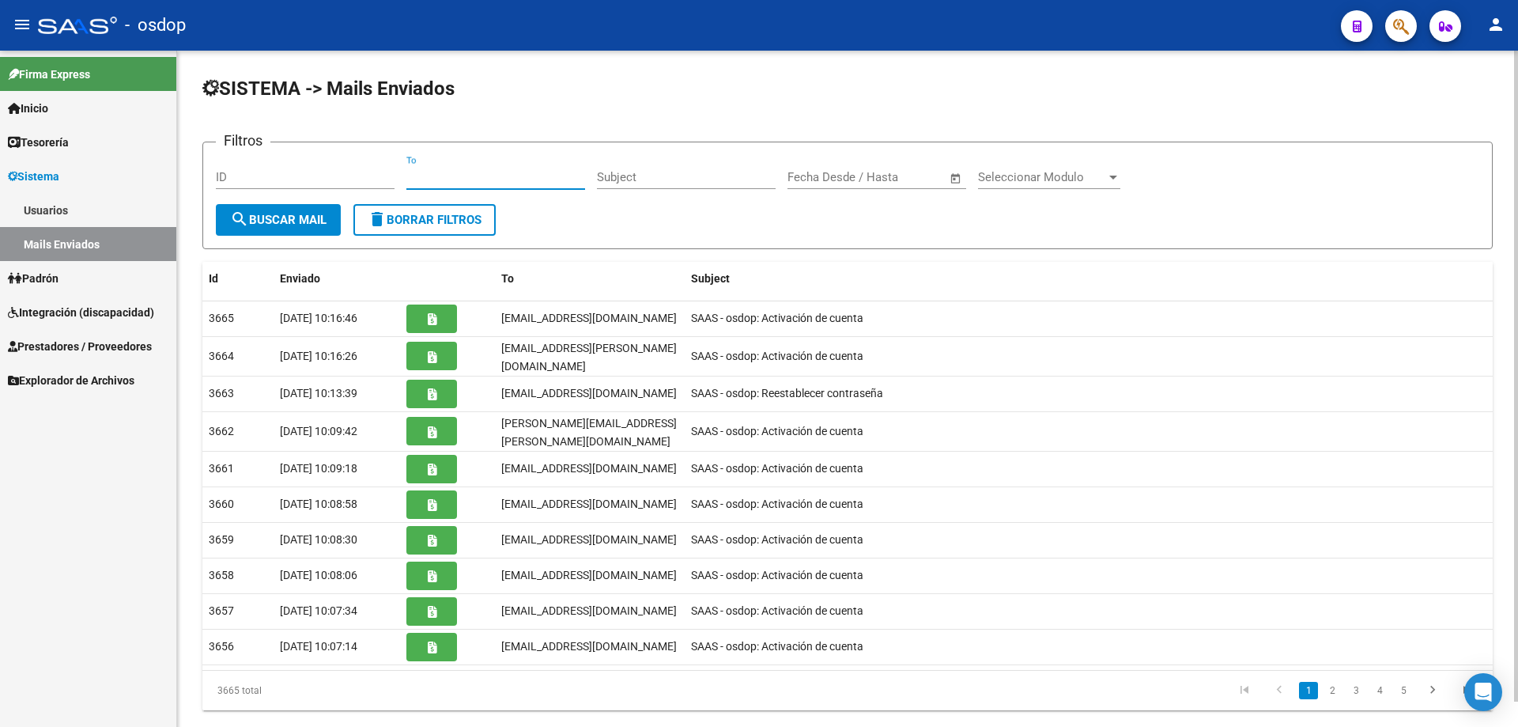
click at [409, 176] on input "To" at bounding box center [495, 177] width 179 height 14
paste input "[EMAIL_ADDRESS][DOMAIN_NAME]"
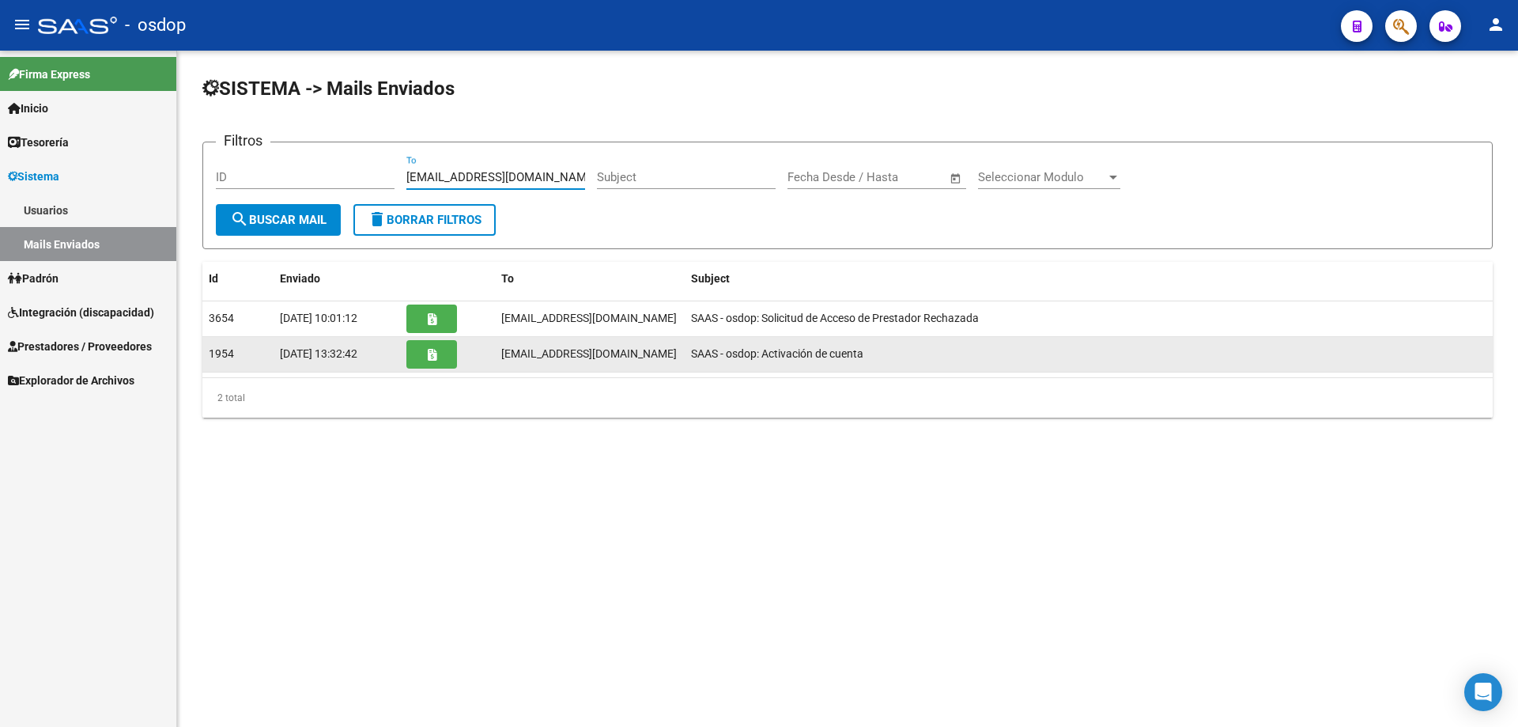
type input "[EMAIL_ADDRESS][DOMAIN_NAME]"
click at [429, 357] on icon "button" at bounding box center [432, 355] width 9 height 12
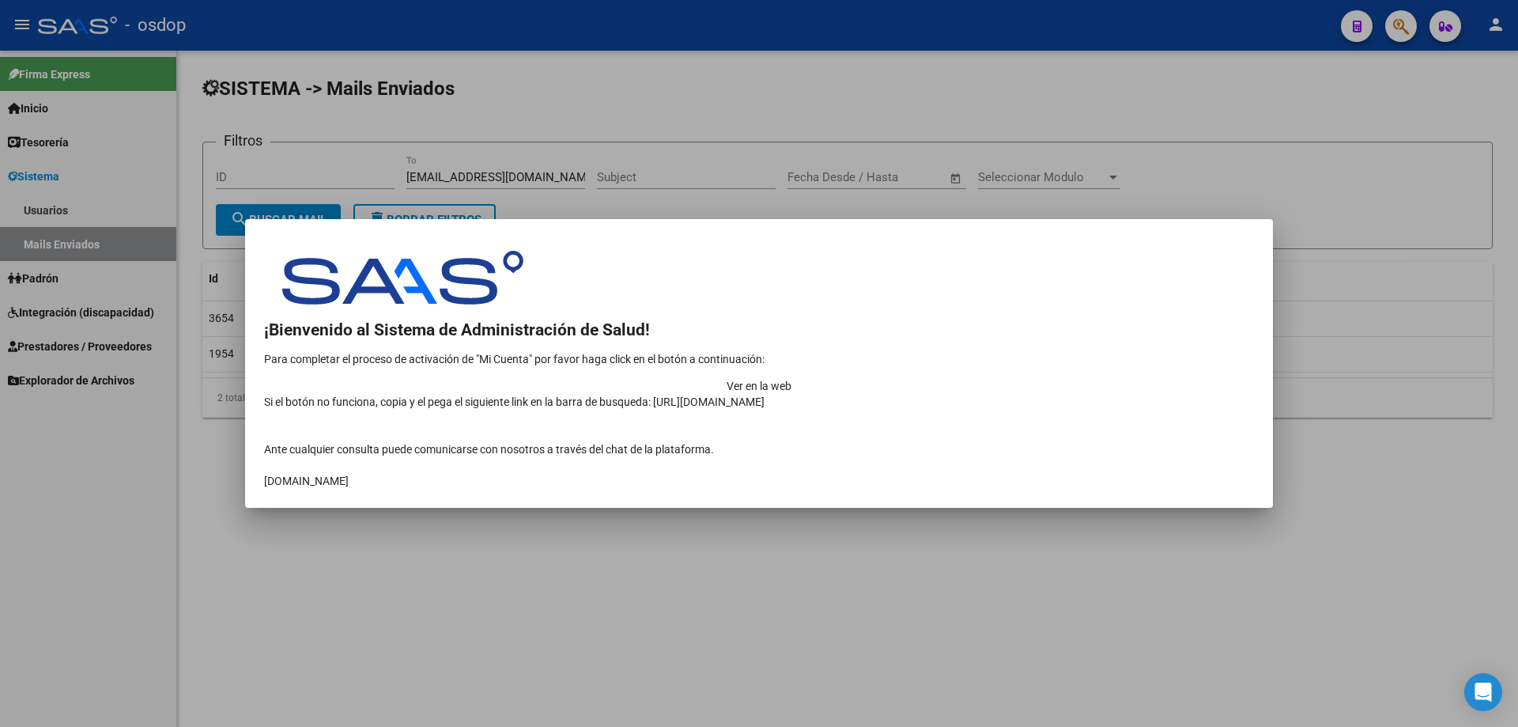
click at [1118, 378] on td "Ver en la web" at bounding box center [759, 386] width 990 height 16
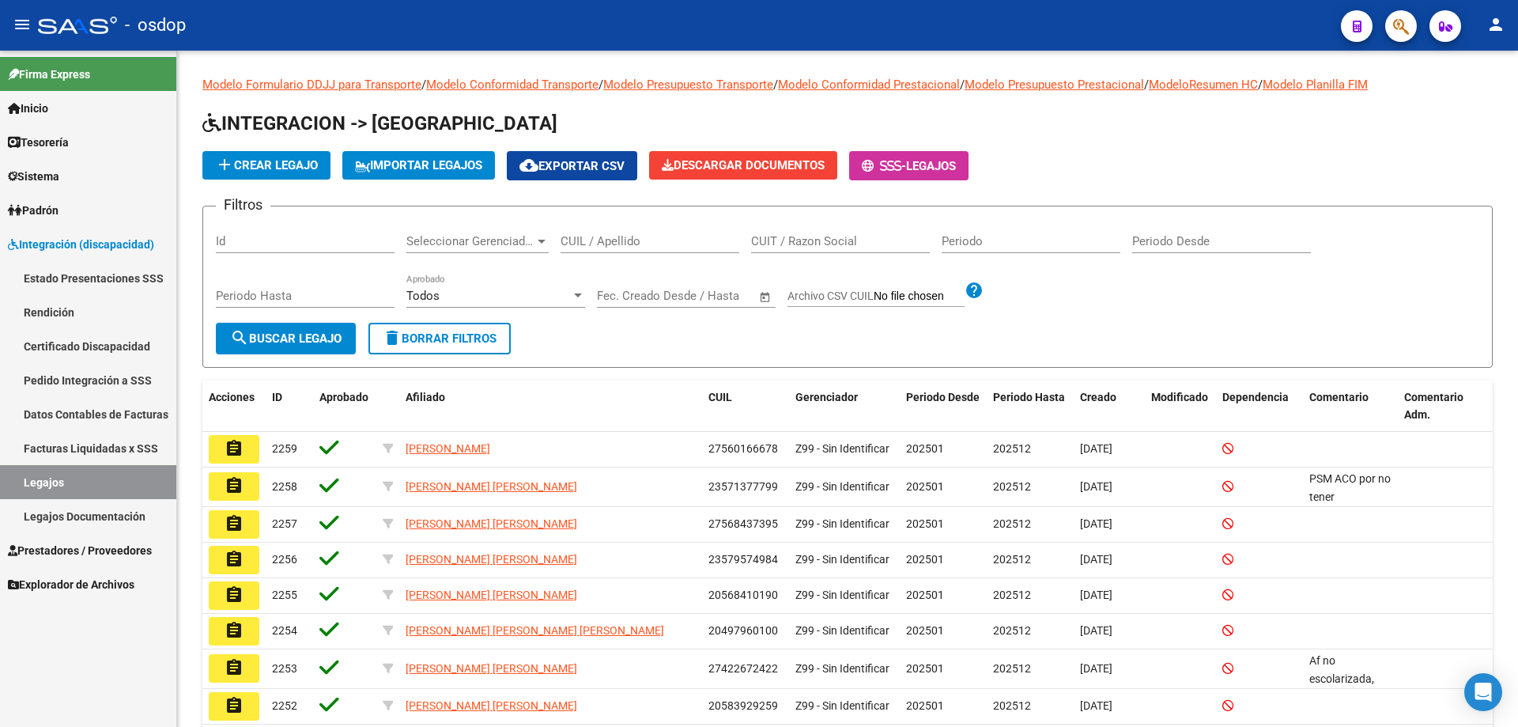
drag, startPoint x: 21, startPoint y: 175, endPoint x: 34, endPoint y: 179, distance: 13.5
click at [23, 175] on span "Sistema" at bounding box center [33, 176] width 51 height 17
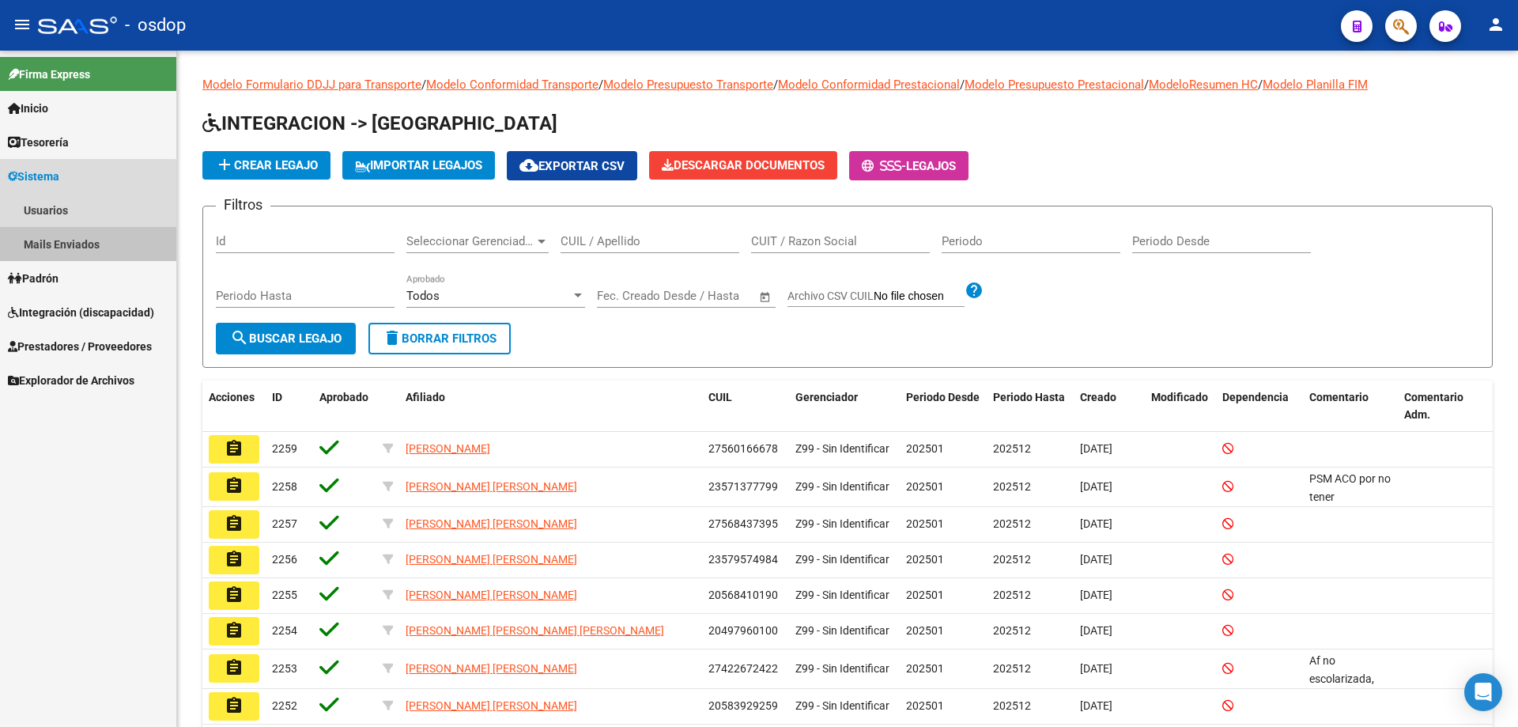
click at [73, 241] on link "Mails Enviados" at bounding box center [88, 244] width 176 height 34
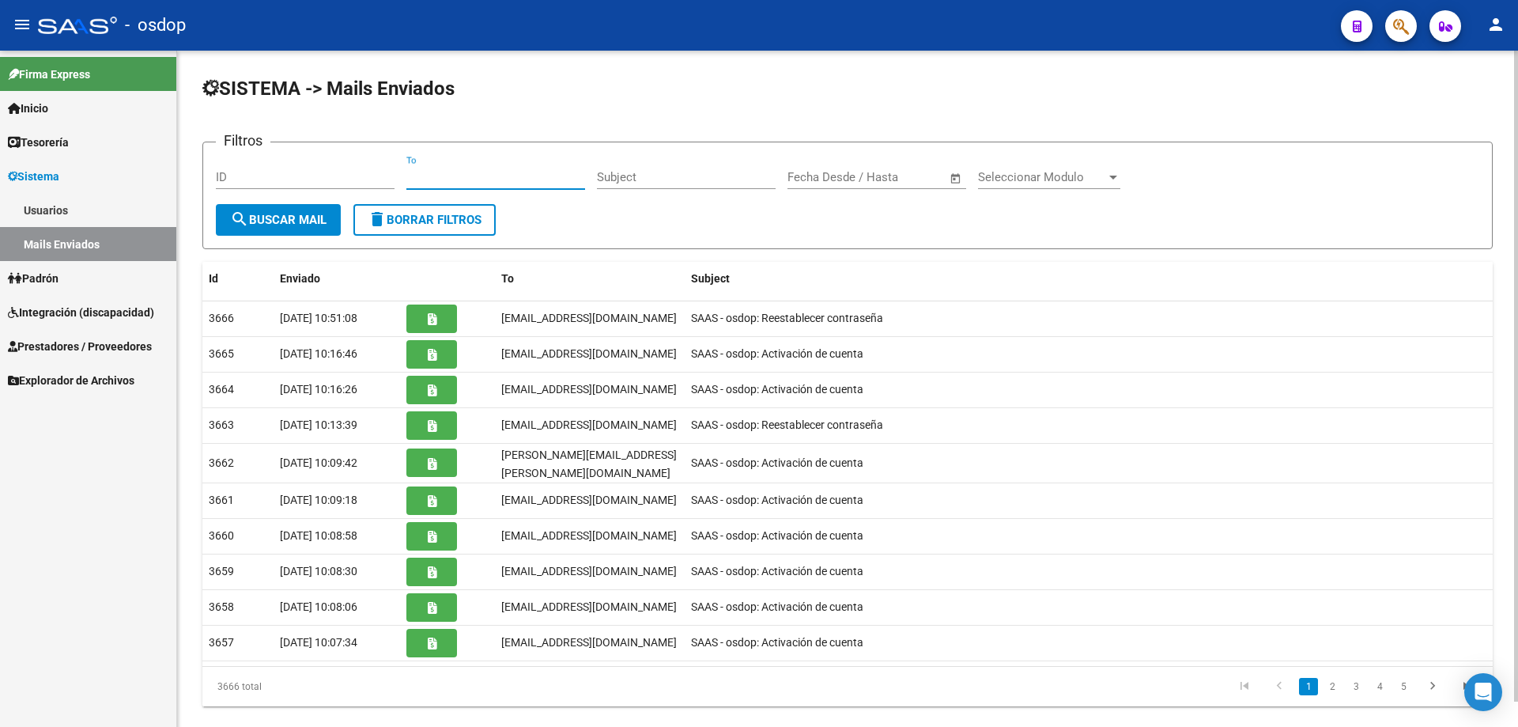
click at [408, 176] on input "To" at bounding box center [495, 177] width 179 height 14
paste input "solelechmann@hotmail.com"
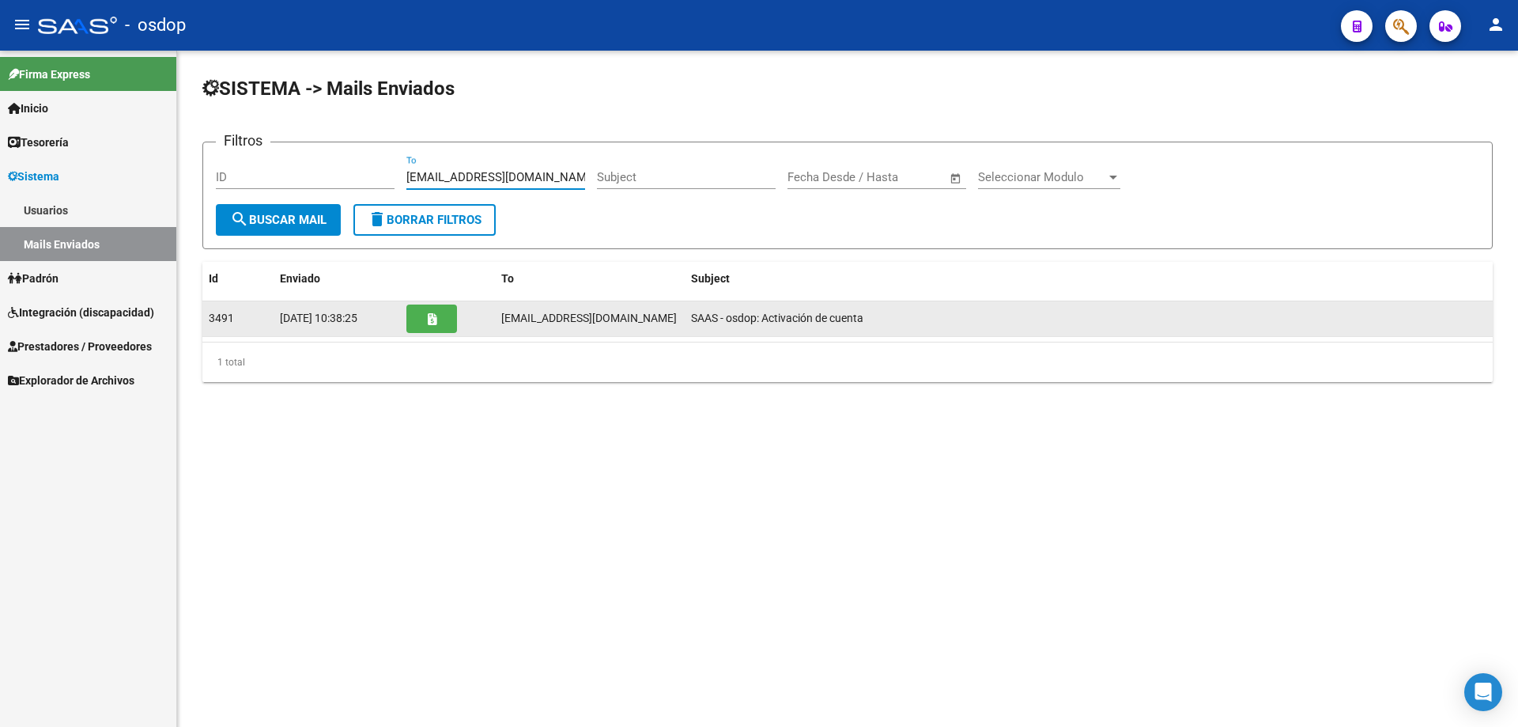
type input "solelechmann@hotmail.com"
click at [428, 324] on icon "button" at bounding box center [432, 319] width 9 height 12
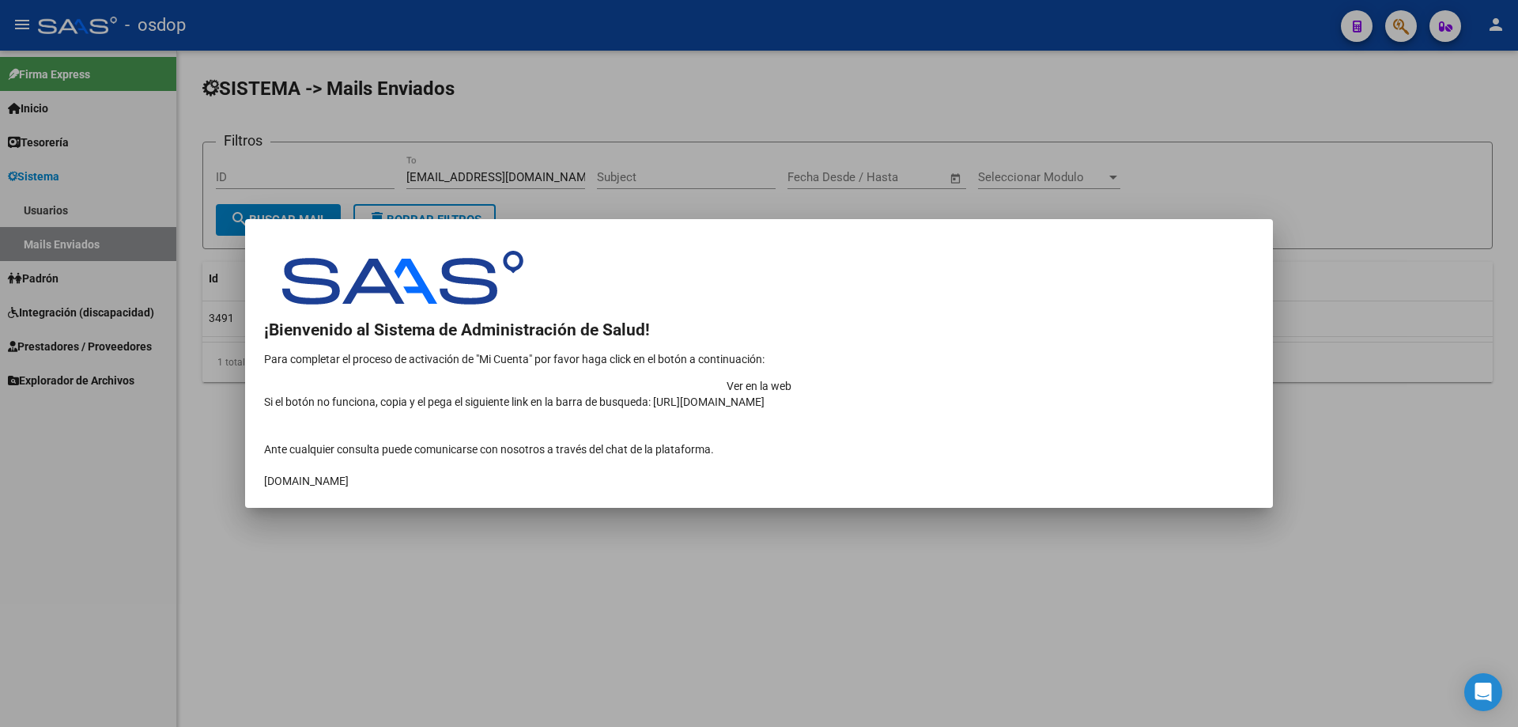
click at [39, 210] on div at bounding box center [759, 363] width 1518 height 727
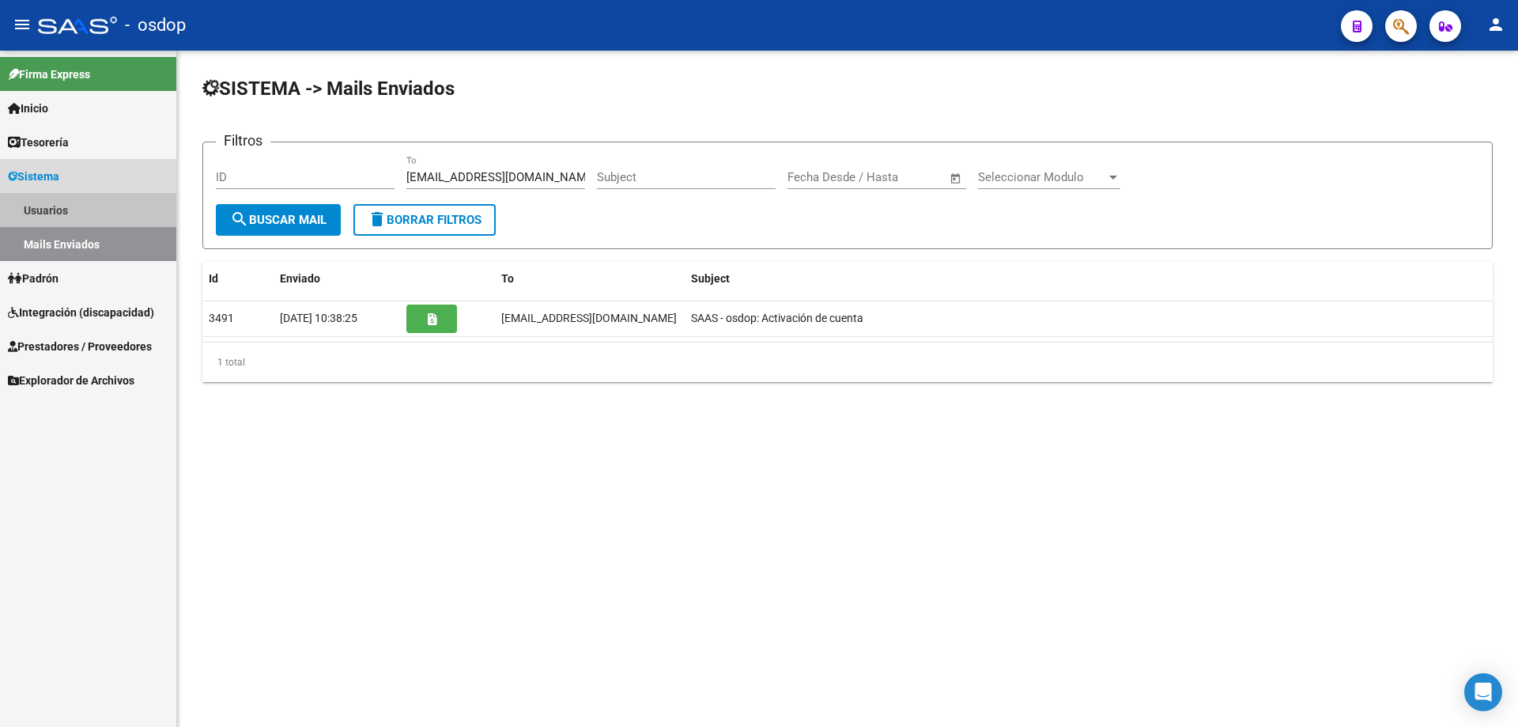
click at [41, 207] on link "Usuarios" at bounding box center [88, 210] width 176 height 34
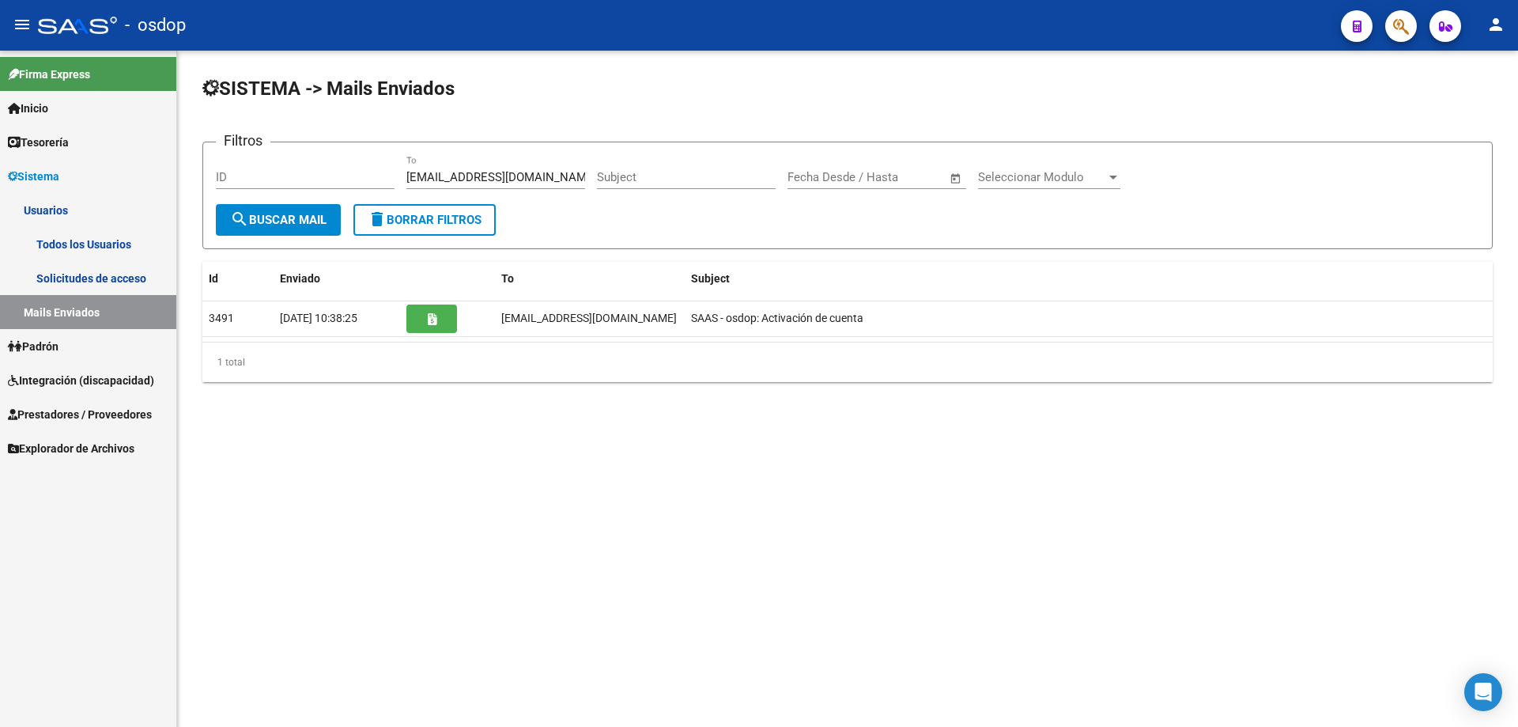
click at [65, 244] on link "Todos los Usuarios" at bounding box center [88, 244] width 176 height 34
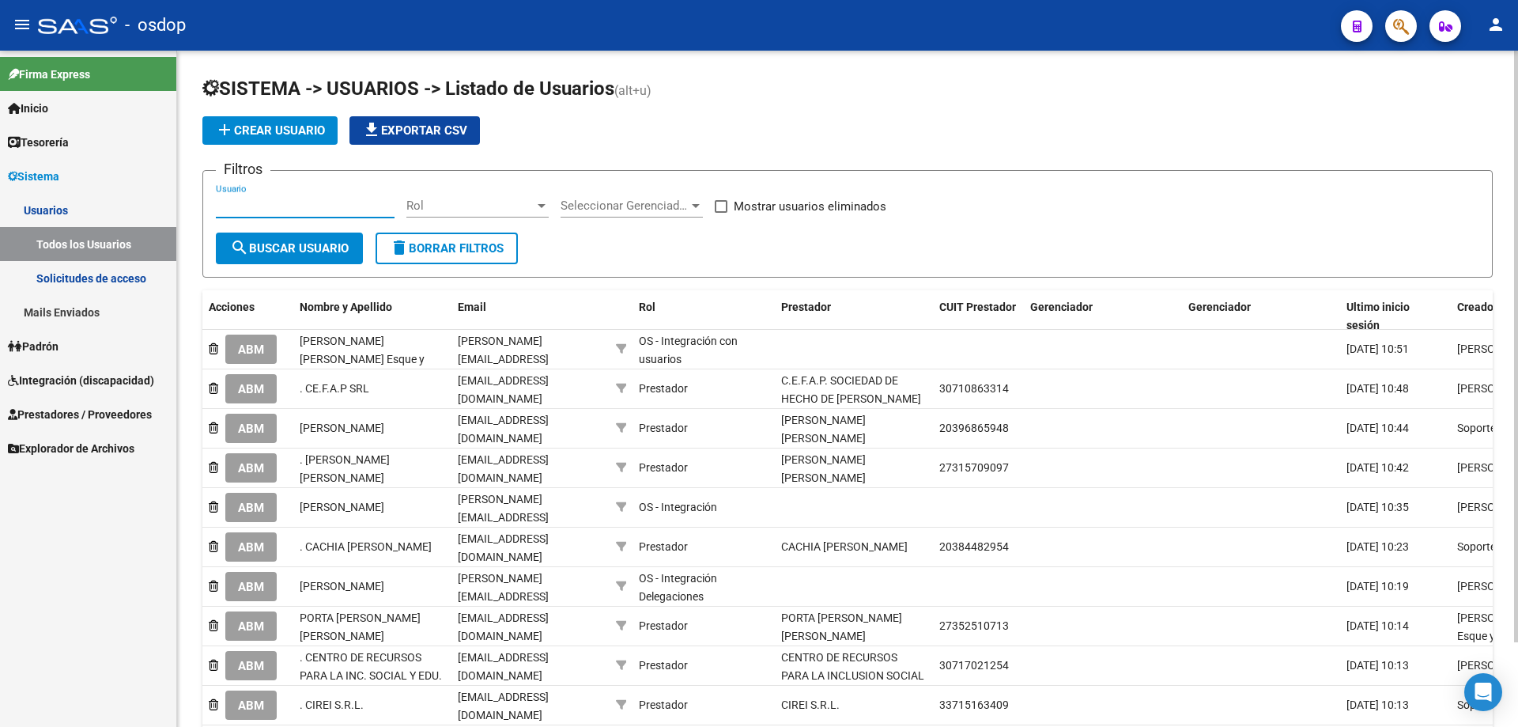
click at [217, 204] on input "Usuario" at bounding box center [305, 205] width 179 height 14
paste input "27-29855074-7"
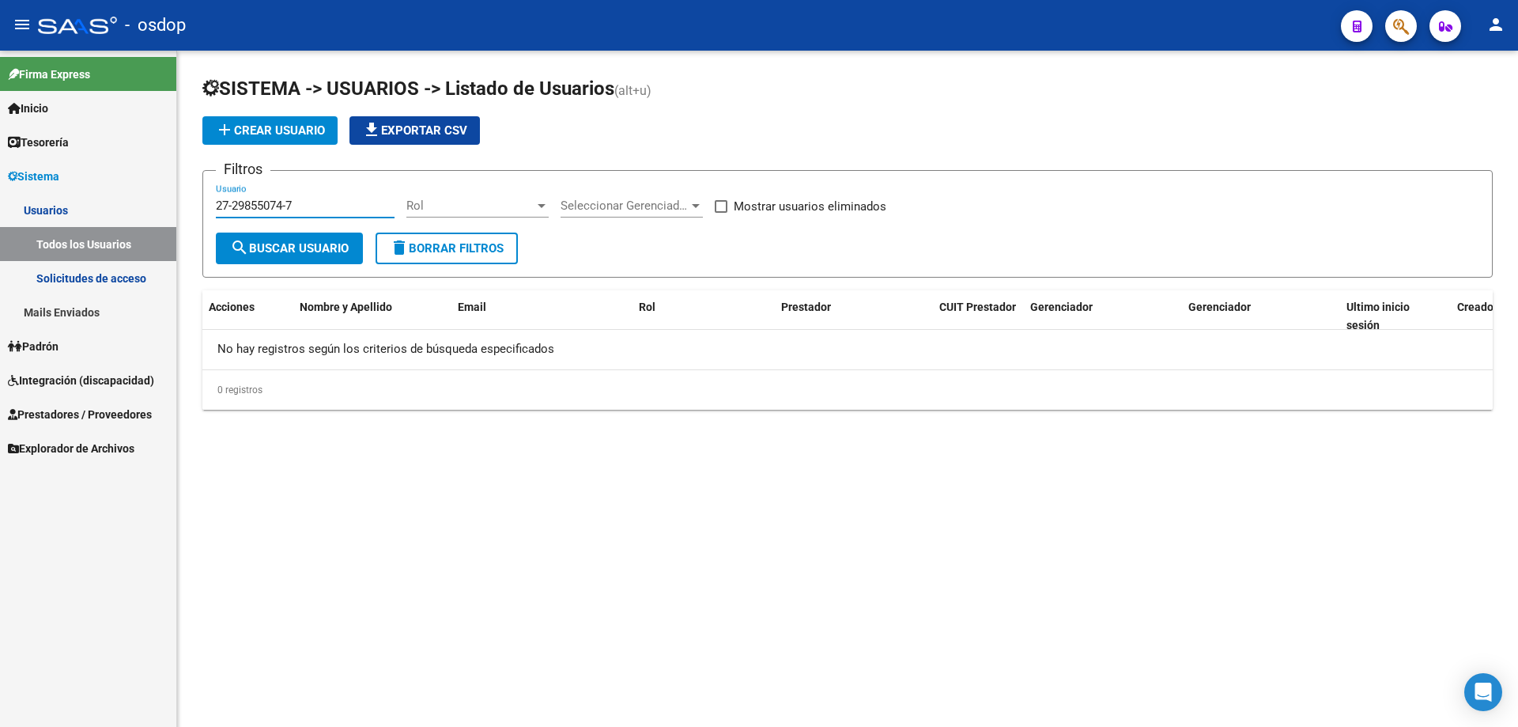
type input "27-29855074-7"
click at [109, 414] on span "Prestadores / Proveedores" at bounding box center [80, 414] width 144 height 17
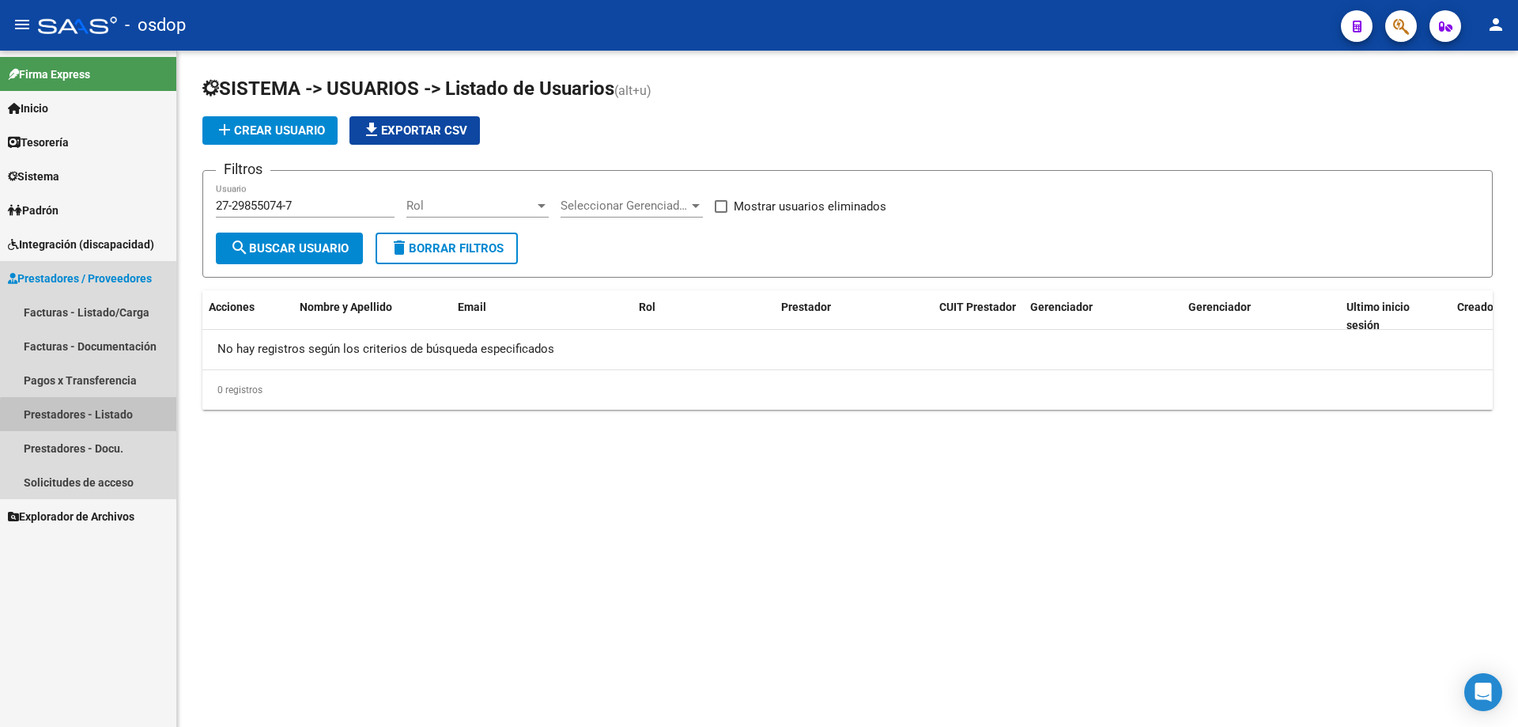
click at [101, 417] on link "Prestadores - Listado" at bounding box center [88, 414] width 176 height 34
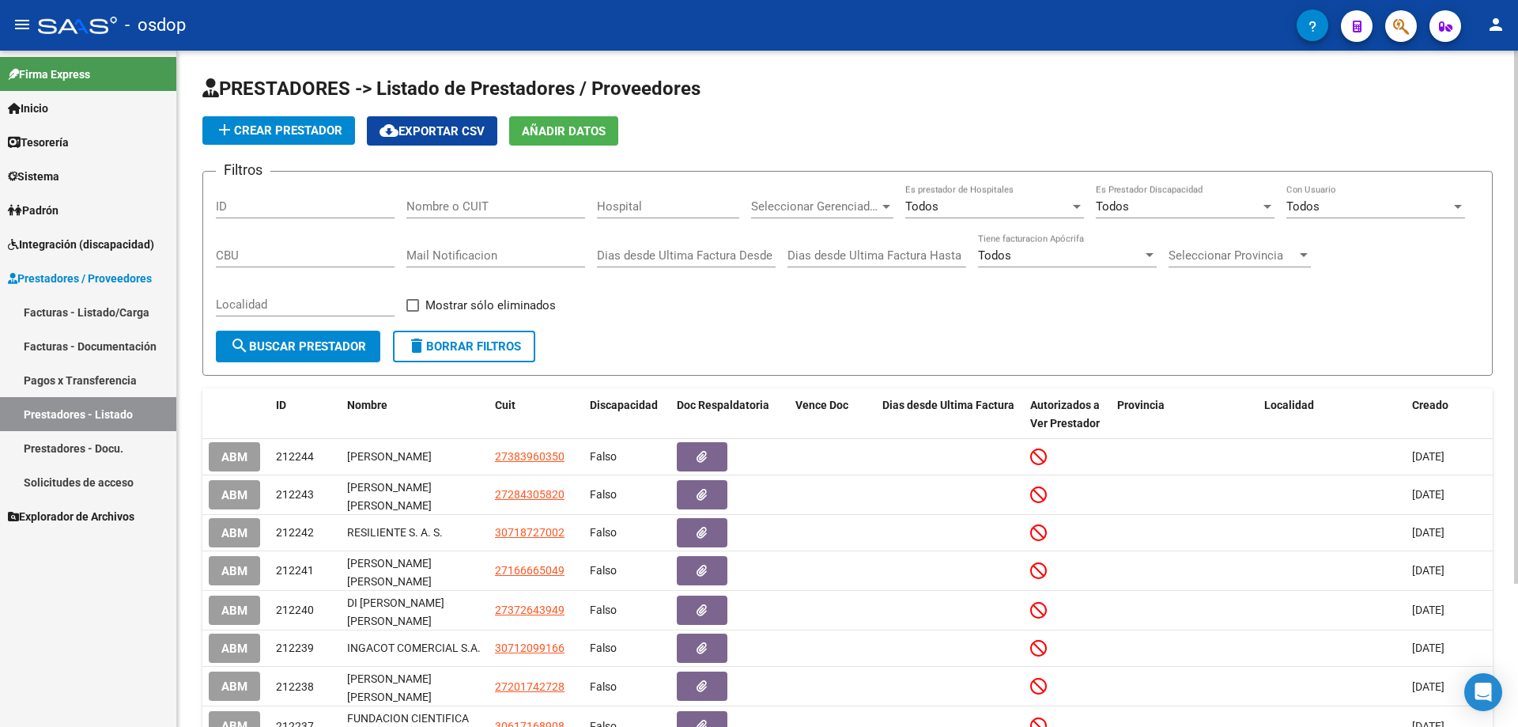
click at [406, 206] on div "Filtros ID Nombre o CUIT Hospital Seleccionar Gerenciador Seleccionar Gerenciad…" at bounding box center [848, 257] width 1264 height 146
click at [409, 205] on input "Nombre o CUIT" at bounding box center [495, 206] width 179 height 14
paste input "27-29855074-7"
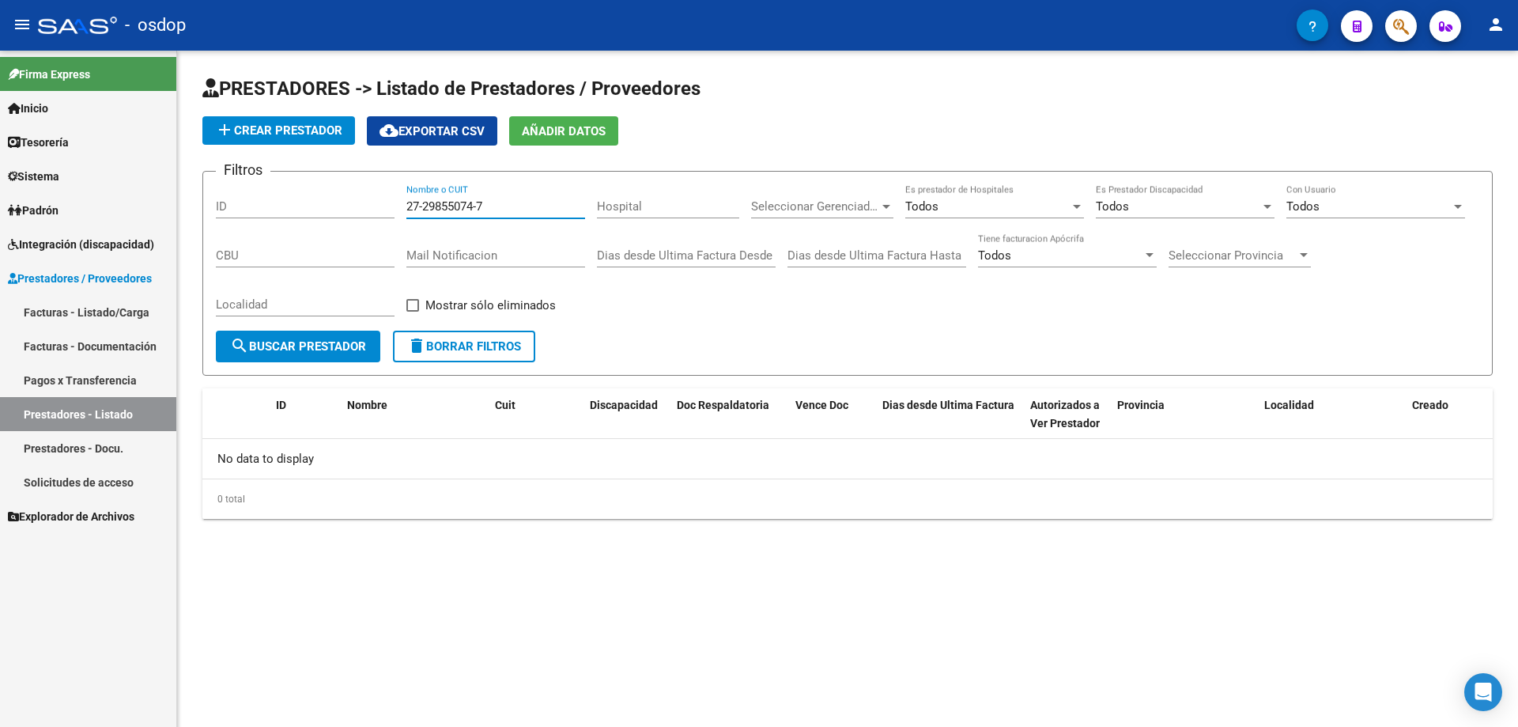
type input "27-29855074-7"
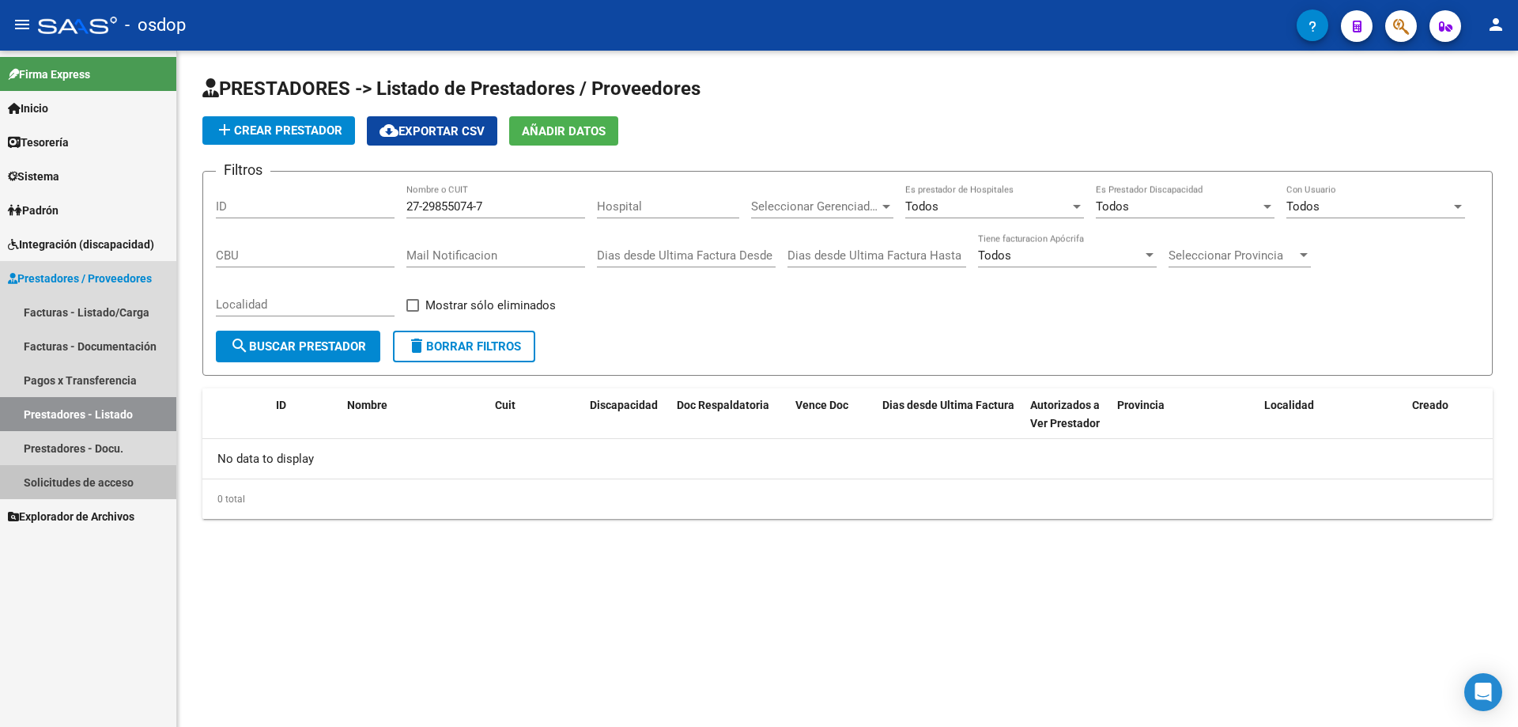
click at [85, 480] on link "Solicitudes de acceso" at bounding box center [88, 482] width 176 height 34
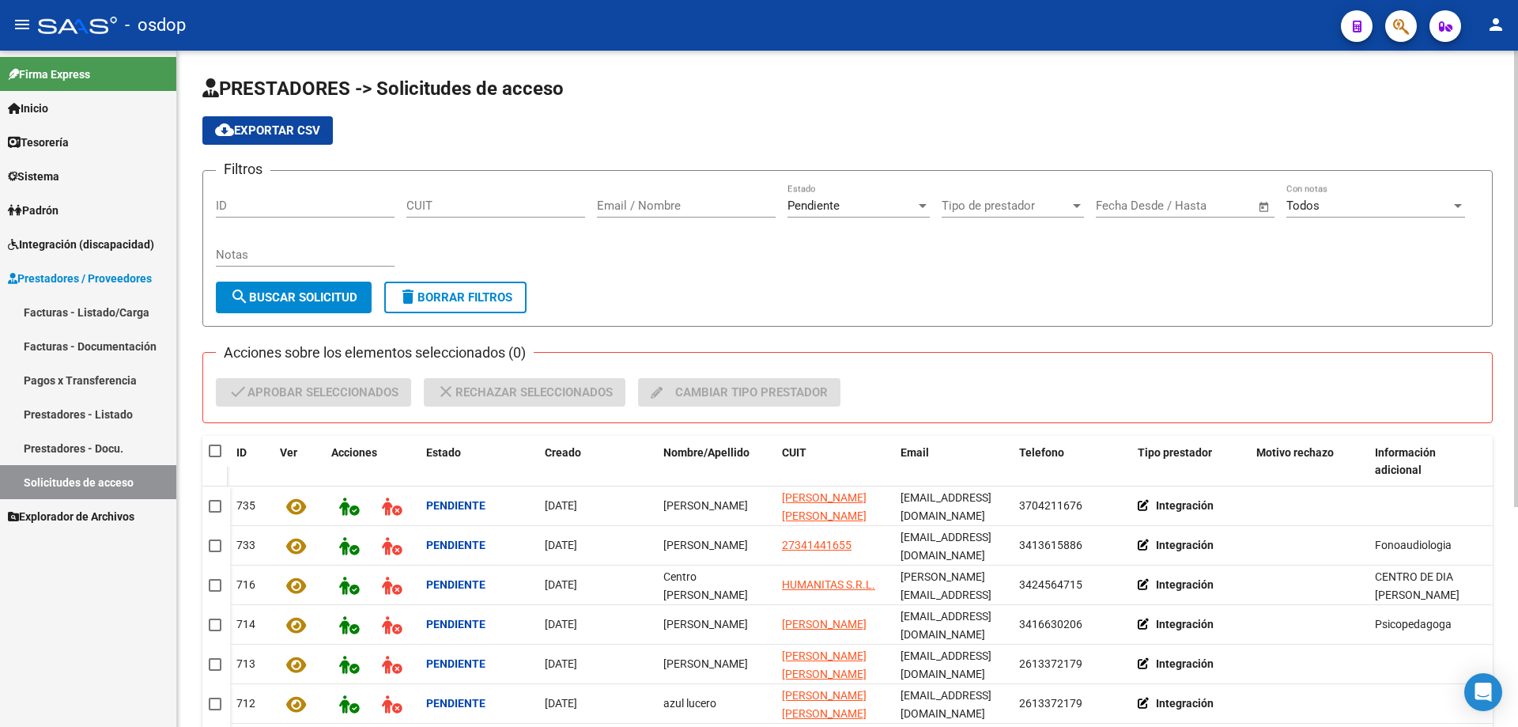
click at [408, 203] on input "CUIT" at bounding box center [495, 205] width 179 height 14
paste input "27-29855074-7"
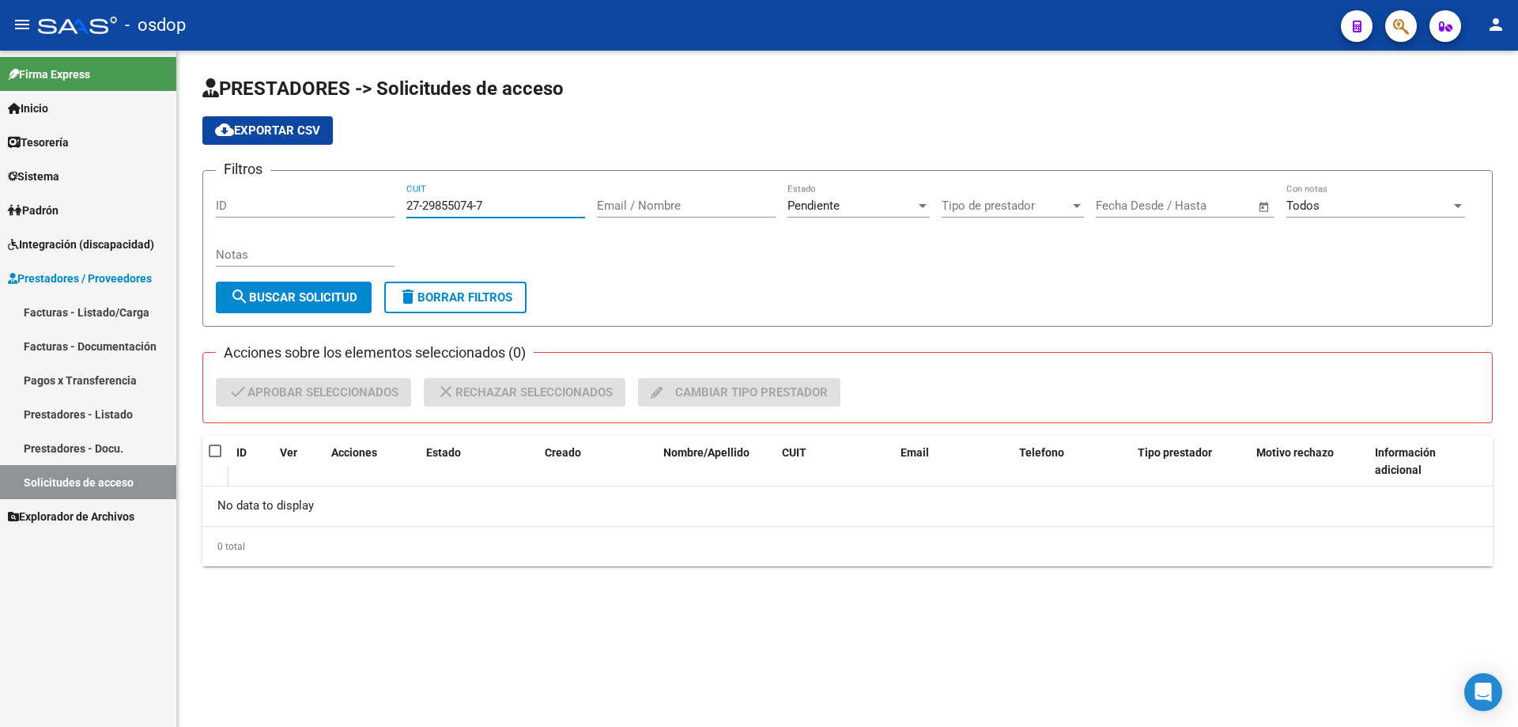
type input "27-29855074-7"
click at [43, 179] on span "Sistema" at bounding box center [33, 176] width 51 height 17
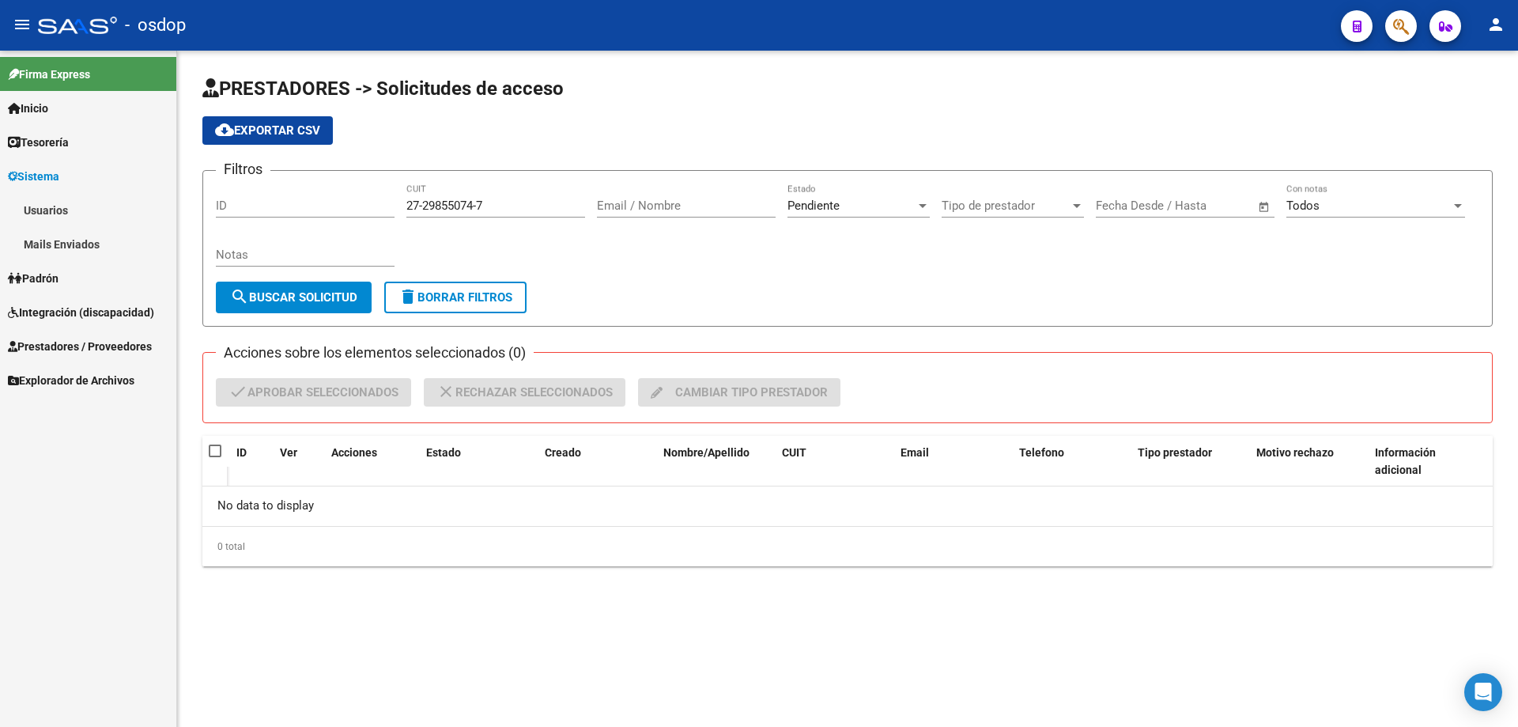
click at [55, 247] on link "Mails Enviados" at bounding box center [88, 244] width 176 height 34
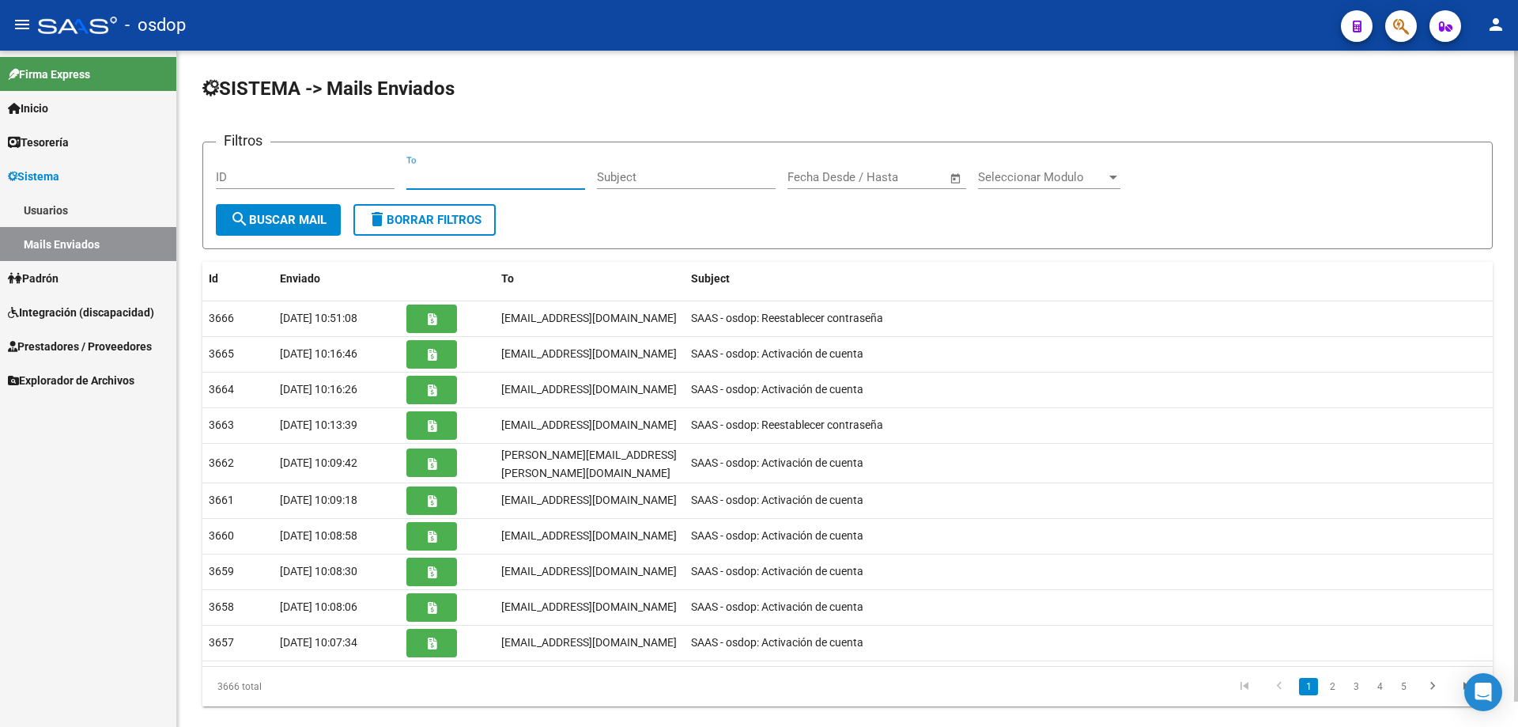
click at [407, 174] on input "To" at bounding box center [495, 177] width 179 height 14
paste input "[EMAIL_ADDRESS][DOMAIN_NAME]"
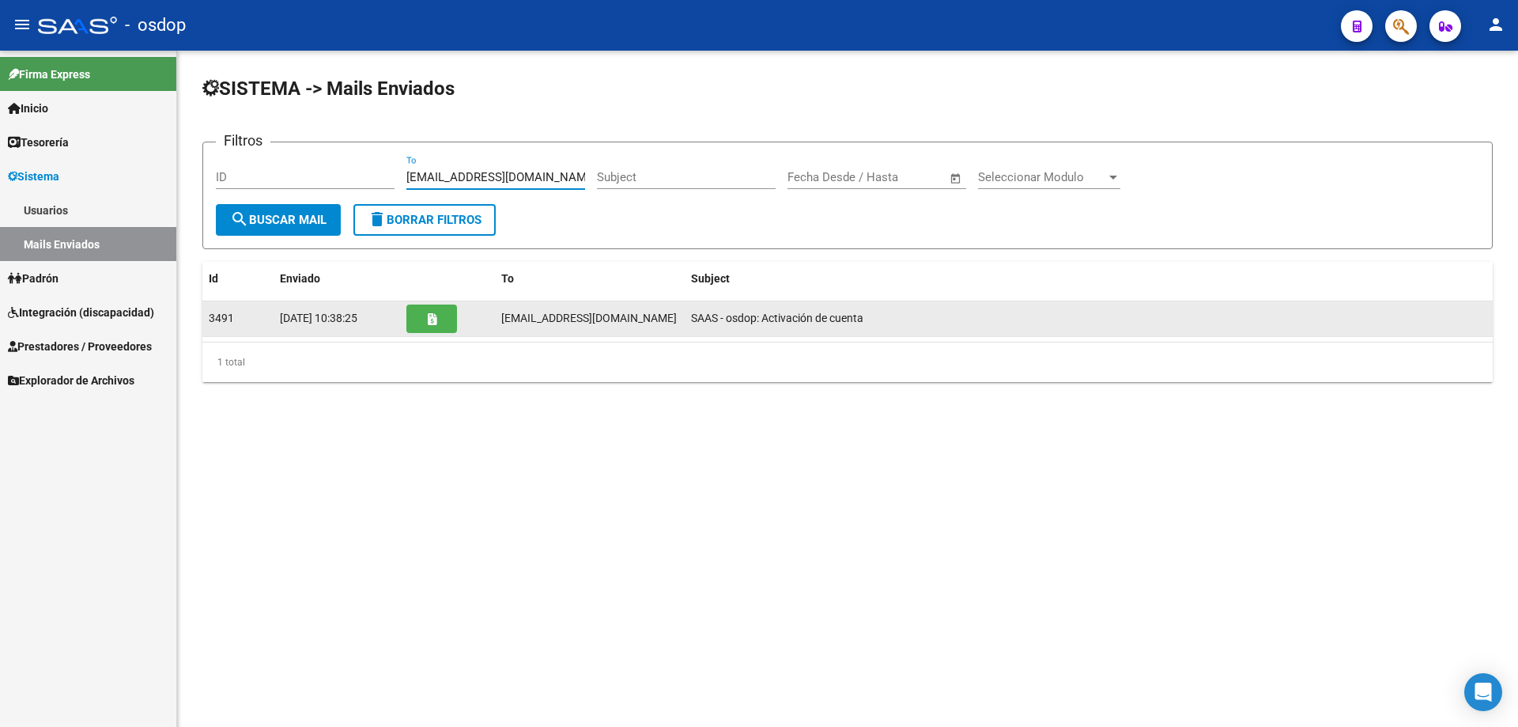
type input "[EMAIL_ADDRESS][DOMAIN_NAME]"
click at [432, 319] on icon "button" at bounding box center [432, 319] width 9 height 12
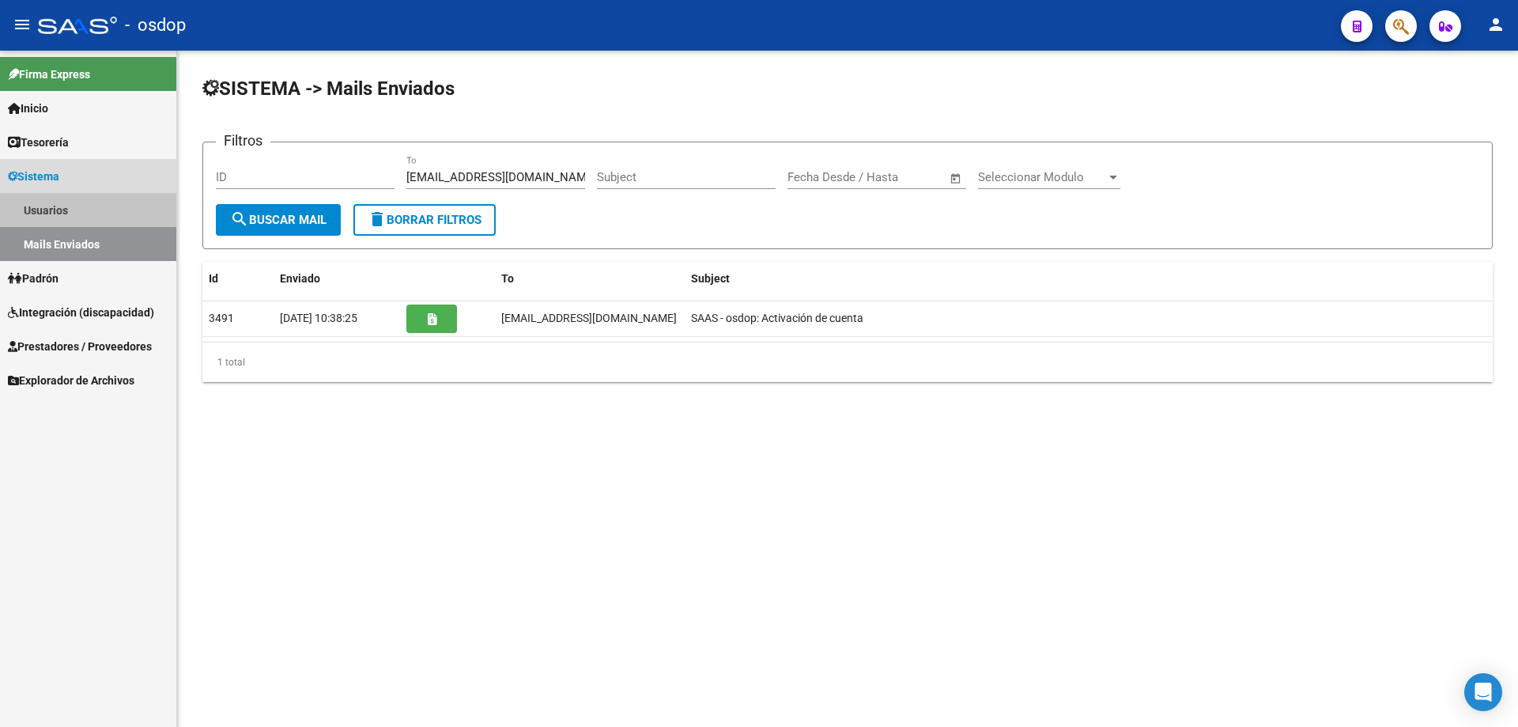
click at [46, 211] on link "Usuarios" at bounding box center [88, 210] width 176 height 34
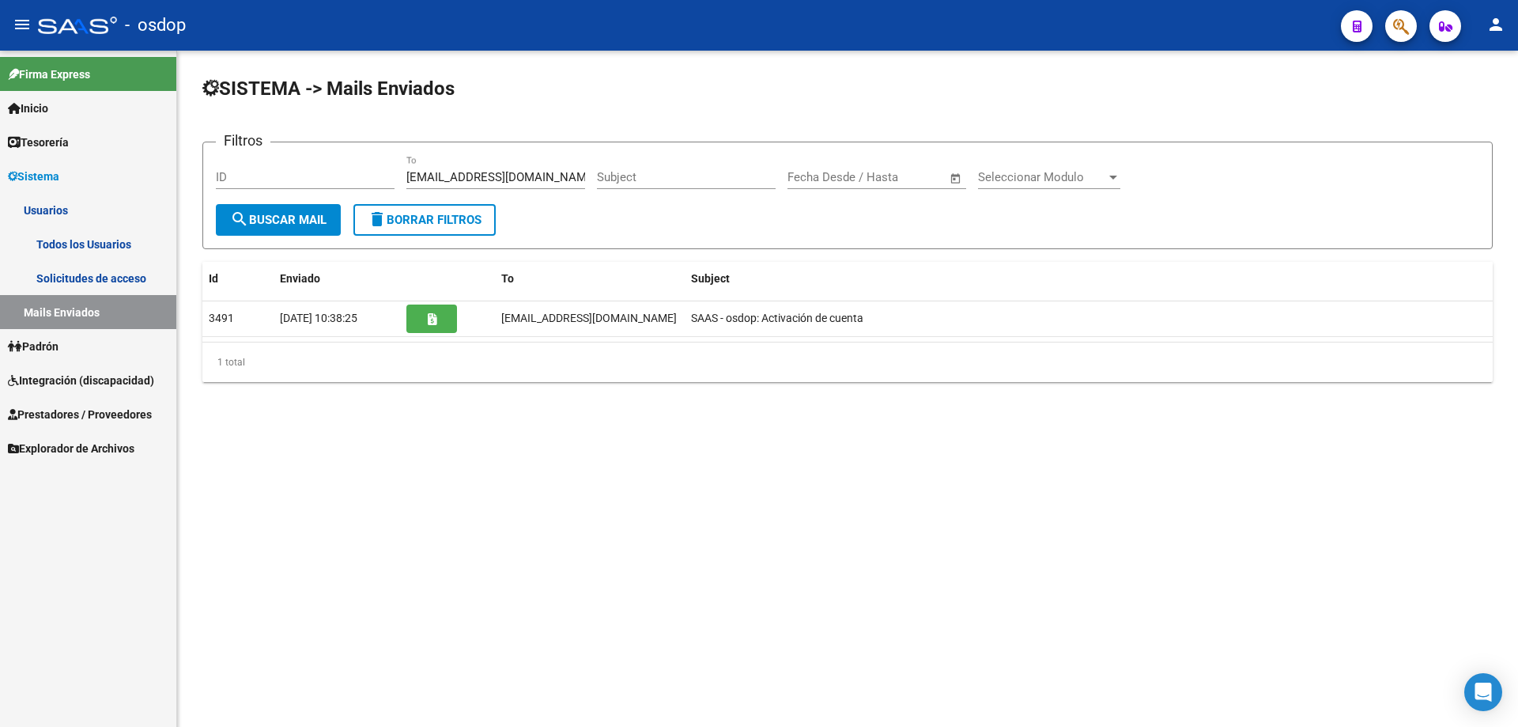
click at [64, 240] on link "Todos los Usuarios" at bounding box center [88, 244] width 176 height 34
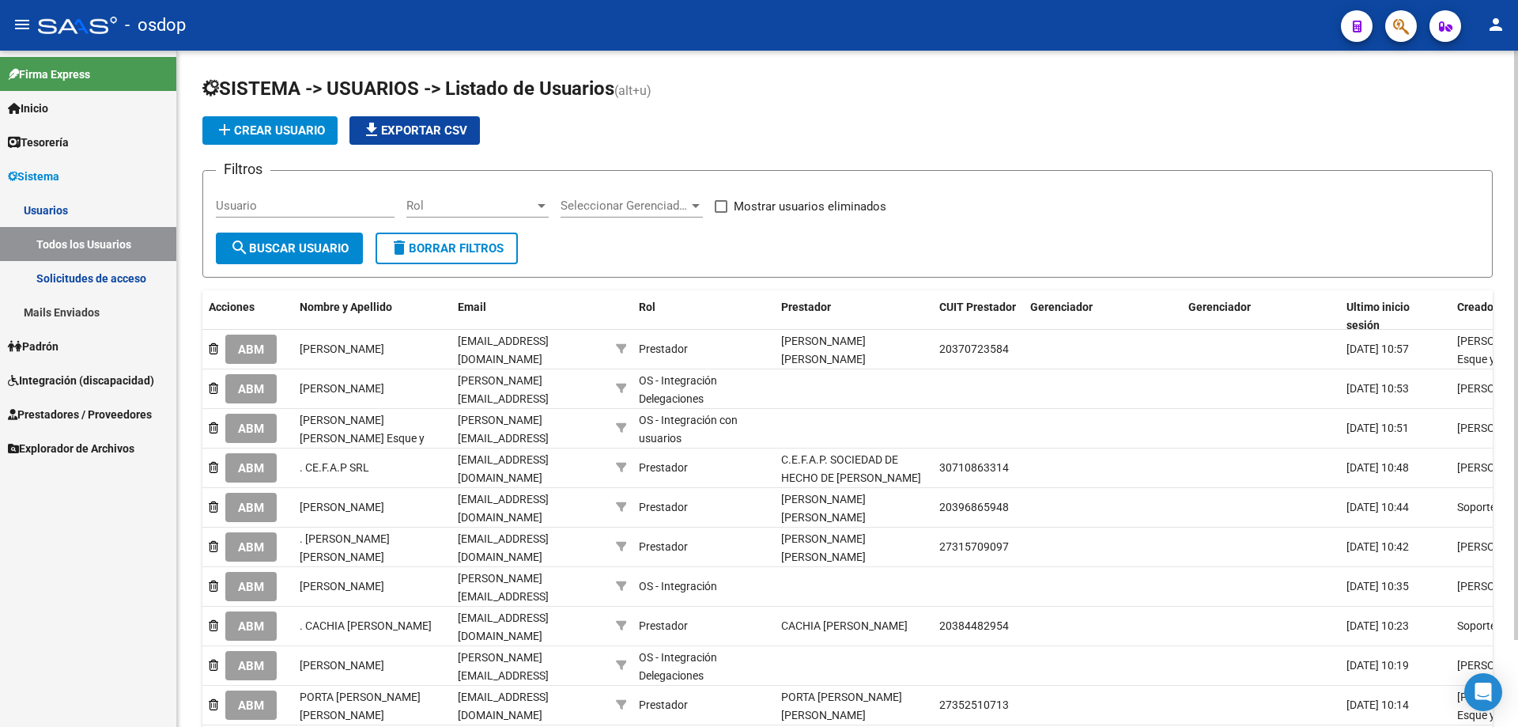
click at [217, 204] on input "Usuario" at bounding box center [305, 205] width 179 height 14
paste input "27-37638083-7"
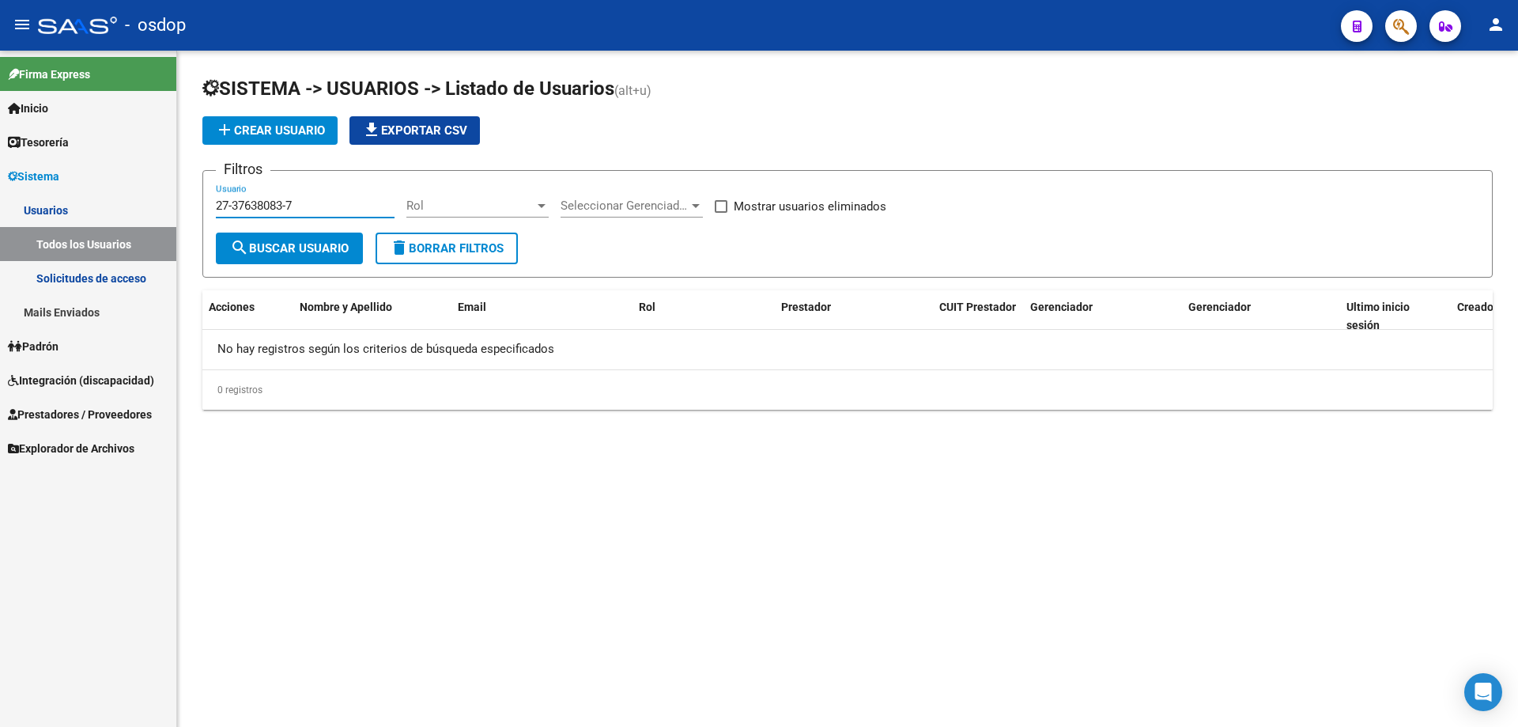
type input "27-37638083-7"
click at [78, 413] on span "Prestadores / Proveedores" at bounding box center [80, 414] width 144 height 17
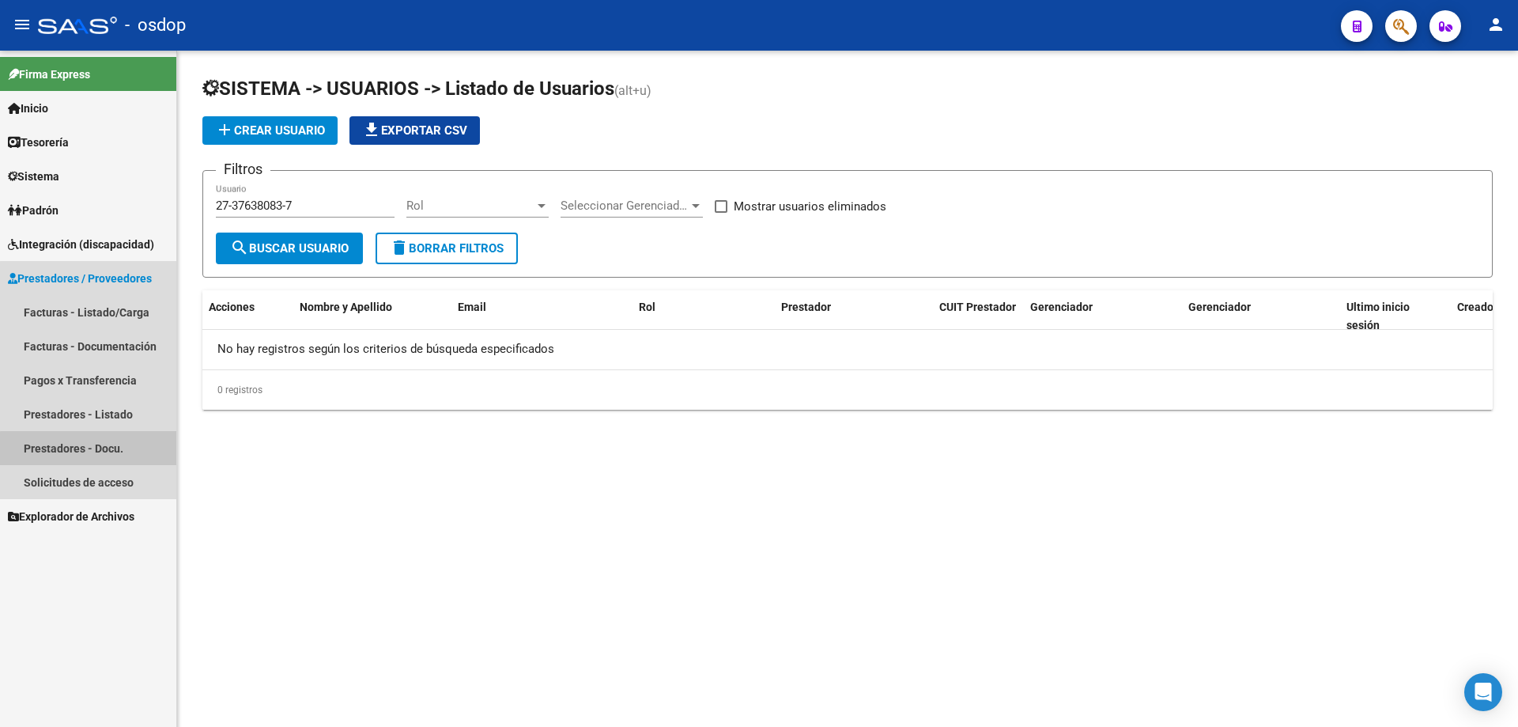
click at [94, 448] on link "Prestadores - Docu." at bounding box center [88, 448] width 176 height 34
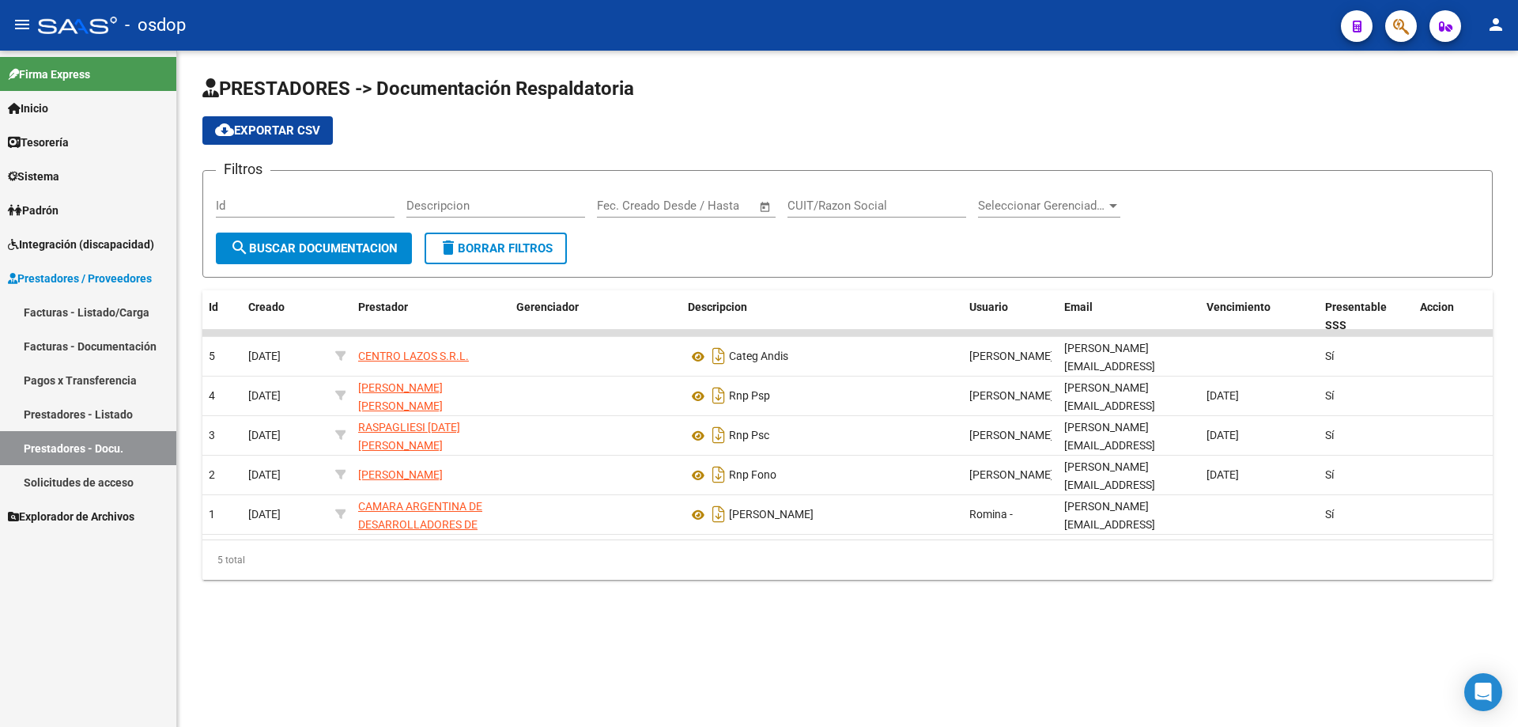
click at [97, 417] on link "Prestadores - Listado" at bounding box center [88, 414] width 176 height 34
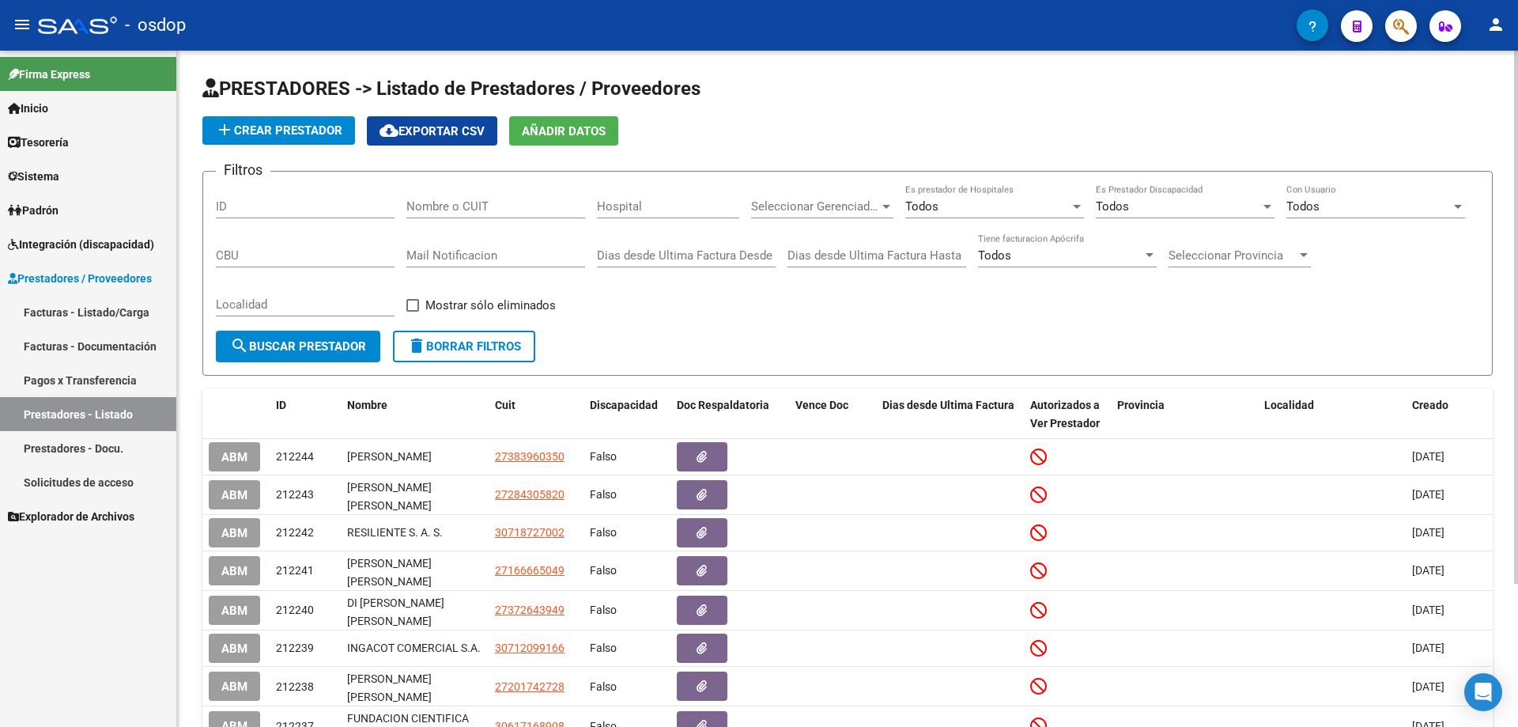
click at [410, 206] on input "Nombre o CUIT" at bounding box center [495, 206] width 179 height 14
paste input "27-37638083-7"
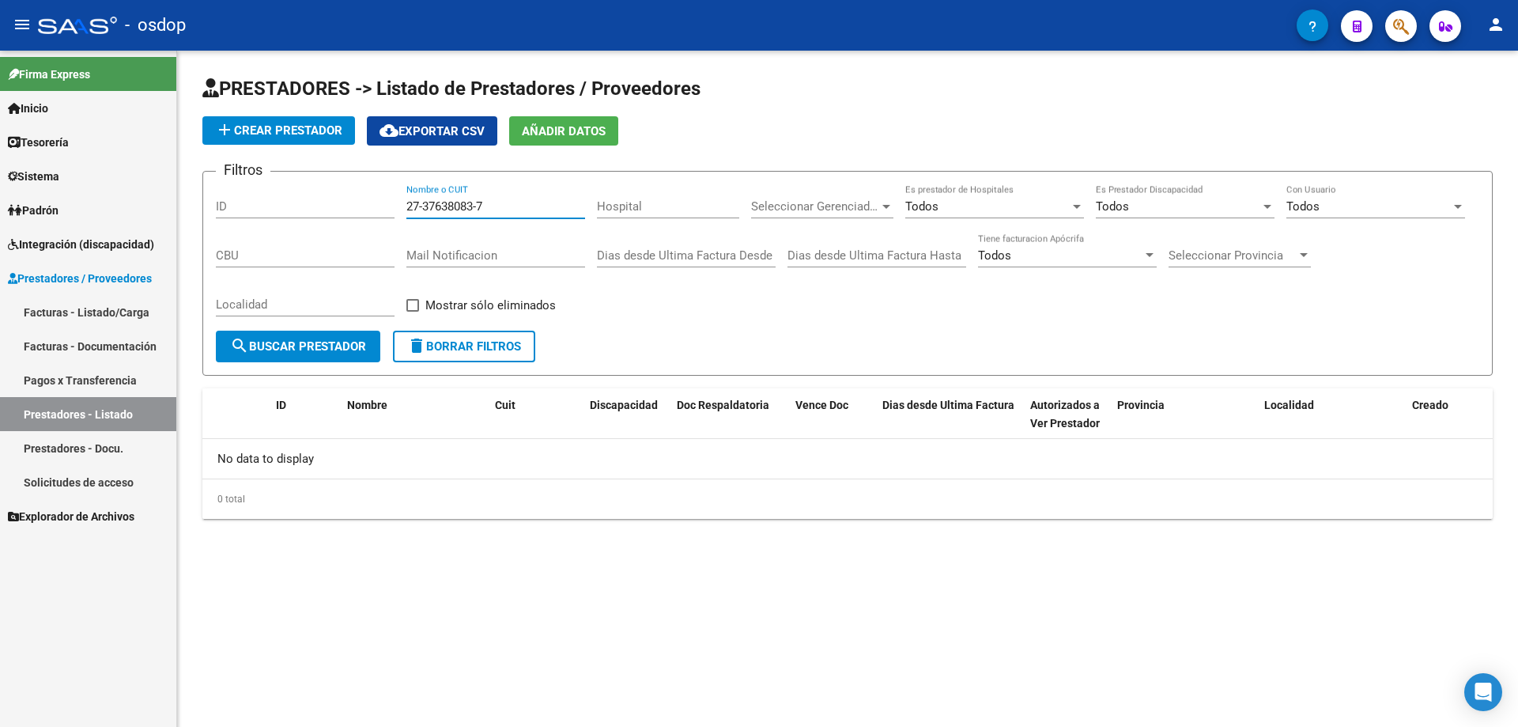
type input "27-37638083-7"
click at [36, 170] on span "Sistema" at bounding box center [33, 176] width 51 height 17
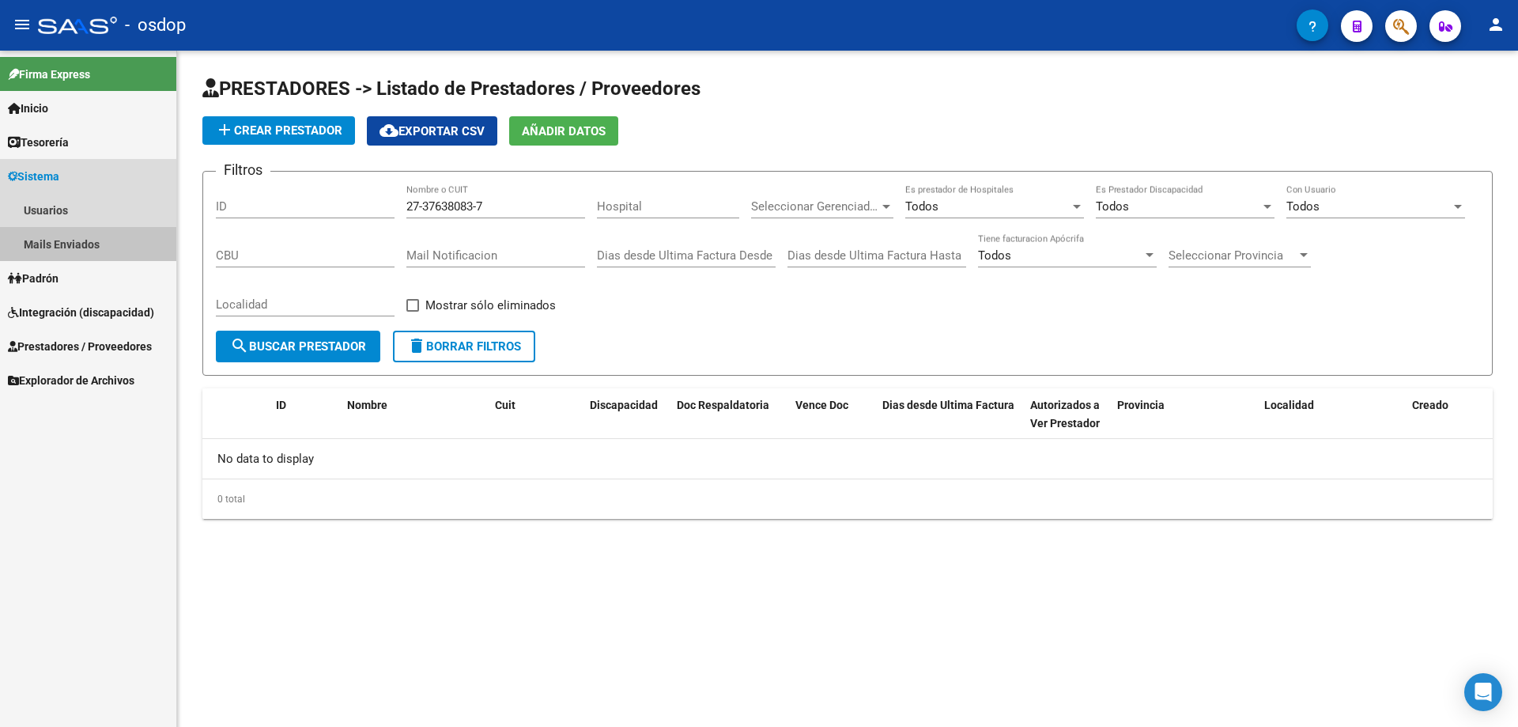
drag, startPoint x: 51, startPoint y: 238, endPoint x: 130, endPoint y: 251, distance: 81.0
click at [50, 238] on link "Mails Enviados" at bounding box center [88, 244] width 176 height 34
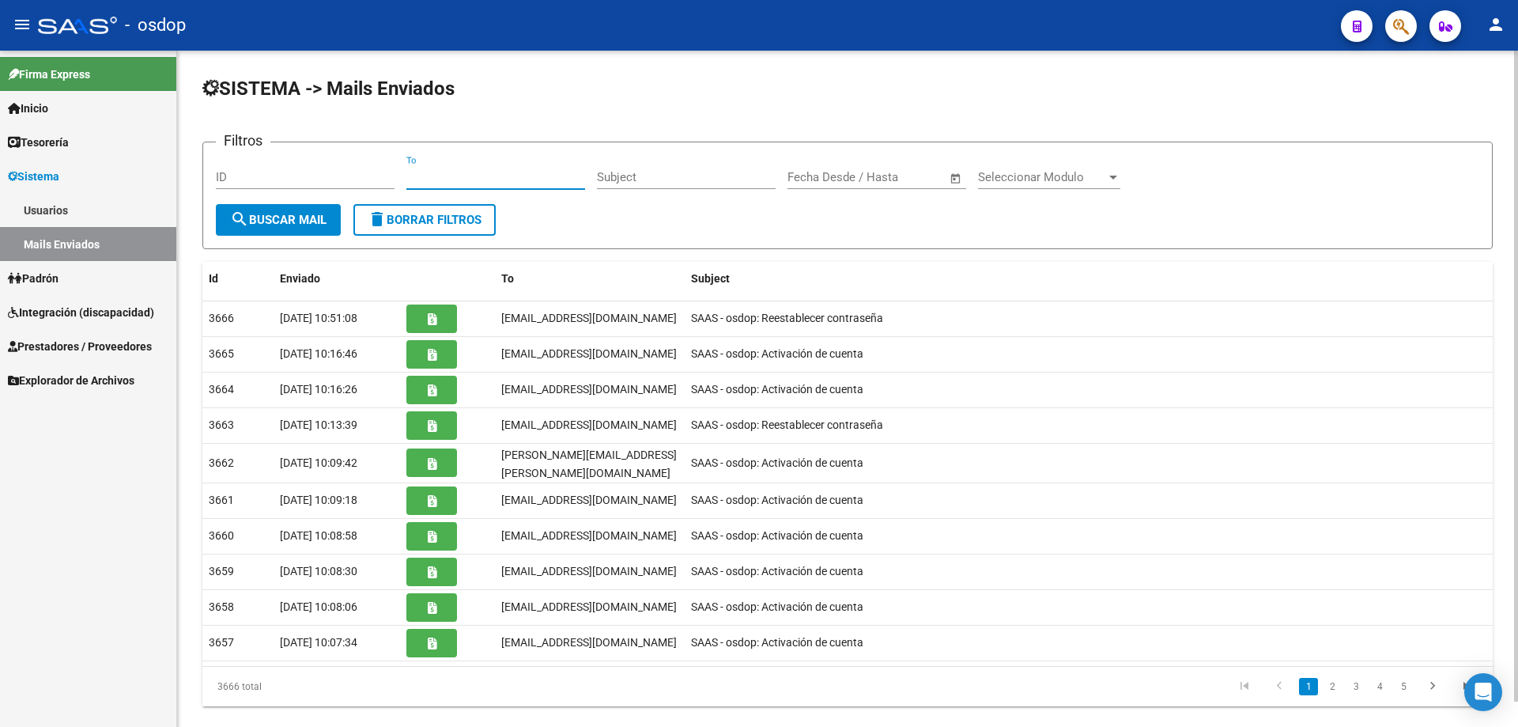
click at [406, 173] on input "To" at bounding box center [495, 177] width 179 height 14
paste input "arangoaestefania@gmail.com"
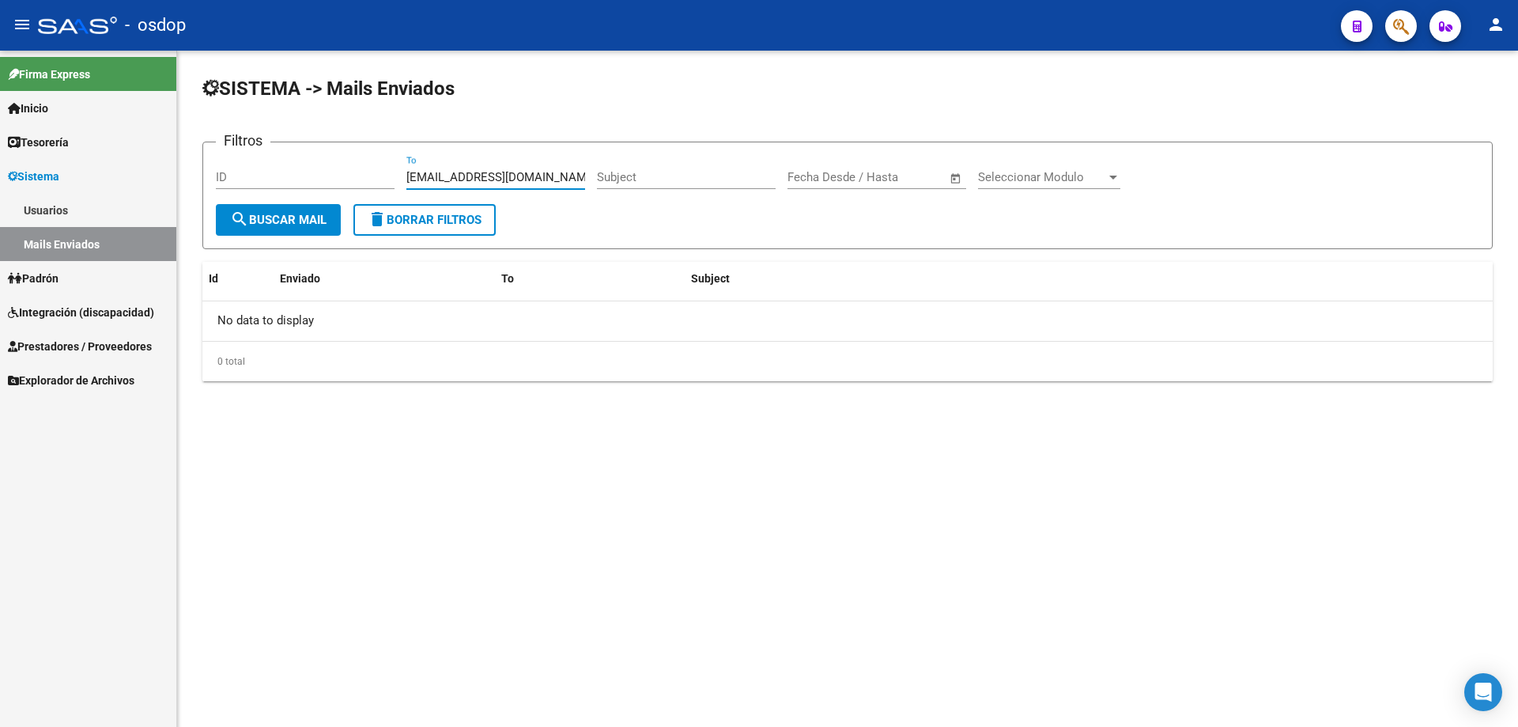
type input "arangoaestefania@gmail.com"
click at [58, 171] on span "Sistema" at bounding box center [33, 176] width 51 height 17
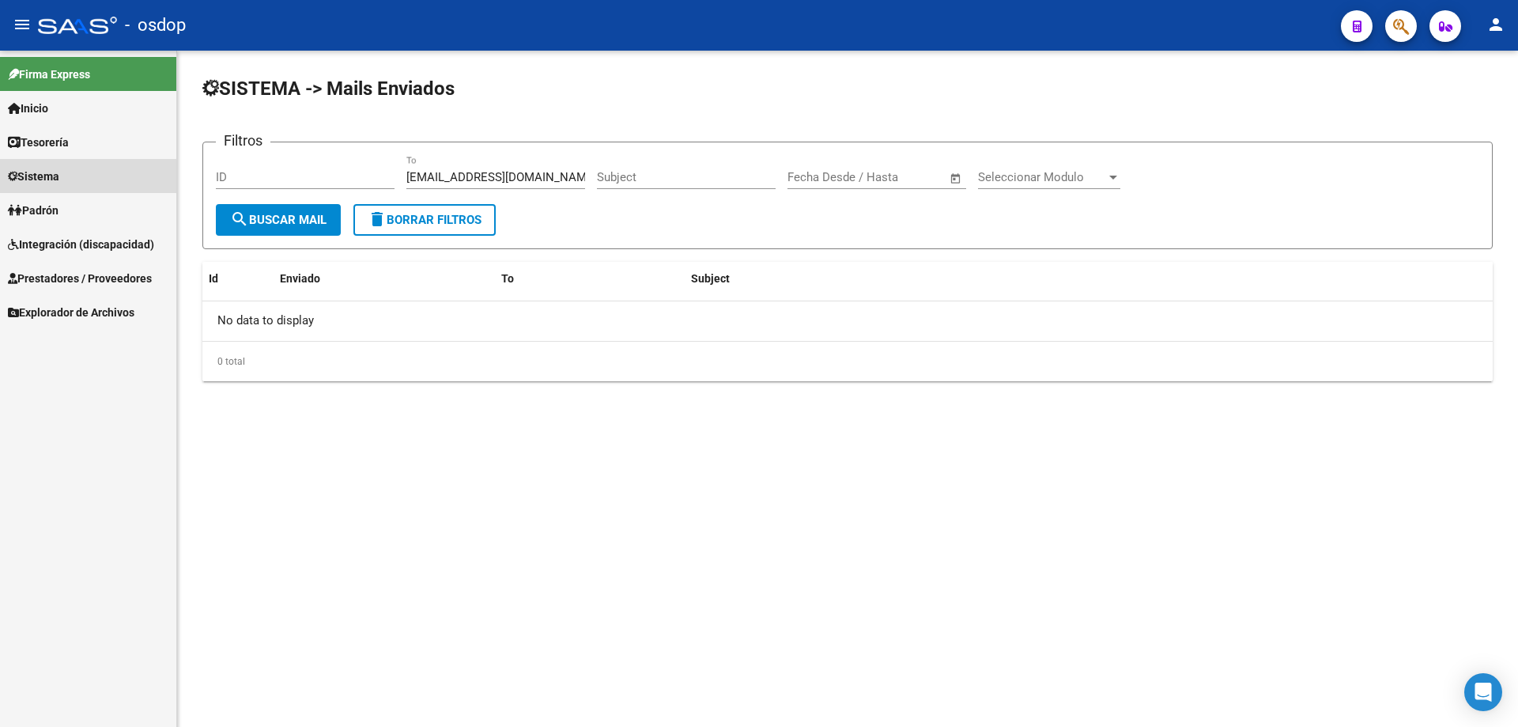
click at [24, 172] on span "Sistema" at bounding box center [33, 176] width 51 height 17
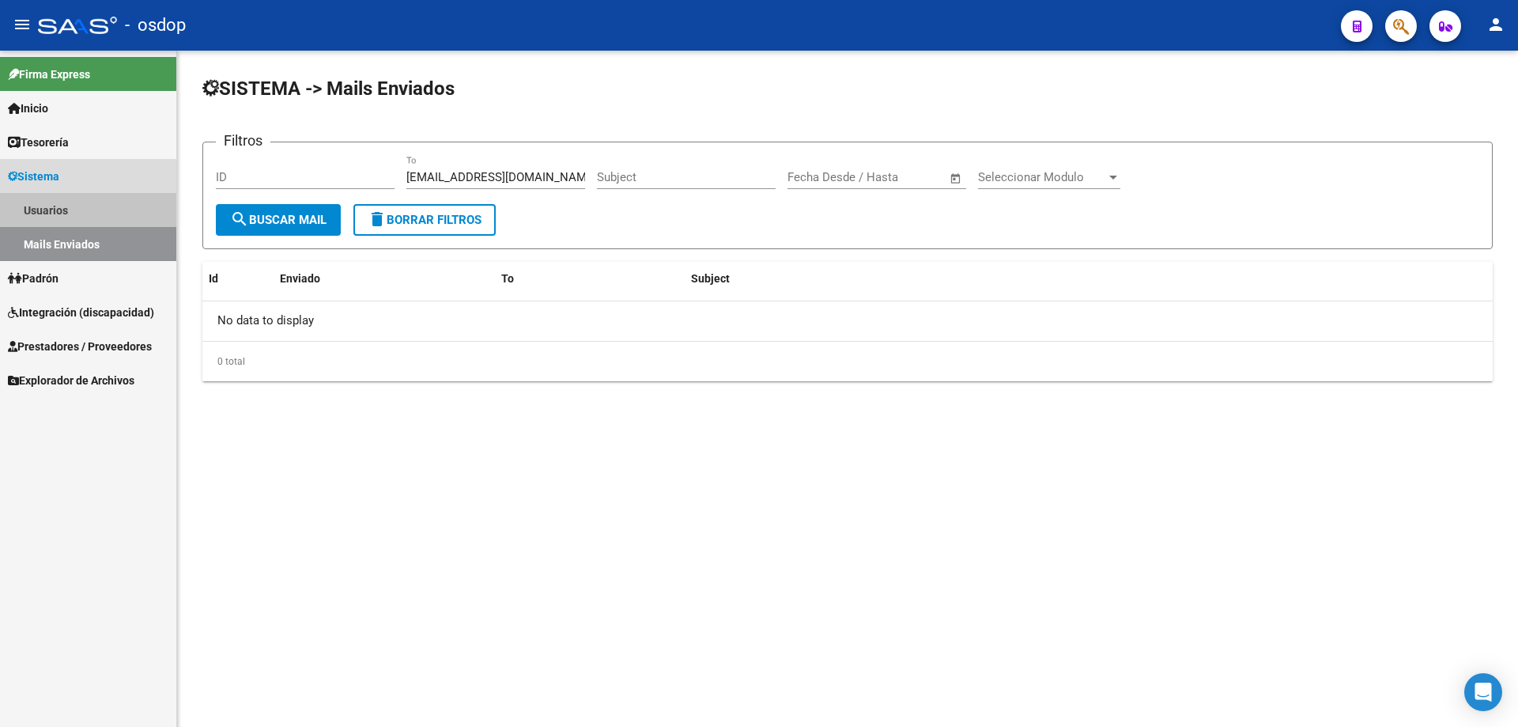
click at [53, 209] on link "Usuarios" at bounding box center [88, 210] width 176 height 34
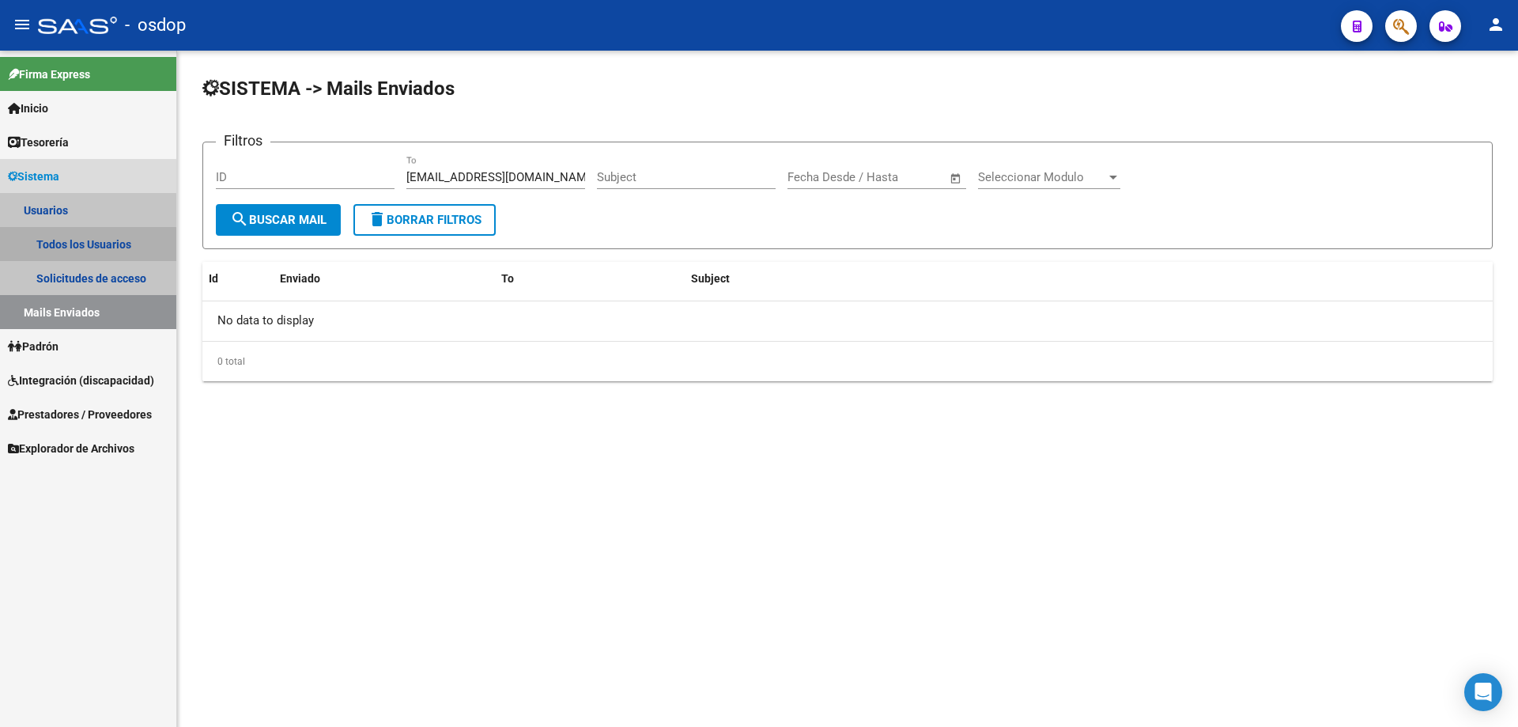
drag, startPoint x: 69, startPoint y: 245, endPoint x: 103, endPoint y: 245, distance: 34.0
click at [70, 245] on link "Todos los Usuarios" at bounding box center [88, 244] width 176 height 34
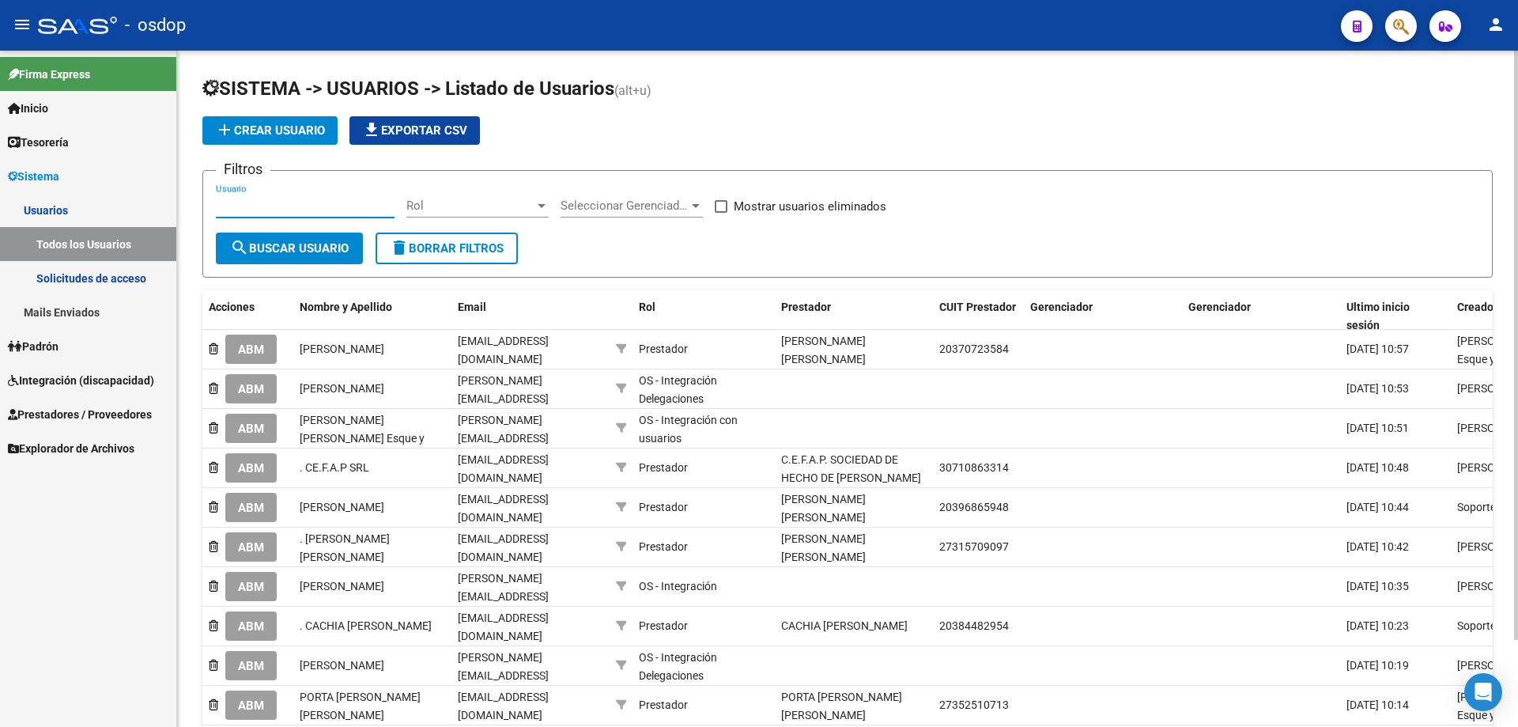
click at [217, 204] on input "Usuario" at bounding box center [305, 205] width 179 height 14
paste input "27-29855074-7"
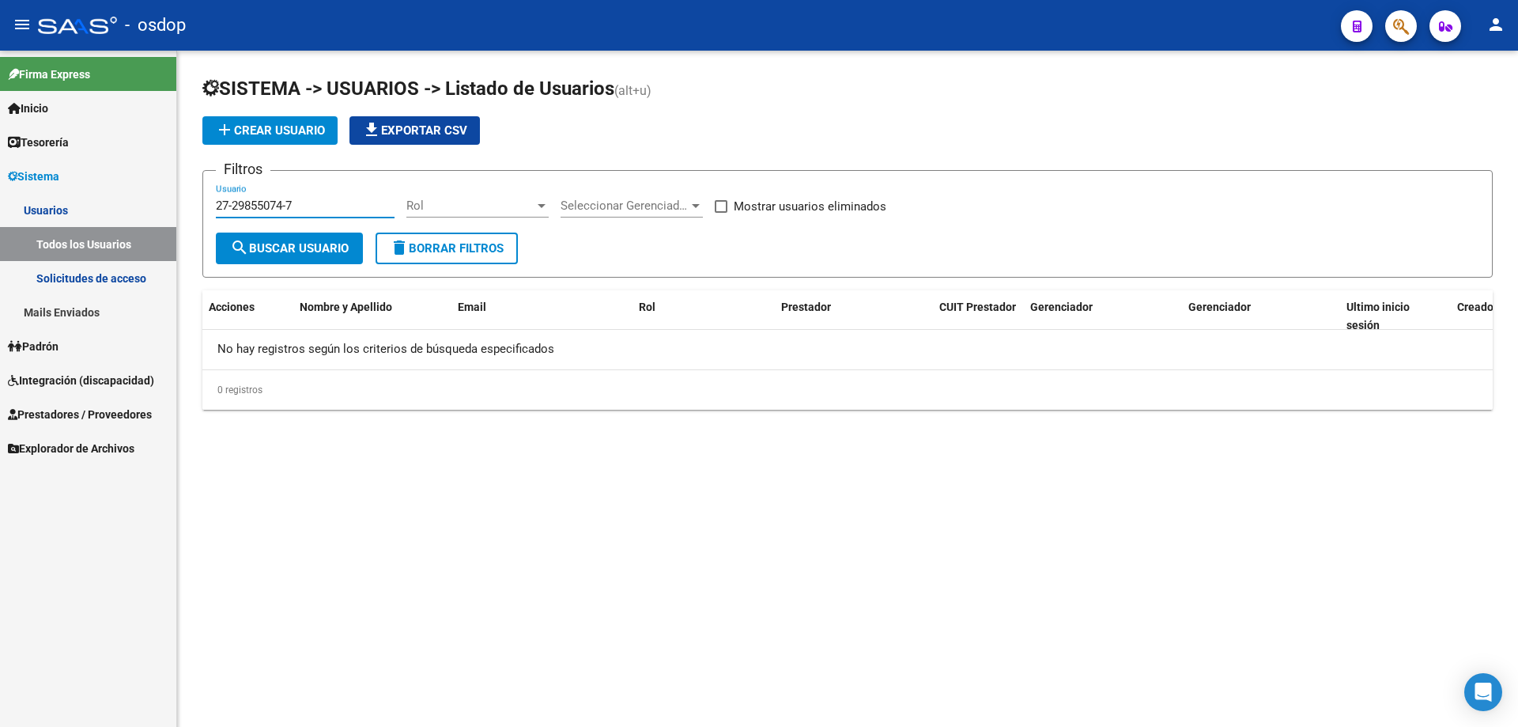
type input "27-29855074-7"
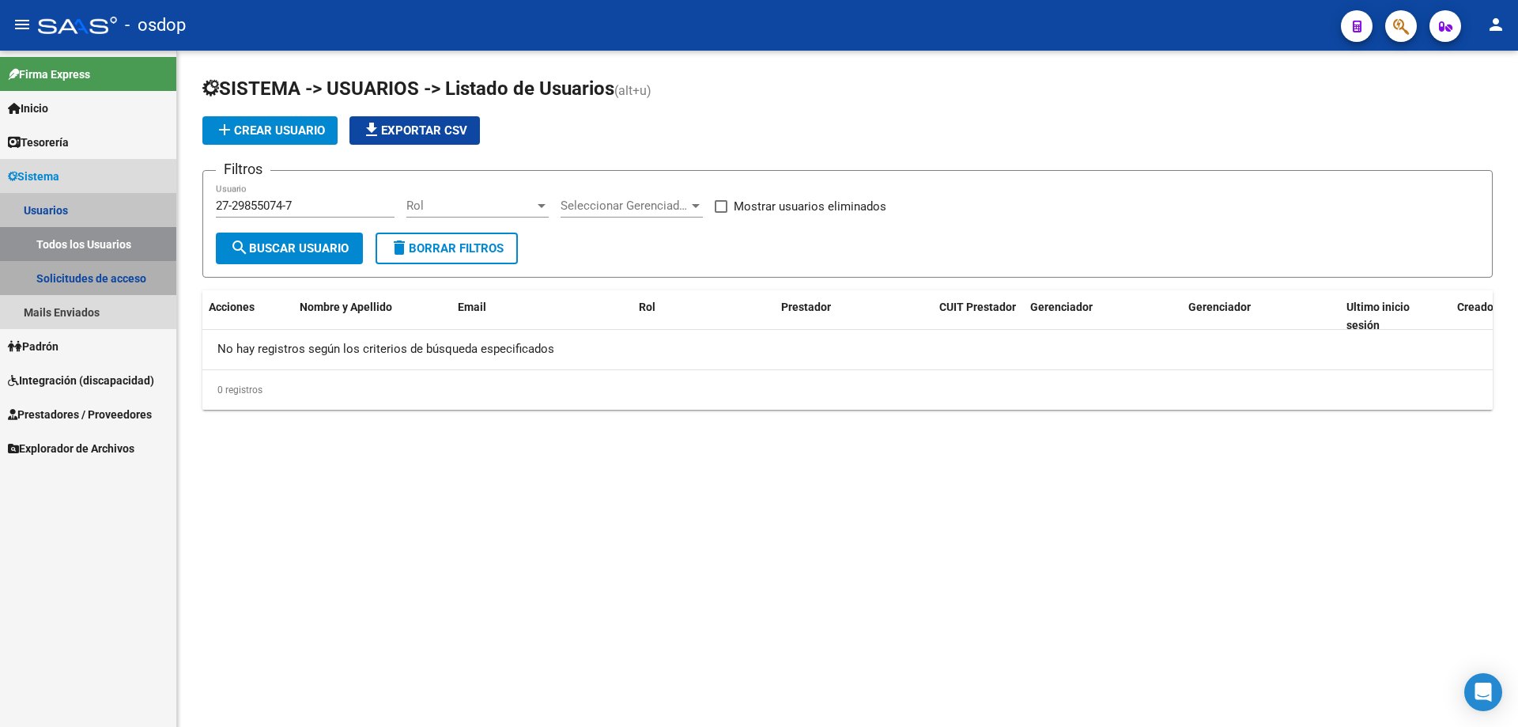
click at [84, 280] on link "Solicitudes de acceso" at bounding box center [88, 278] width 176 height 34
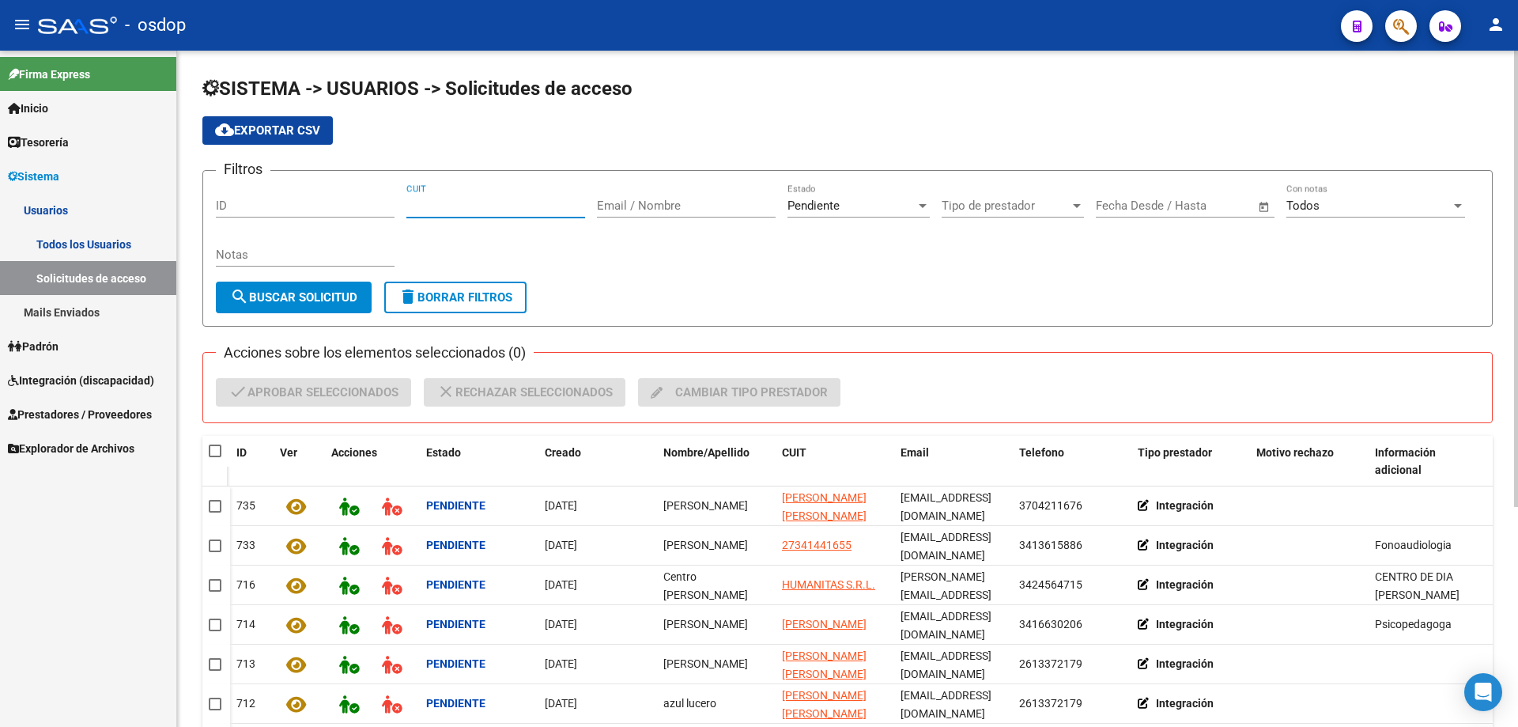
click at [409, 202] on input "CUIT" at bounding box center [495, 205] width 179 height 14
paste input "27-29855074-7"
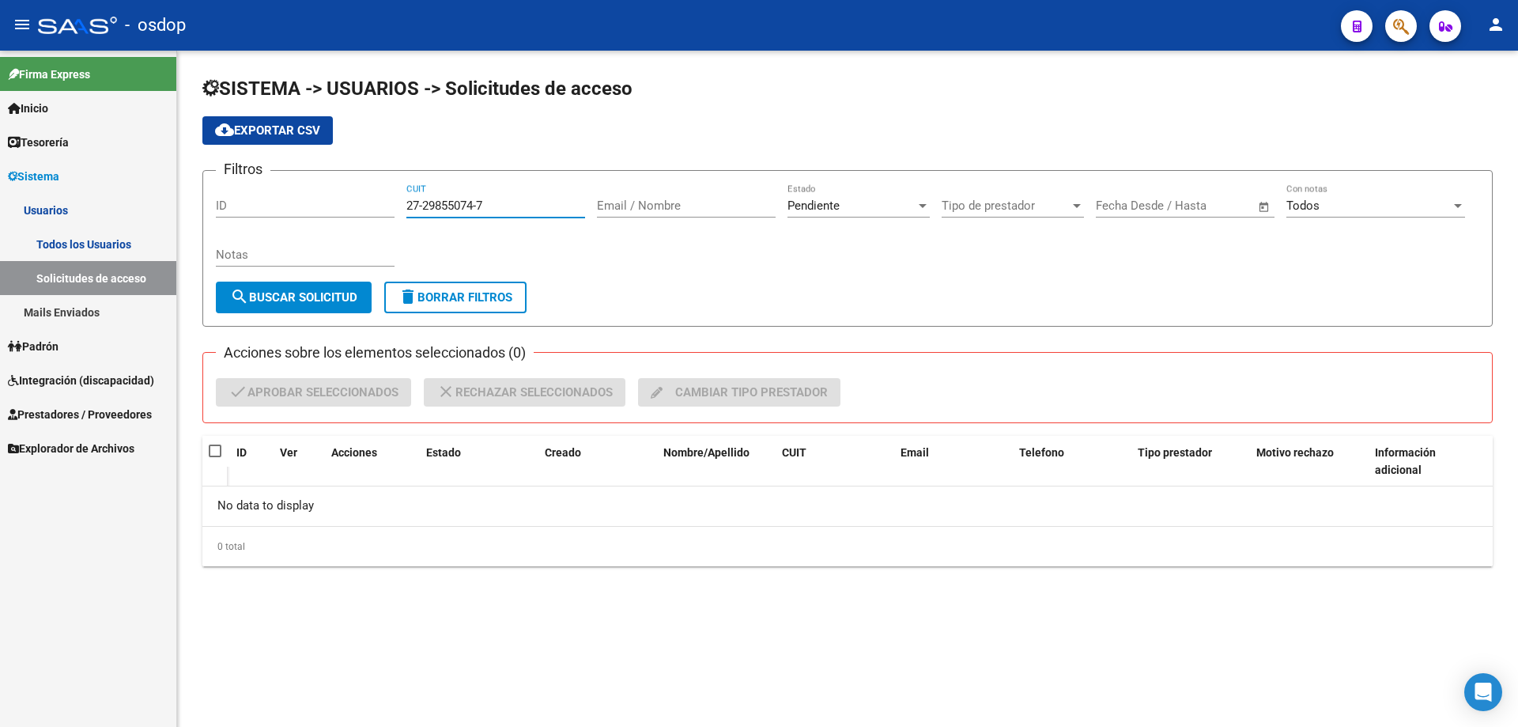
type input "27-29855074-7"
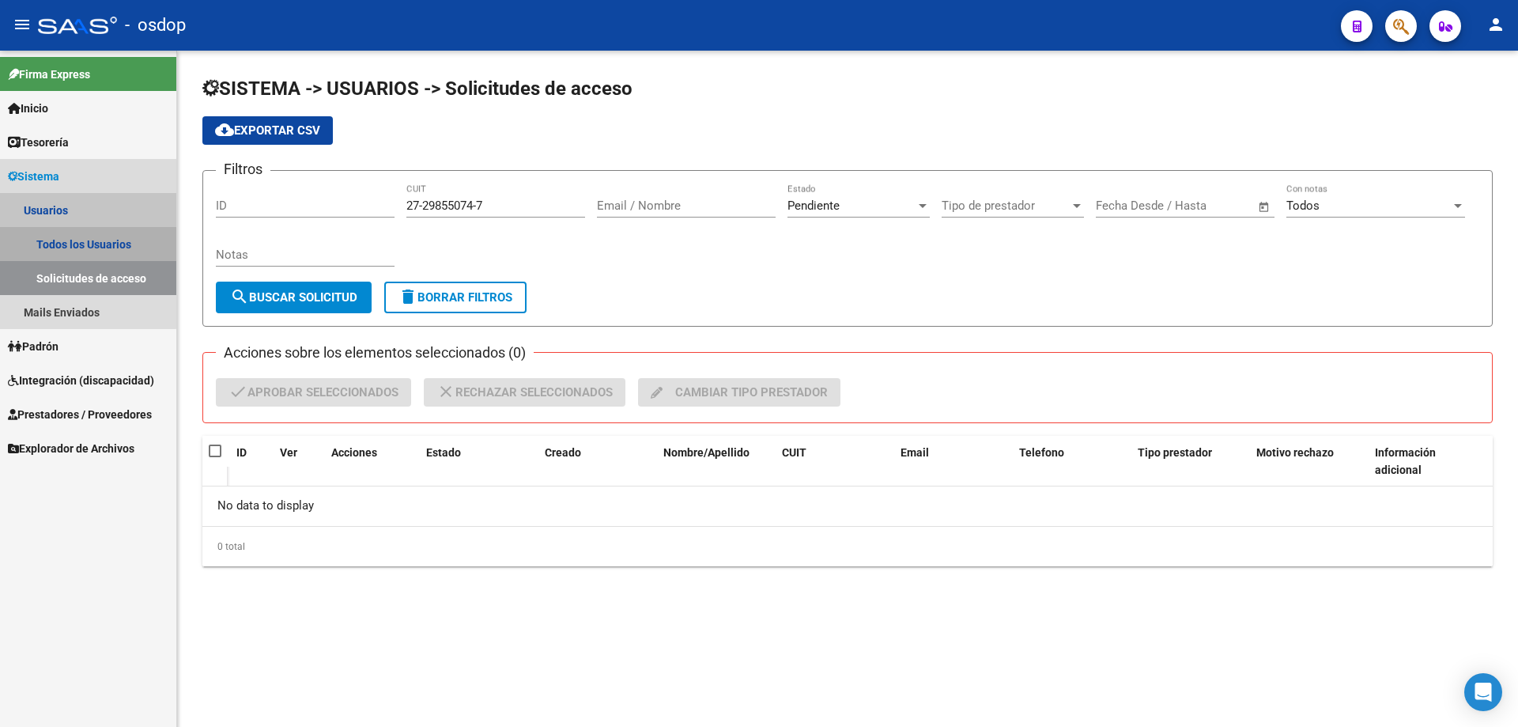
click at [71, 244] on link "Todos los Usuarios" at bounding box center [88, 244] width 176 height 34
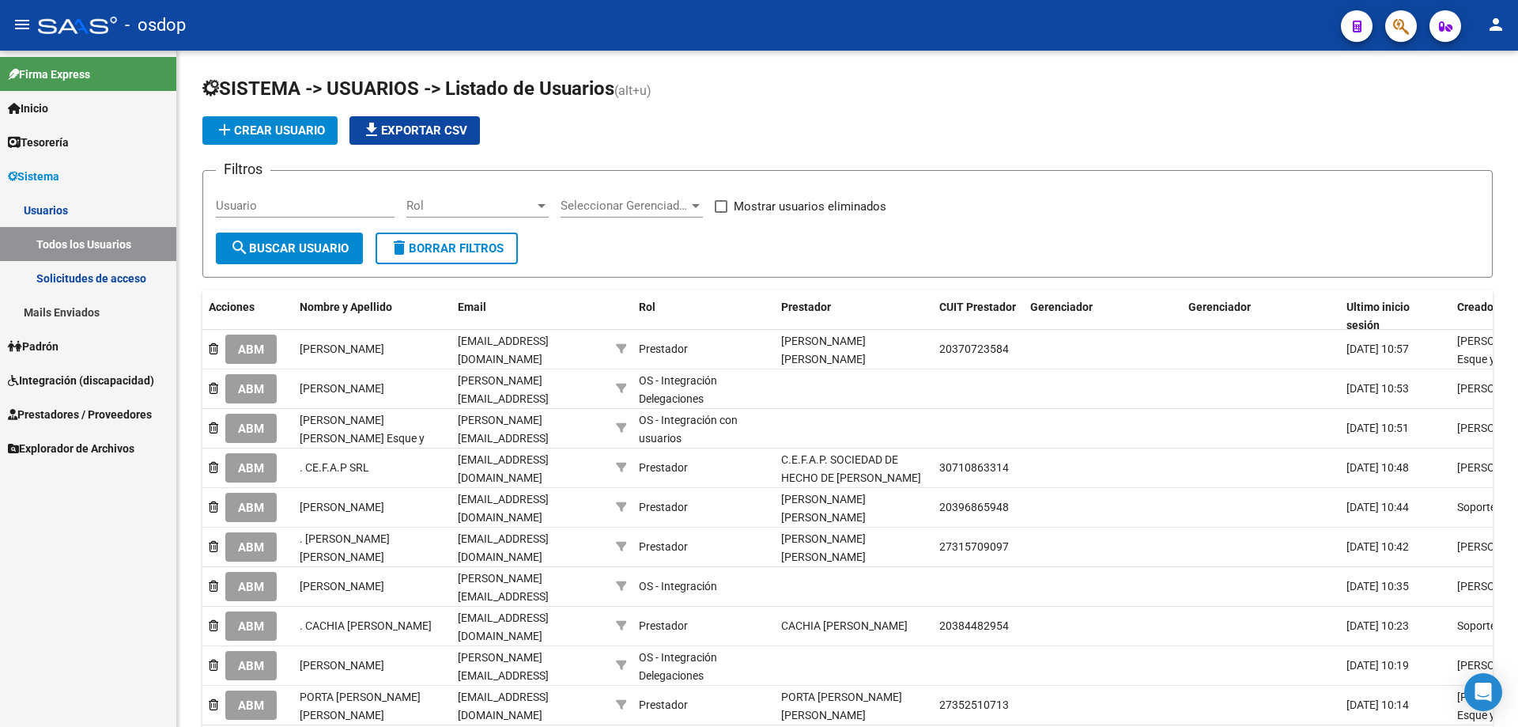
drag, startPoint x: 106, startPoint y: 421, endPoint x: 115, endPoint y: 428, distance: 11.9
click at [106, 420] on span "Prestadores / Proveedores" at bounding box center [80, 414] width 144 height 17
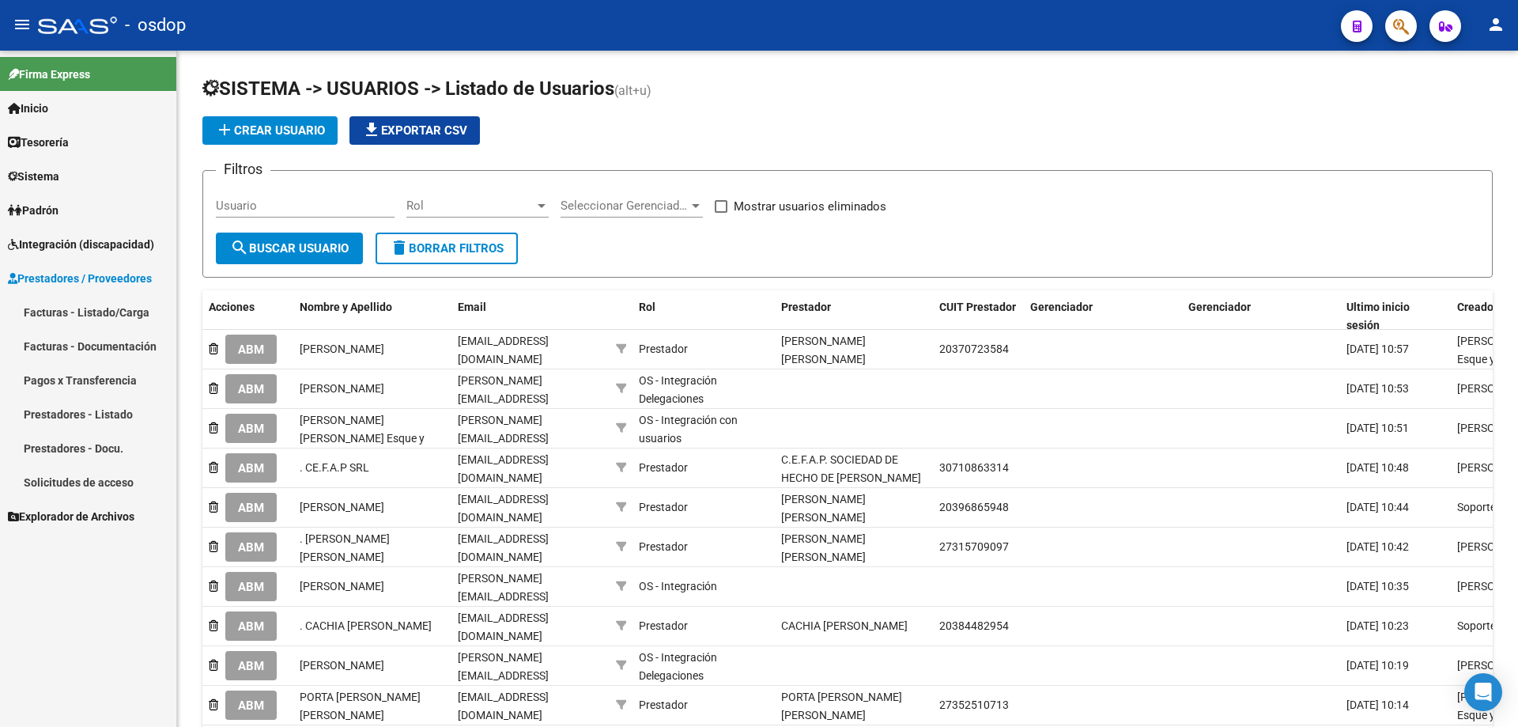
click at [105, 409] on link "Prestadores - Listado" at bounding box center [88, 414] width 176 height 34
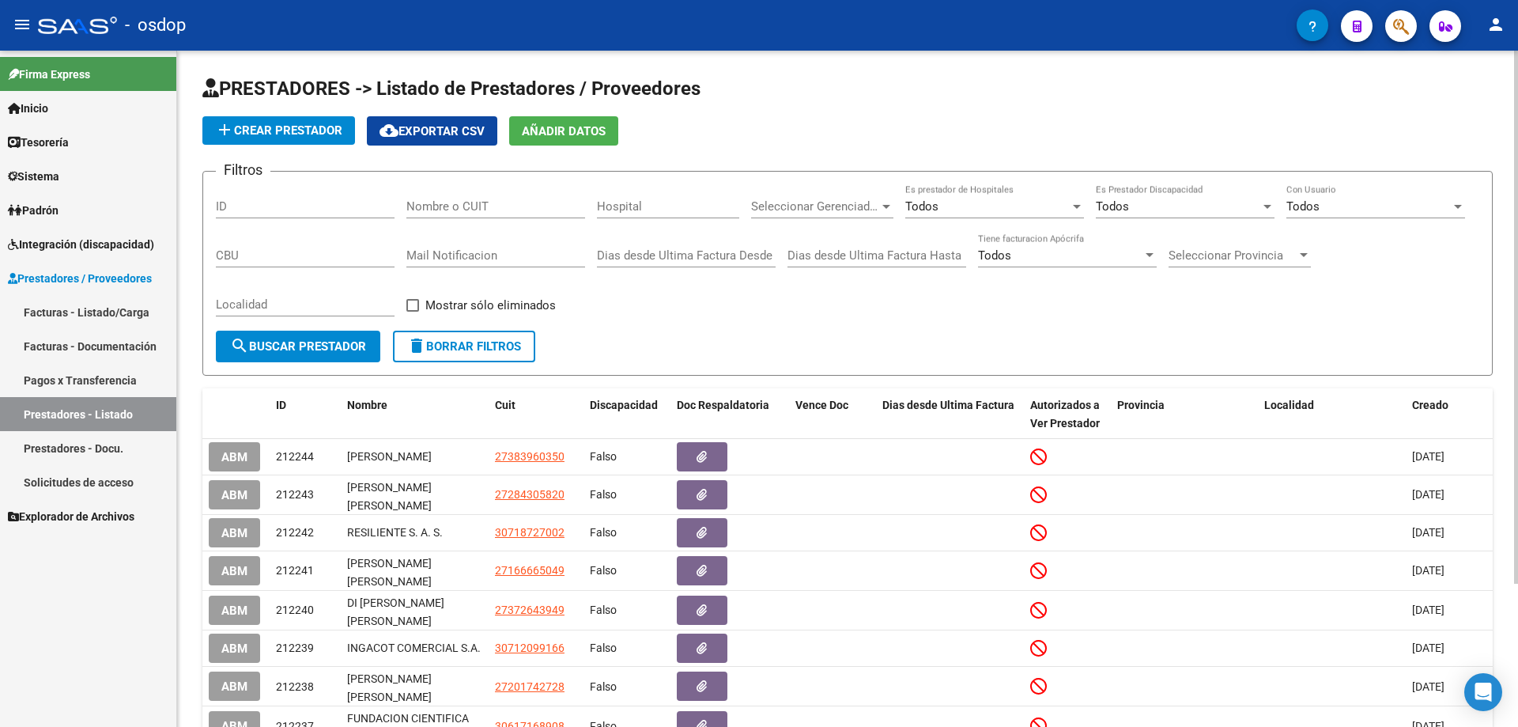
click at [410, 206] on input "Nombre o CUIT" at bounding box center [495, 206] width 179 height 14
paste input "27-29855074-7"
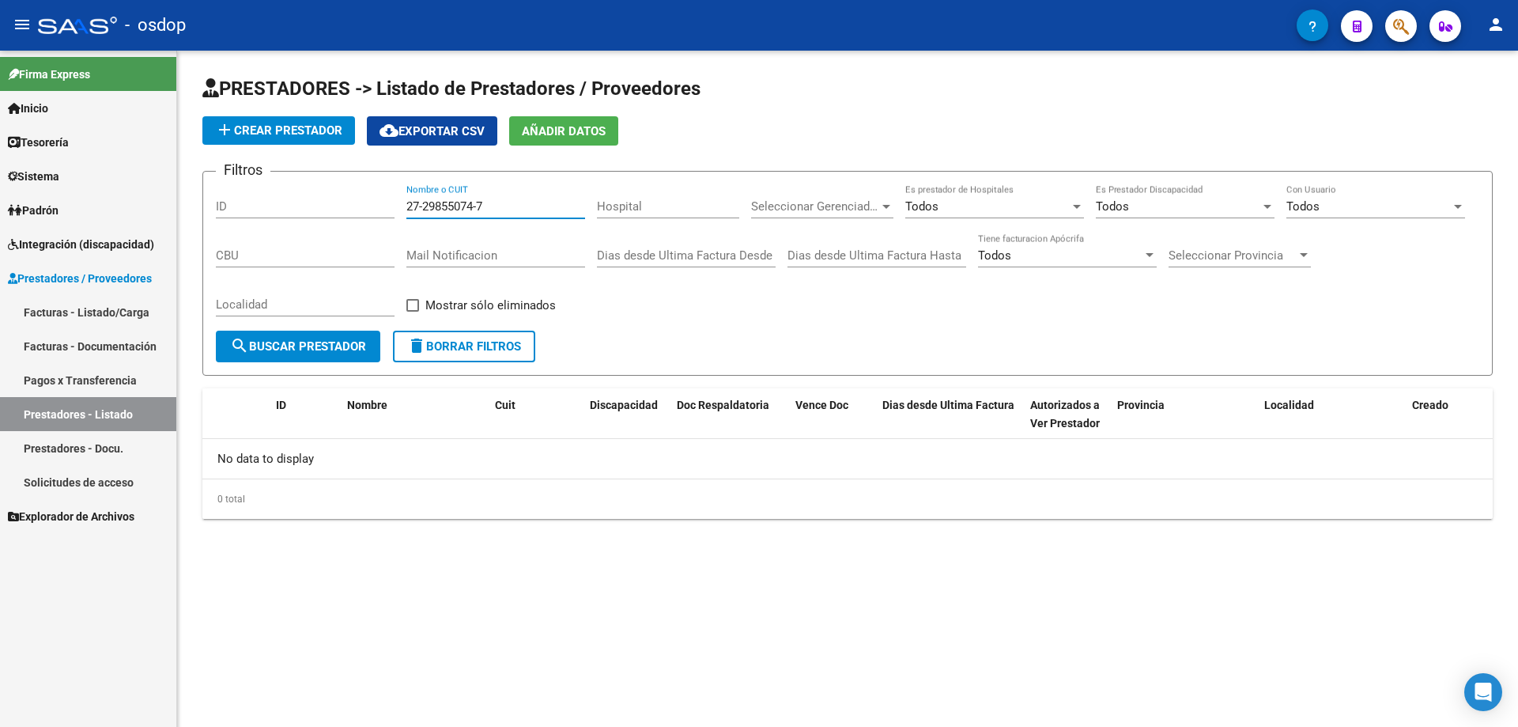
type input "27-29855074-7"
click at [32, 179] on span "Sistema" at bounding box center [33, 176] width 51 height 17
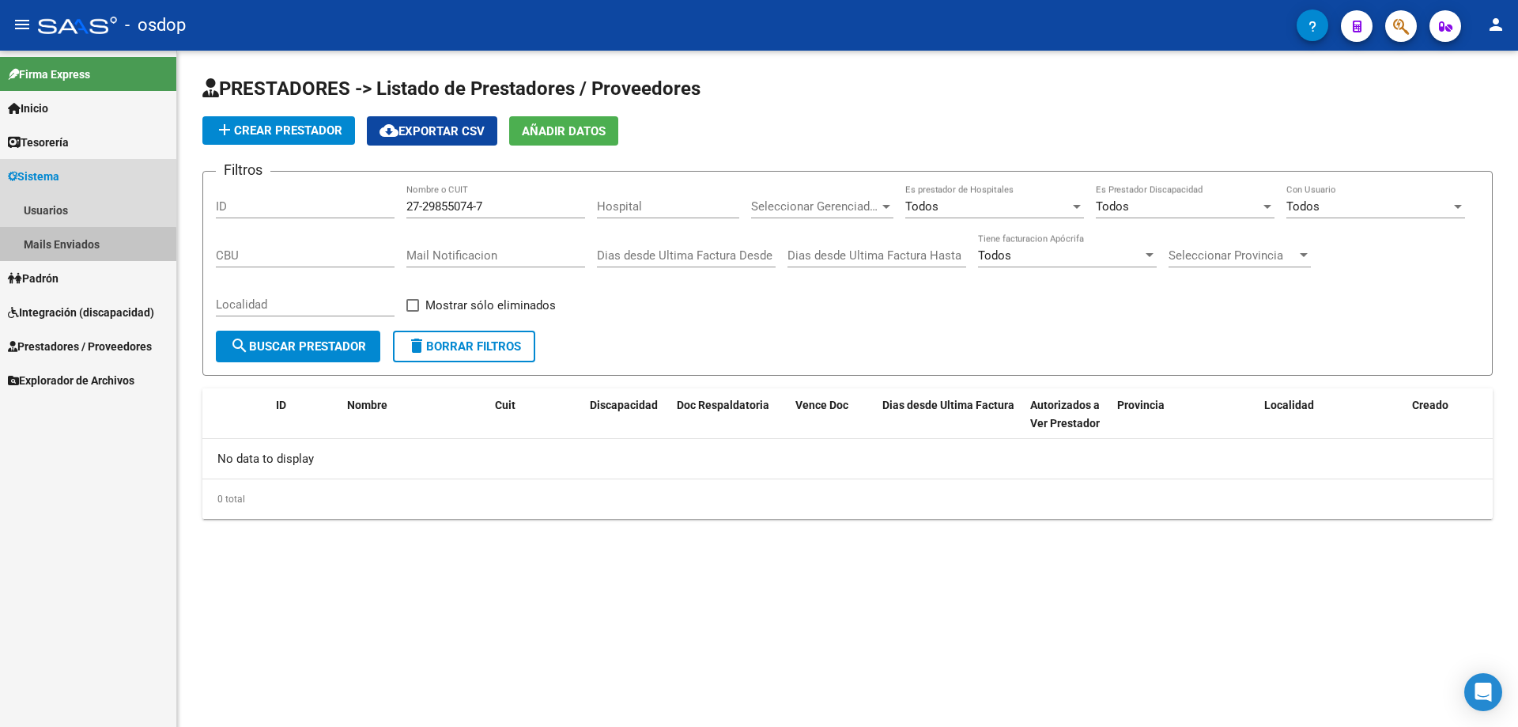
click at [49, 247] on link "Mails Enviados" at bounding box center [88, 244] width 176 height 34
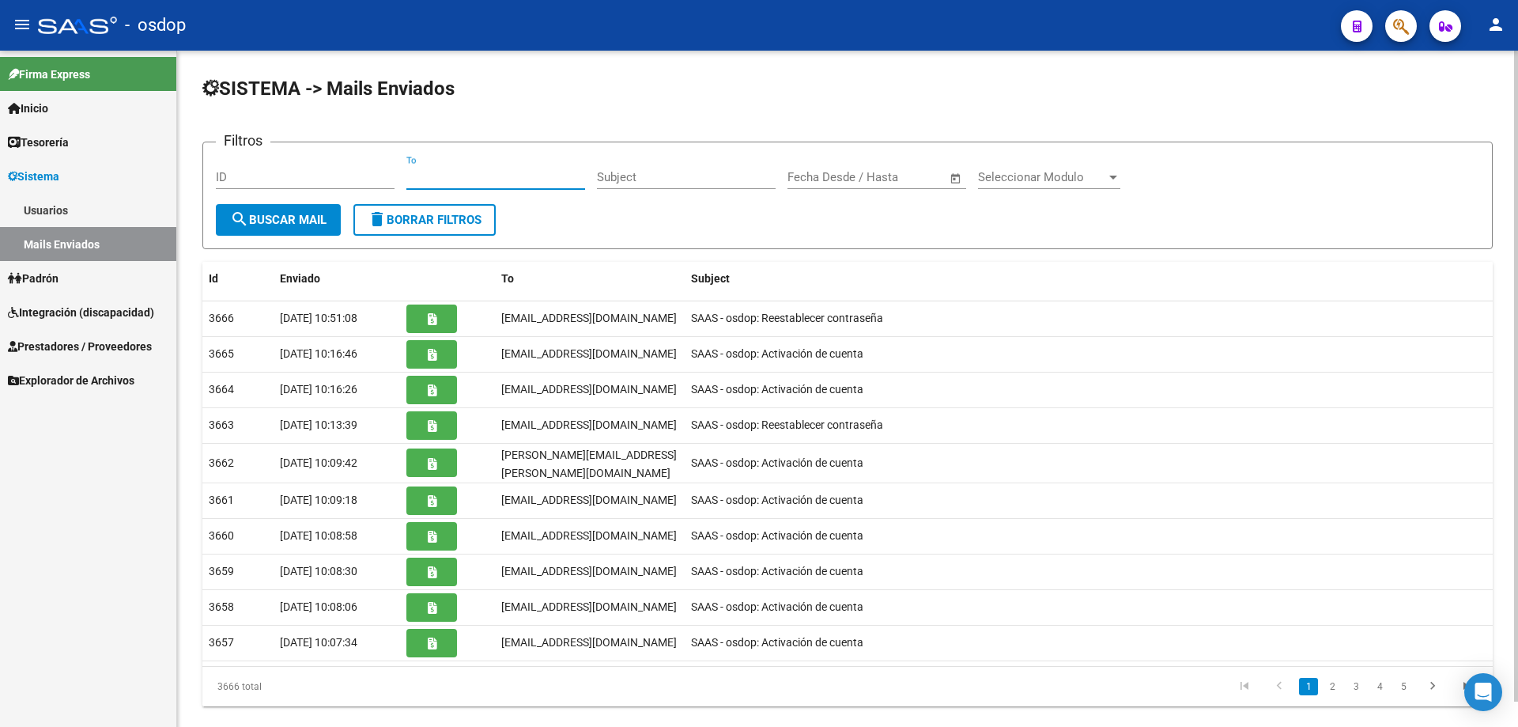
click at [406, 179] on input "To" at bounding box center [495, 177] width 179 height 14
paste input "[EMAIL_ADDRESS][DOMAIN_NAME]"
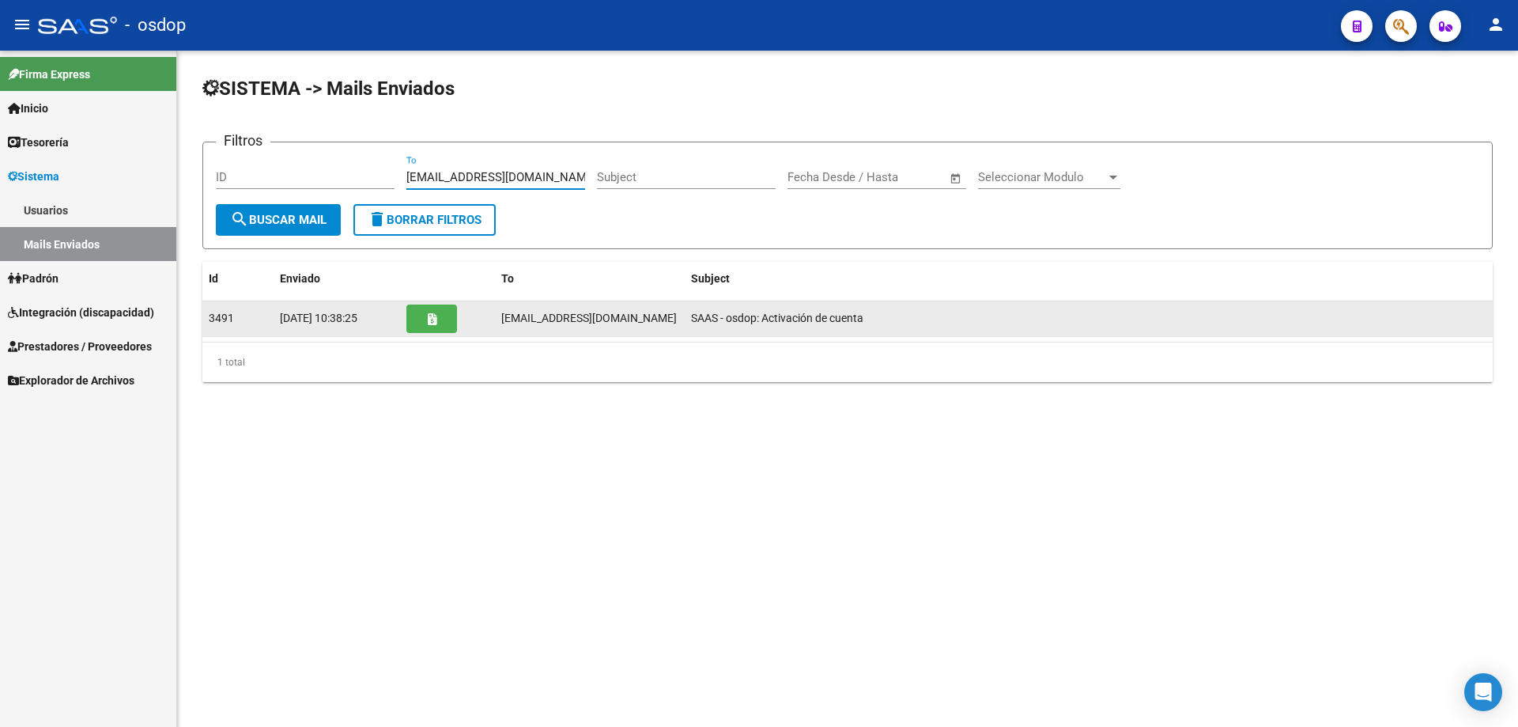
type input "[EMAIL_ADDRESS][DOMAIN_NAME]"
click at [418, 323] on button "button" at bounding box center [431, 318] width 51 height 28
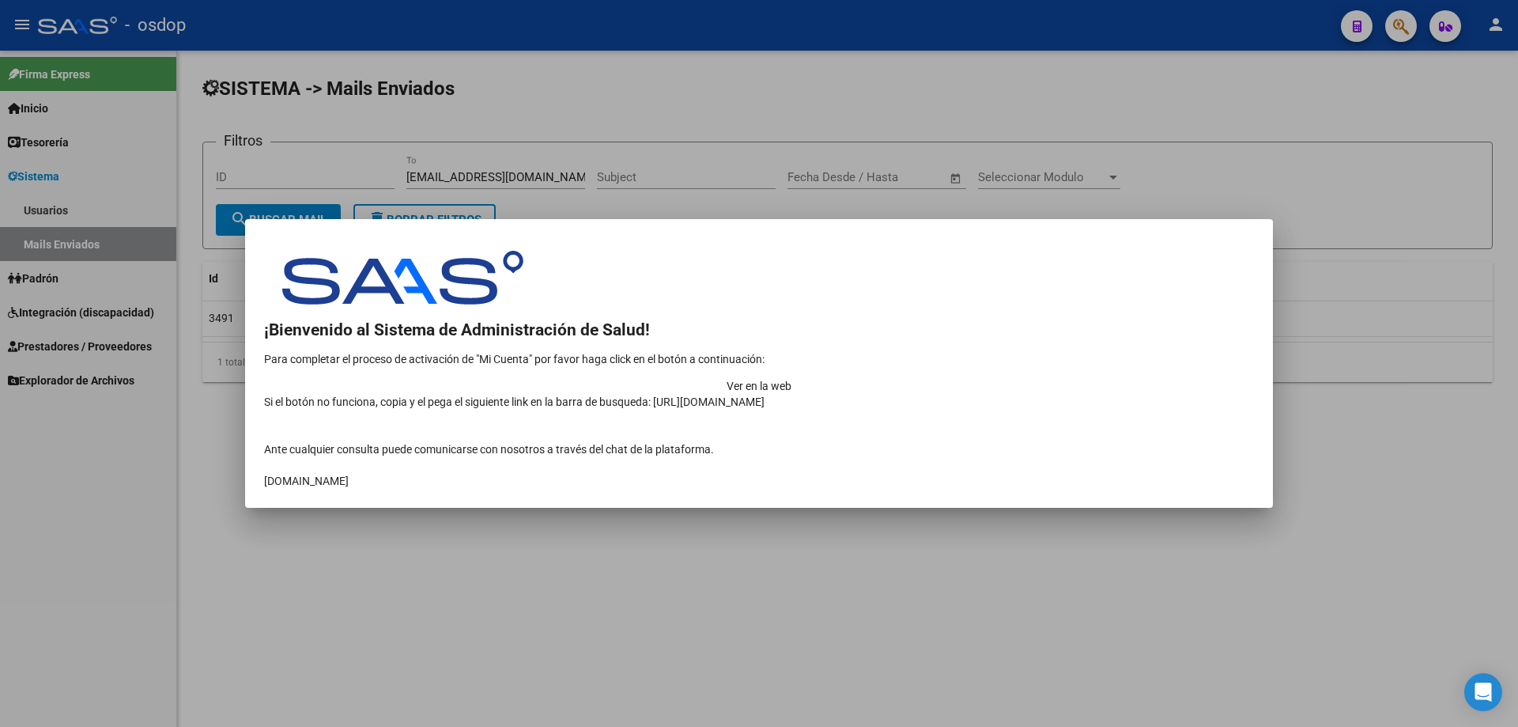
click at [1087, 378] on td "Ver en la web" at bounding box center [759, 386] width 990 height 16
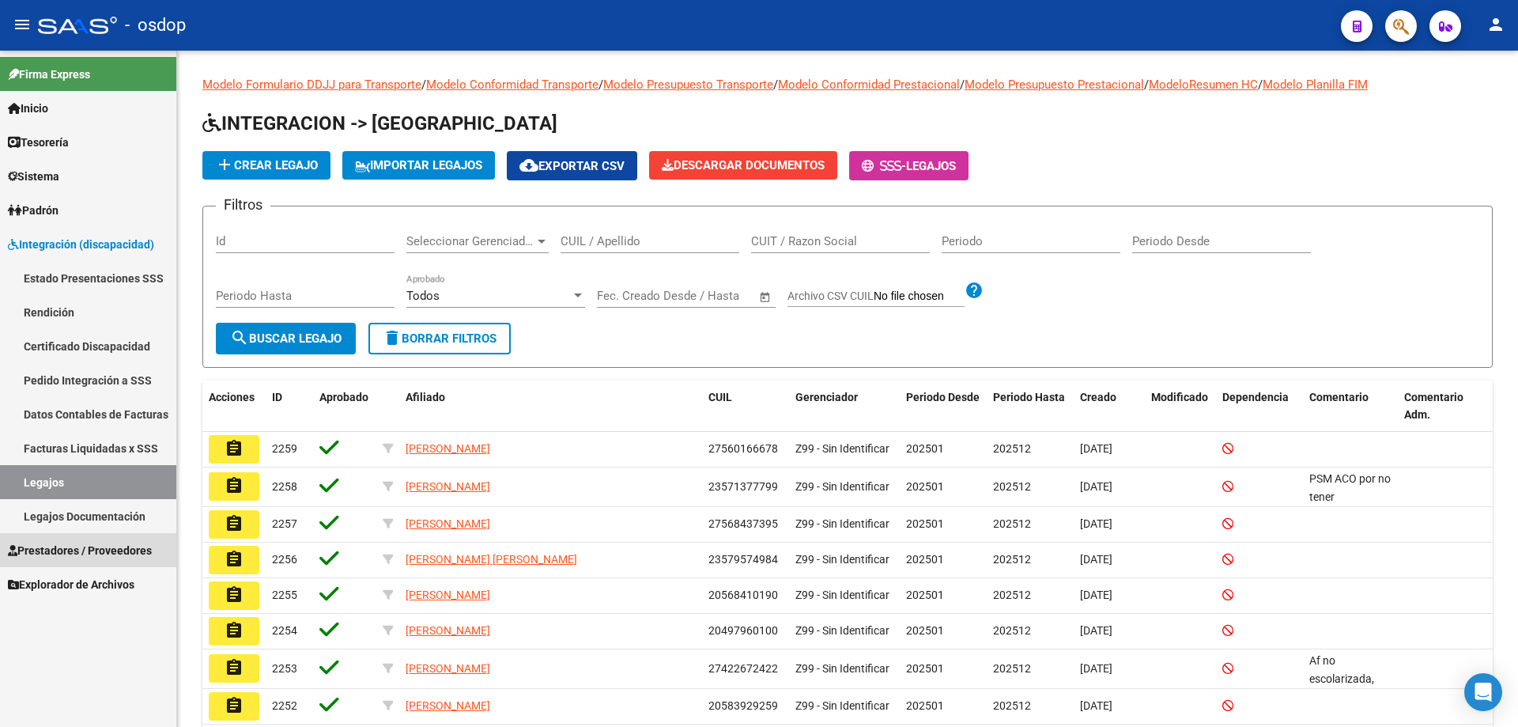
click at [60, 549] on span "Prestadores / Proveedores" at bounding box center [80, 550] width 144 height 17
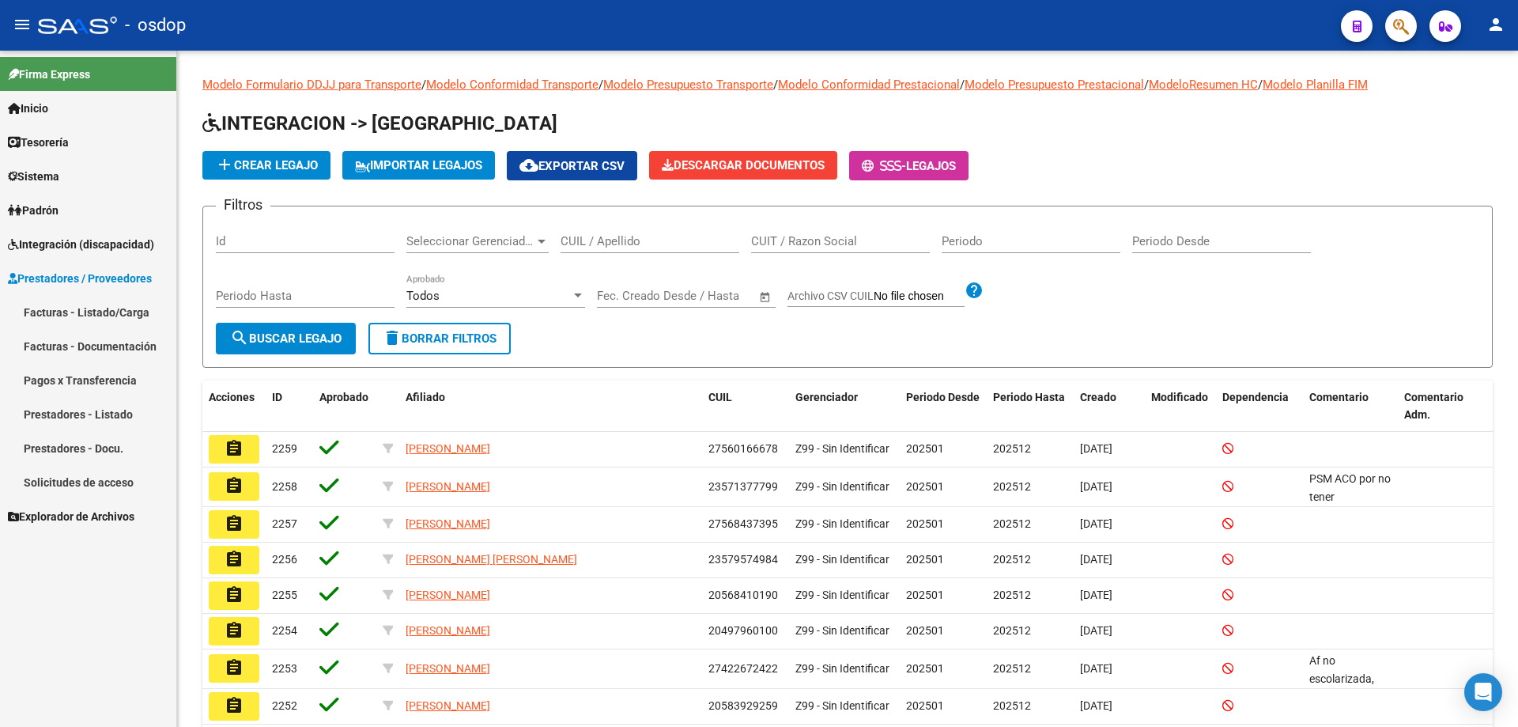
click at [77, 488] on link "Solicitudes de acceso" at bounding box center [88, 482] width 176 height 34
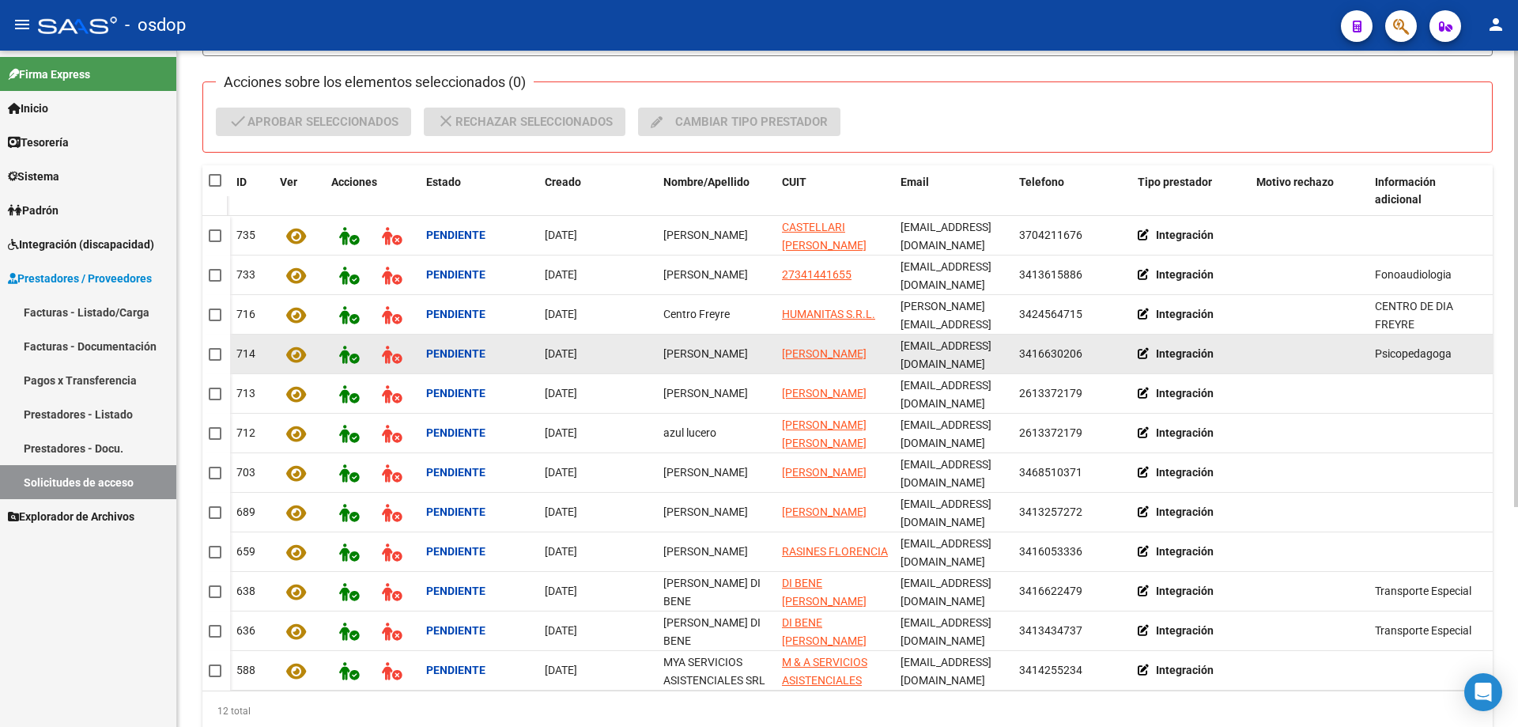
scroll to position [316, 0]
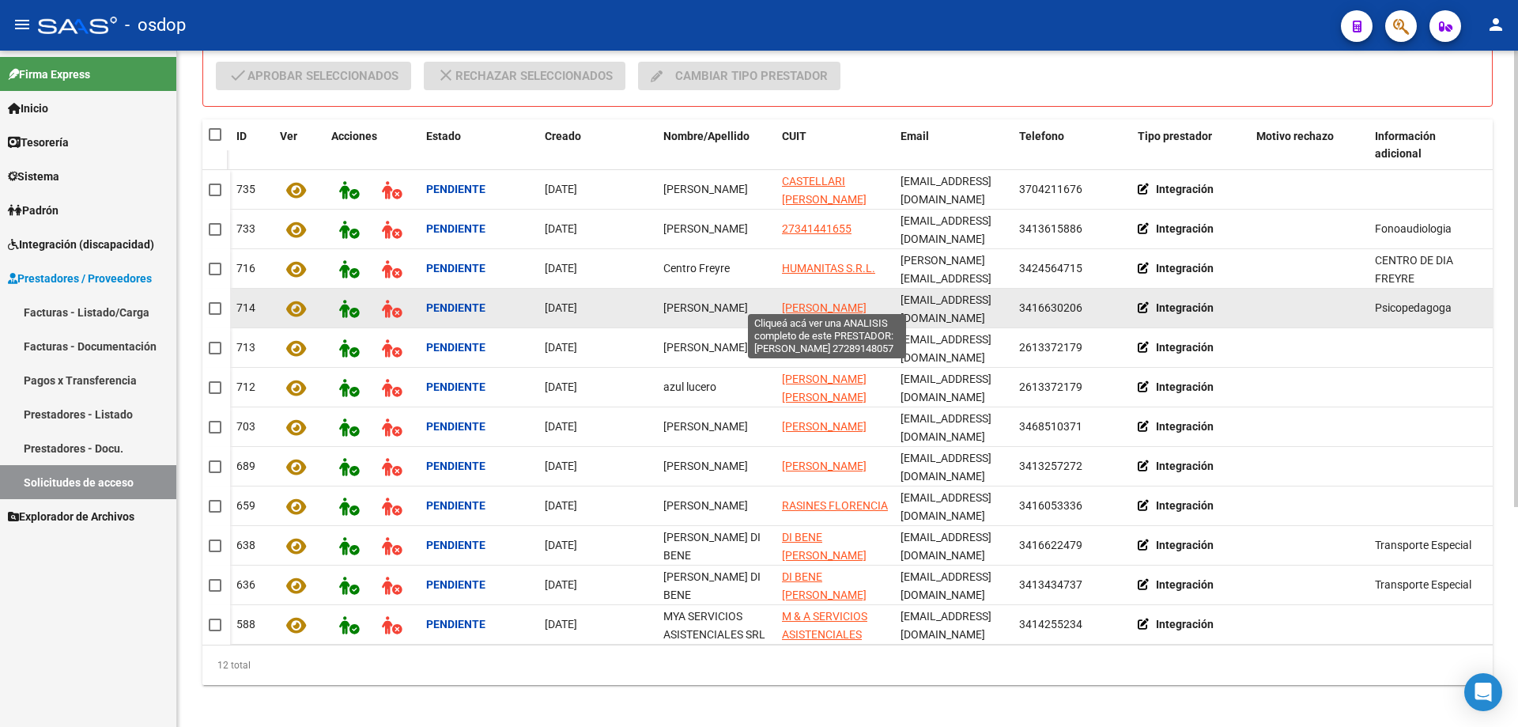
click at [805, 301] on span "[PERSON_NAME]" at bounding box center [824, 307] width 85 height 13
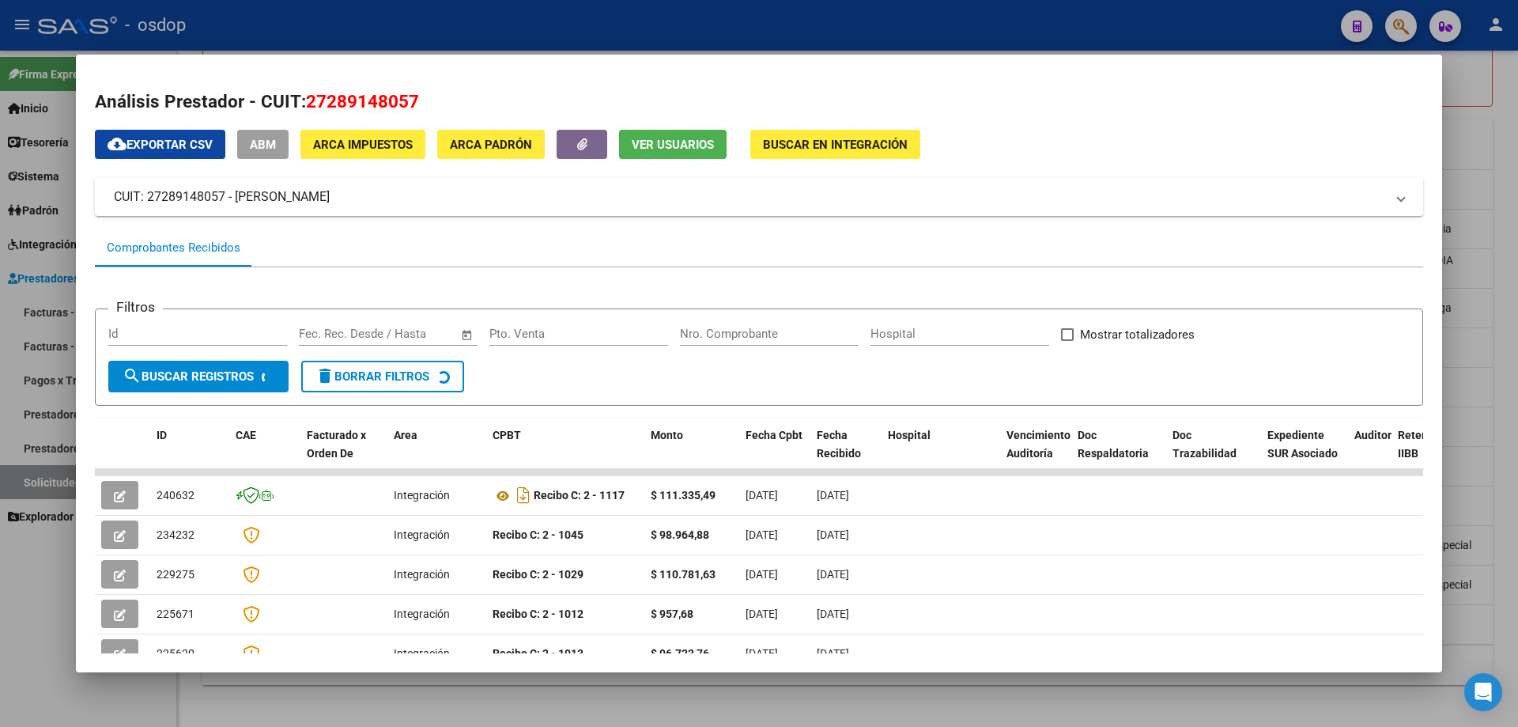
click at [649, 149] on span "Ver Usuarios" at bounding box center [673, 145] width 82 height 14
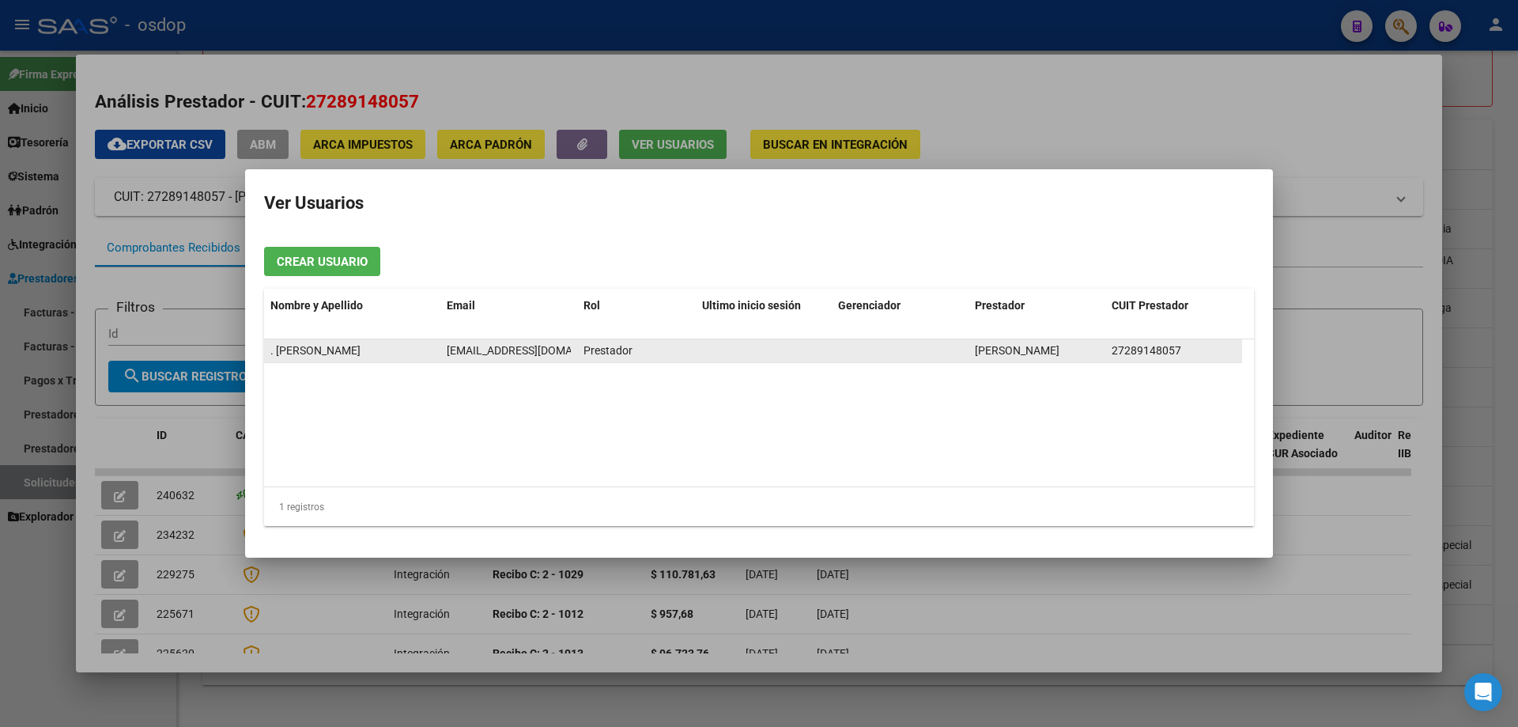
scroll to position [0, 36]
drag, startPoint x: 448, startPoint y: 349, endPoint x: 570, endPoint y: 350, distance: 122.6
click at [570, 350] on span "[EMAIL_ADDRESS][DOMAIN_NAME]" at bounding box center [498, 350] width 176 height 13
copy span "[EMAIL_ADDRESS][DOMAIN_NAME]"
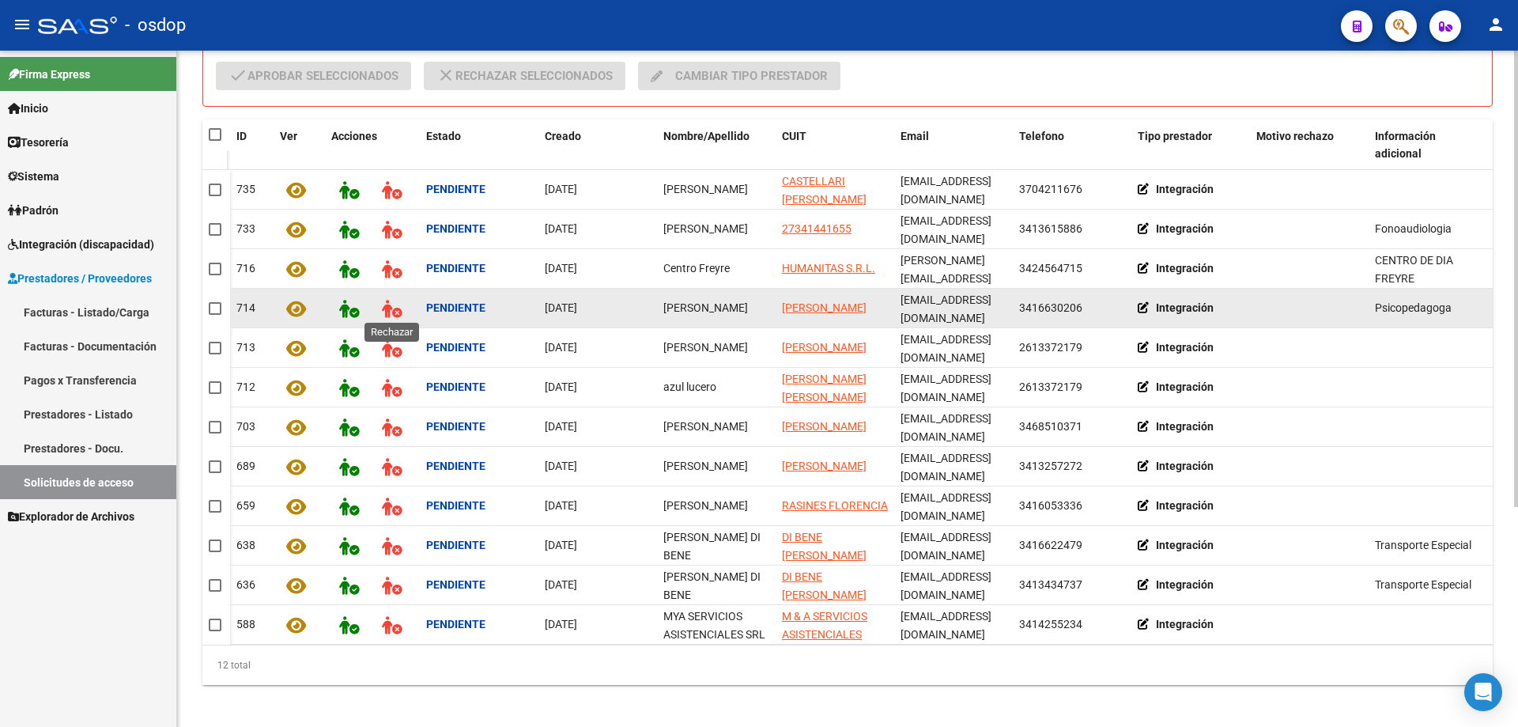
click at [390, 305] on icon at bounding box center [392, 309] width 20 height 18
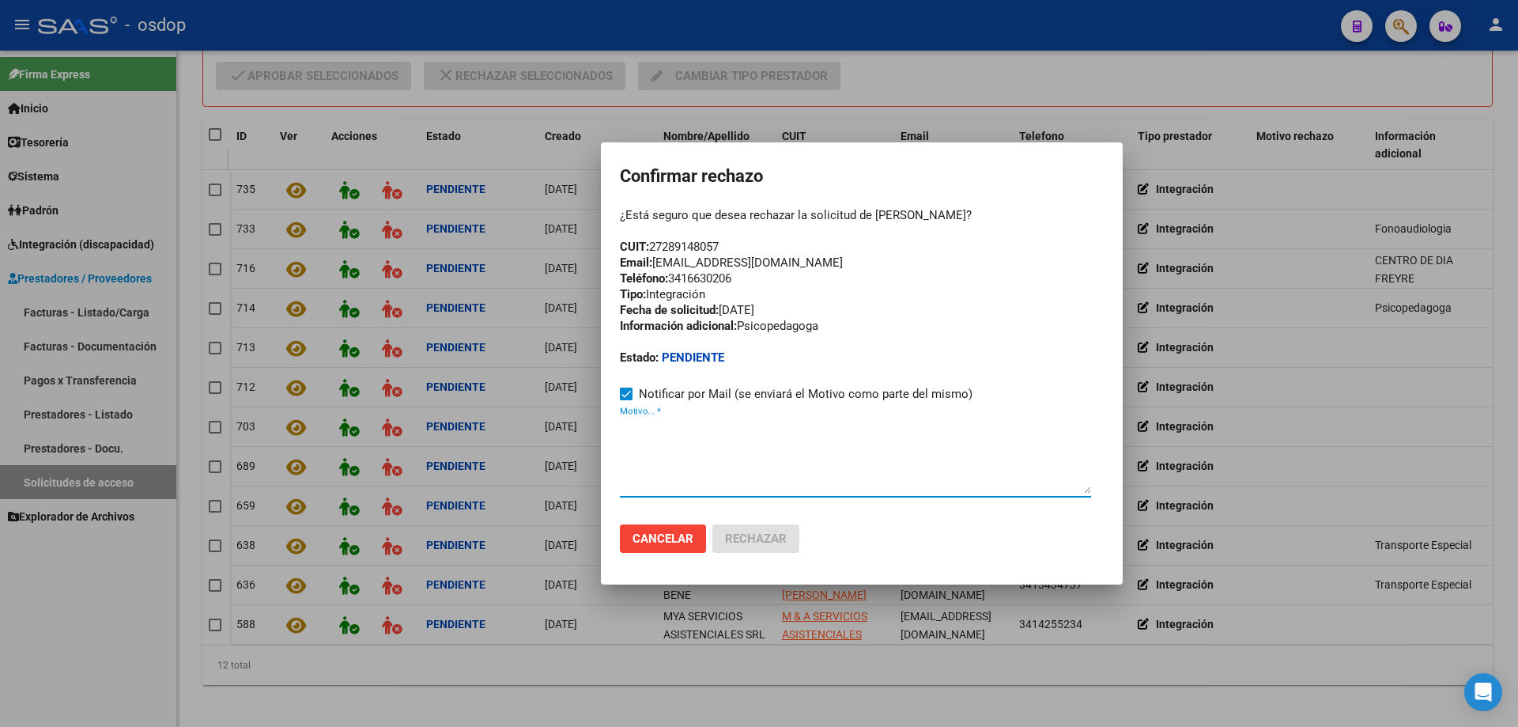
click at [620, 451] on textarea "Motivo... *" at bounding box center [855, 456] width 471 height 74
paste textarea "[EMAIL_ADDRESS][DOMAIN_NAME]"
type textarea "[EMAIL_ADDRESS][DOMAIN_NAME]"
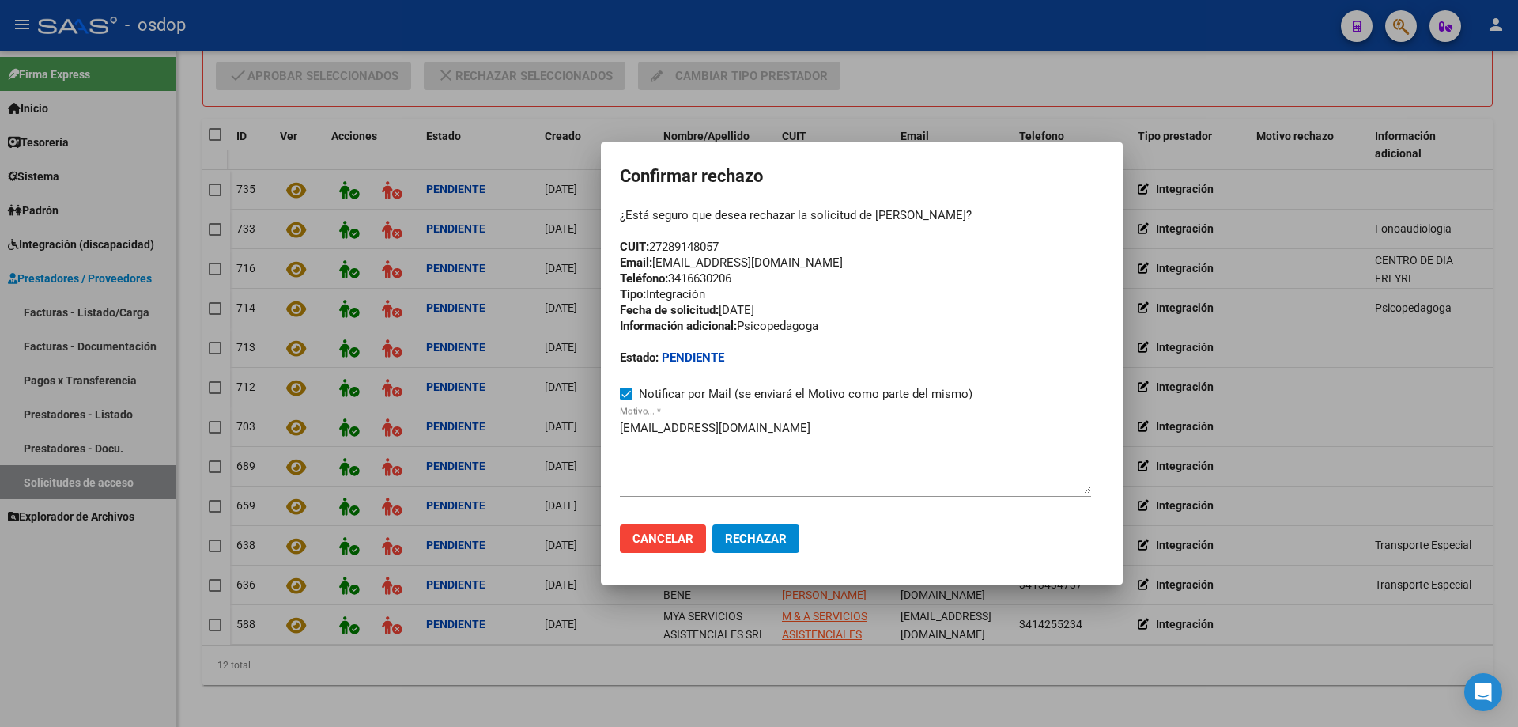
drag, startPoint x: 654, startPoint y: 245, endPoint x: 727, endPoint y: 241, distance: 73.6
click at [727, 241] on div "¿Está seguro que desea rechazar la solicitud de [PERSON_NAME]? CUIT: 2728914805…" at bounding box center [862, 286] width 484 height 158
copy div "27289148057"
click at [667, 541] on span "Cancelar" at bounding box center [663, 538] width 61 height 14
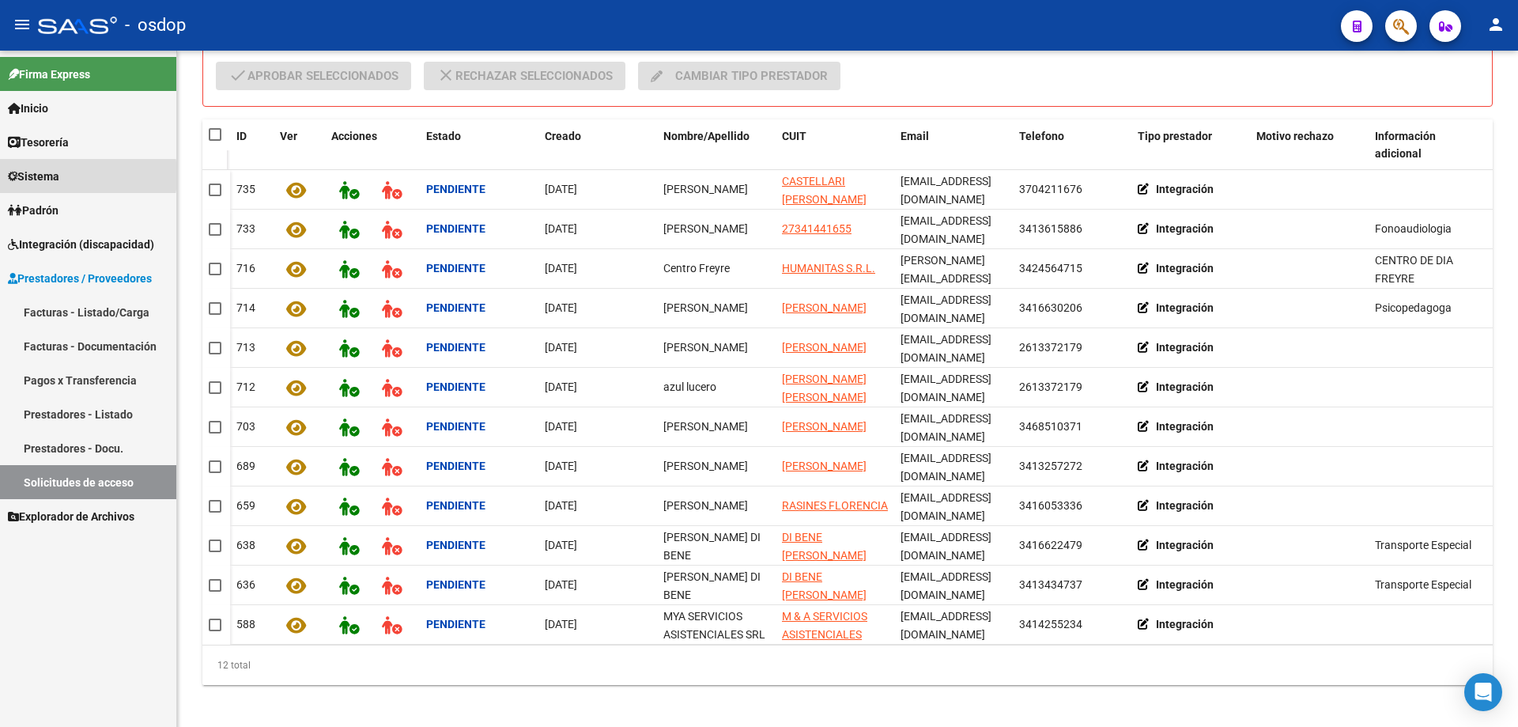
click at [46, 176] on span "Sistema" at bounding box center [33, 176] width 51 height 17
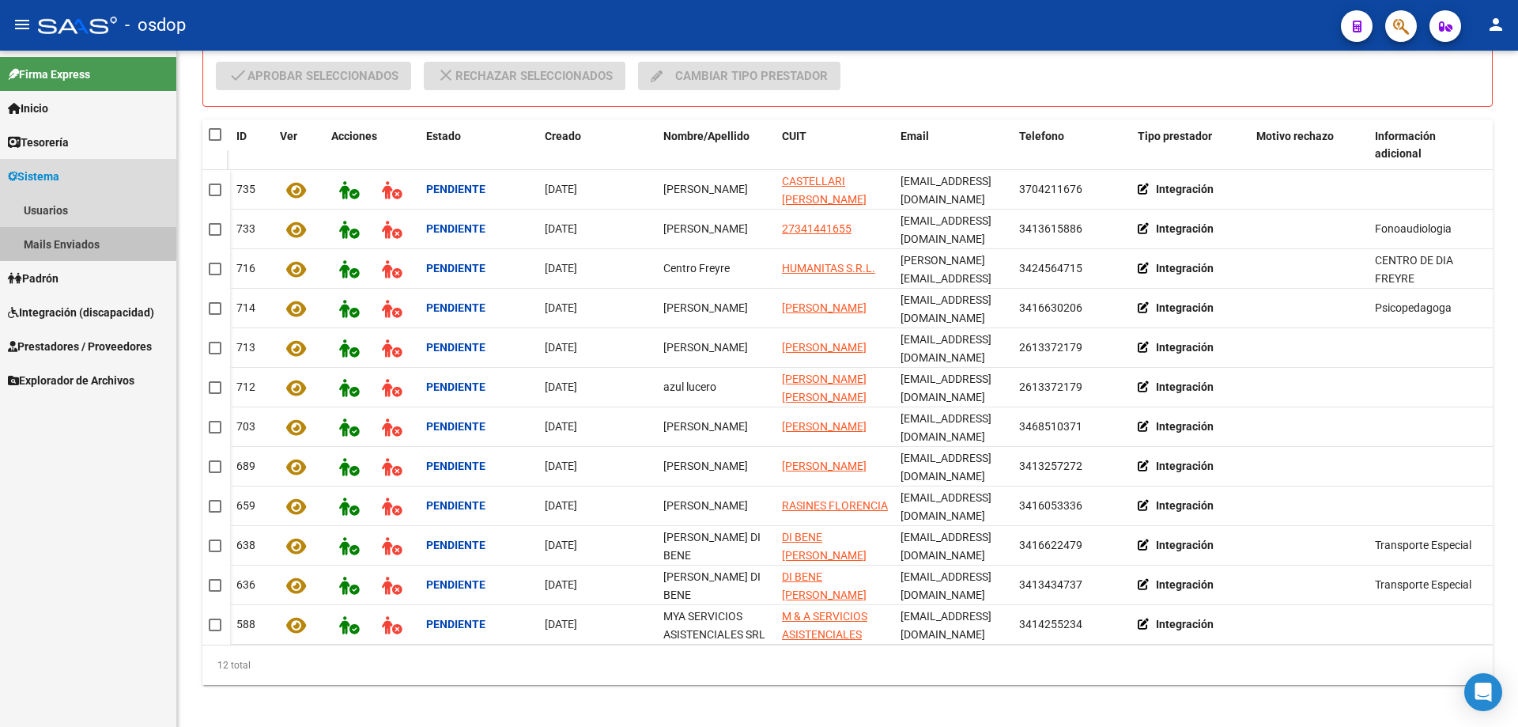
click at [74, 241] on link "Mails Enviados" at bounding box center [88, 244] width 176 height 34
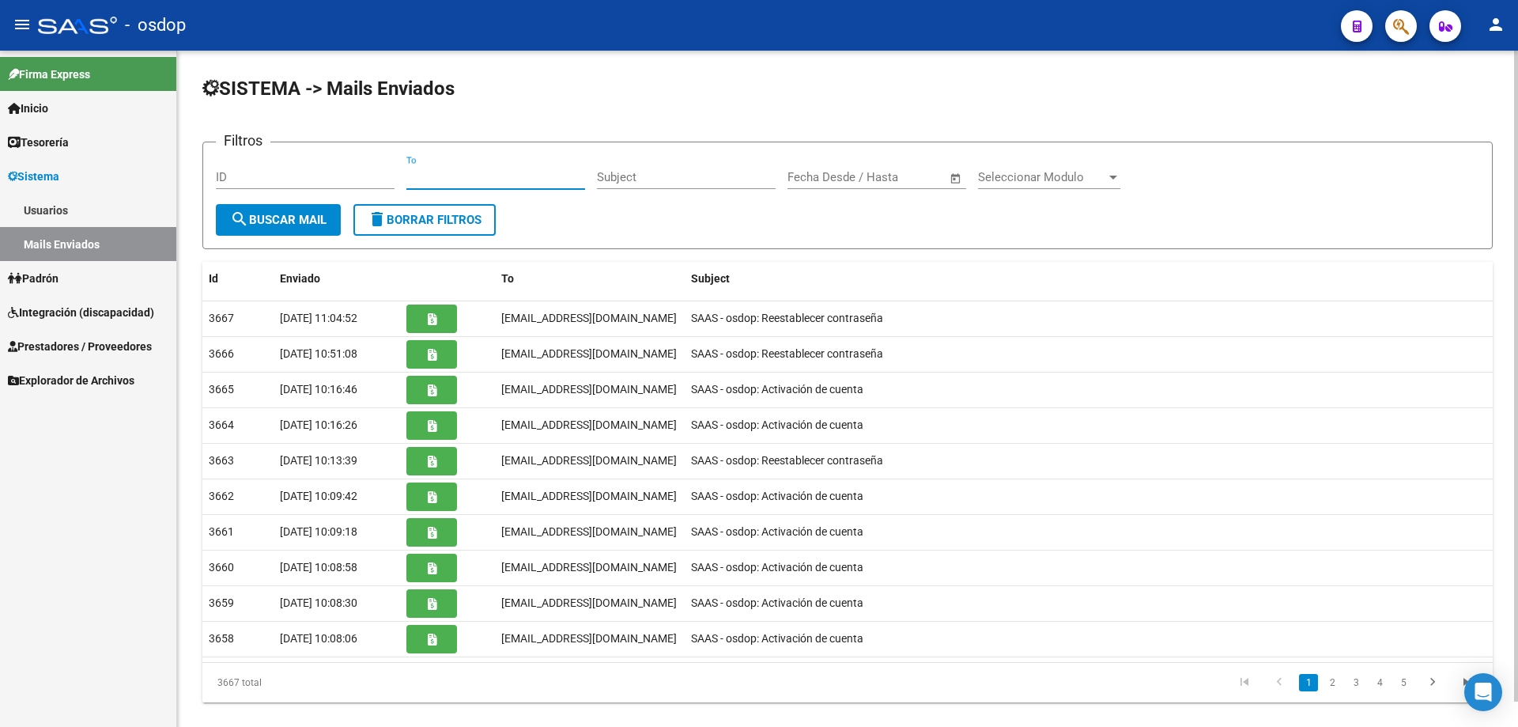
click at [410, 173] on input "To" at bounding box center [495, 177] width 179 height 14
paste input "27289148057"
type input "27289148057"
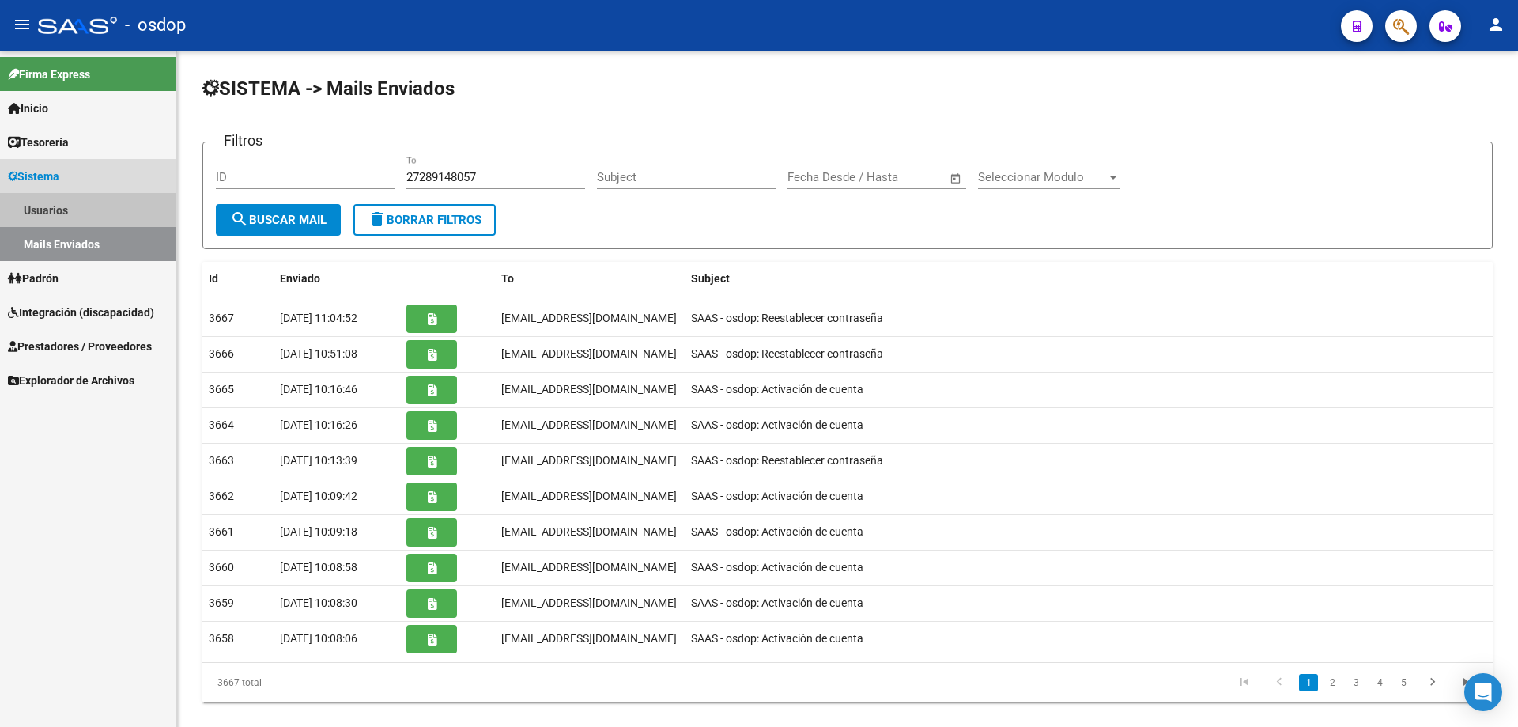
drag, startPoint x: 50, startPoint y: 204, endPoint x: 111, endPoint y: 216, distance: 62.0
click at [51, 204] on link "Usuarios" at bounding box center [88, 210] width 176 height 34
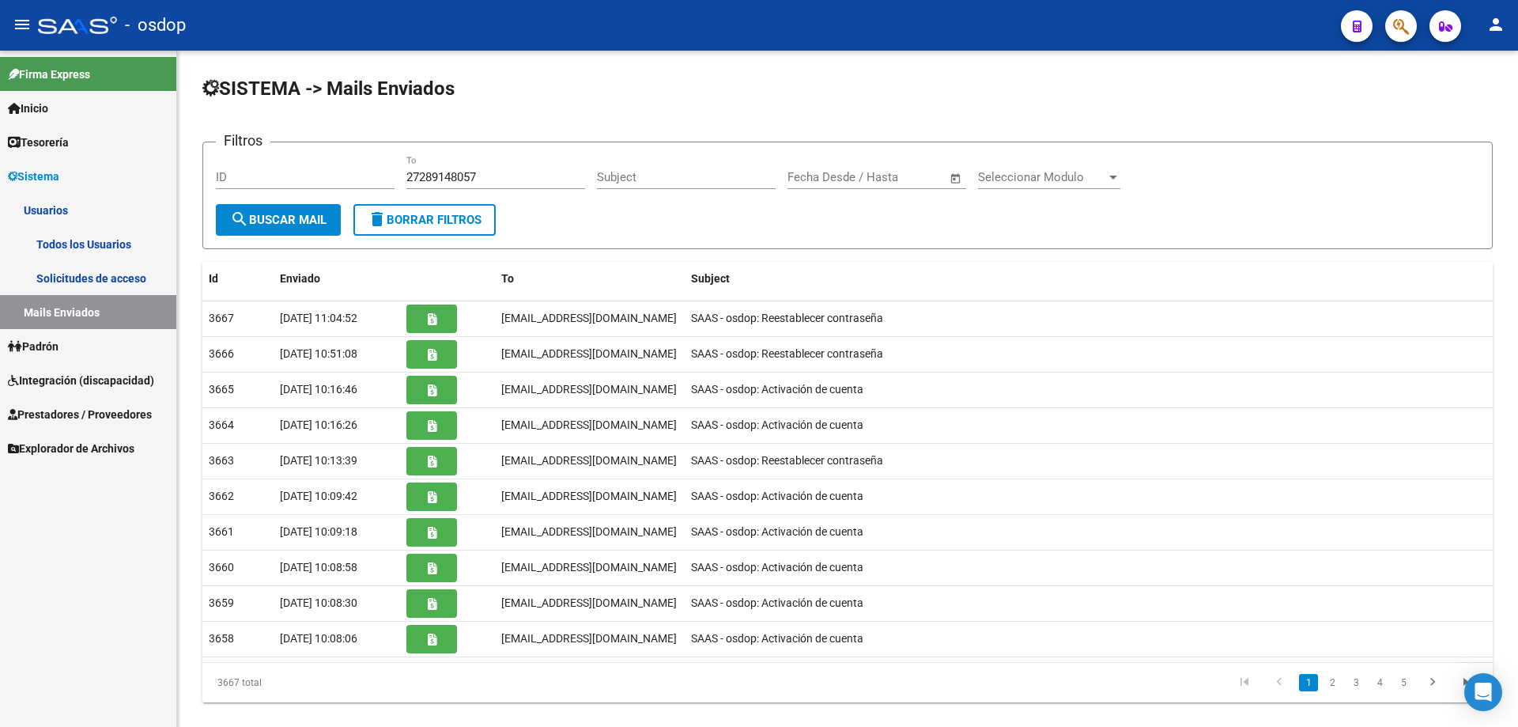
click at [94, 245] on link "Todos los Usuarios" at bounding box center [88, 244] width 176 height 34
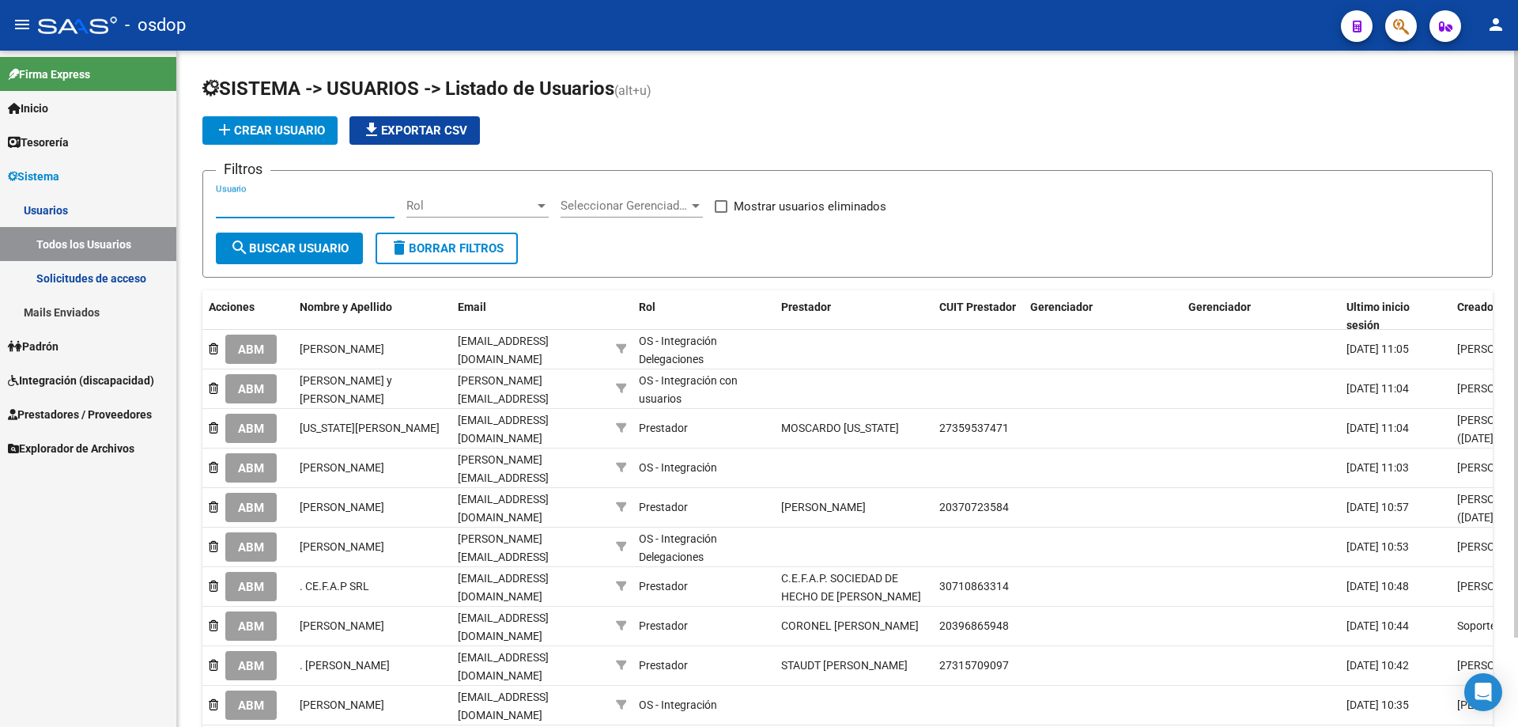
click at [216, 205] on input "Usuario" at bounding box center [305, 205] width 179 height 14
paste input "27289148057"
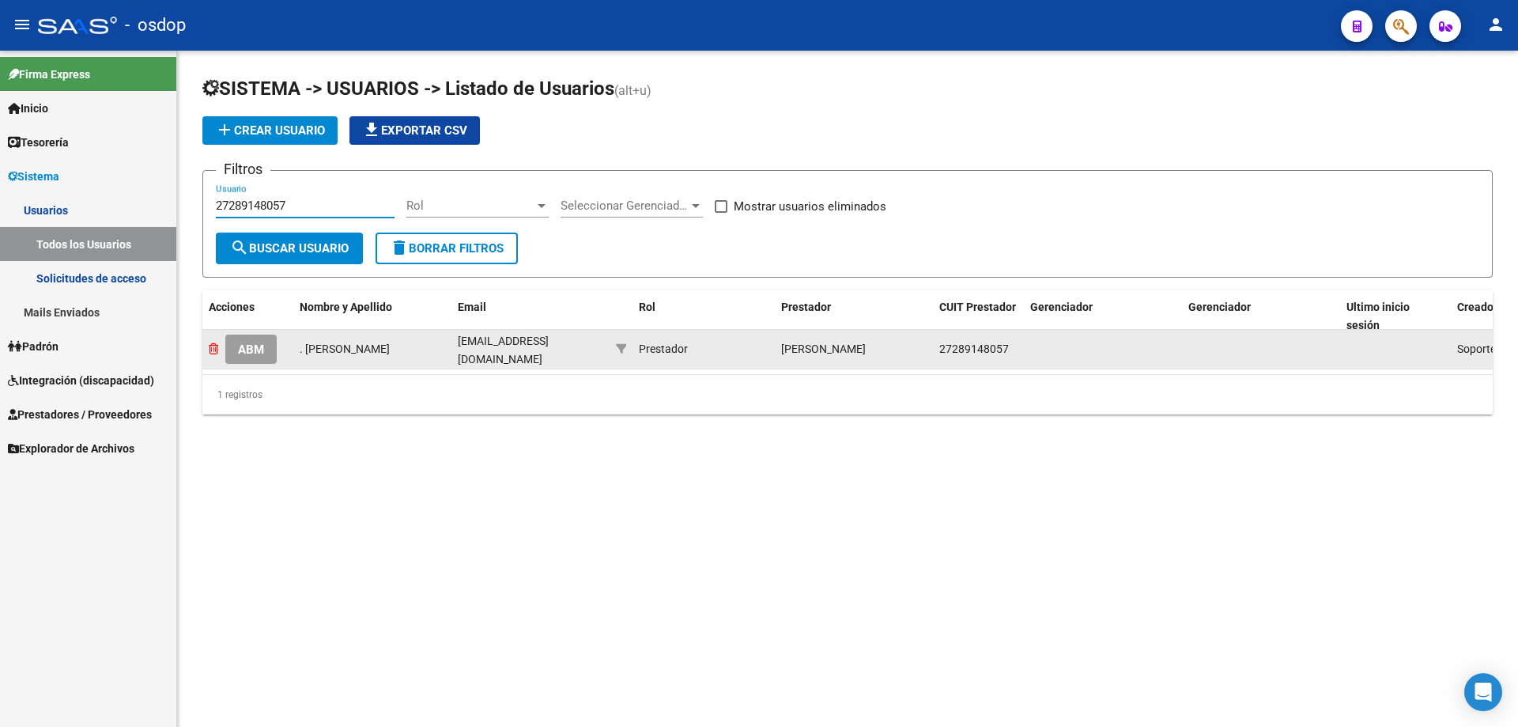
type input "27289148057"
click at [212, 346] on icon at bounding box center [213, 348] width 9 height 11
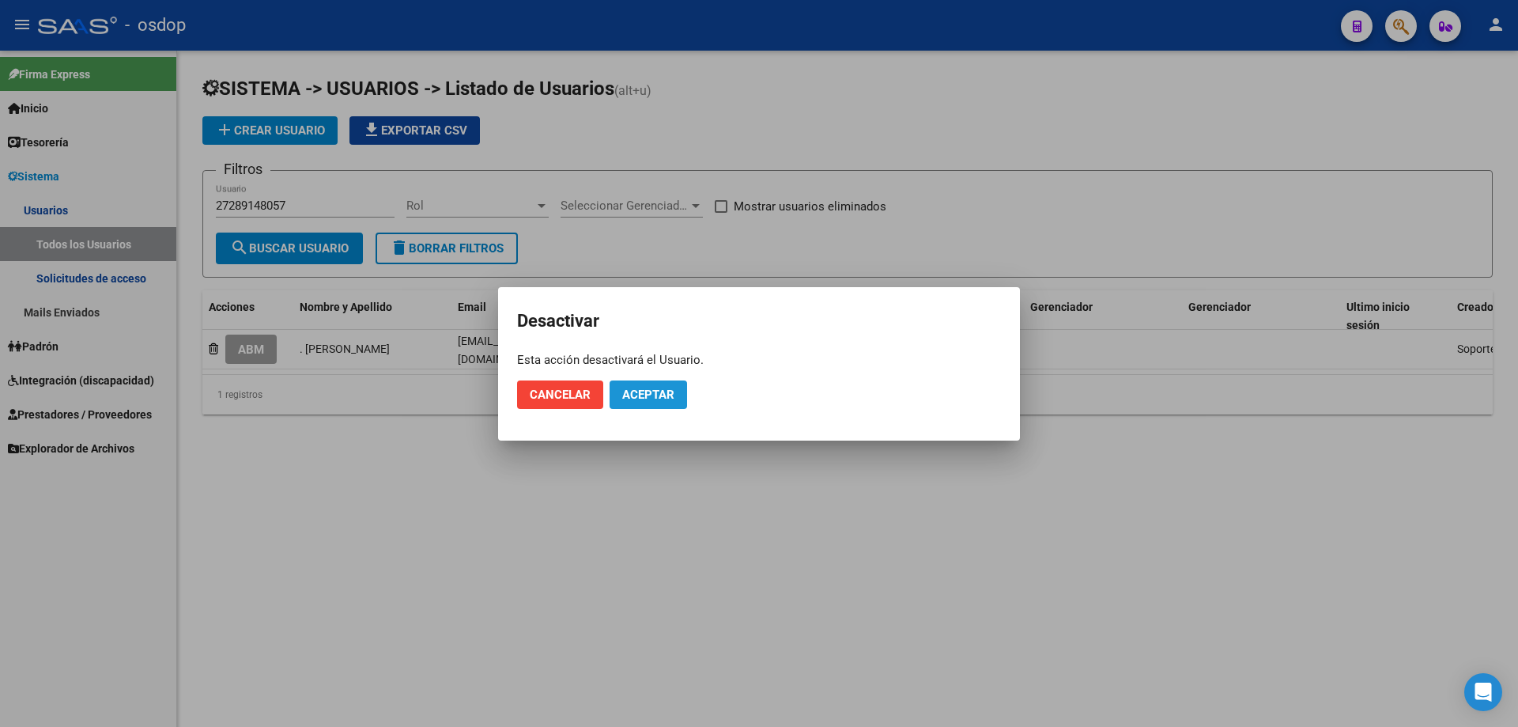
click at [660, 399] on span "Aceptar" at bounding box center [648, 394] width 52 height 14
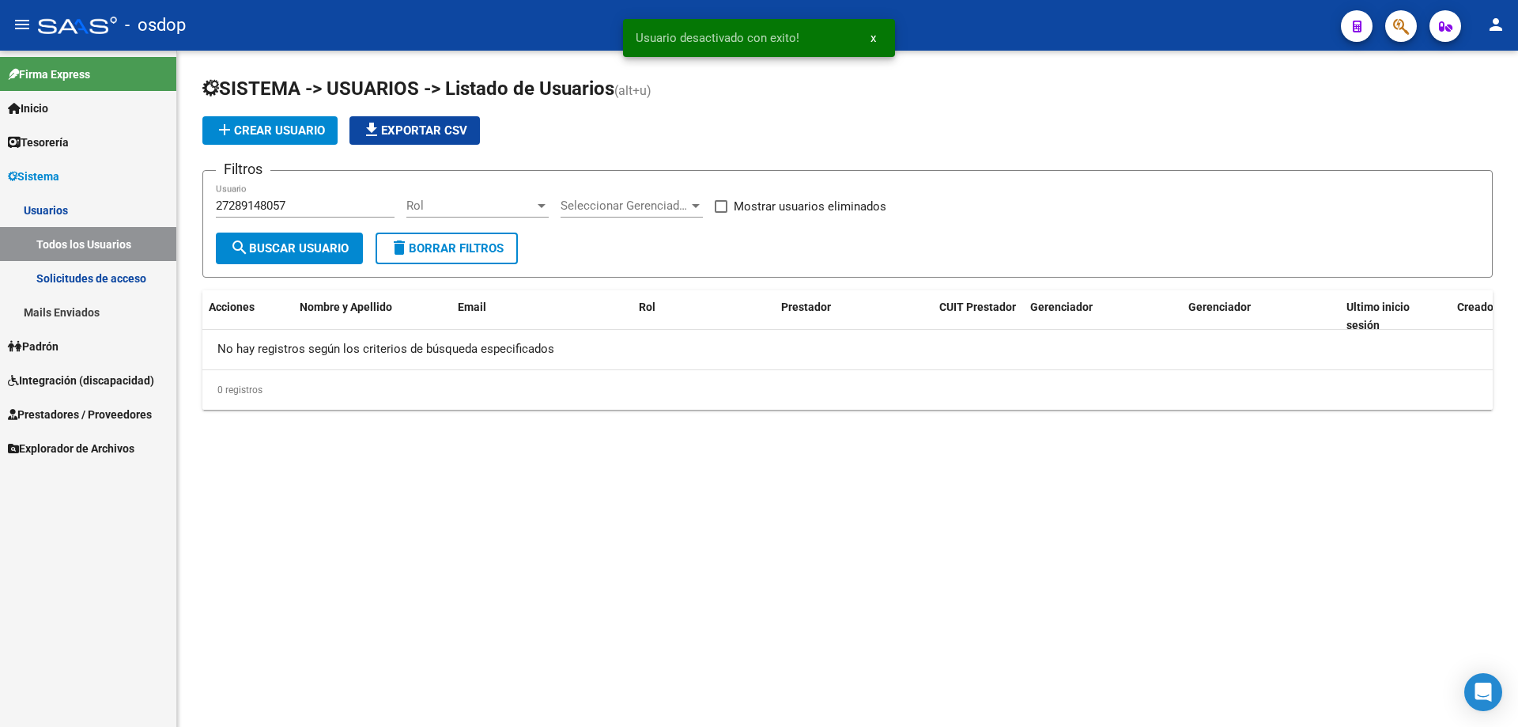
click at [80, 280] on link "Solicitudes de acceso" at bounding box center [88, 278] width 176 height 34
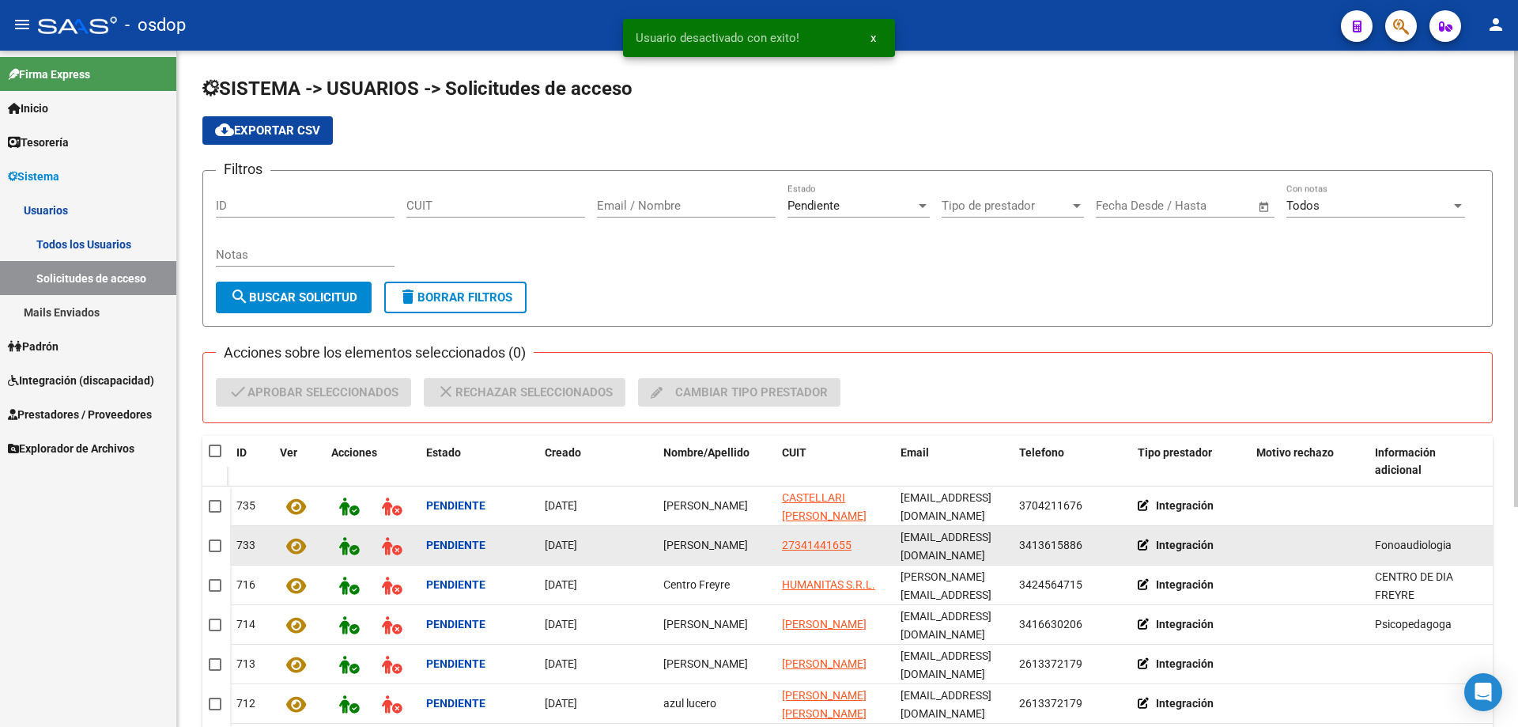
scroll to position [79, 0]
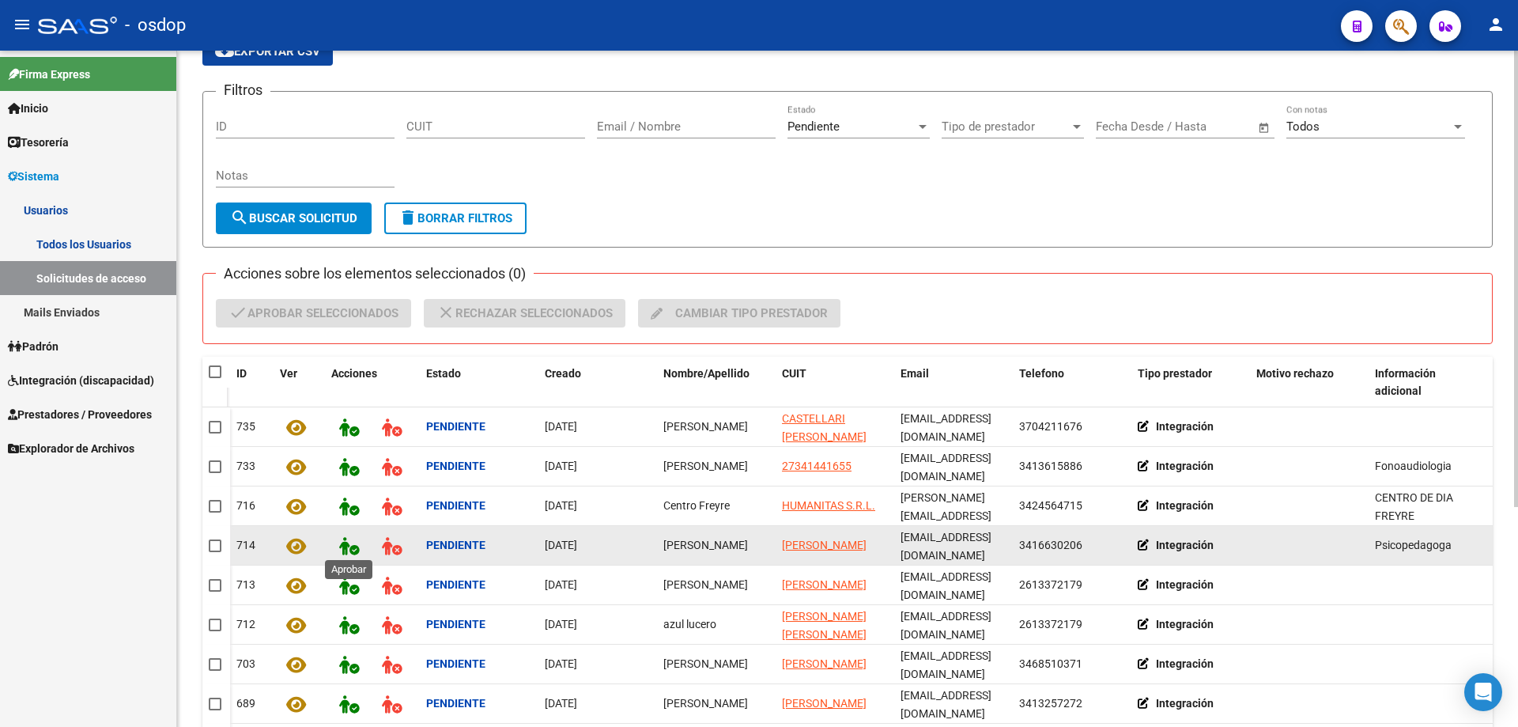
click at [346, 538] on icon at bounding box center [349, 546] width 20 height 18
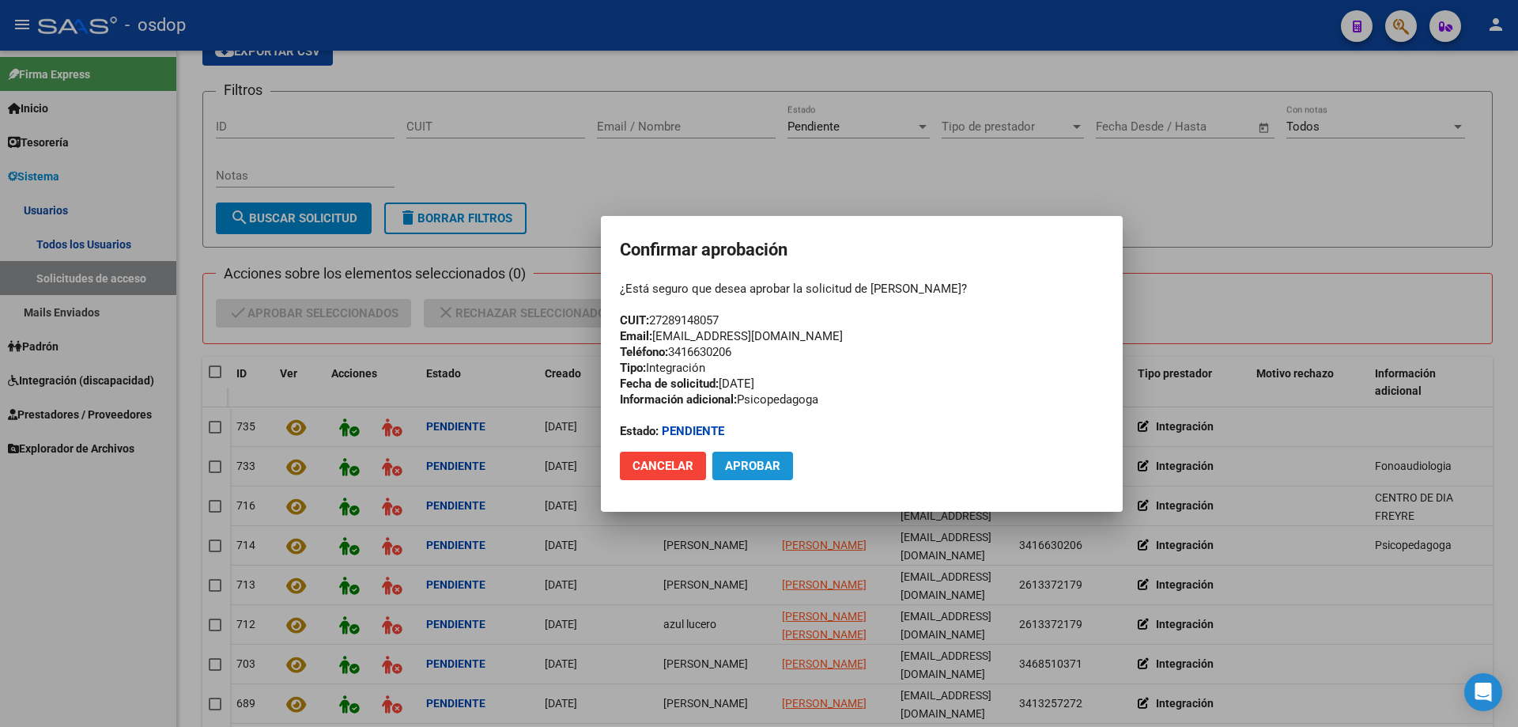
click at [746, 465] on span "Aprobar" at bounding box center [752, 466] width 55 height 14
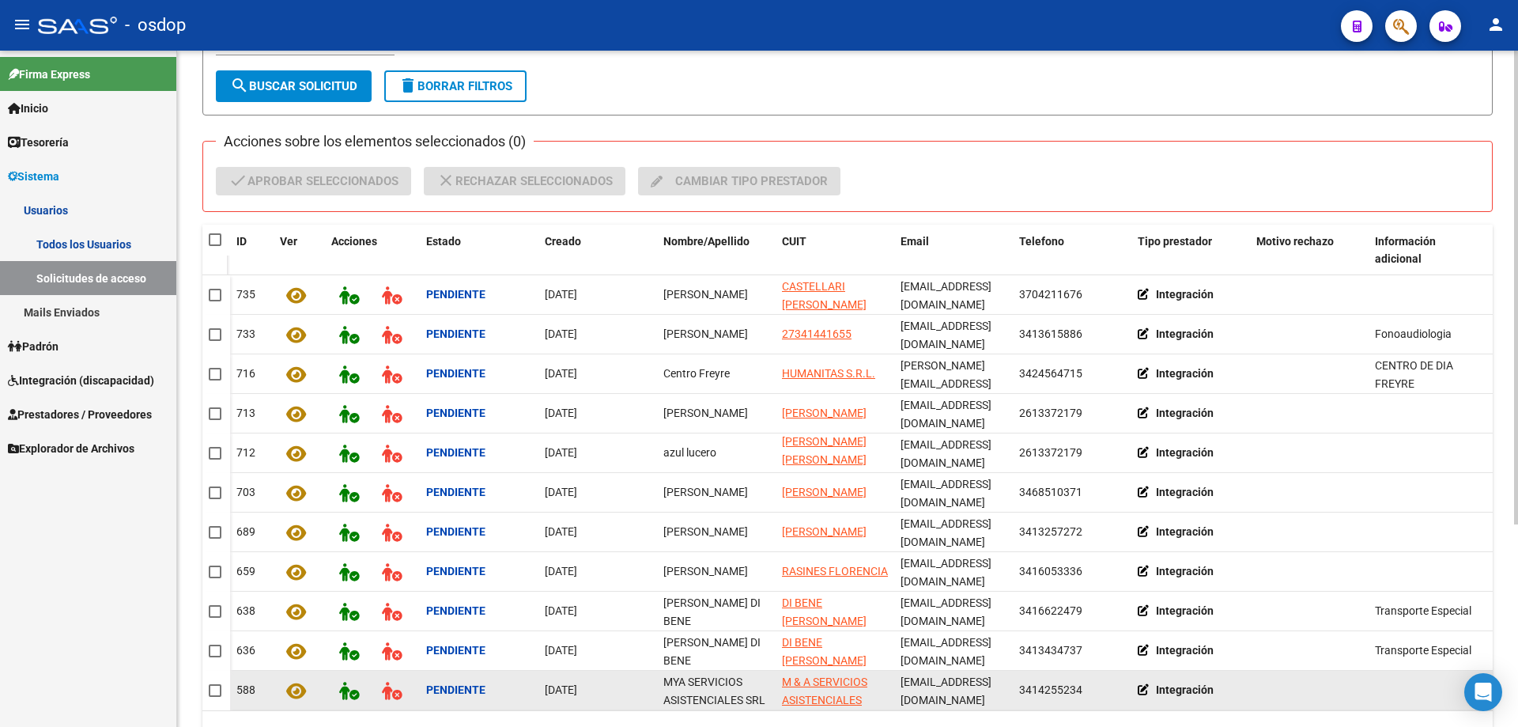
scroll to position [210, 0]
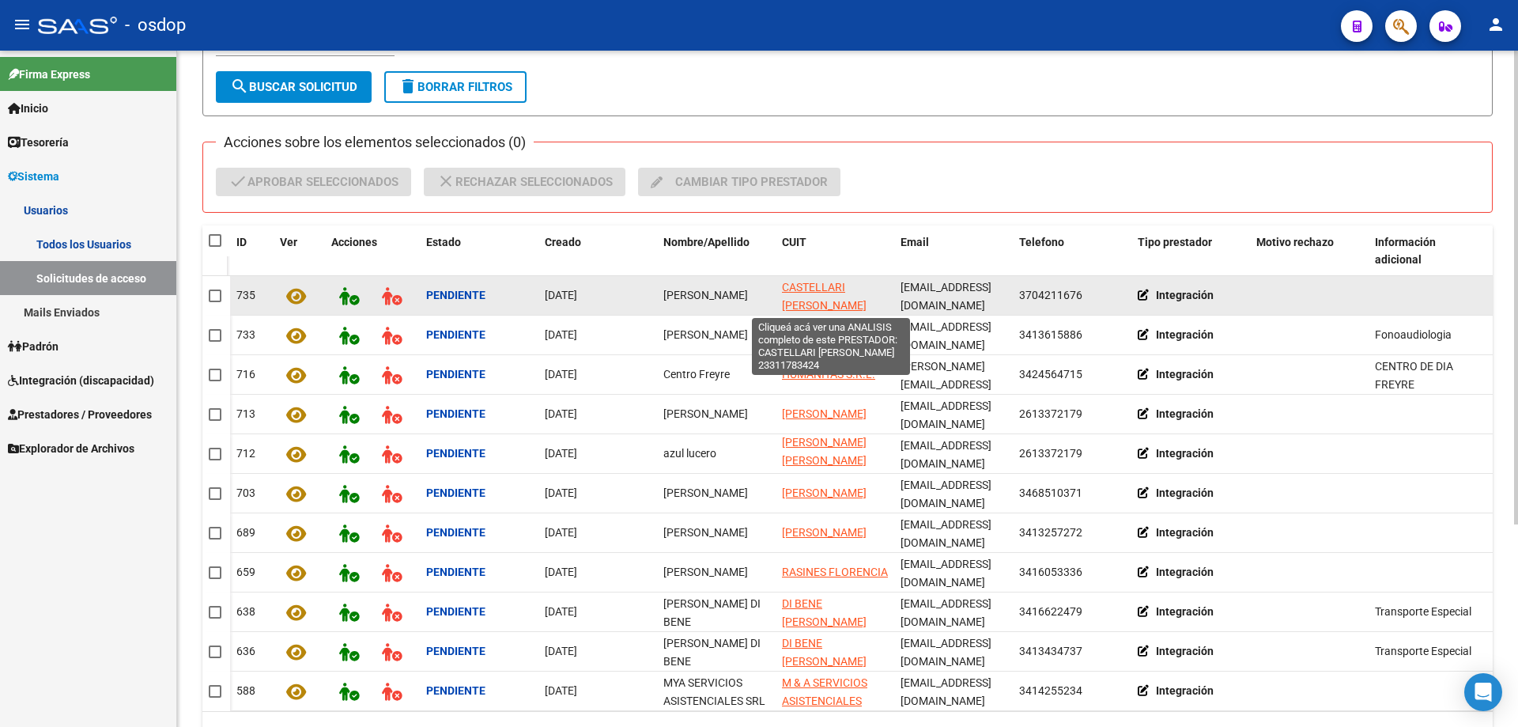
click at [803, 306] on span "CASTELLARI [PERSON_NAME]" at bounding box center [824, 296] width 85 height 31
type textarea "23311783424"
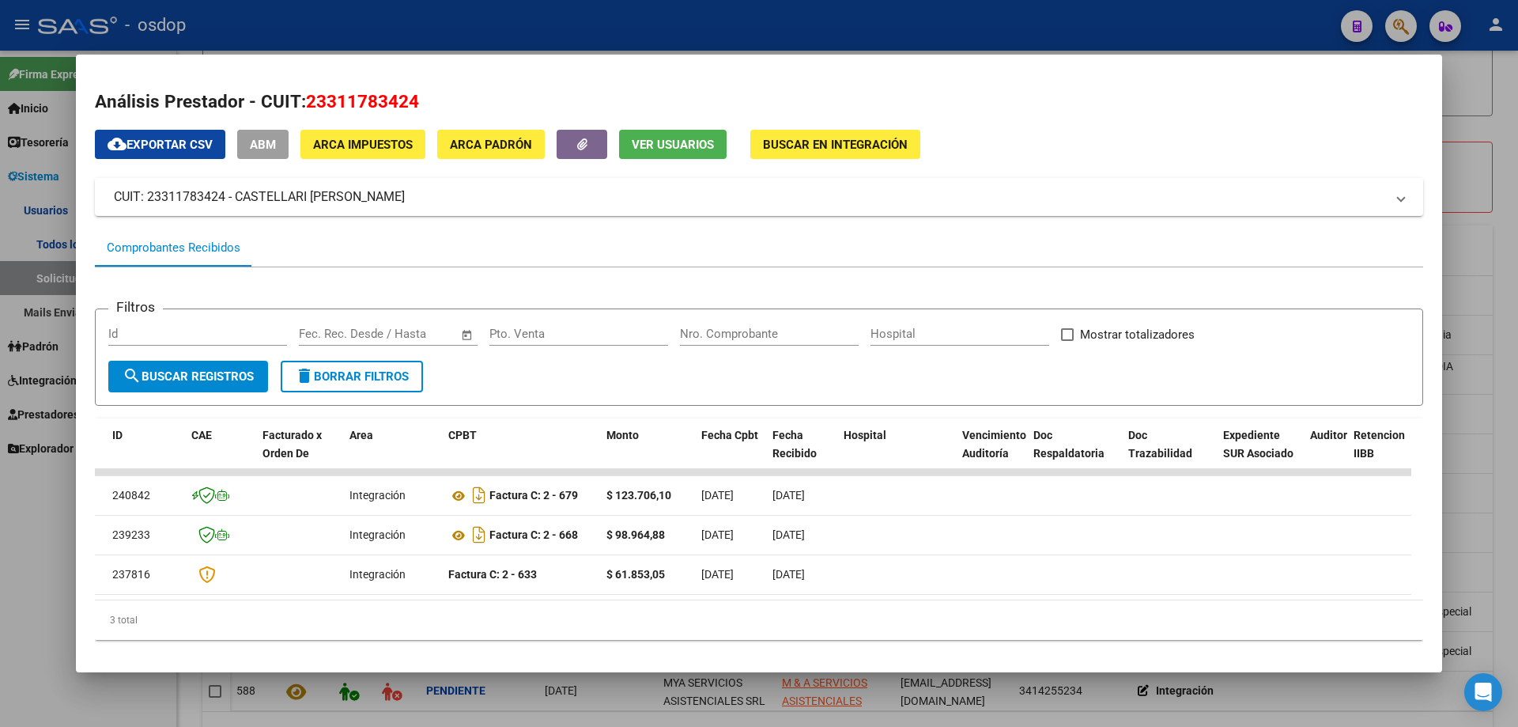
scroll to position [0, 0]
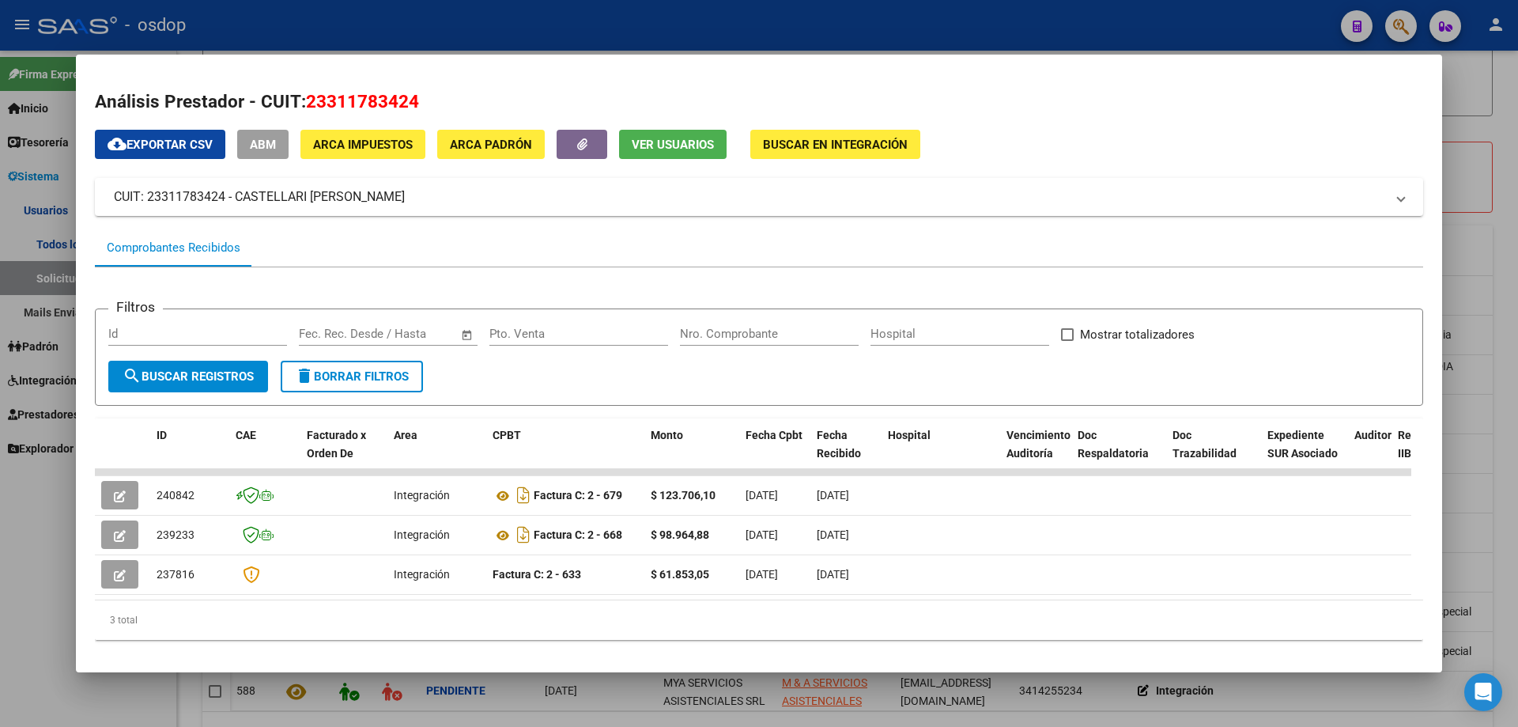
click at [660, 142] on span "Ver Usuarios" at bounding box center [673, 145] width 82 height 14
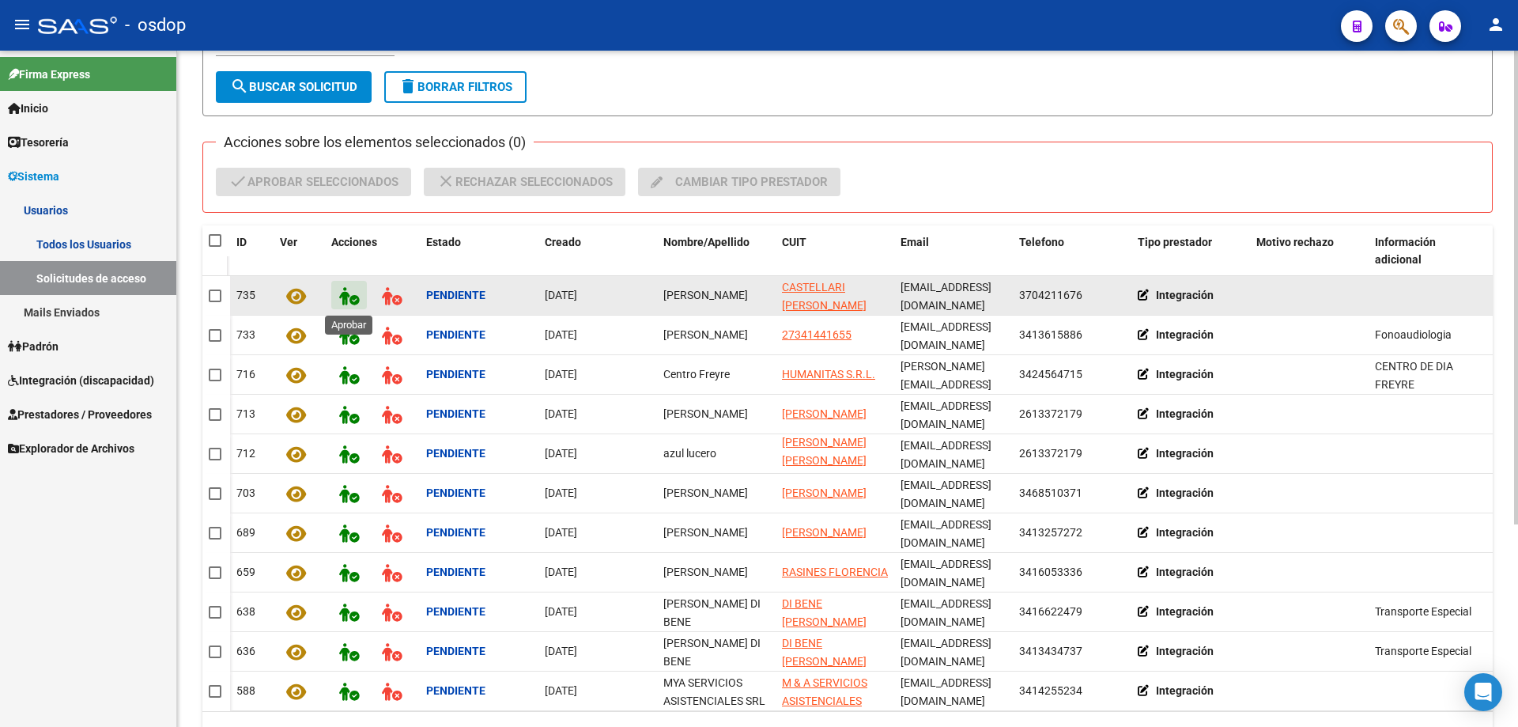
click at [346, 298] on icon at bounding box center [349, 296] width 20 height 18
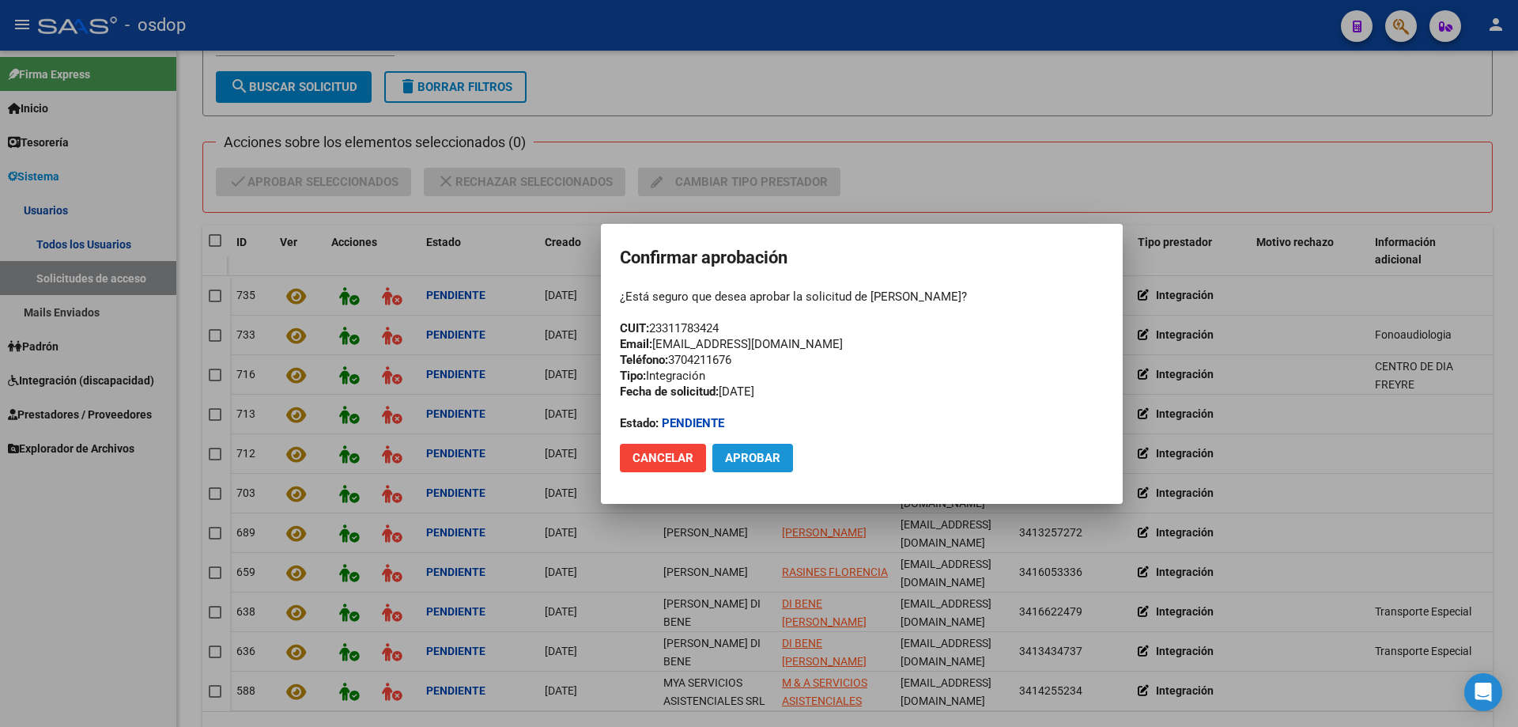
click at [745, 452] on span "Aprobar" at bounding box center [752, 458] width 55 height 14
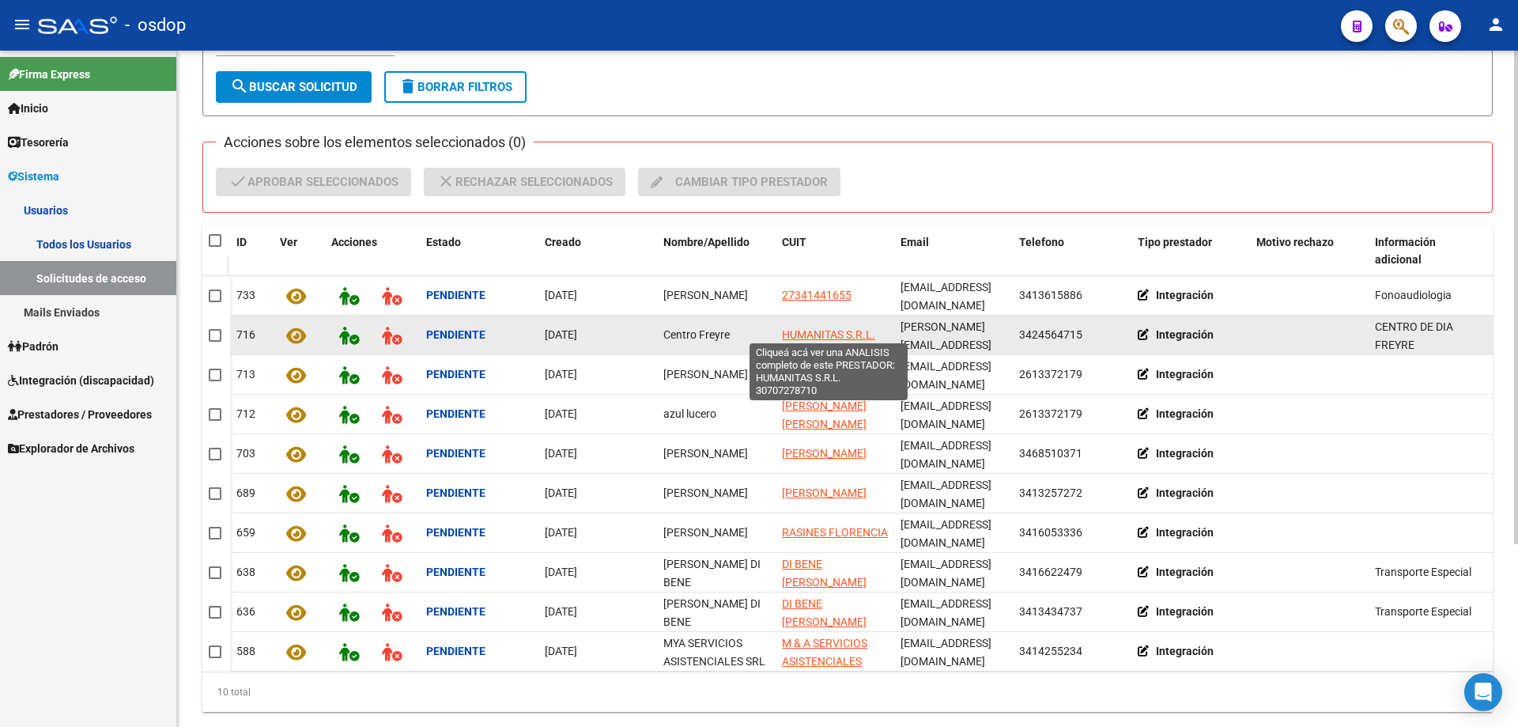
click at [814, 335] on span "HUMANITAS S.R.L." at bounding box center [828, 334] width 93 height 13
type textarea "30707278710"
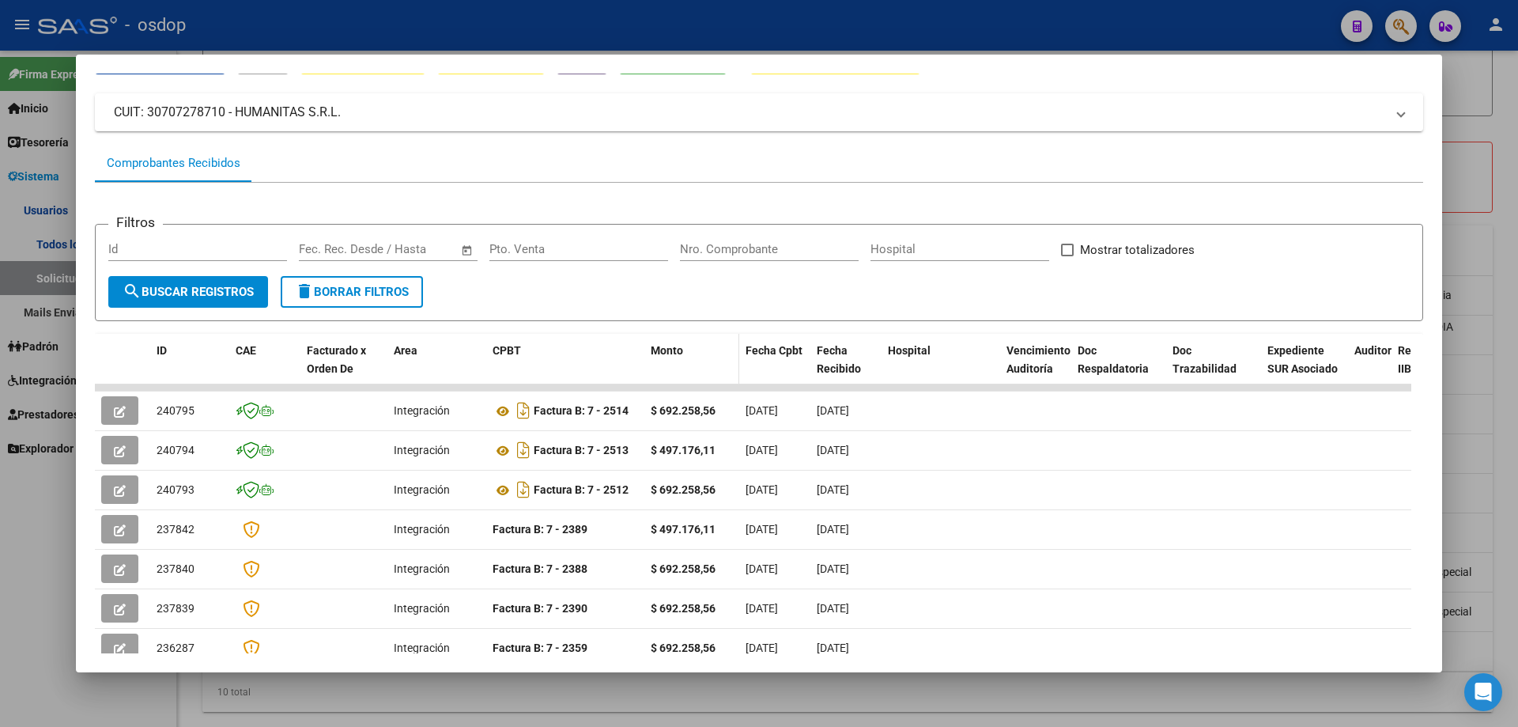
scroll to position [41, 0]
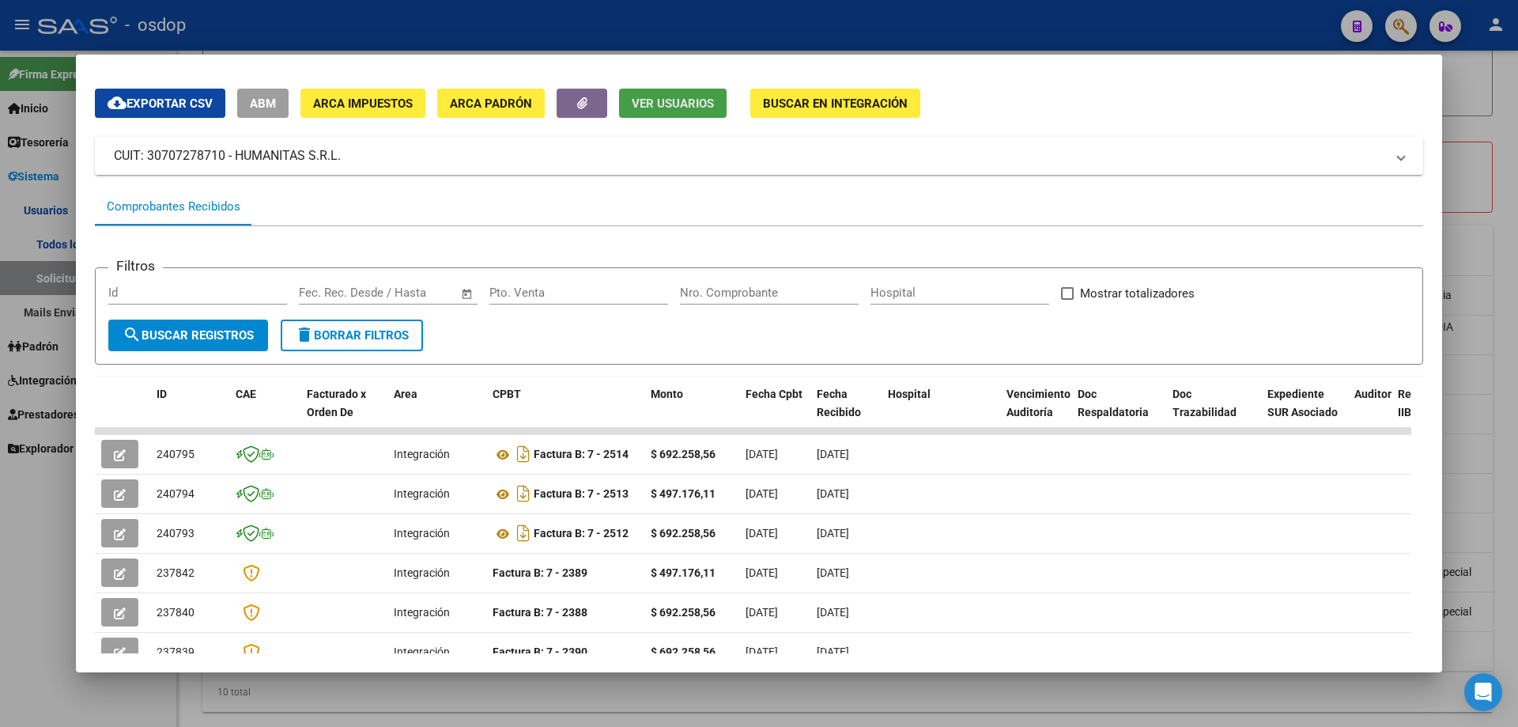
click at [649, 100] on span "Ver Usuarios" at bounding box center [673, 103] width 82 height 14
